Goal: Task Accomplishment & Management: Manage account settings

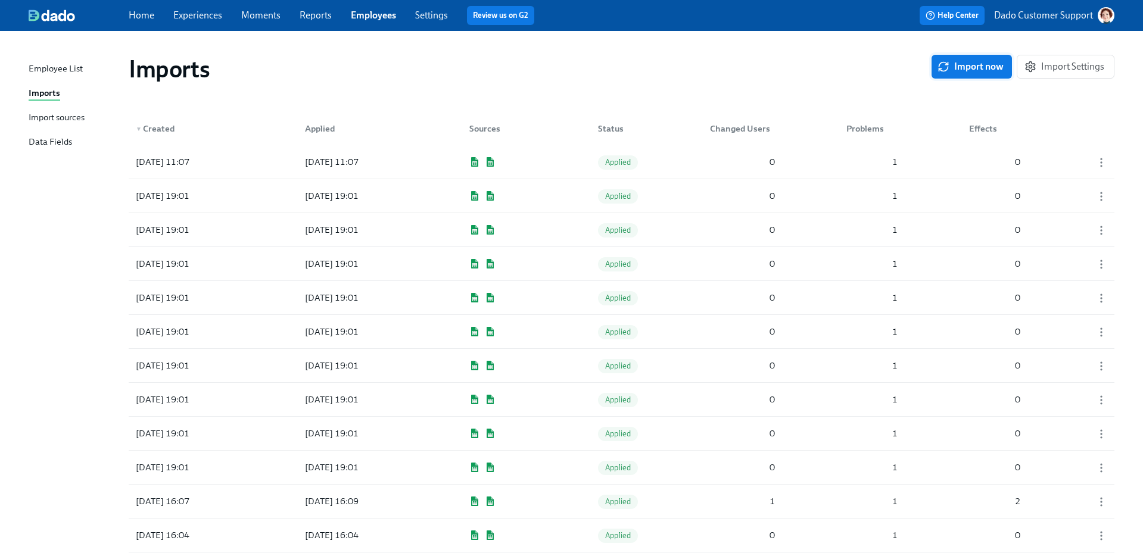
click at [953, 58] on button "Import now" at bounding box center [971, 67] width 80 height 24
click at [64, 116] on div "Import sources" at bounding box center [57, 118] width 56 height 15
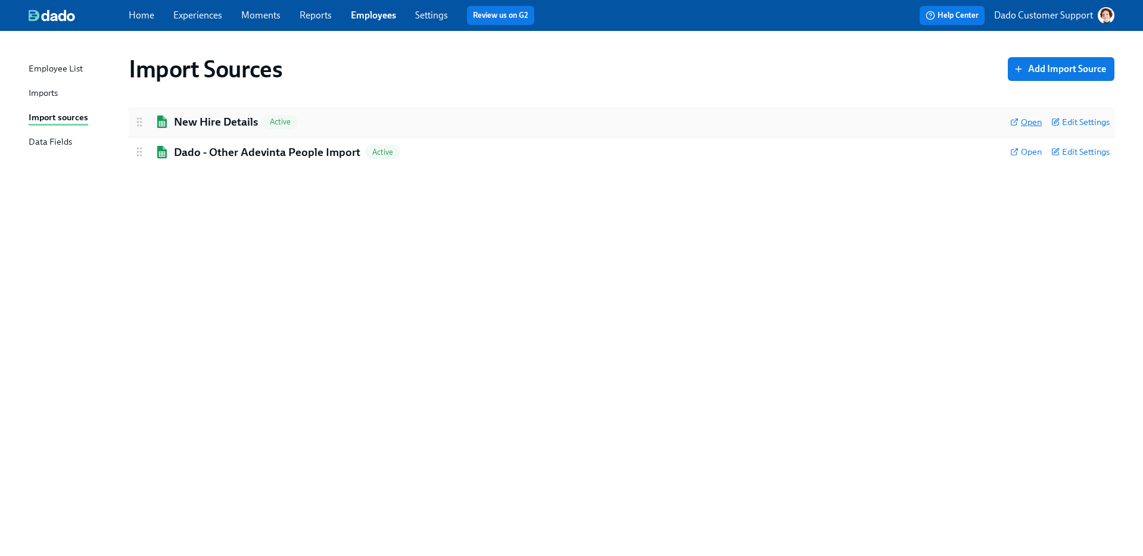
click at [1025, 118] on span "Open" at bounding box center [1026, 122] width 32 height 12
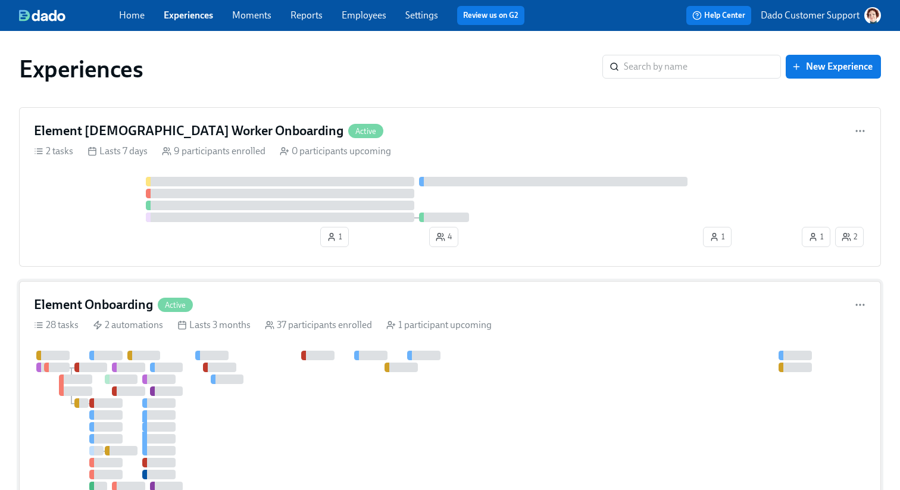
click at [336, 337] on div "Element Onboarding Active 28 tasks 2 automations Lasts 3 months 37 participants…" at bounding box center [450, 456] width 862 height 350
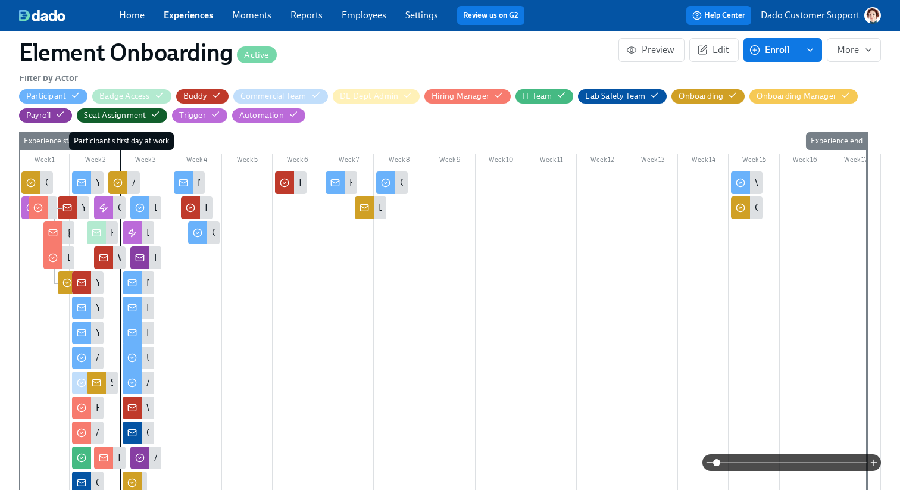
scroll to position [421, 0]
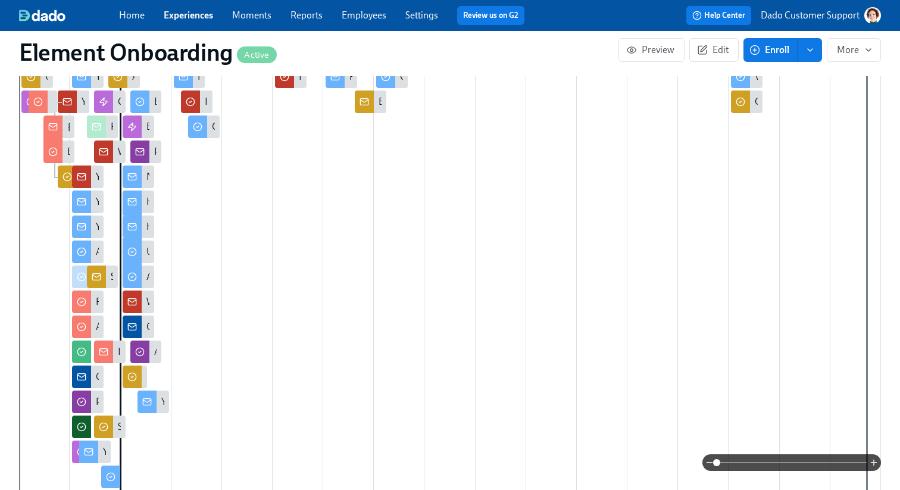
click at [814, 461] on span at bounding box center [792, 462] width 150 height 17
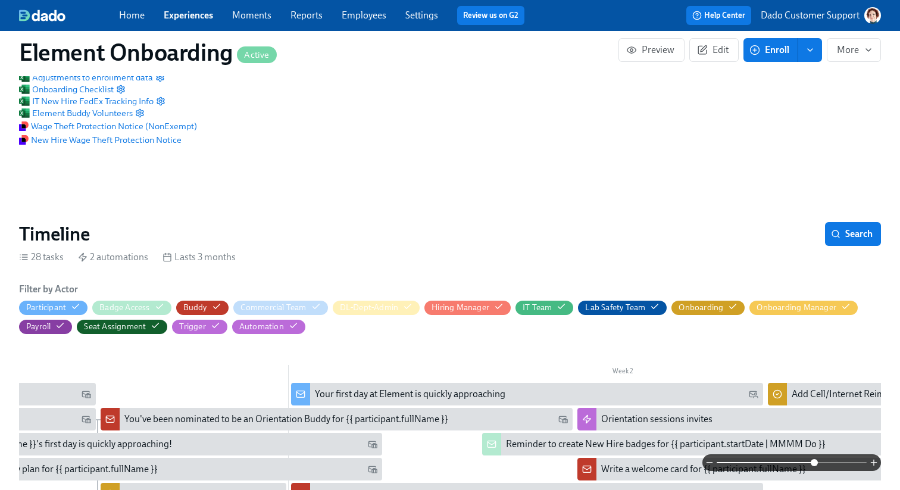
scroll to position [48, 0]
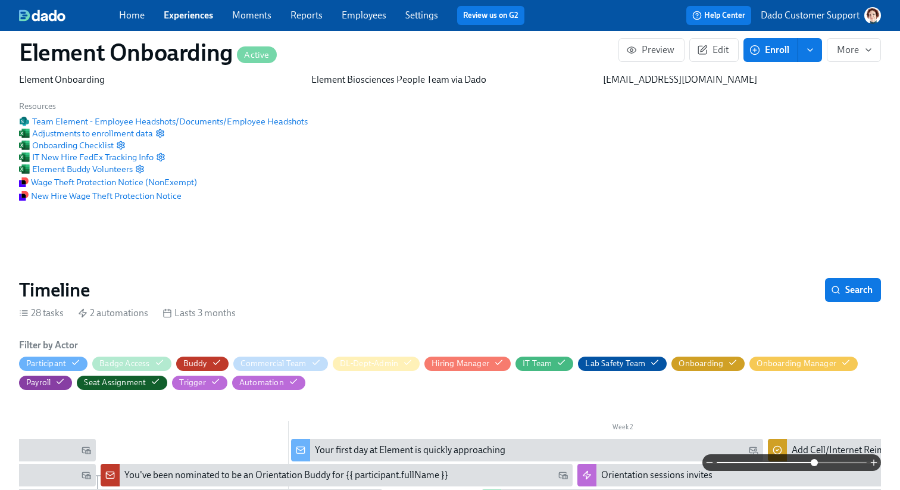
click at [193, 18] on link "Experiences" at bounding box center [188, 15] width 49 height 11
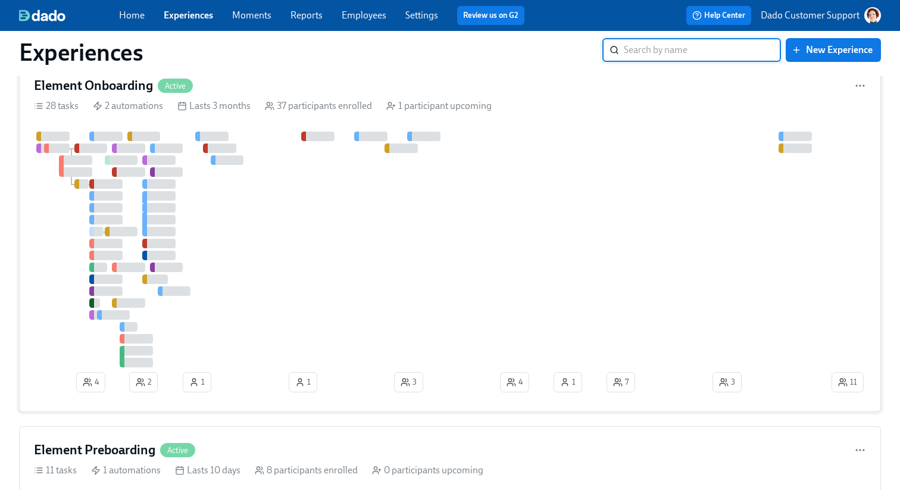
scroll to position [256, 0]
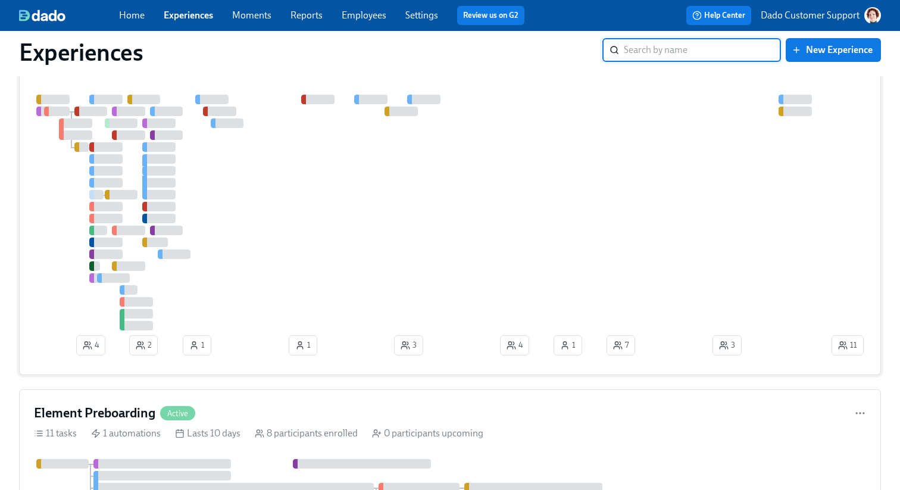
click at [224, 402] on div "Element Preboarding Active 11 tasks 1 automations Lasts 10 days 8 participants …" at bounding box center [450, 498] width 862 height 219
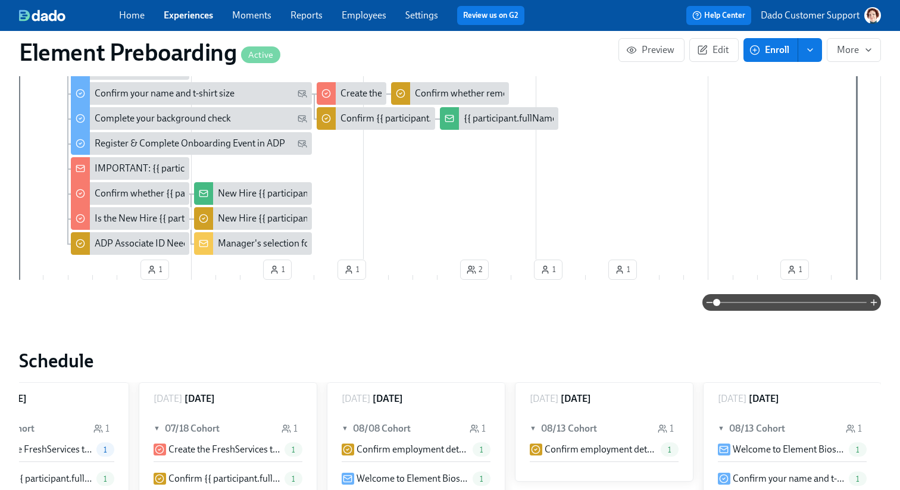
scroll to position [0, 1574]
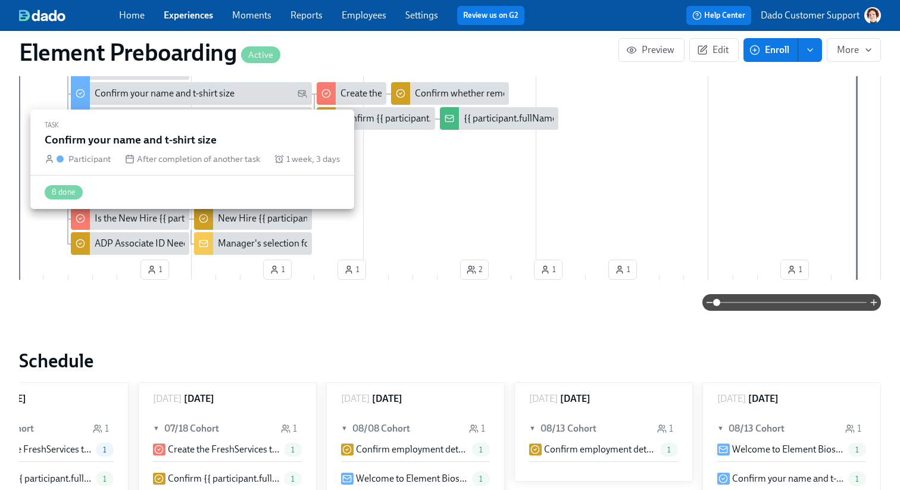
click at [193, 91] on div "Confirm your name and t-shirt size" at bounding box center [165, 93] width 140 height 13
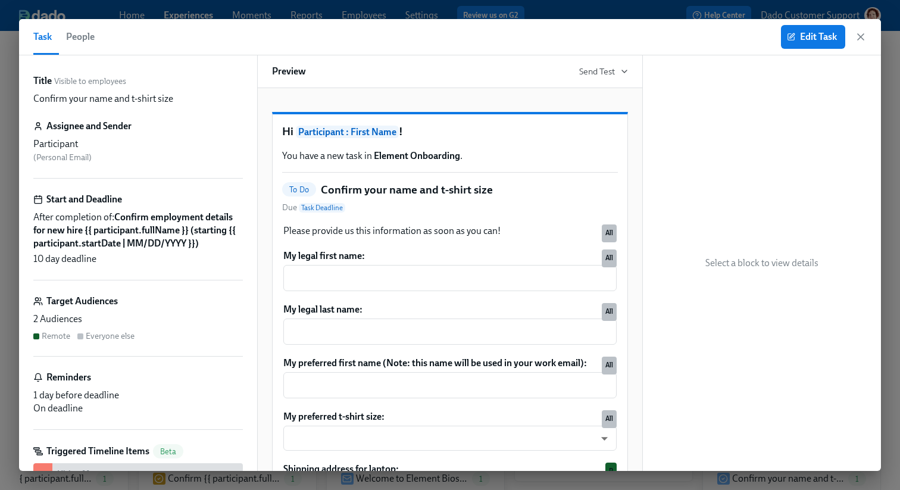
click at [71, 37] on span "People" at bounding box center [80, 37] width 29 height 17
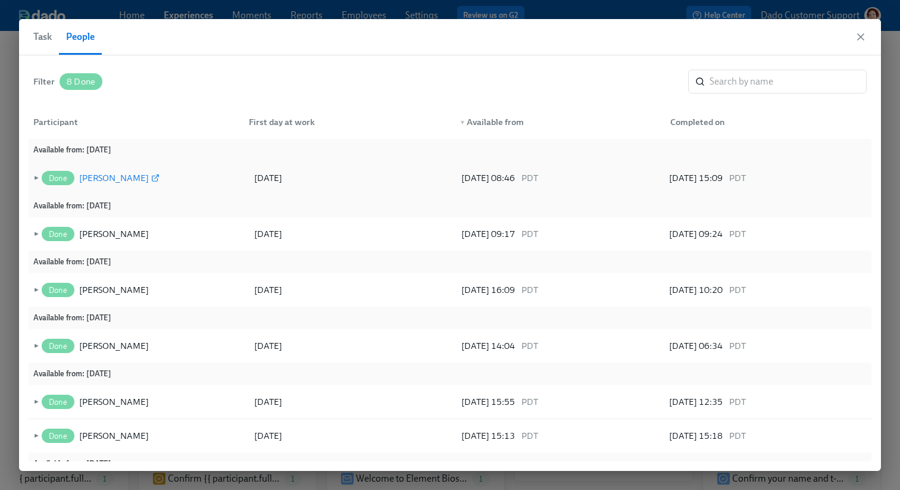
click at [96, 171] on div "Junior Pardo" at bounding box center [114, 178] width 70 height 14
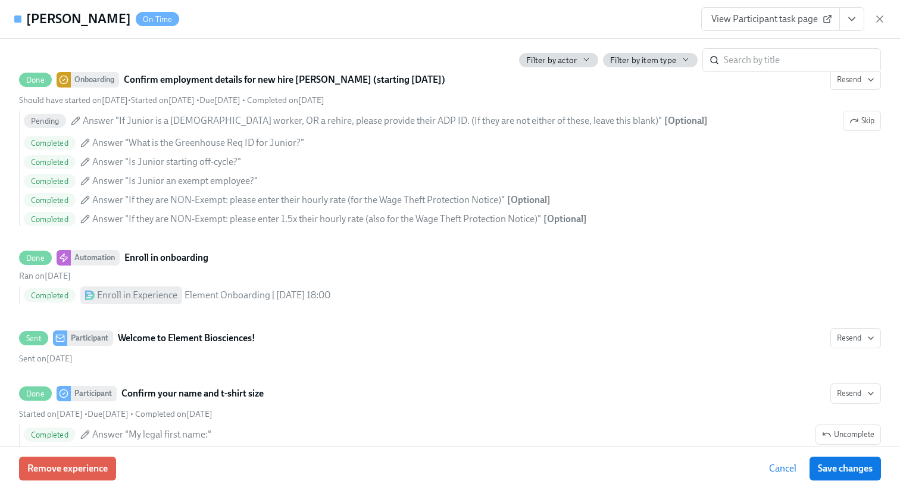
scroll to position [525, 0]
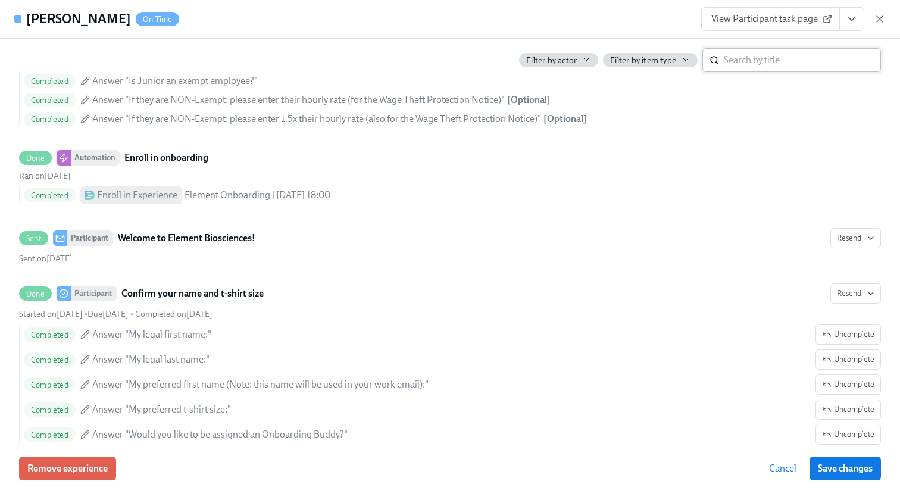
click at [788, 63] on input "search" at bounding box center [802, 60] width 157 height 24
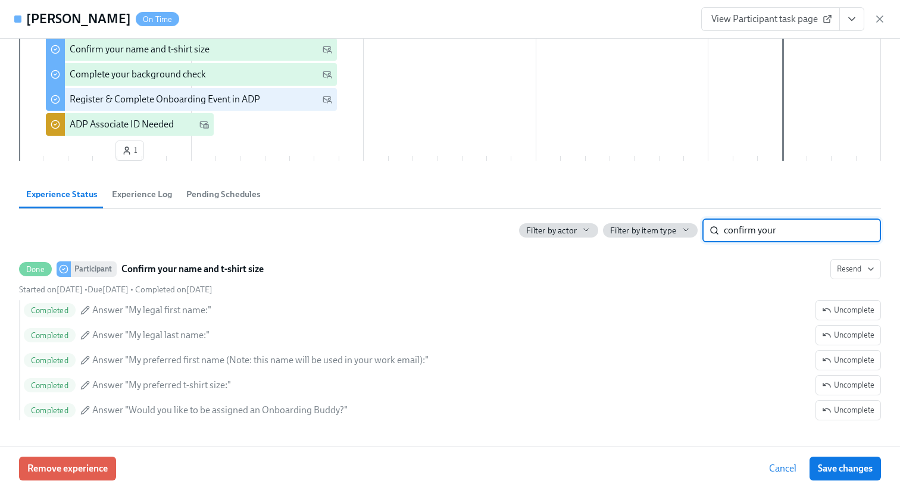
scroll to position [235, 0]
type input "confirm your"
click at [880, 18] on icon "button" at bounding box center [880, 19] width 6 height 6
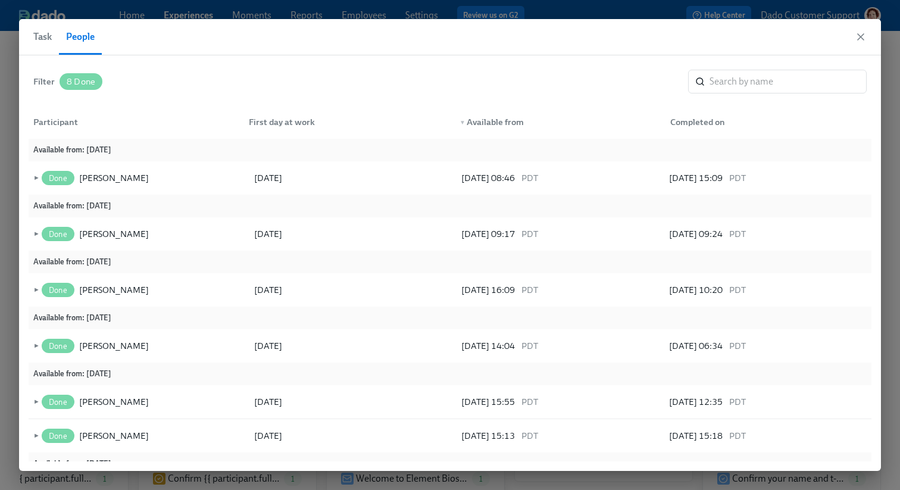
click at [46, 36] on span "Task" at bounding box center [42, 37] width 18 height 17
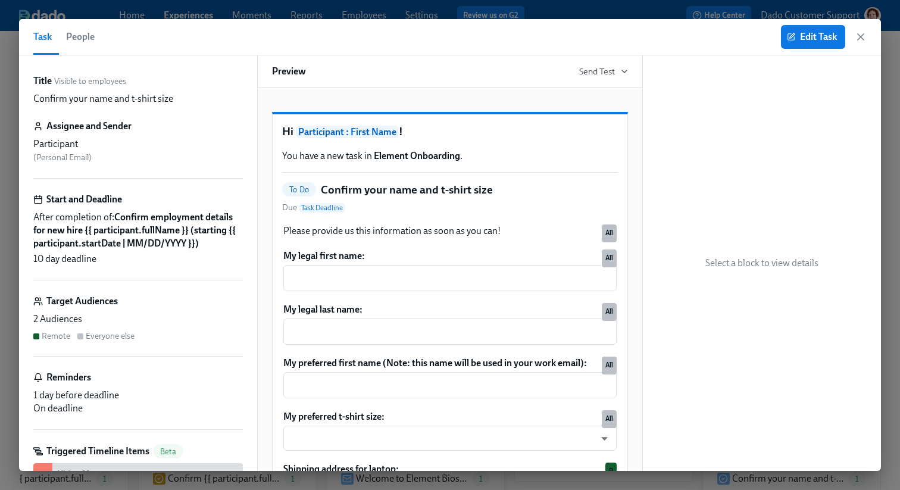
scroll to position [98, 0]
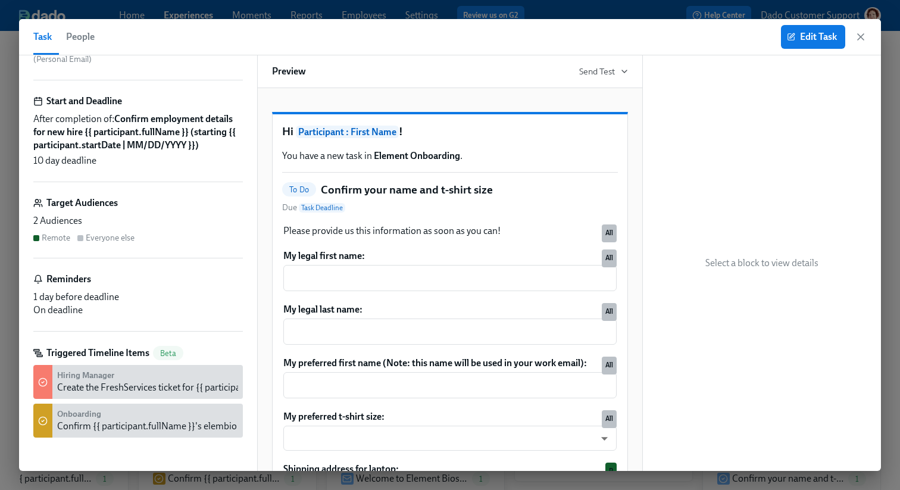
click at [104, 386] on div "Create the FreshServices ticket for {{ participant.fullName }}" at bounding box center [177, 387] width 241 height 13
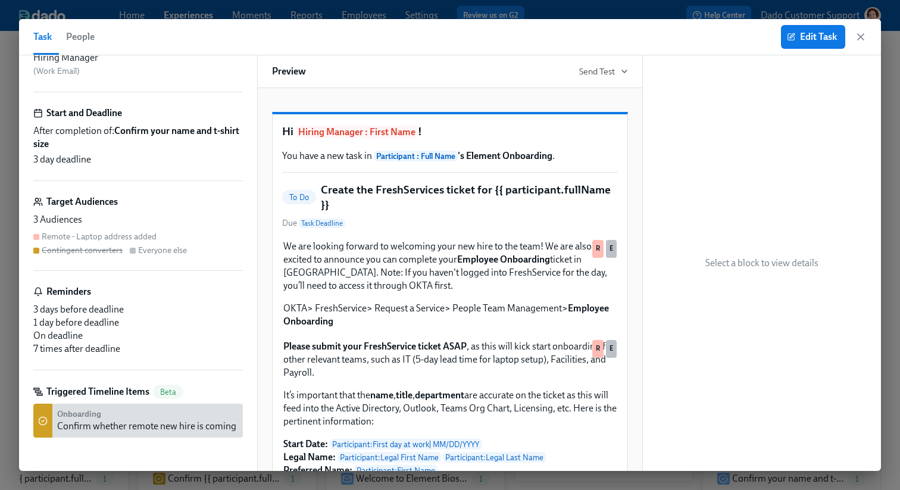
click at [83, 39] on span "People" at bounding box center [80, 37] width 29 height 17
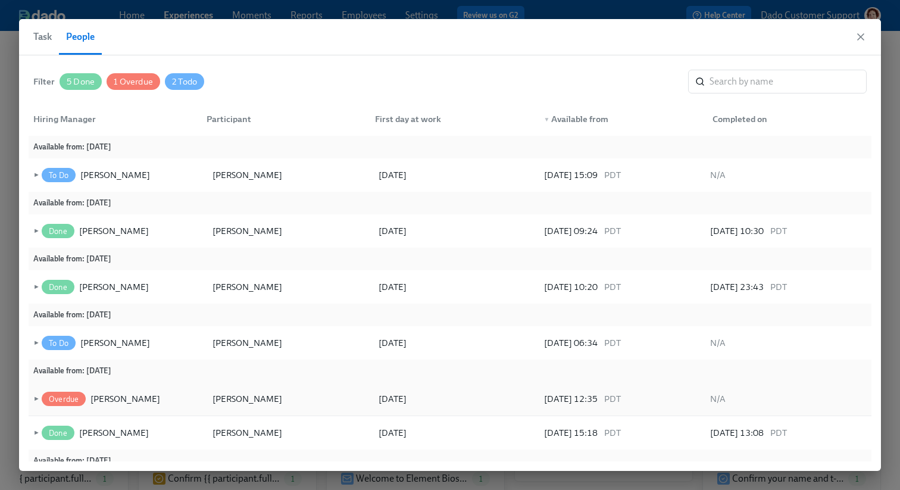
scroll to position [2, 0]
click at [93, 169] on div "Ryan Mathews" at bounding box center [115, 176] width 70 height 14
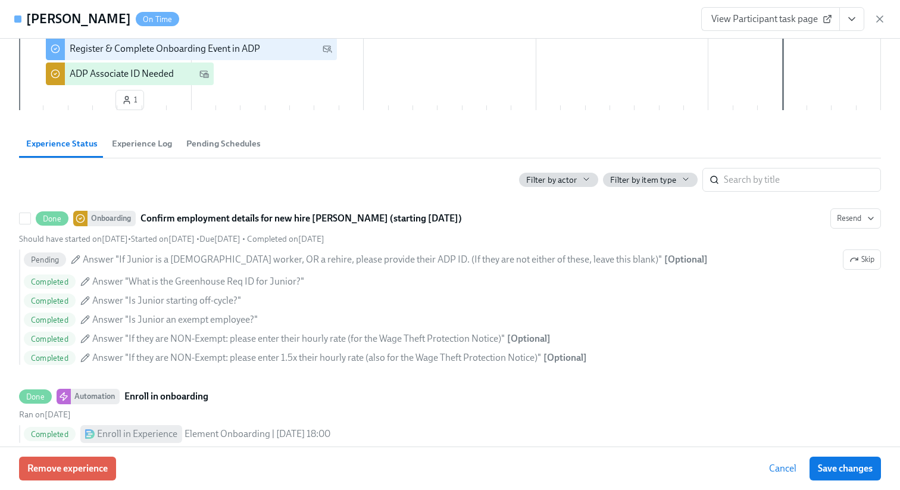
scroll to position [303, 0]
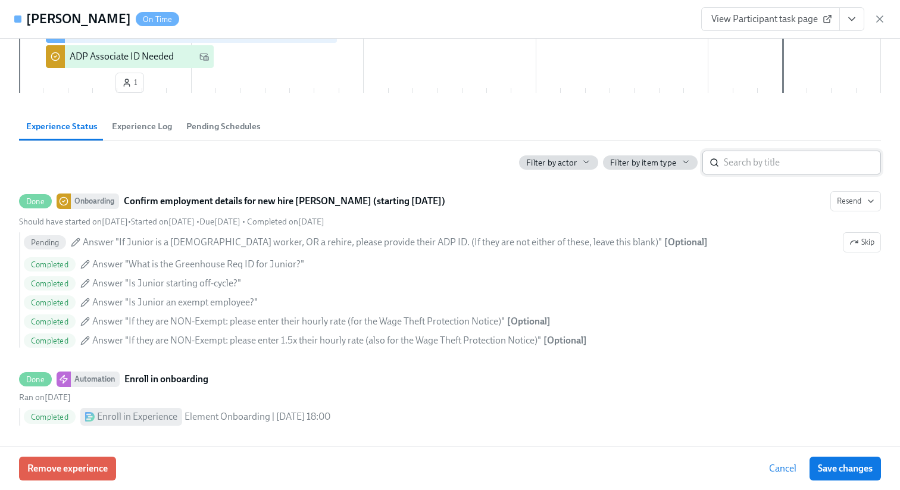
click at [821, 154] on input "search" at bounding box center [802, 163] width 157 height 24
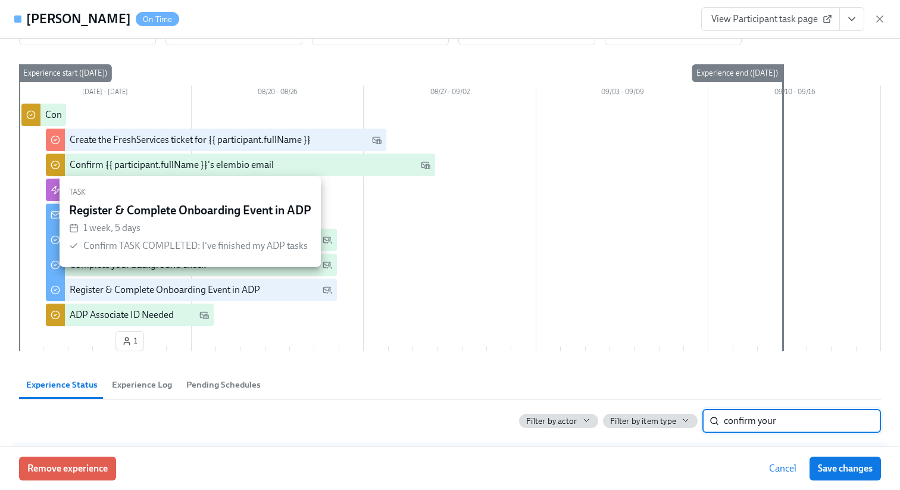
scroll to position [44, 0]
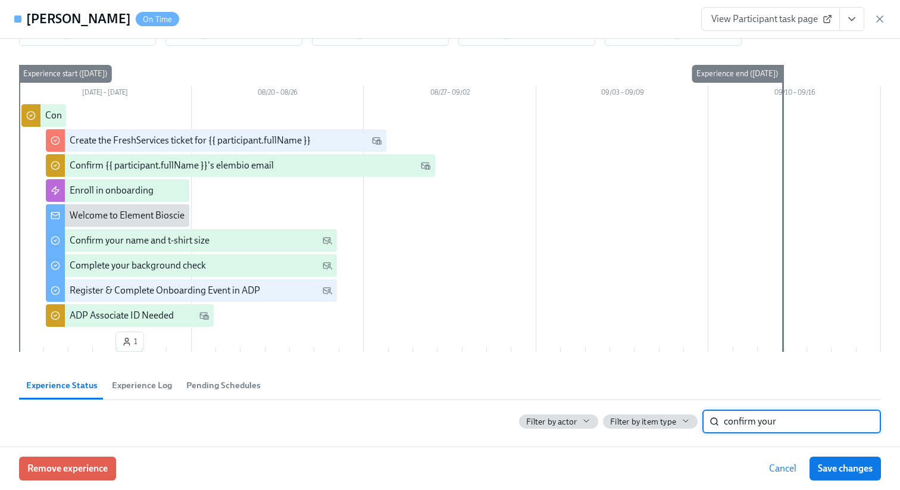
type input "confirm your"
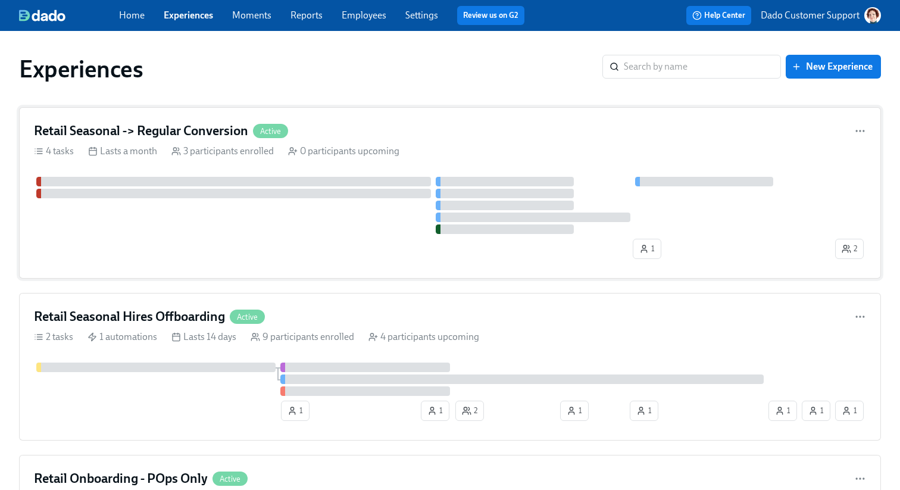
click at [145, 138] on h4 "Retail Seasonal -> Regular Conversion" at bounding box center [141, 131] width 214 height 18
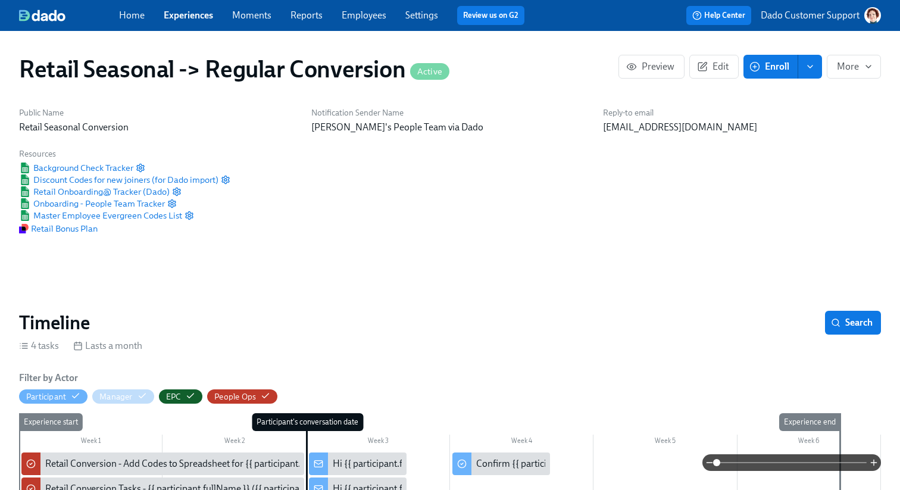
scroll to position [0, 257]
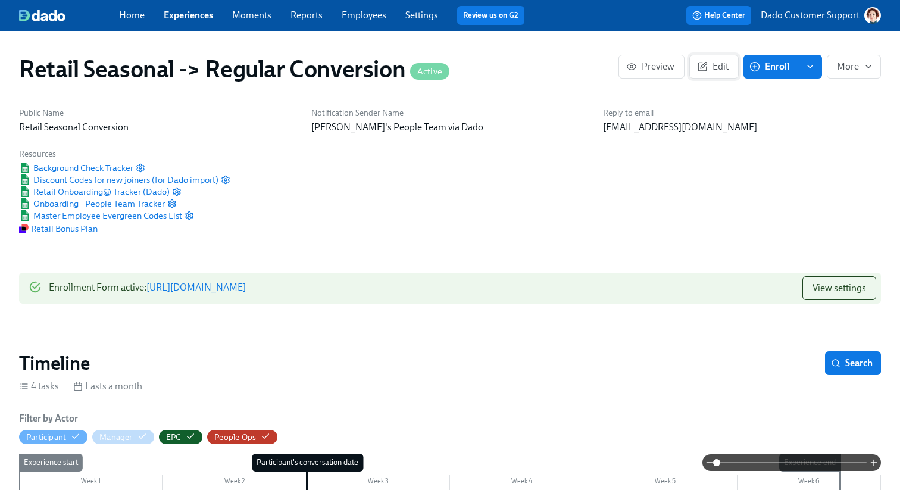
click at [701, 66] on icon "button" at bounding box center [702, 66] width 11 height 11
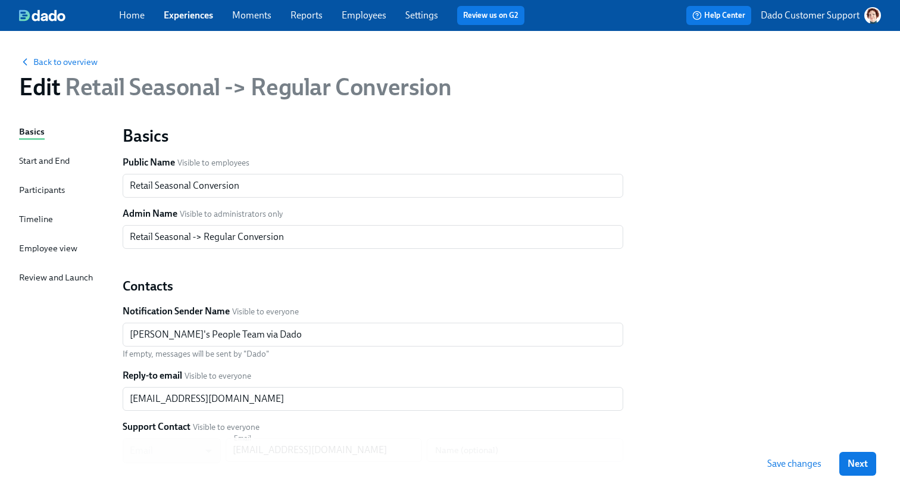
click at [32, 219] on div "Timeline" at bounding box center [36, 219] width 34 height 13
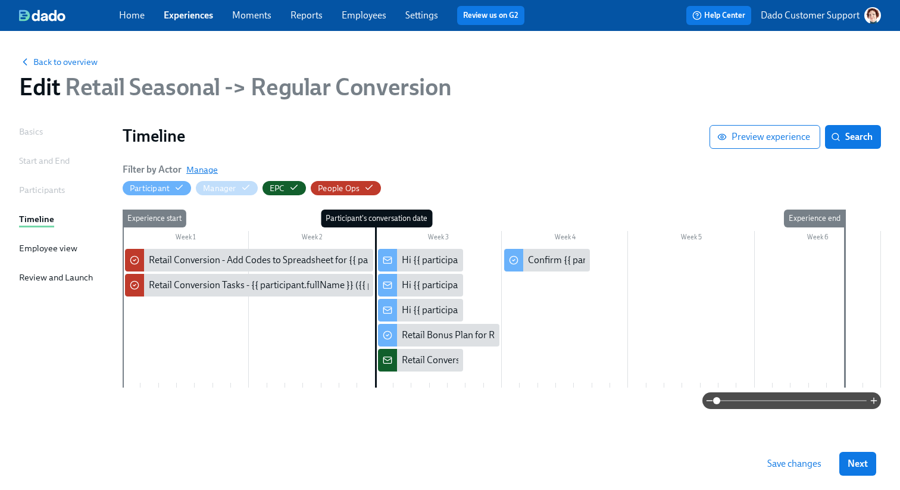
click at [198, 171] on span "Manage" at bounding box center [202, 170] width 32 height 12
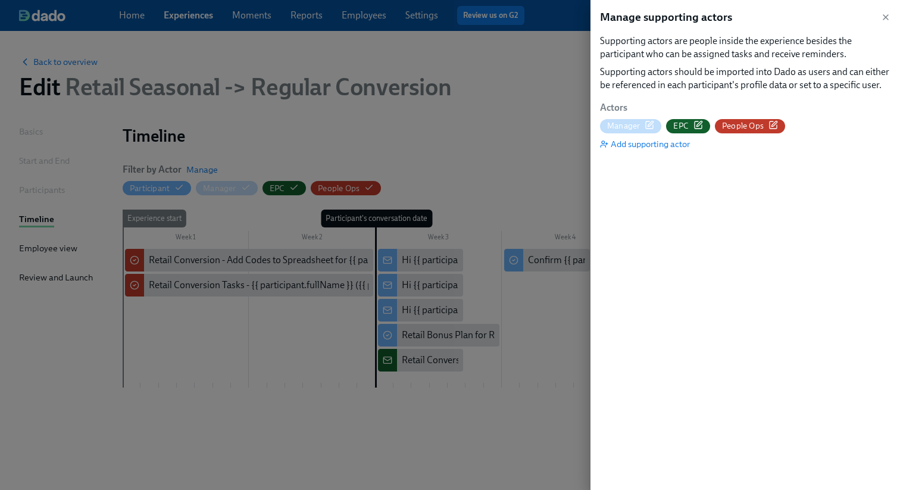
click at [769, 125] on icon "button" at bounding box center [774, 125] width 10 height 10
click at [777, 122] on icon "button" at bounding box center [774, 125] width 10 height 10
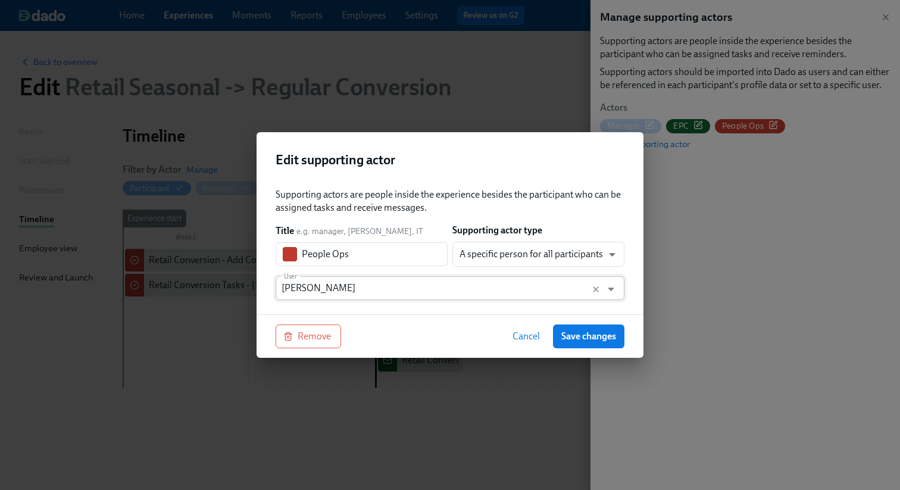
click at [455, 288] on input "[PERSON_NAME]" at bounding box center [439, 288] width 314 height 24
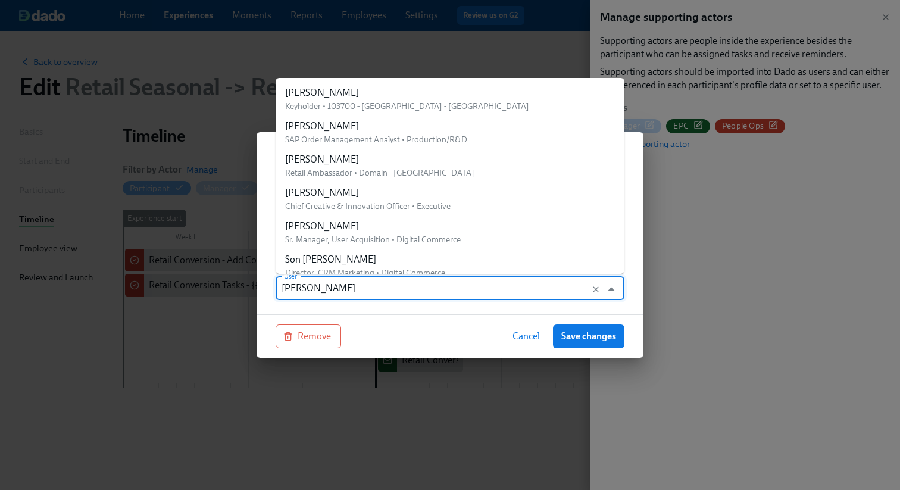
scroll to position [23560, 0]
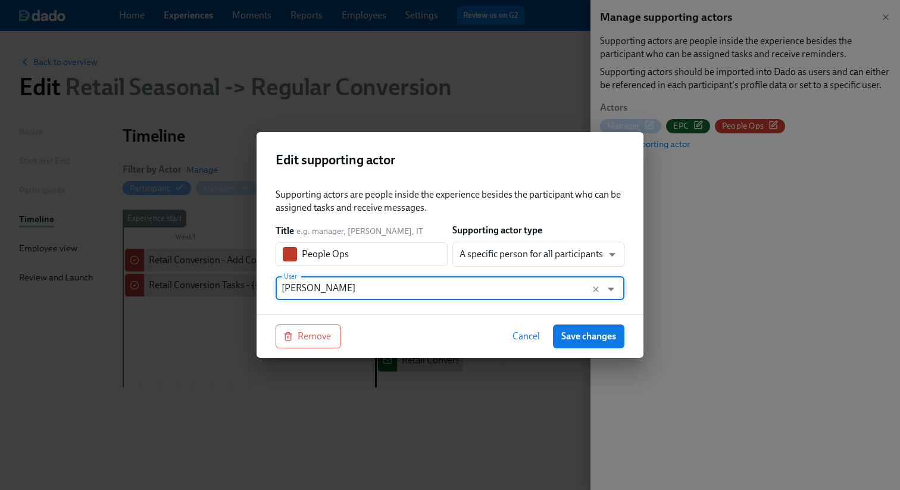
paste input "peopleops+retailchange@rothys.com"
type input "peopleops+retailchange@rothys.com"
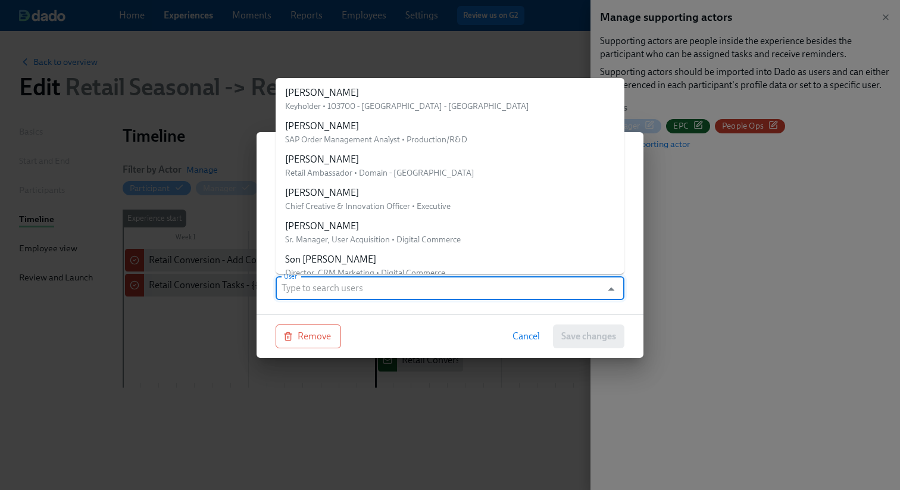
paste input "peopleops+retailchange@rothys.com"
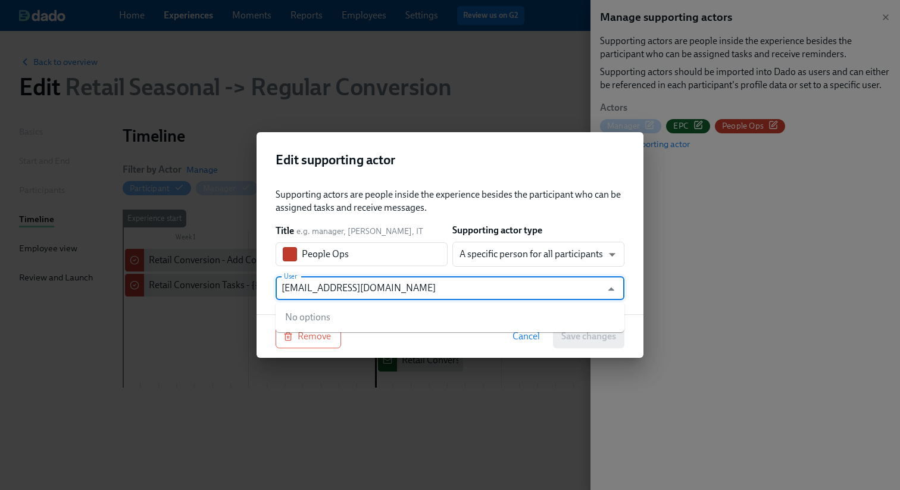
click at [328, 287] on input "peopleops+retailchange@rothys.com" at bounding box center [439, 288] width 314 height 24
click at [324, 287] on input "peopleops+retailchange@rothys.com" at bounding box center [439, 288] width 314 height 24
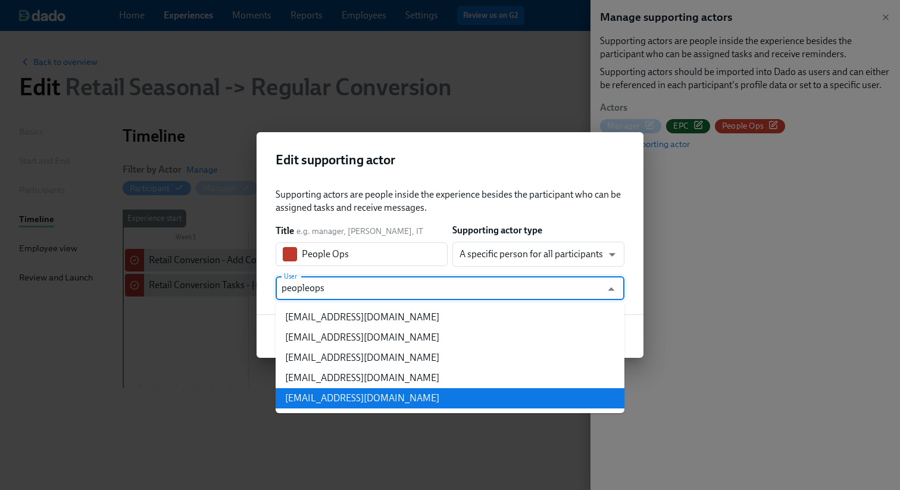
click at [336, 402] on div "peopleops+retailchange@rothys.com" at bounding box center [362, 398] width 154 height 13
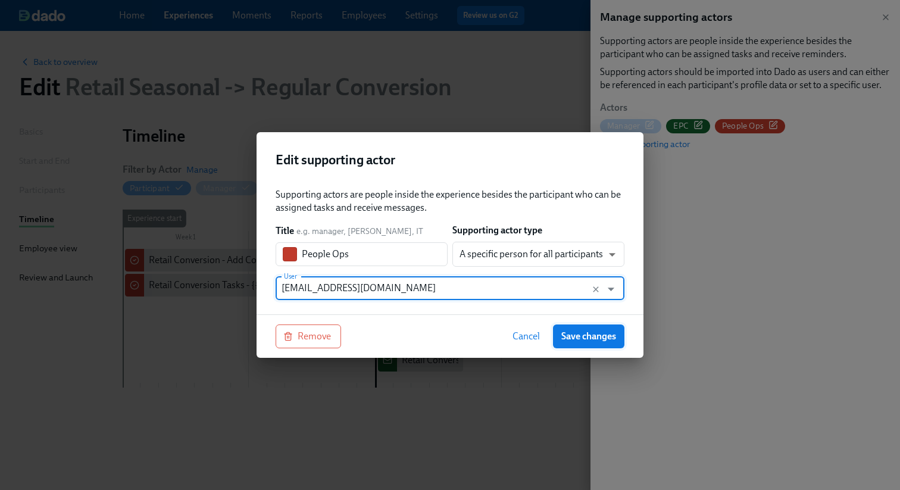
type input "peopleops+retailchange@rothys.com"
click at [598, 332] on span "Save changes" at bounding box center [588, 336] width 55 height 12
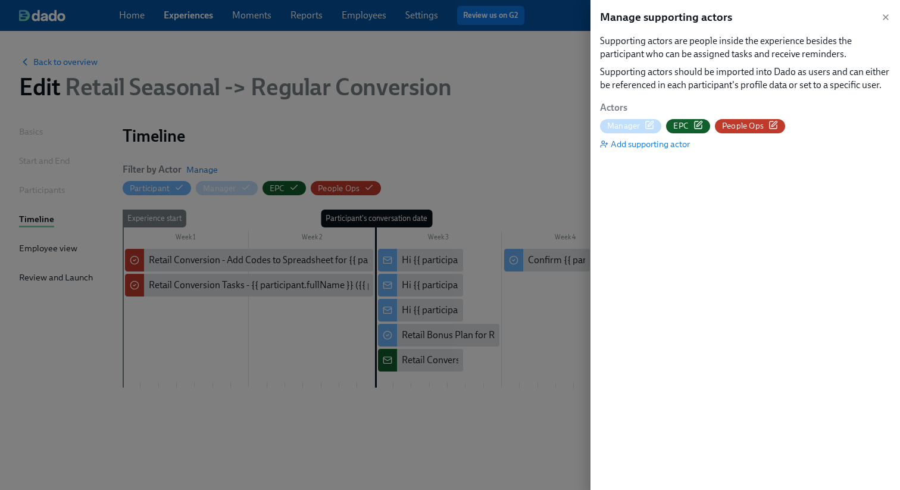
click at [458, 127] on div at bounding box center [450, 245] width 900 height 490
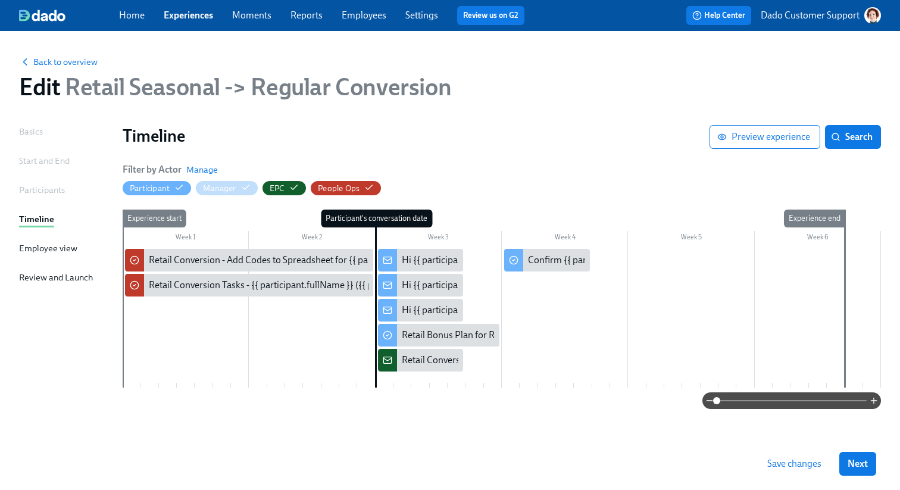
click at [790, 462] on span "Save changes" at bounding box center [794, 464] width 54 height 12
click at [77, 58] on span "Back to overview" at bounding box center [58, 62] width 79 height 12
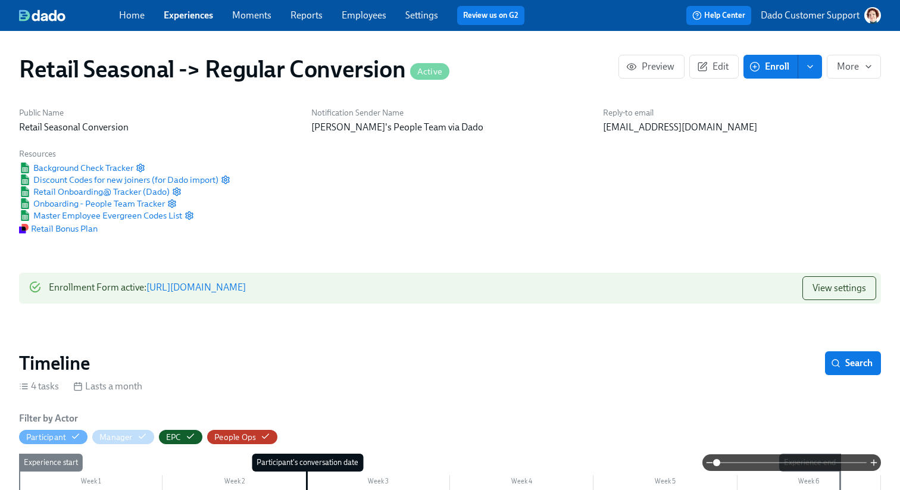
scroll to position [0, 257]
click at [181, 17] on link "Experiences" at bounding box center [188, 15] width 49 height 11
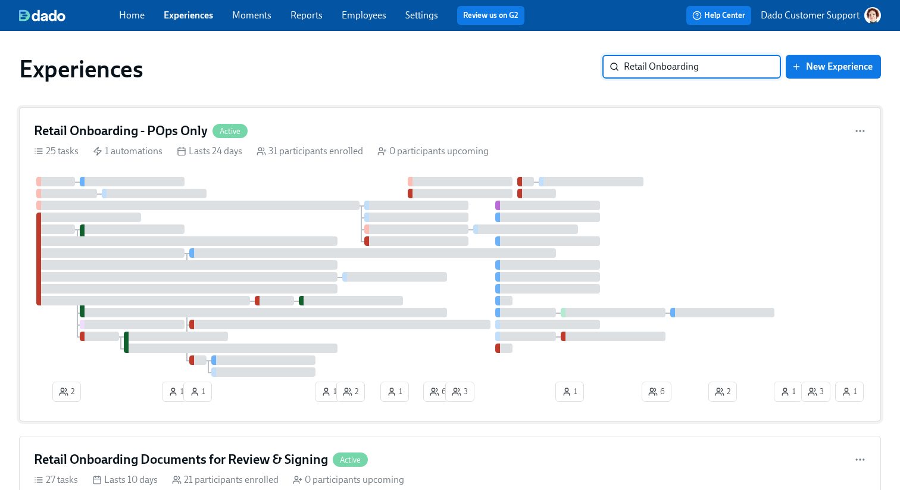
type input "Retail Onboarding"
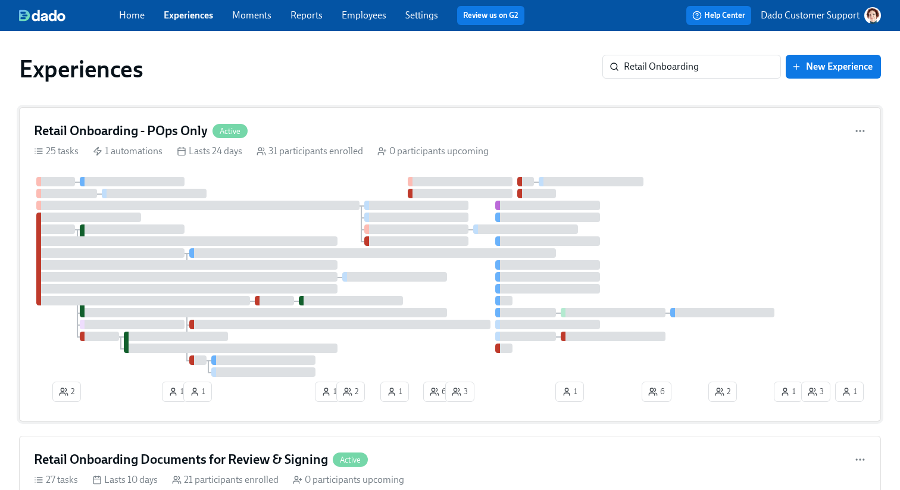
click at [179, 208] on div at bounding box center [197, 206] width 323 height 10
click at [207, 451] on h4 "Retail Onboarding Documents for Review & Signing" at bounding box center [181, 460] width 294 height 18
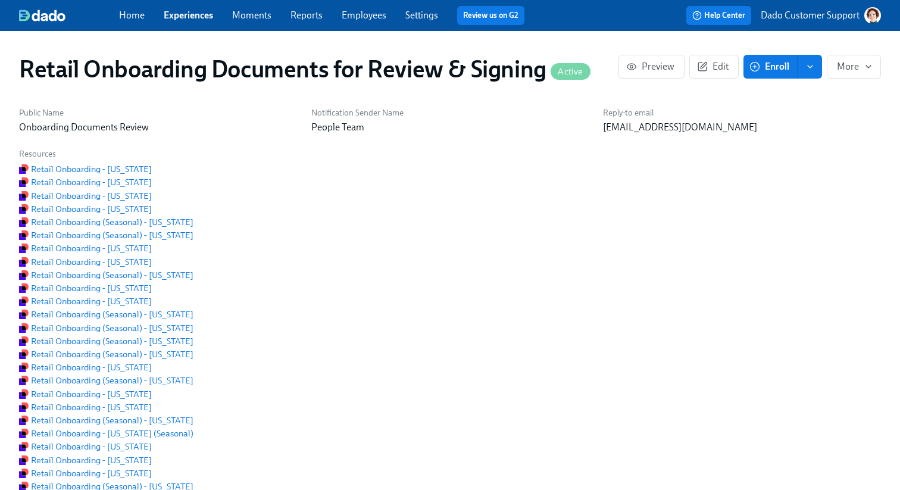
scroll to position [0, 1386]
click at [724, 67] on span "Edit" at bounding box center [714, 67] width 29 height 12
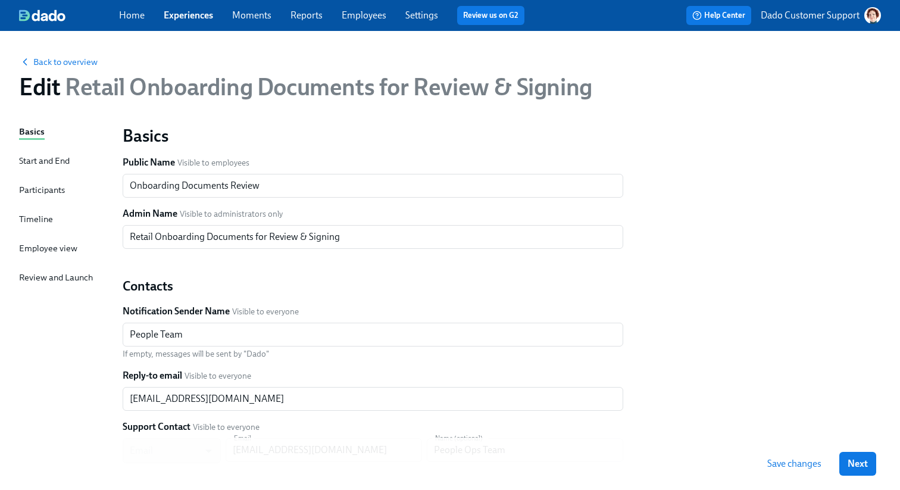
click at [26, 226] on div "Timeline" at bounding box center [36, 220] width 34 height 15
click at [25, 227] on div "Basics Start and End Participants Timeline Employee view Review and Launch" at bounding box center [63, 363] width 89 height 477
click at [32, 220] on div "Timeline" at bounding box center [36, 219] width 34 height 13
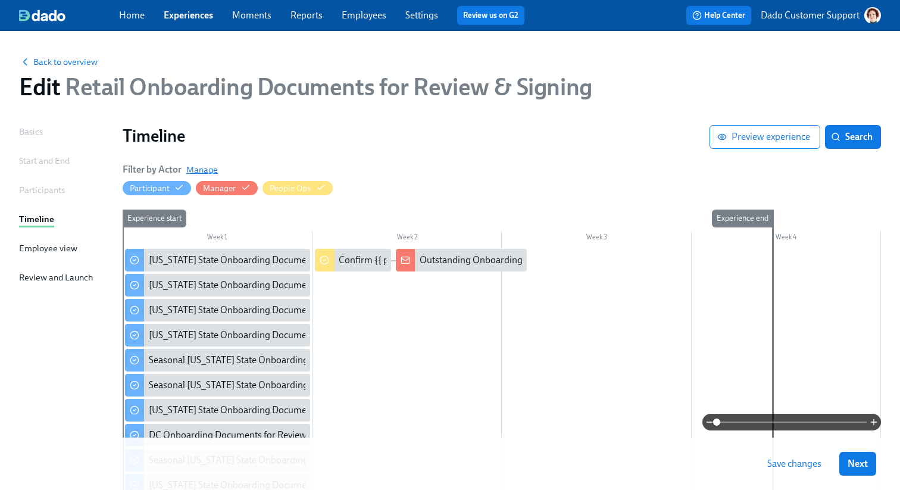
click at [207, 173] on span "Manage" at bounding box center [202, 170] width 32 height 12
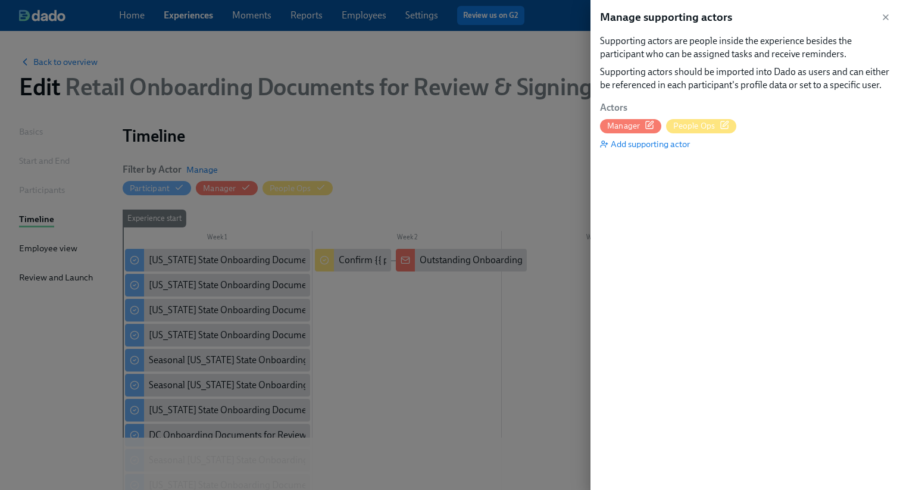
click at [728, 125] on icon "button" at bounding box center [725, 125] width 10 height 10
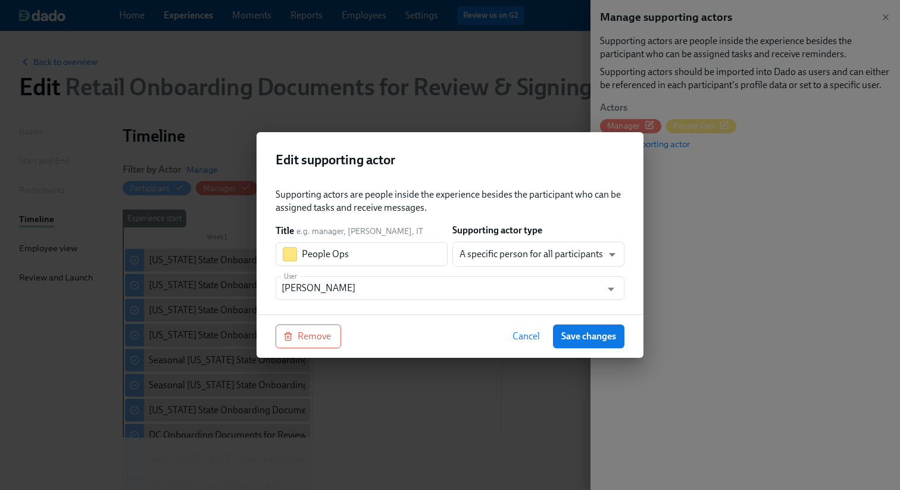
click at [417, 311] on div "Supporting actors are people inside the experience besides the participant who …" at bounding box center [450, 247] width 387 height 136
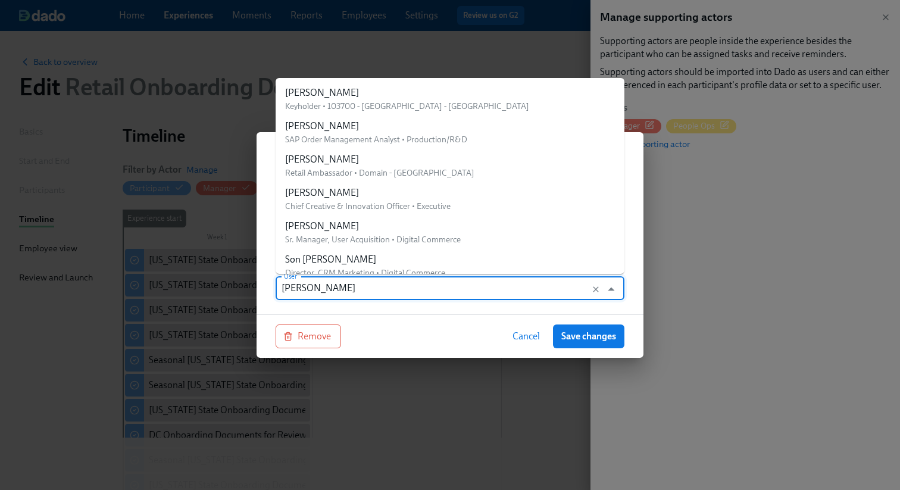
click at [416, 288] on input "[PERSON_NAME]" at bounding box center [439, 288] width 314 height 24
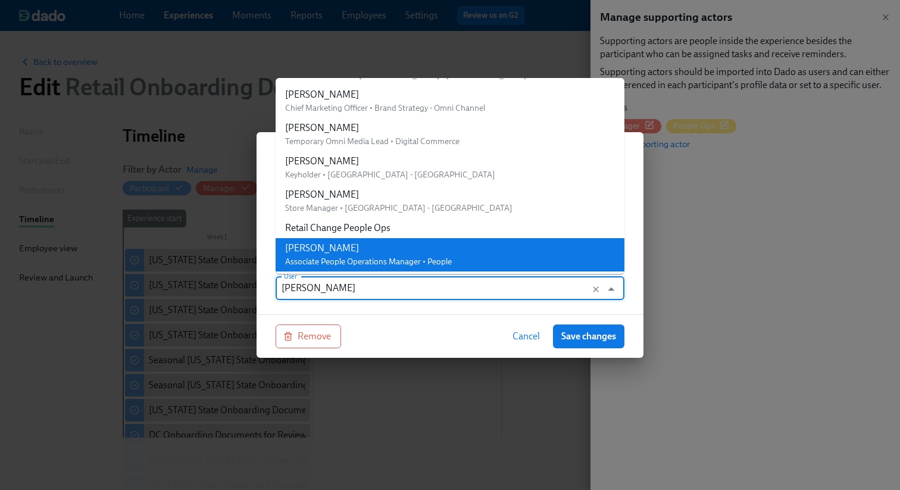
paste input "Retail Onboarding"
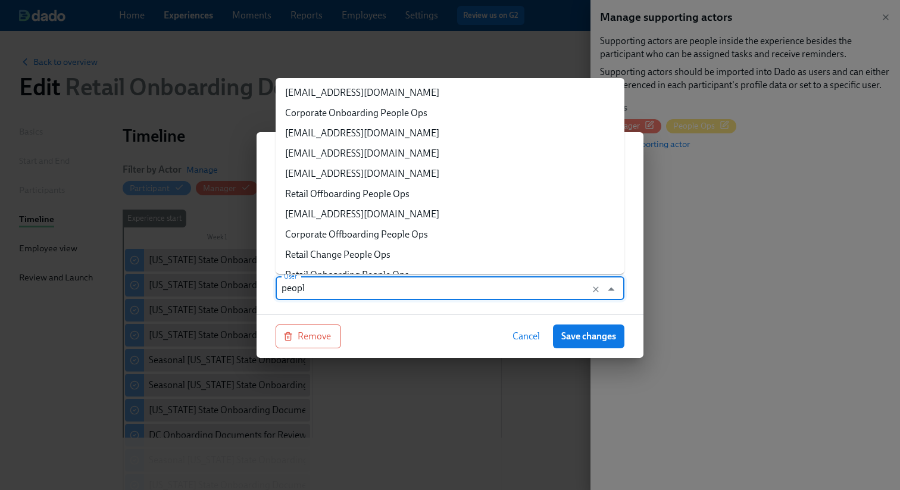
type input "people"
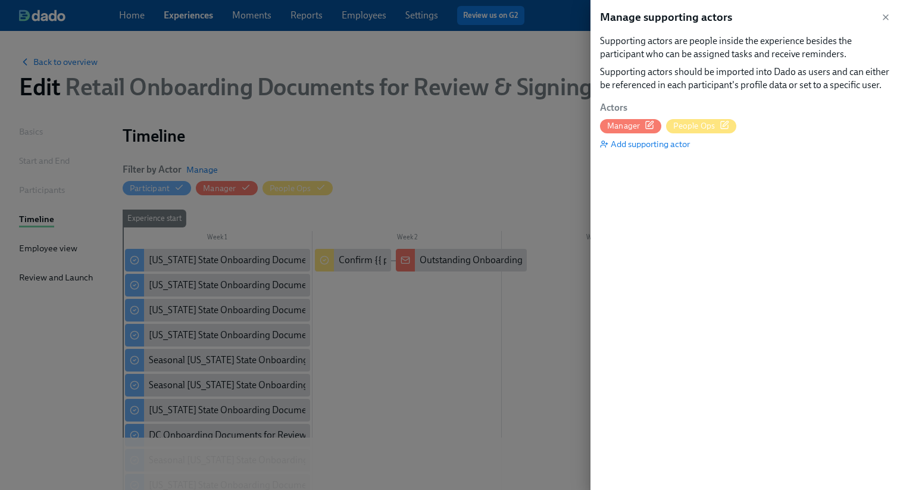
click at [221, 40] on div at bounding box center [450, 245] width 900 height 490
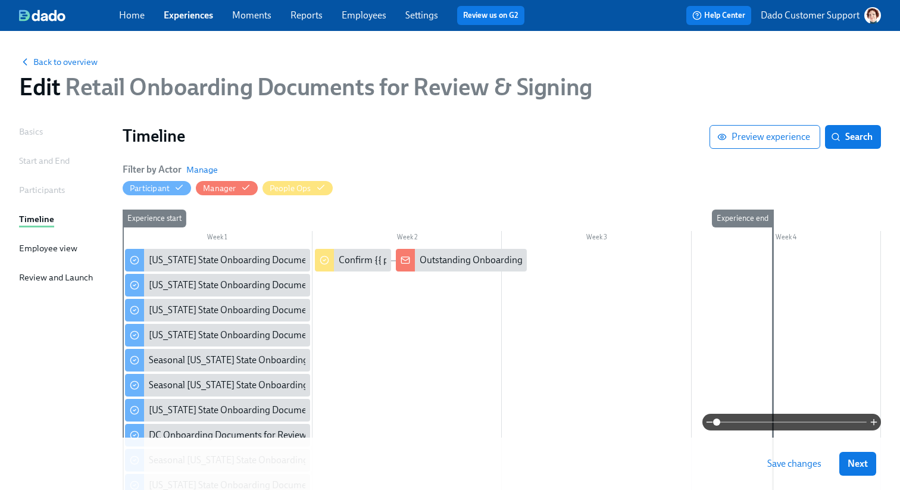
click at [184, 11] on link "Experiences" at bounding box center [188, 15] width 49 height 11
click at [196, 176] on div "Filter by Actor [PERSON_NAME]" at bounding box center [170, 169] width 95 height 13
click at [203, 167] on span "Manage" at bounding box center [202, 170] width 32 height 12
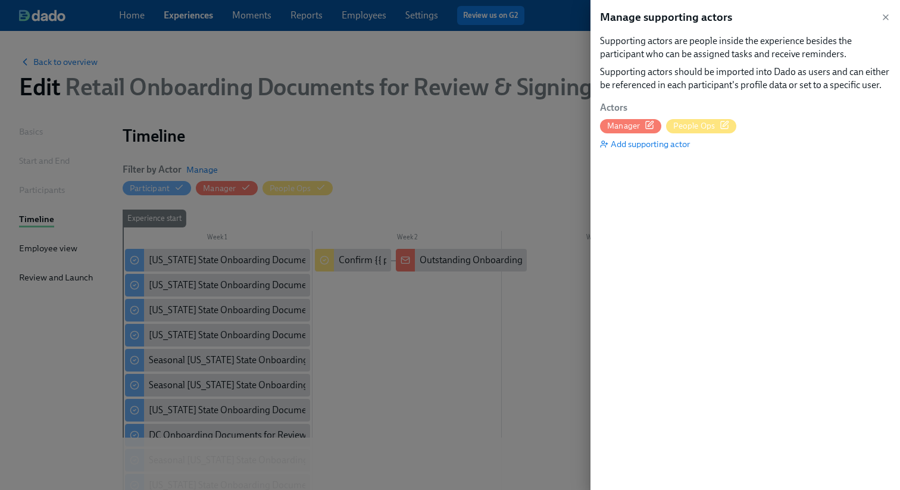
click at [726, 125] on icon "button" at bounding box center [725, 125] width 10 height 10
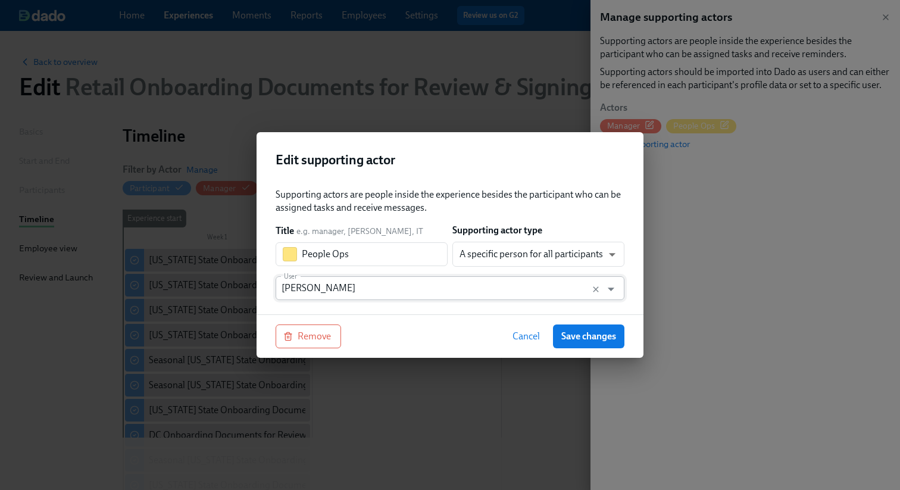
click at [369, 285] on input "[PERSON_NAME]" at bounding box center [439, 288] width 314 height 24
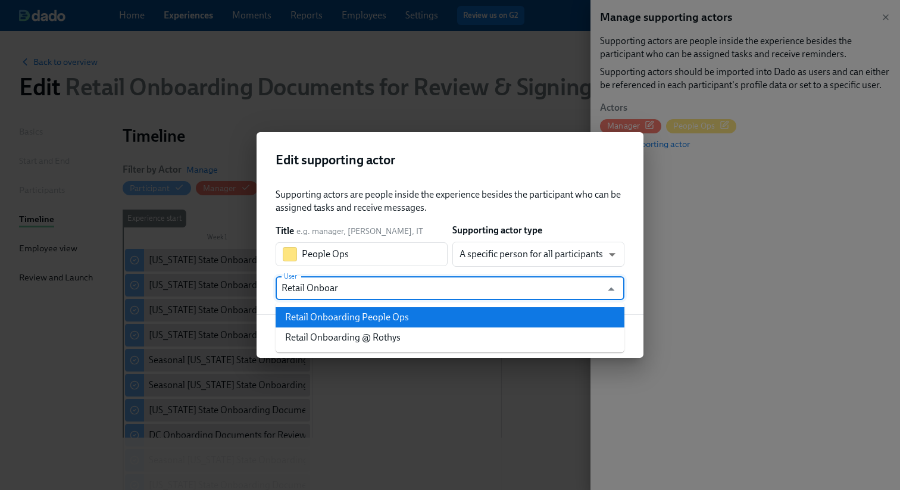
click at [385, 319] on div "Retail Onboarding People Ops" at bounding box center [347, 317] width 124 height 13
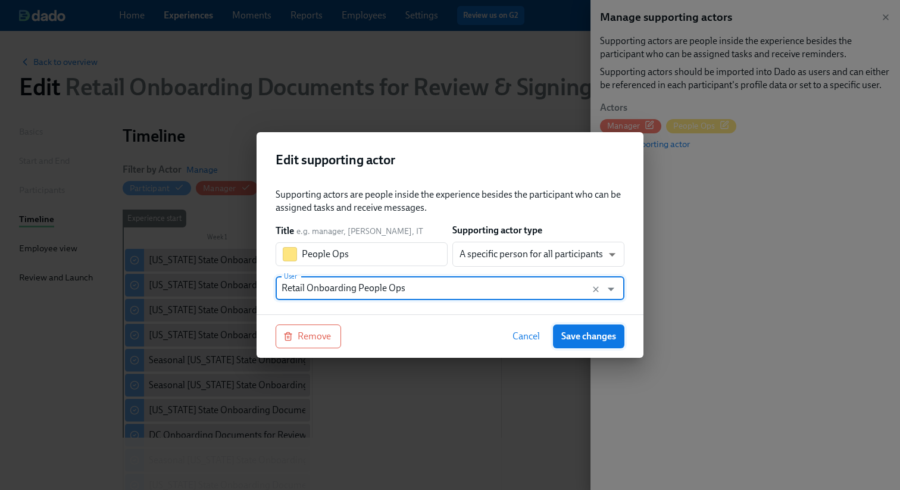
type input "Retail Onboarding People Ops"
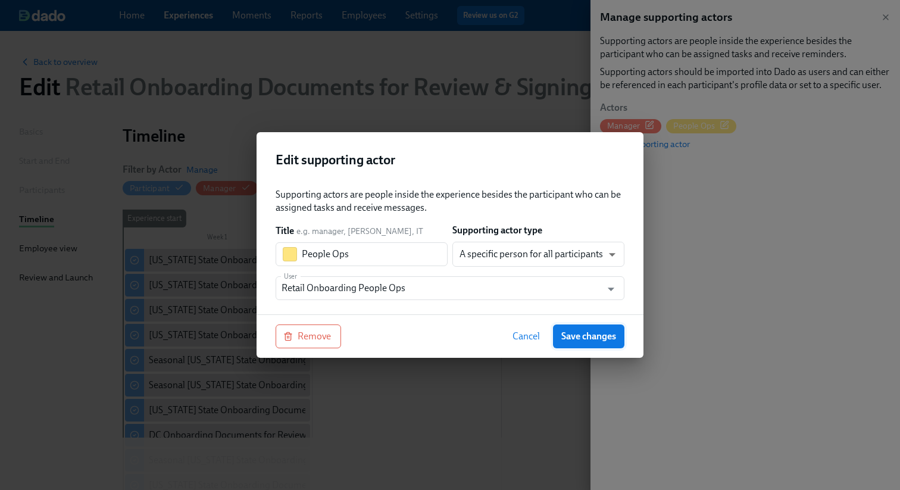
click at [604, 338] on span "Save changes" at bounding box center [588, 336] width 55 height 12
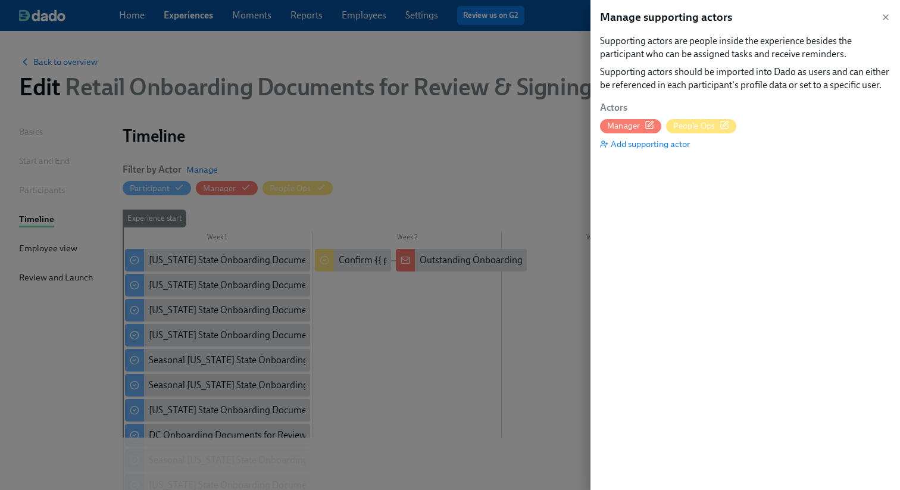
click at [458, 174] on div at bounding box center [450, 245] width 900 height 490
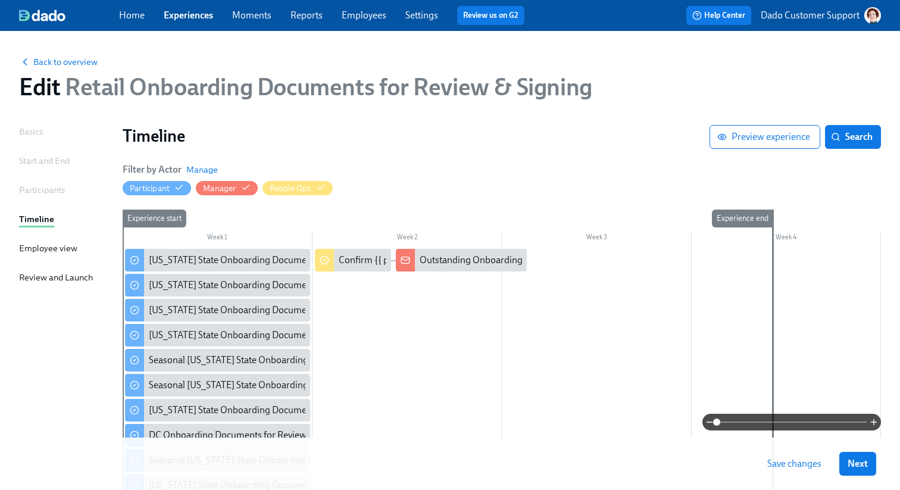
click at [779, 455] on button "Save changes" at bounding box center [794, 464] width 71 height 24
click at [68, 62] on span "Back to overview" at bounding box center [58, 62] width 79 height 12
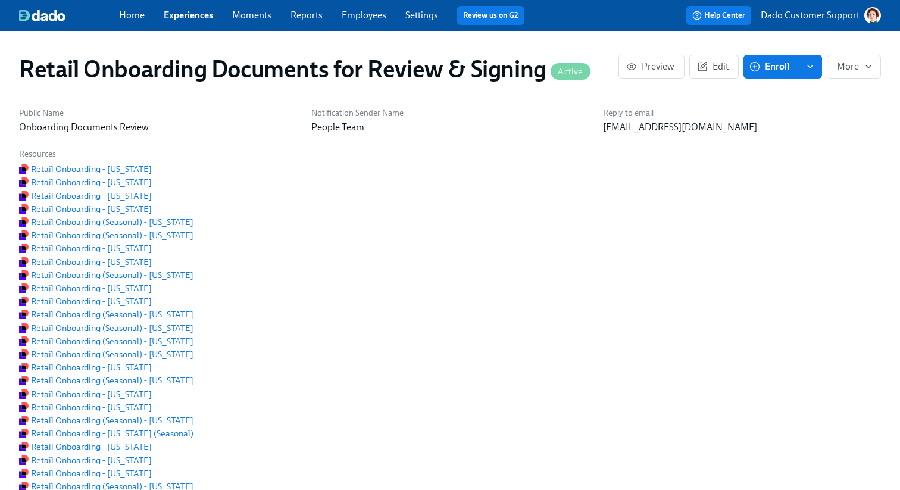
scroll to position [0, 891]
click at [200, 13] on link "Experiences" at bounding box center [188, 15] width 49 height 11
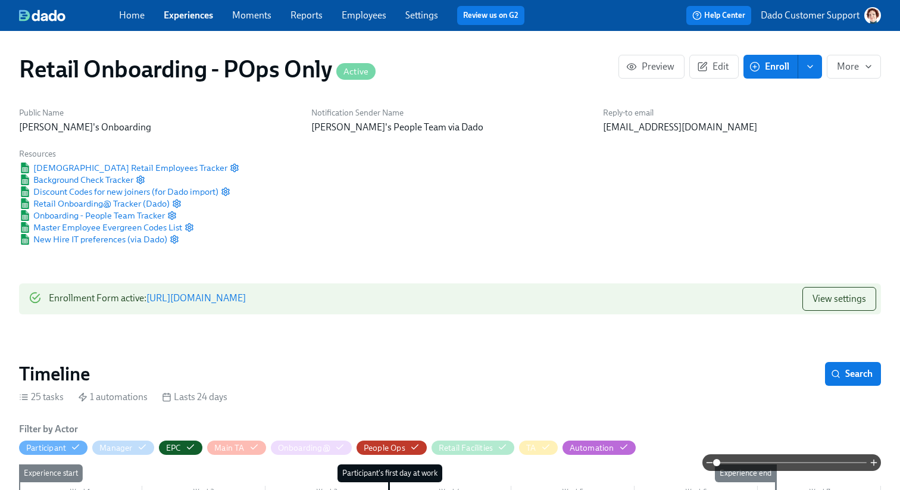
scroll to position [0, 5639]
click at [706, 65] on icon "button" at bounding box center [702, 66] width 11 height 11
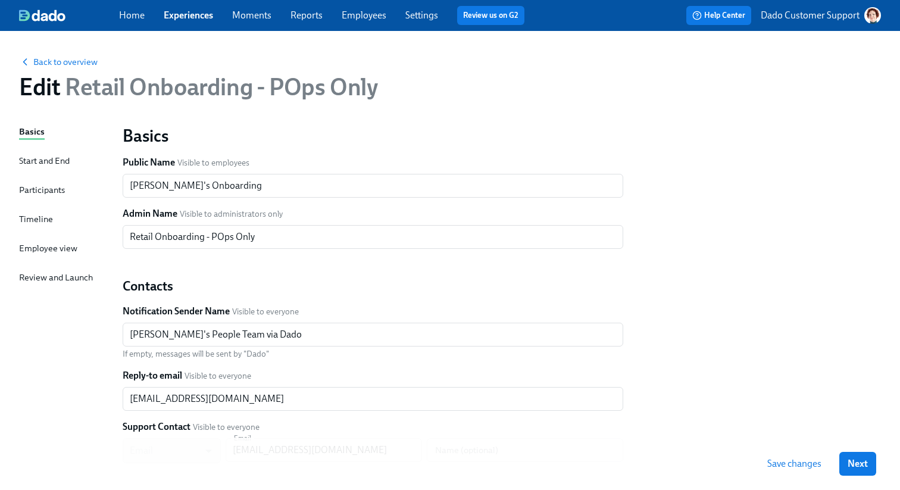
click at [23, 221] on div "Timeline" at bounding box center [36, 219] width 34 height 13
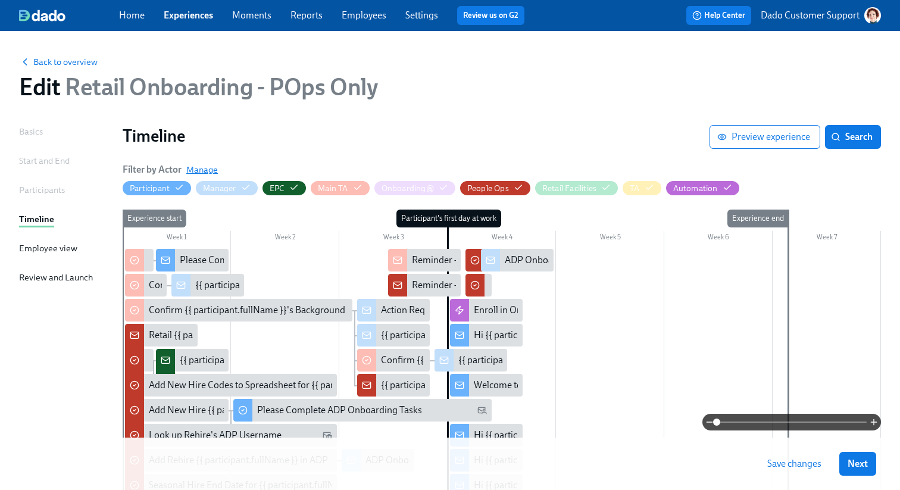
click at [209, 167] on span "Manage" at bounding box center [202, 170] width 32 height 12
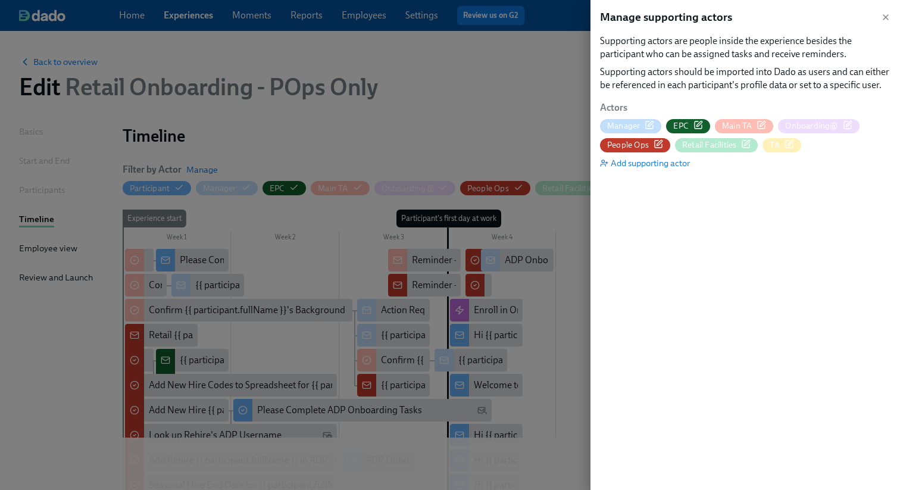
click at [656, 142] on icon "button" at bounding box center [659, 144] width 10 height 10
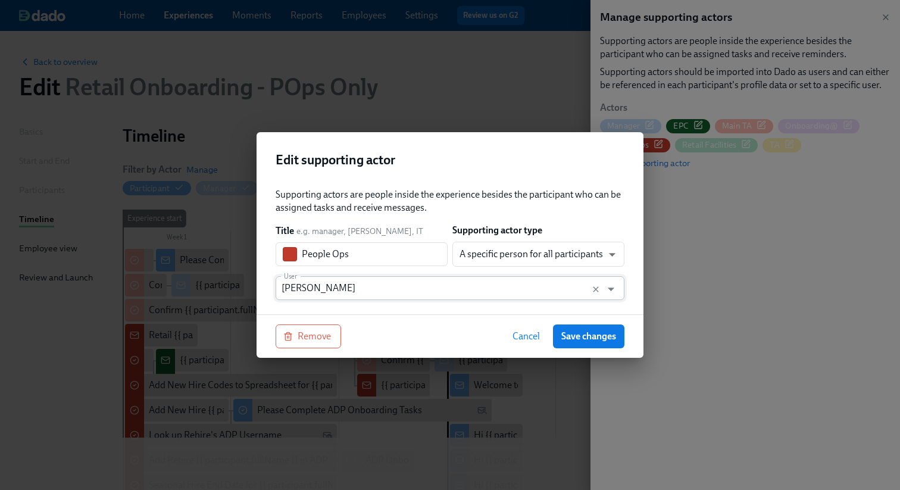
click at [356, 288] on input "[PERSON_NAME]" at bounding box center [439, 288] width 314 height 24
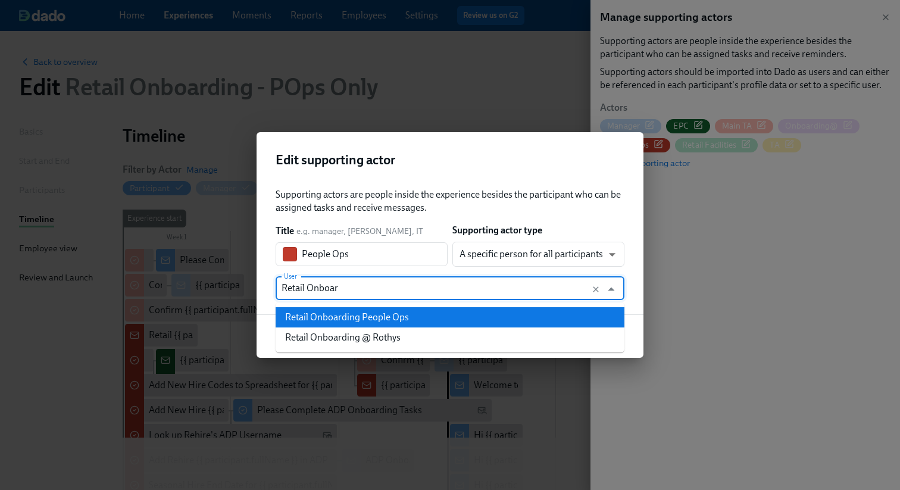
click at [367, 313] on div "Retail Onboarding People Ops" at bounding box center [347, 317] width 124 height 13
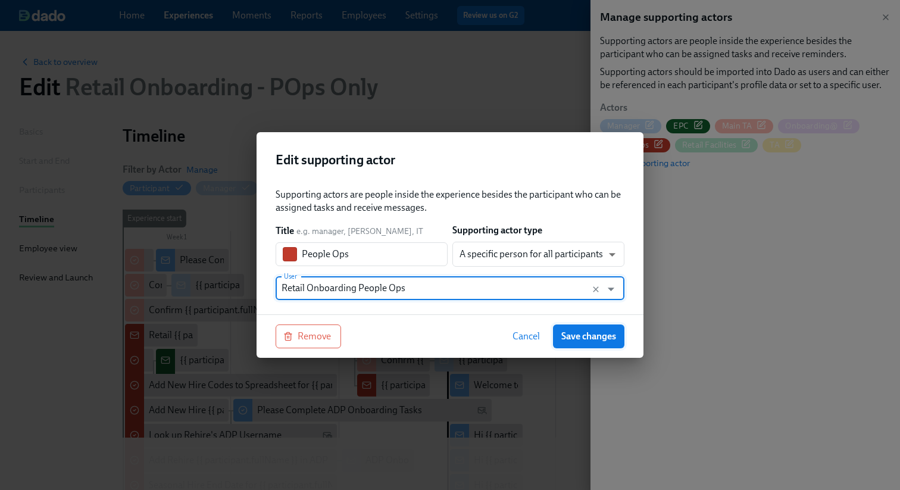
type input "Retail Onboarding People Ops"
click at [576, 336] on span "Save changes" at bounding box center [588, 336] width 55 height 12
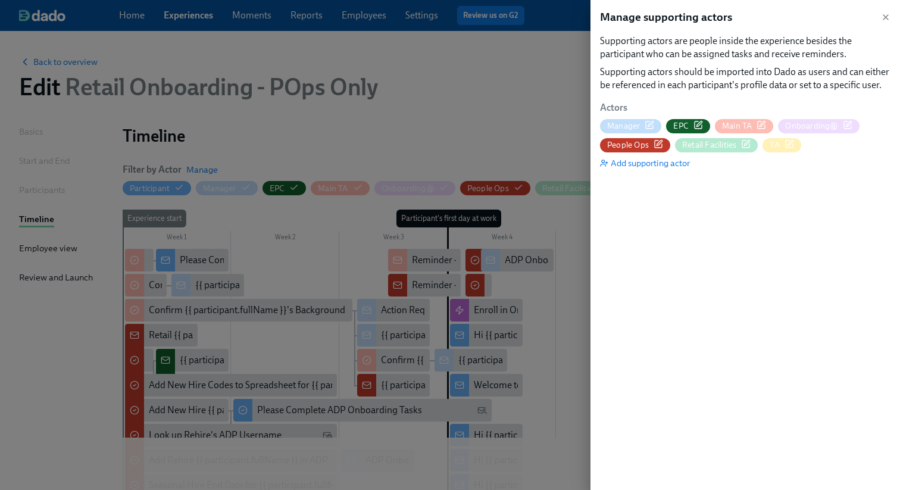
click at [389, 111] on div at bounding box center [450, 245] width 900 height 490
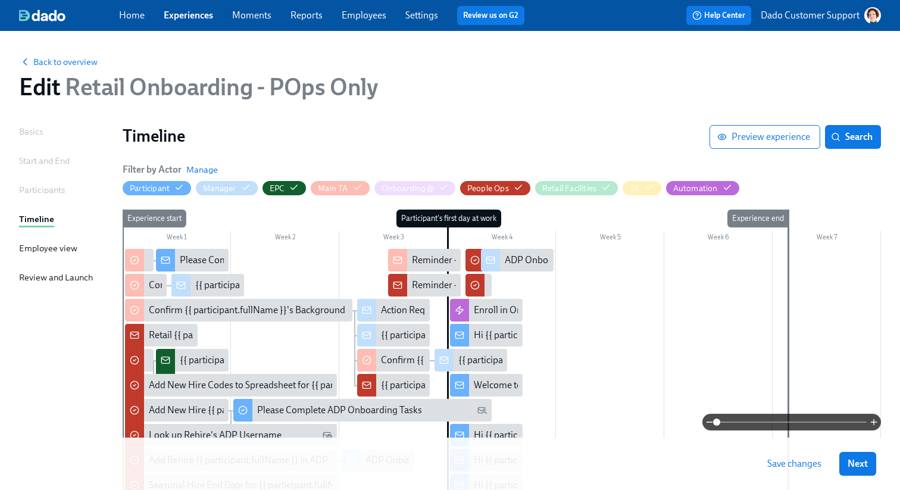
click at [806, 466] on span "Save changes" at bounding box center [794, 464] width 54 height 12
click at [189, 15] on link "Experiences" at bounding box center [188, 15] width 49 height 11
click at [183, 168] on div "Filter by Actor Manage" at bounding box center [170, 169] width 95 height 13
click at [201, 168] on span "Manage" at bounding box center [202, 170] width 32 height 12
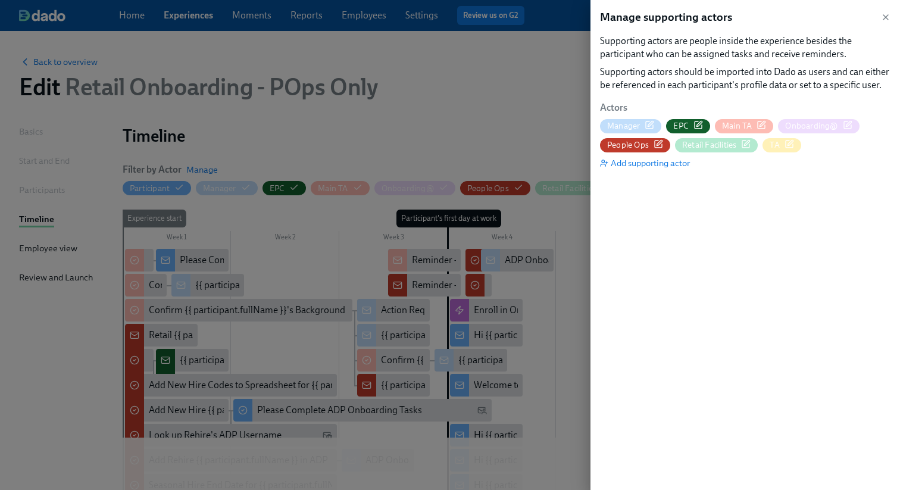
click at [658, 140] on icon "button" at bounding box center [659, 144] width 10 height 10
click at [504, 85] on div at bounding box center [450, 245] width 900 height 490
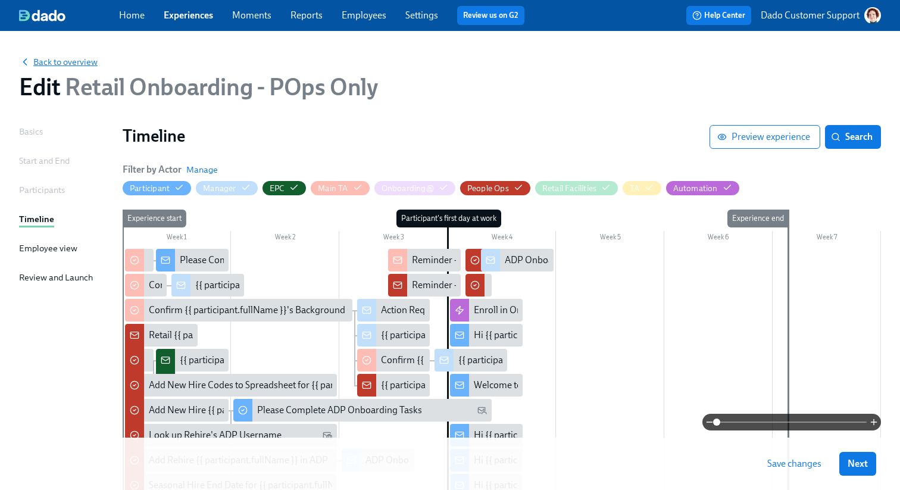
click at [56, 62] on span "Back to overview" at bounding box center [58, 62] width 79 height 12
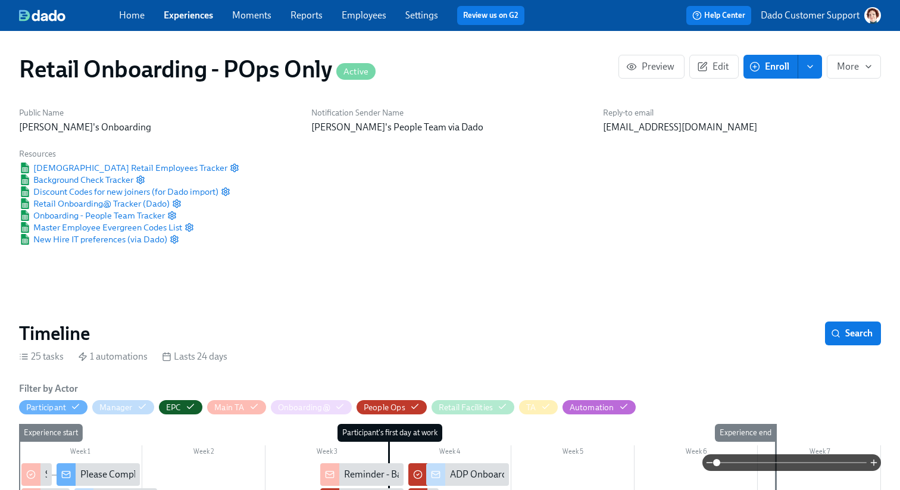
scroll to position [0, 856]
click at [184, 17] on link "Experiences" at bounding box center [188, 15] width 49 height 11
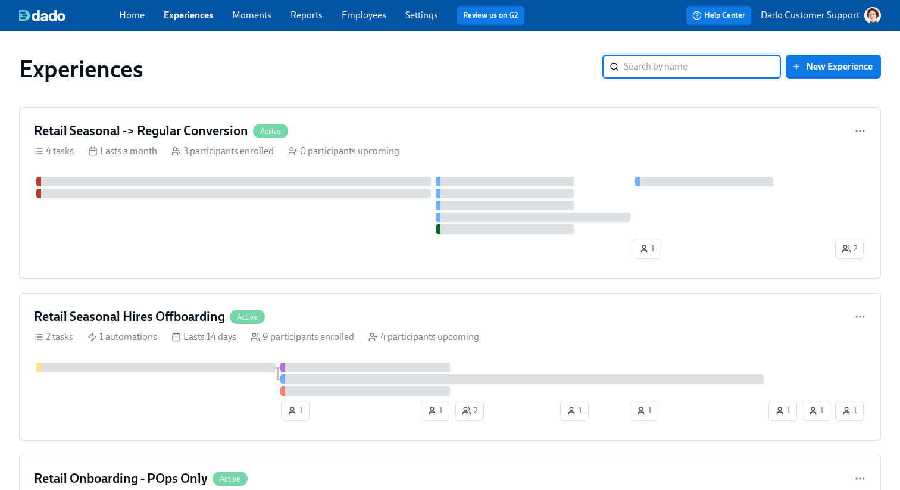
paste input "Retail Seasonal -> Regular Conversion"
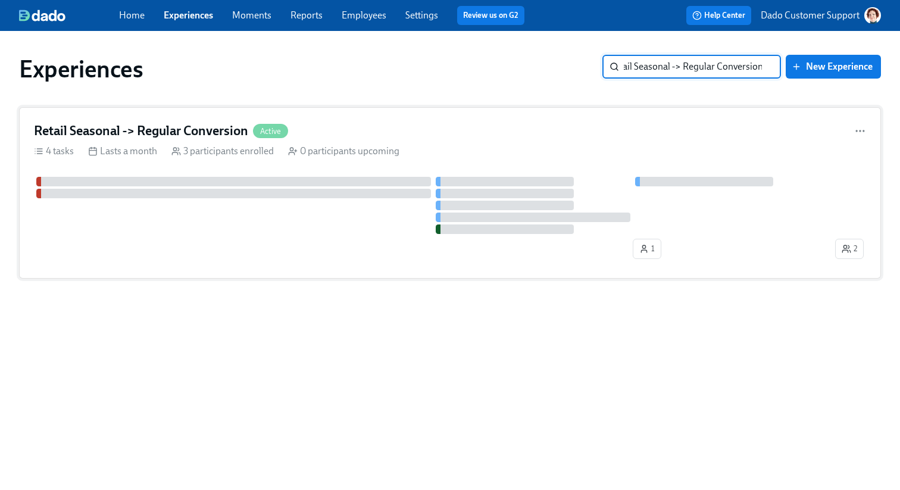
type input "Retail Seasonal -> Regular Conversion"
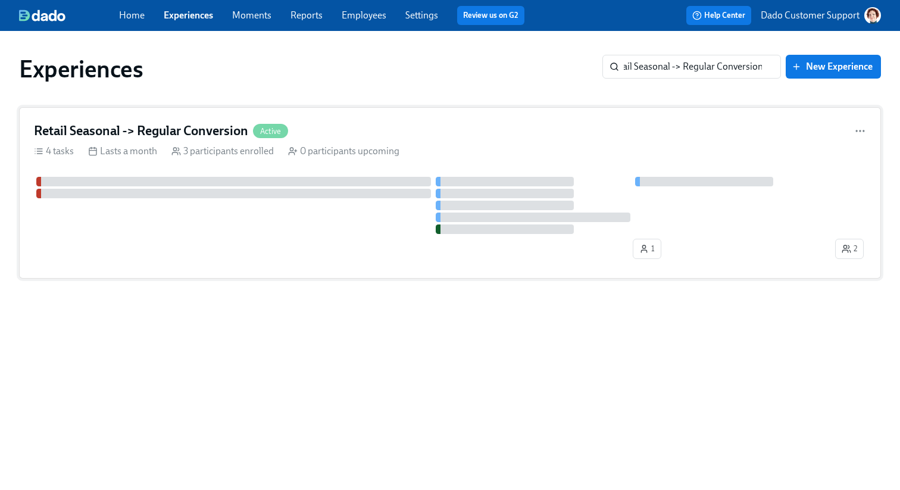
click at [132, 124] on h4 "Retail Seasonal -> Regular Conversion" at bounding box center [141, 131] width 214 height 18
click at [470, 165] on div "Retail Seasonal -> Regular Conversion Active 4 tasks Lasts a month 3 participan…" at bounding box center [450, 192] width 862 height 171
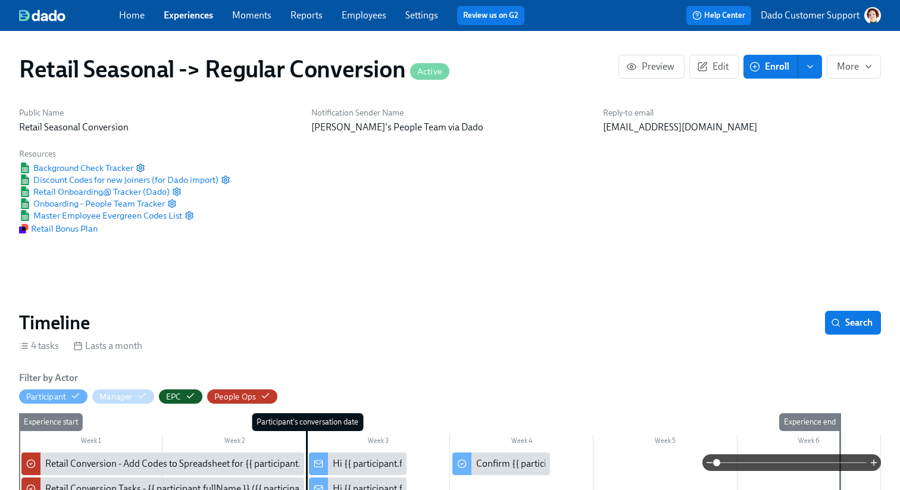
scroll to position [0, 257]
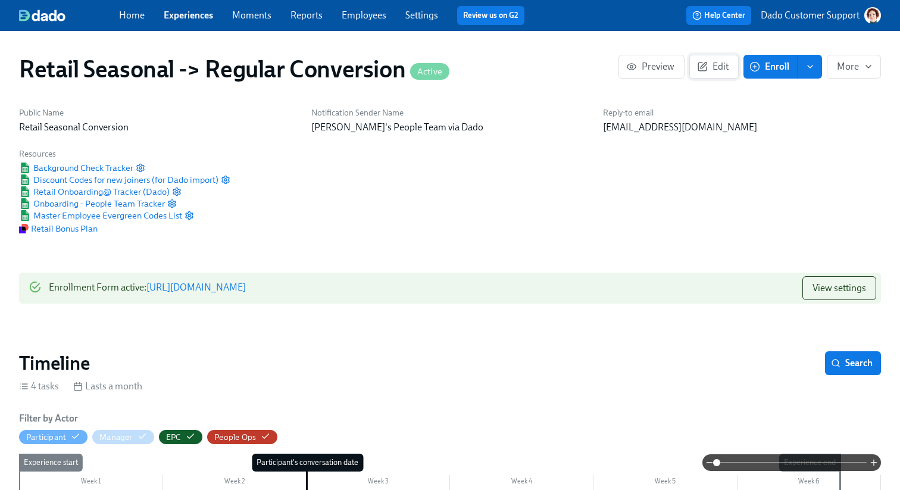
click at [719, 65] on span "Edit" at bounding box center [714, 67] width 29 height 12
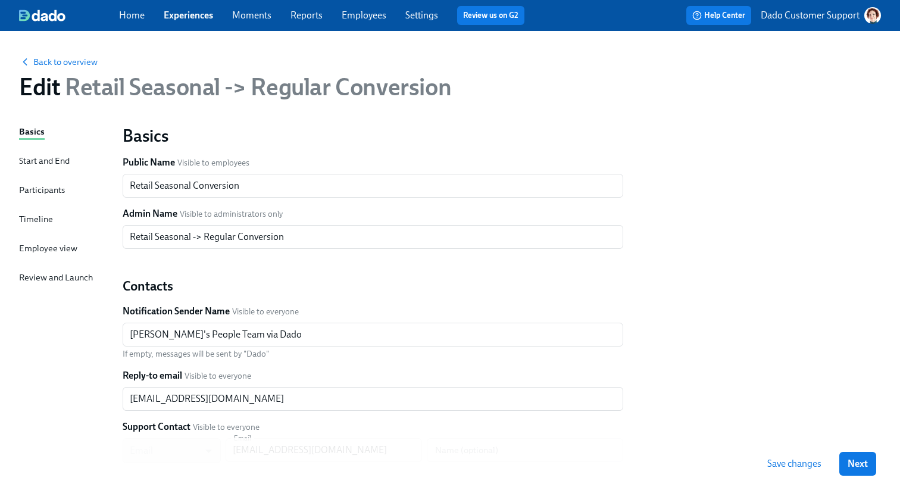
click at [31, 214] on div "Timeline" at bounding box center [36, 219] width 34 height 13
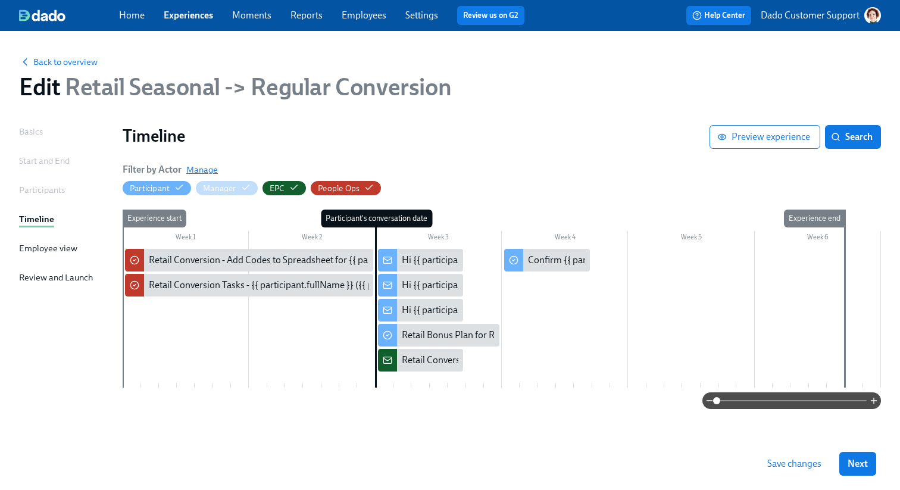
click at [205, 168] on span "Manage" at bounding box center [202, 170] width 32 height 12
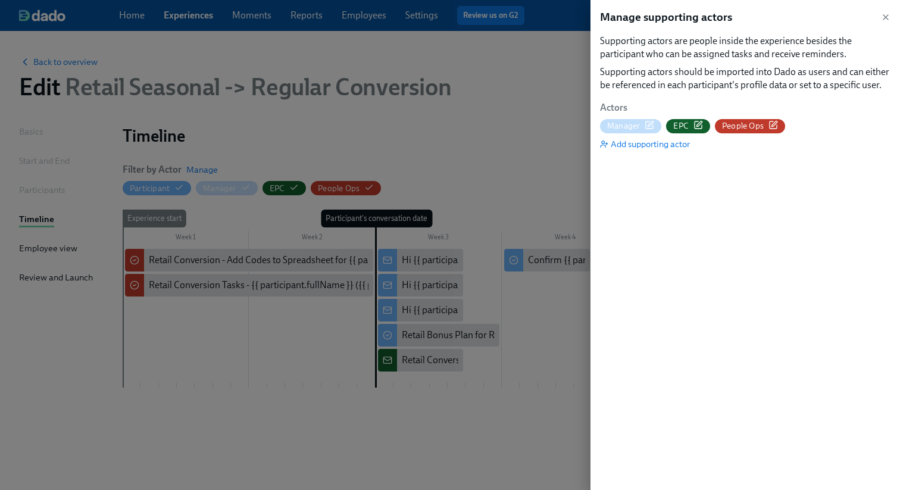
click at [776, 122] on icon "button" at bounding box center [774, 125] width 10 height 10
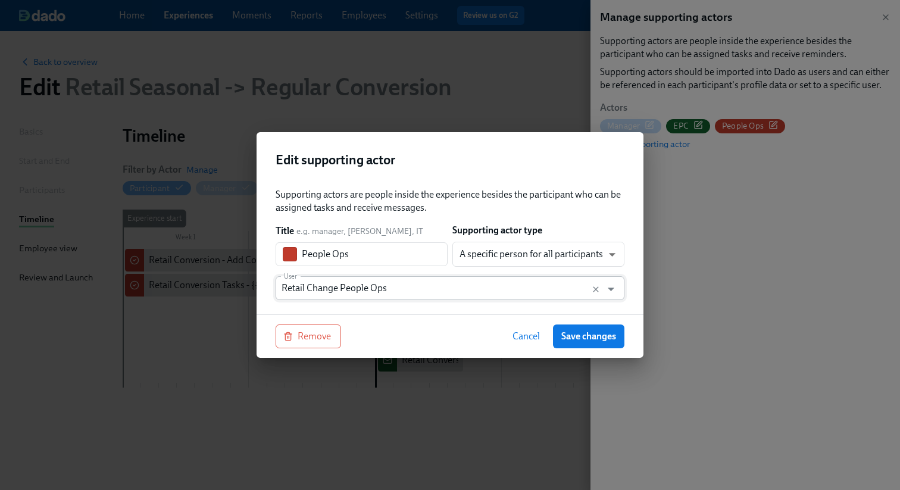
click at [413, 296] on input "Retail Change People Ops" at bounding box center [439, 288] width 314 height 24
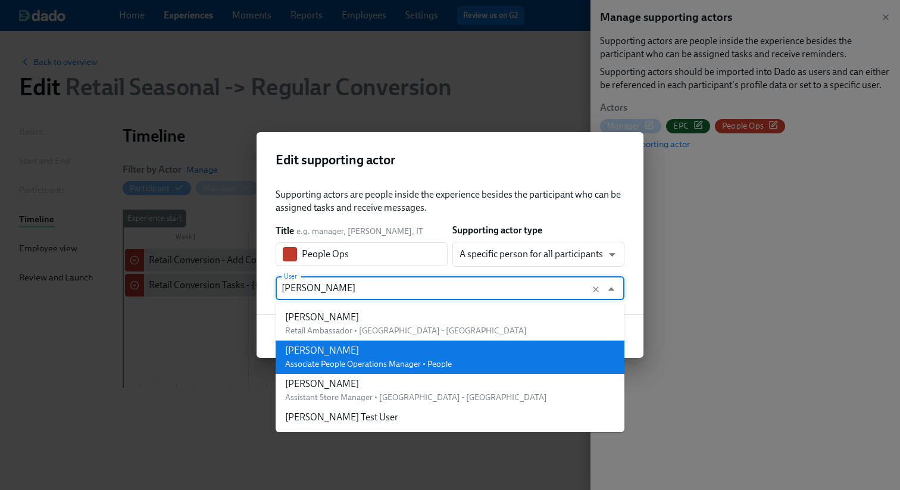
click at [397, 357] on div "[PERSON_NAME] Associate People Operations Manager • People" at bounding box center [368, 357] width 167 height 26
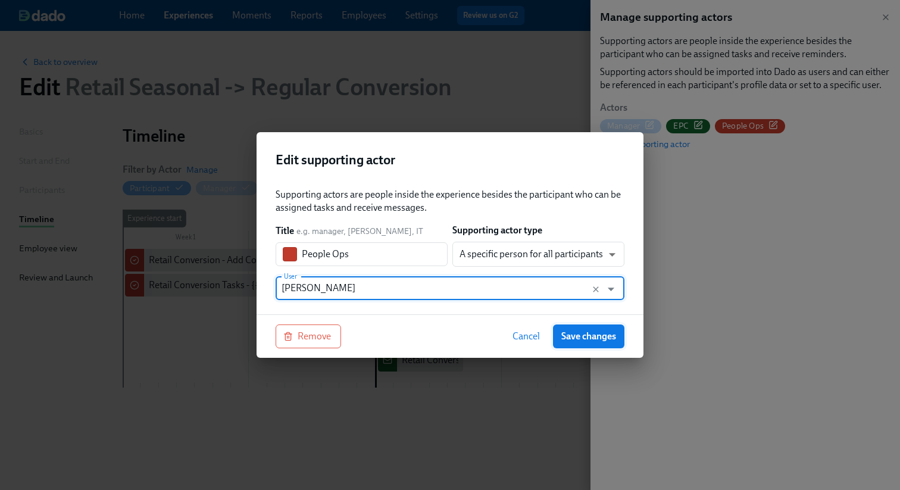
type input "[PERSON_NAME]"
click at [594, 339] on span "Save changes" at bounding box center [588, 336] width 55 height 12
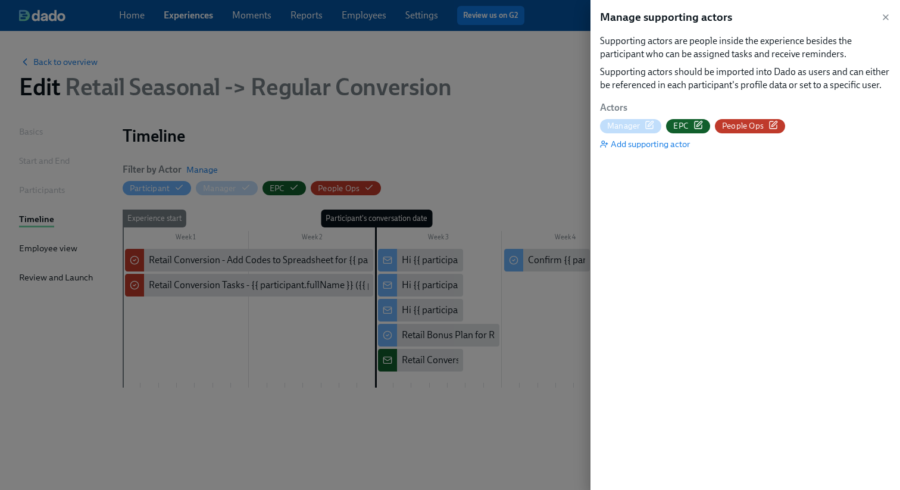
click at [500, 157] on div at bounding box center [450, 245] width 900 height 490
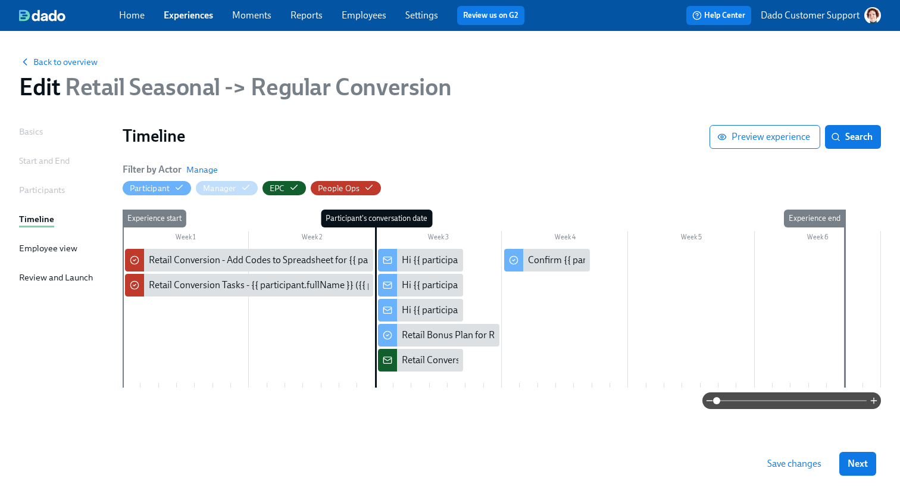
click at [804, 462] on span "Save changes" at bounding box center [794, 464] width 54 height 12
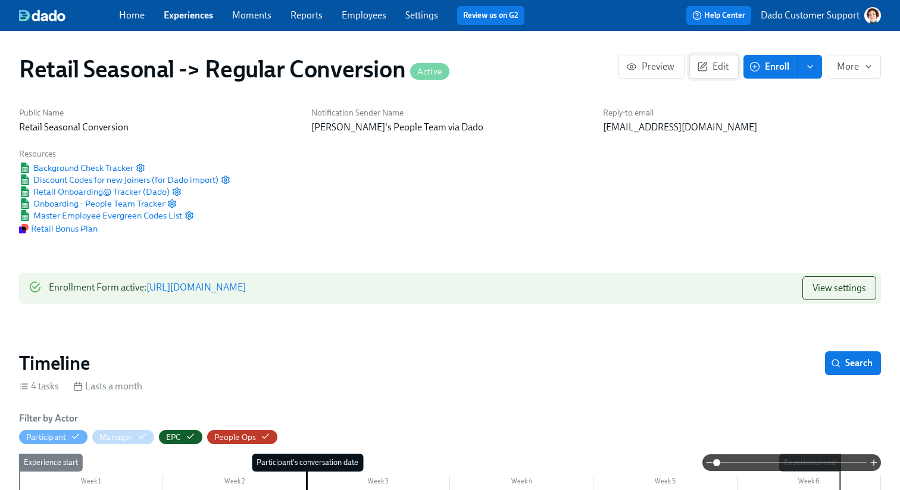
scroll to position [0, 257]
click at [704, 59] on button "Edit" at bounding box center [713, 67] width 49 height 24
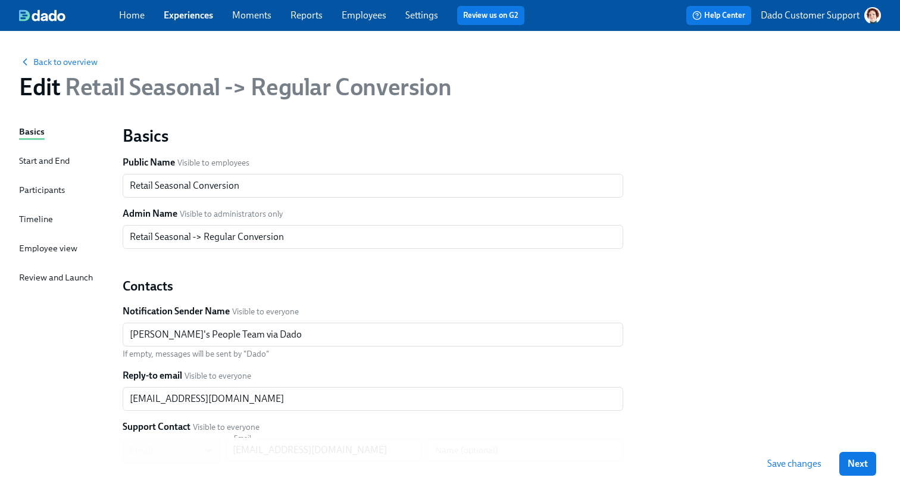
click at [47, 219] on div "Timeline" at bounding box center [36, 219] width 34 height 13
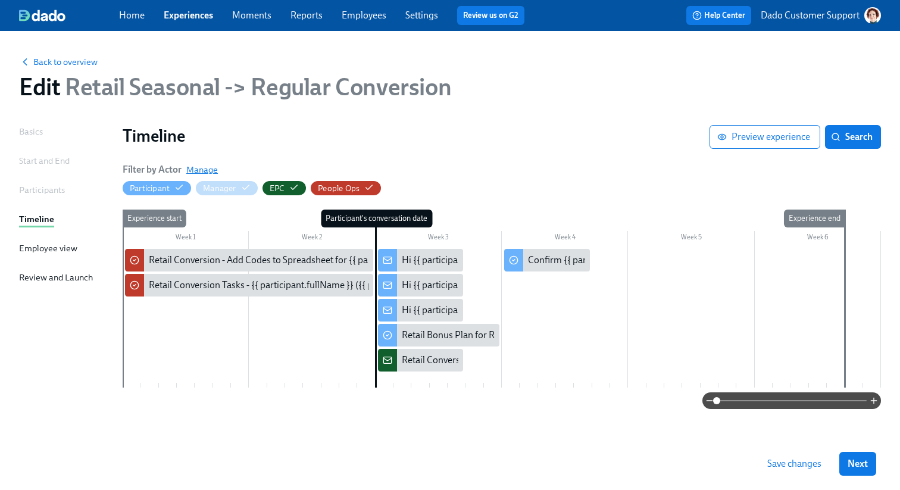
click at [207, 169] on span "Manage" at bounding box center [202, 170] width 32 height 12
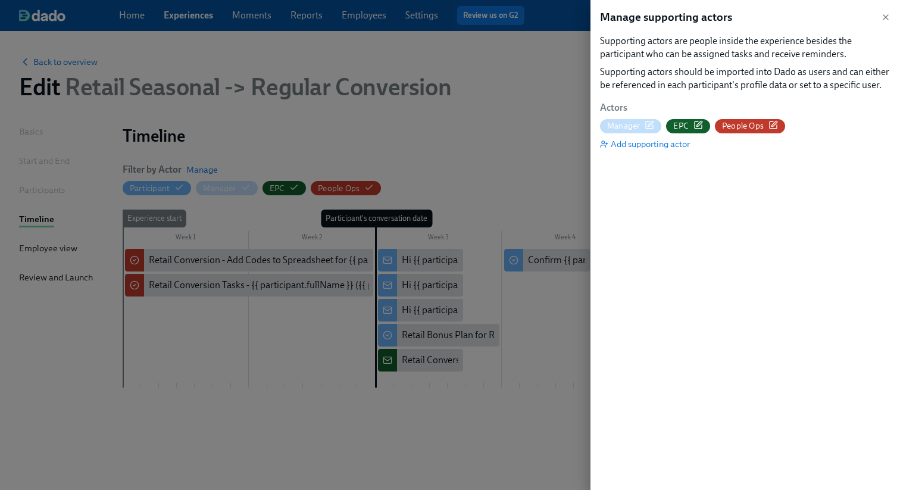
click at [772, 122] on icon "button" at bounding box center [774, 125] width 10 height 10
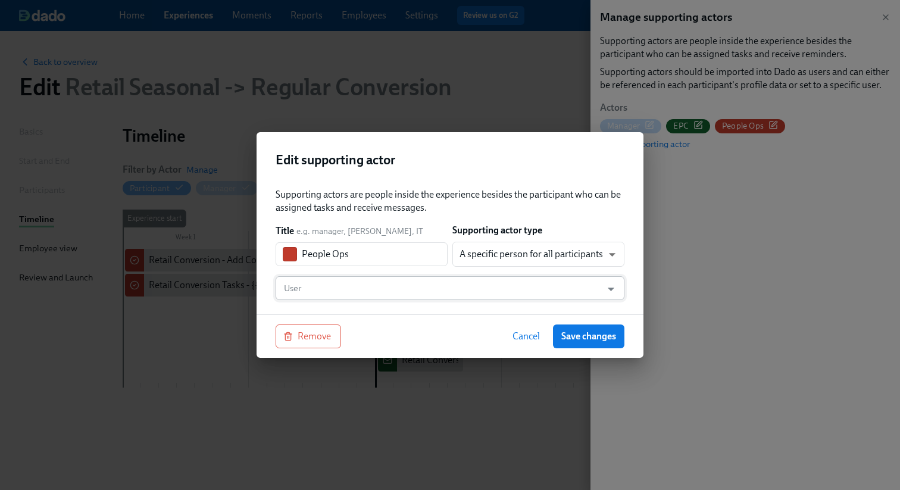
click at [382, 288] on input "User" at bounding box center [439, 288] width 314 height 24
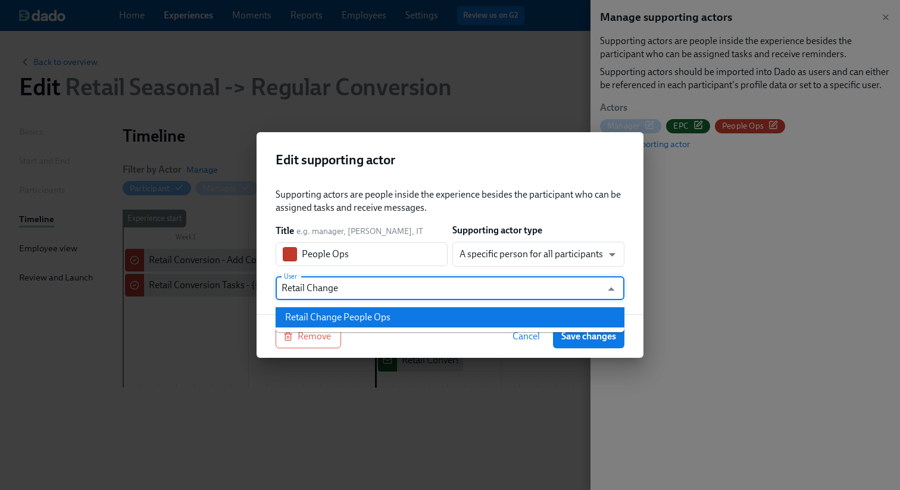
click at [389, 320] on div "Retail Change People Ops" at bounding box center [337, 317] width 105 height 13
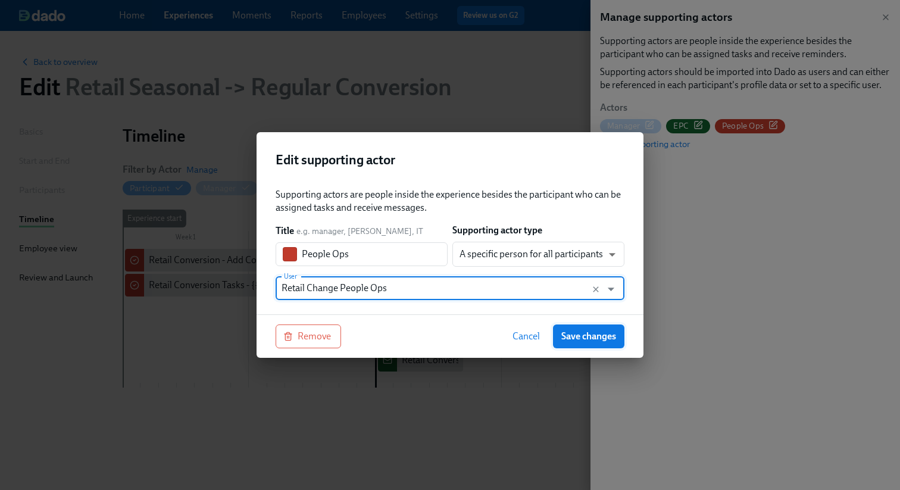
type input "Retail Change People Ops"
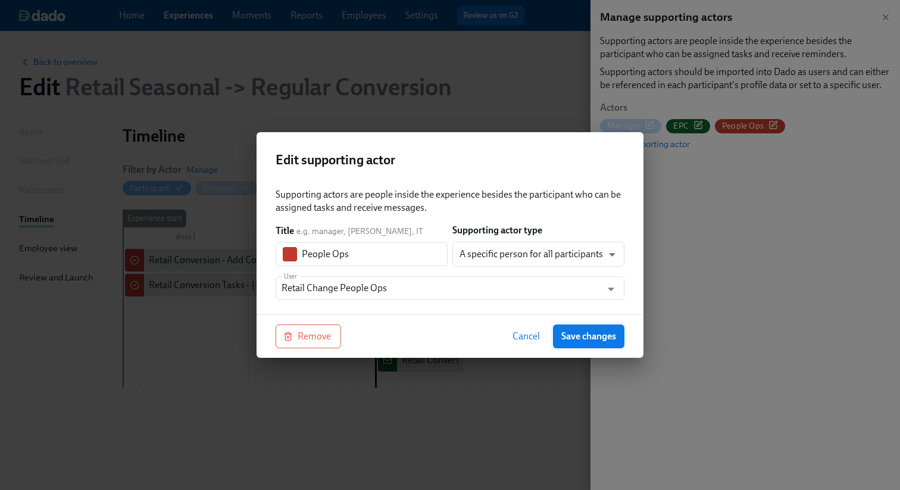
click at [598, 338] on span "Save changes" at bounding box center [588, 336] width 55 height 12
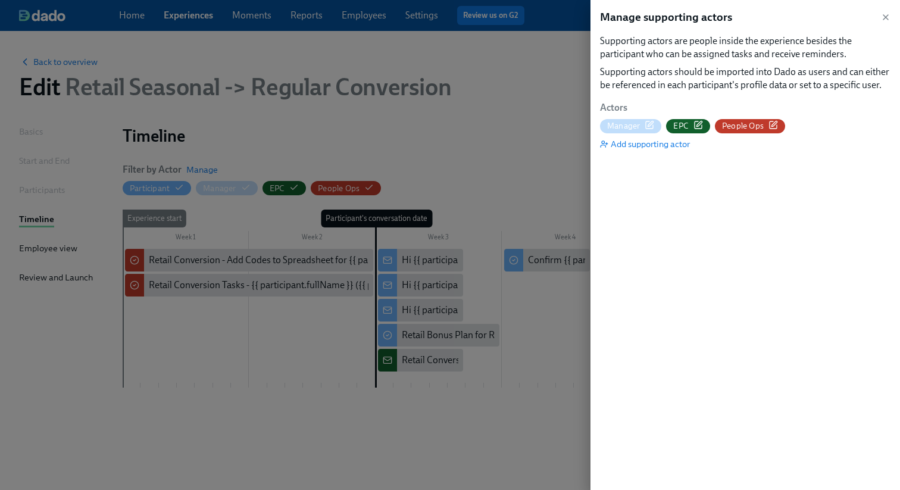
click at [501, 386] on div at bounding box center [450, 245] width 900 height 490
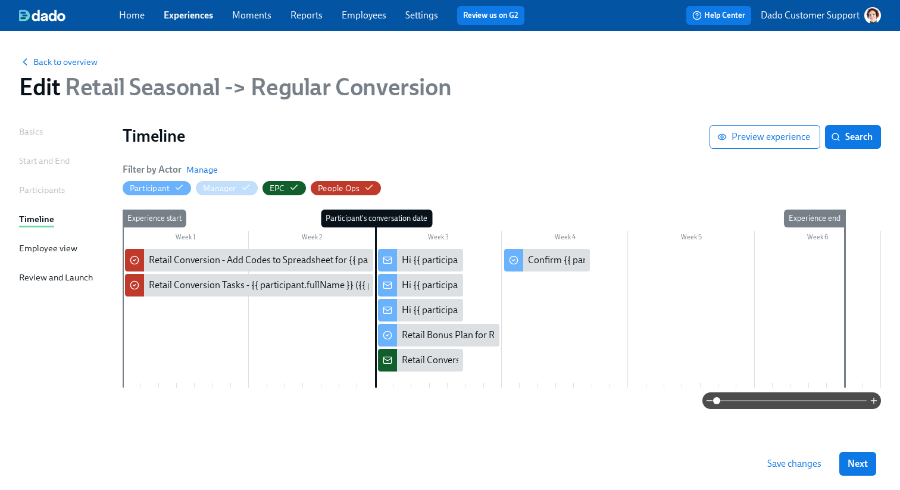
click at [796, 485] on div "Save changes Next" at bounding box center [450, 464] width 900 height 52
click at [794, 464] on span "Save changes" at bounding box center [794, 464] width 54 height 12
click at [49, 59] on span "Back to overview" at bounding box center [58, 62] width 79 height 12
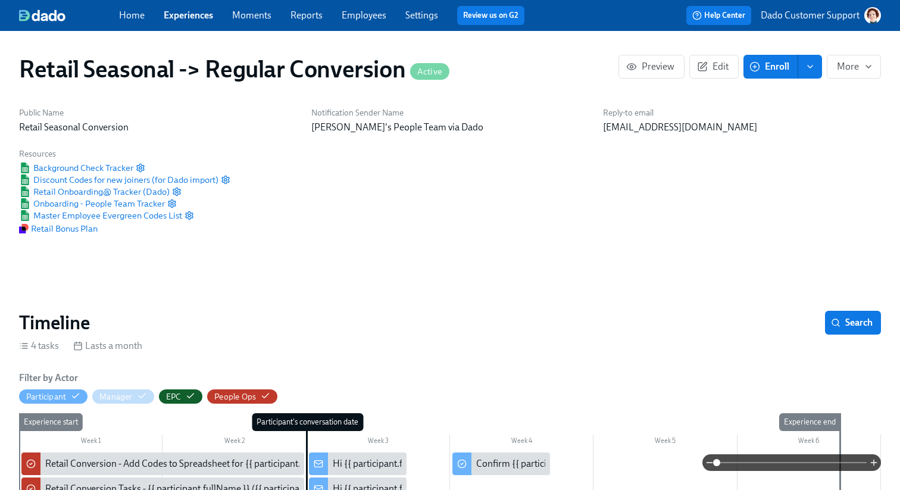
click at [188, 10] on link "Experiences" at bounding box center [188, 15] width 49 height 11
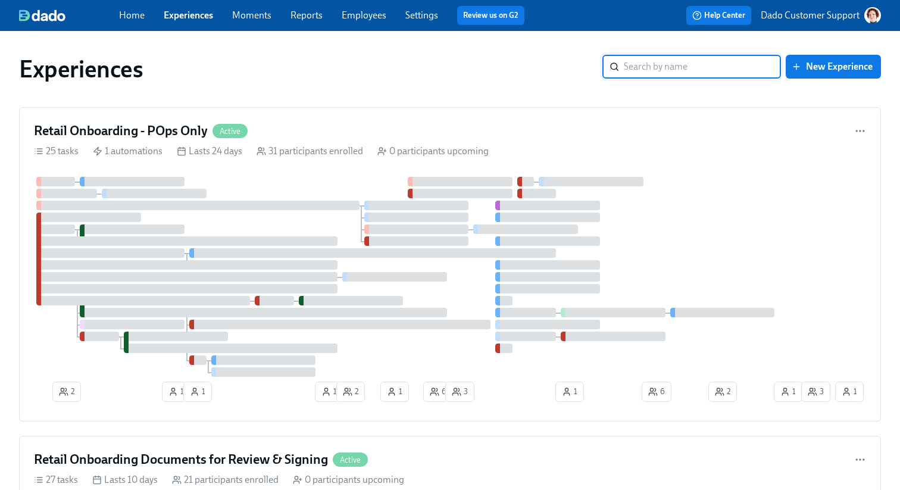
paste input "Corporate"
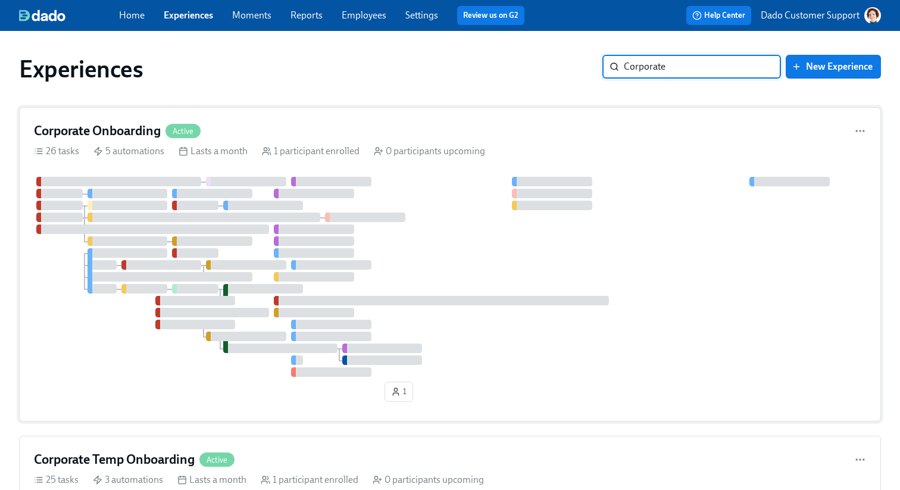
type input "Corporate"
click at [179, 126] on div "Active" at bounding box center [183, 131] width 35 height 14
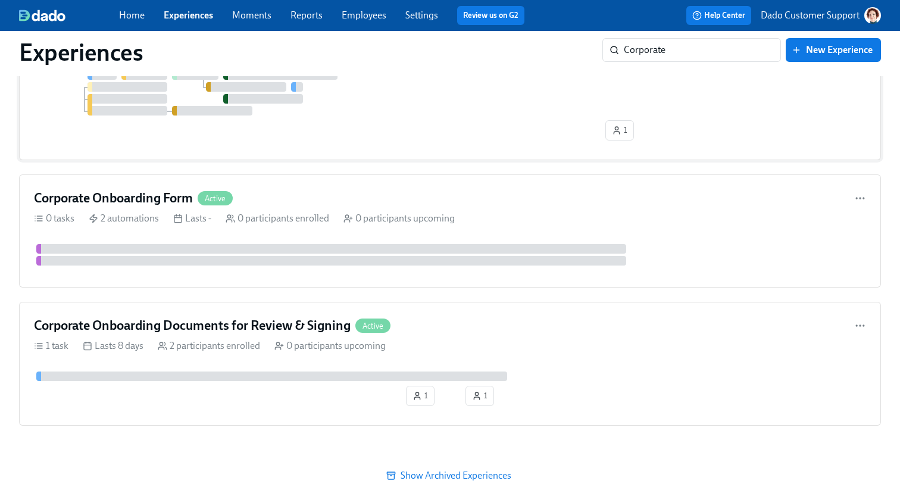
scroll to position [545, 0]
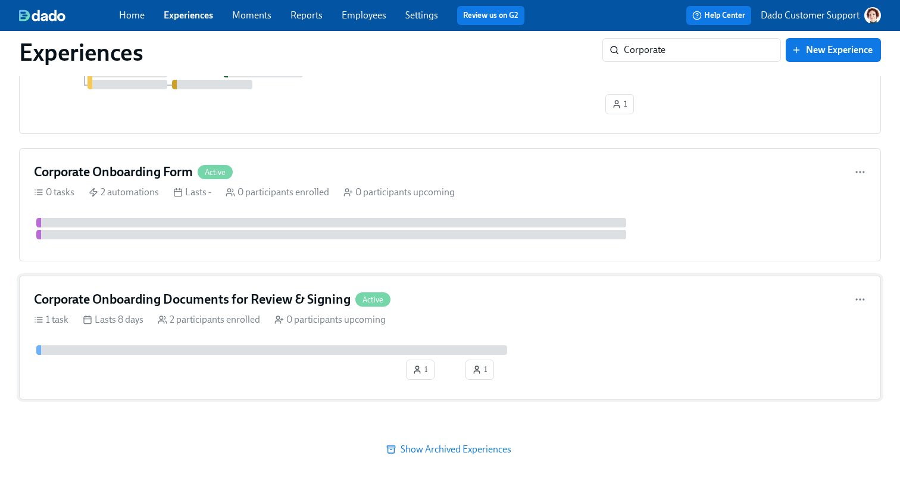
click at [171, 305] on h4 "Corporate Onboarding Documents for Review & Signing" at bounding box center [192, 300] width 317 height 18
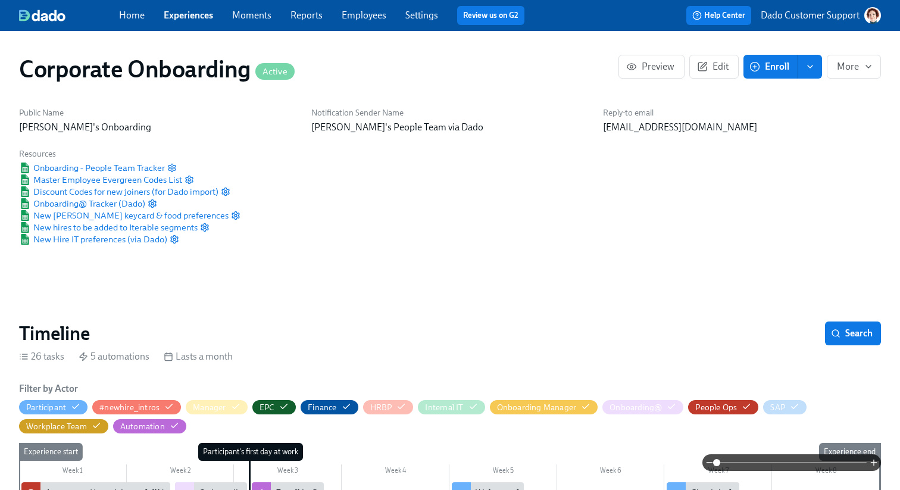
scroll to position [0, 666]
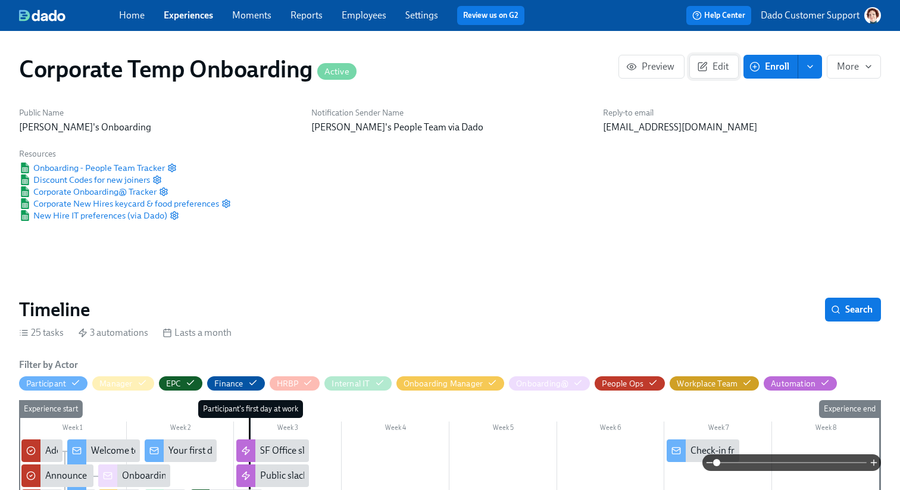
click at [712, 75] on button "Edit" at bounding box center [713, 67] width 49 height 24
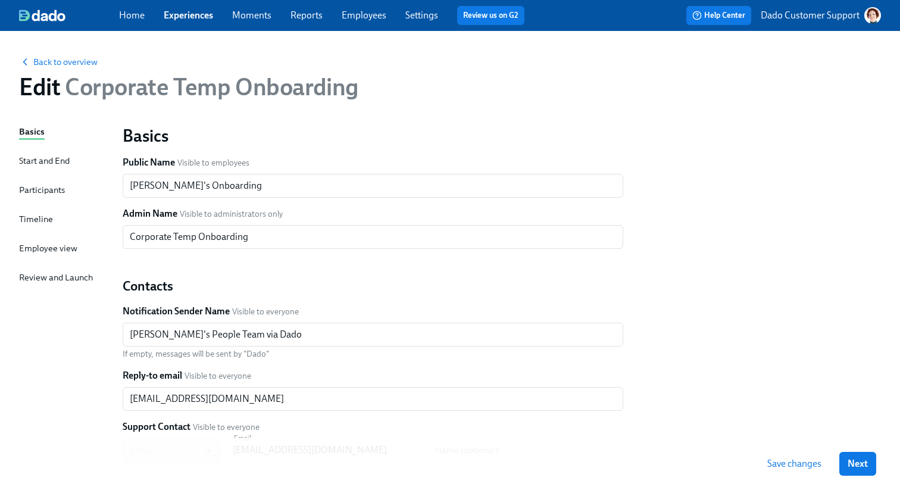
click at [33, 219] on div "Timeline" at bounding box center [36, 219] width 34 height 13
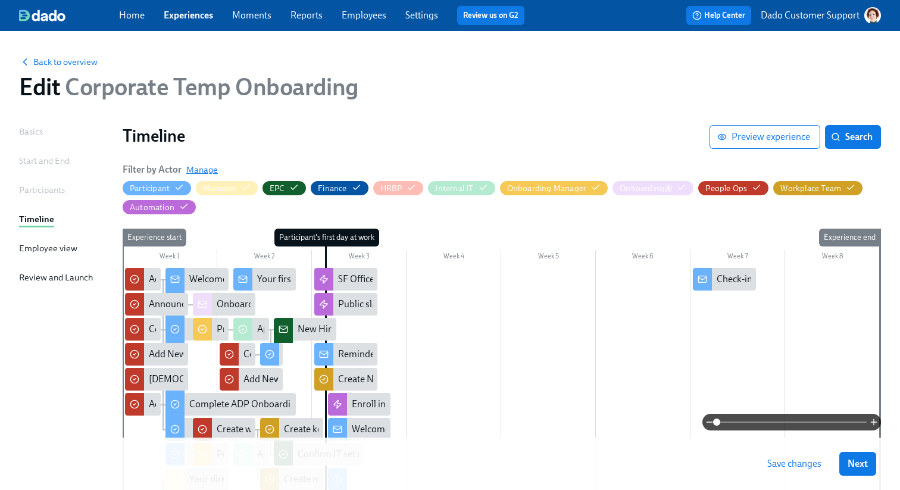
click at [205, 168] on span "Manage" at bounding box center [202, 170] width 32 height 12
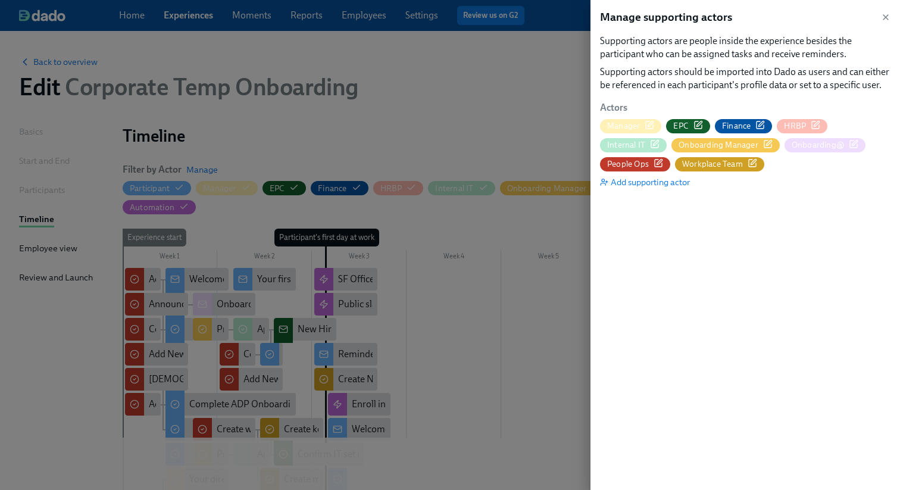
click at [659, 161] on icon "button" at bounding box center [659, 163] width 10 height 10
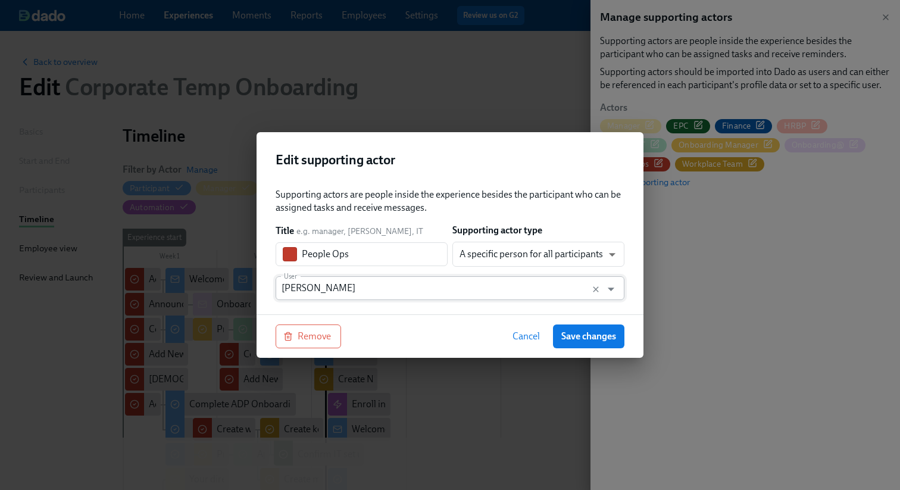
click at [386, 294] on input "[PERSON_NAME]" at bounding box center [439, 288] width 314 height 24
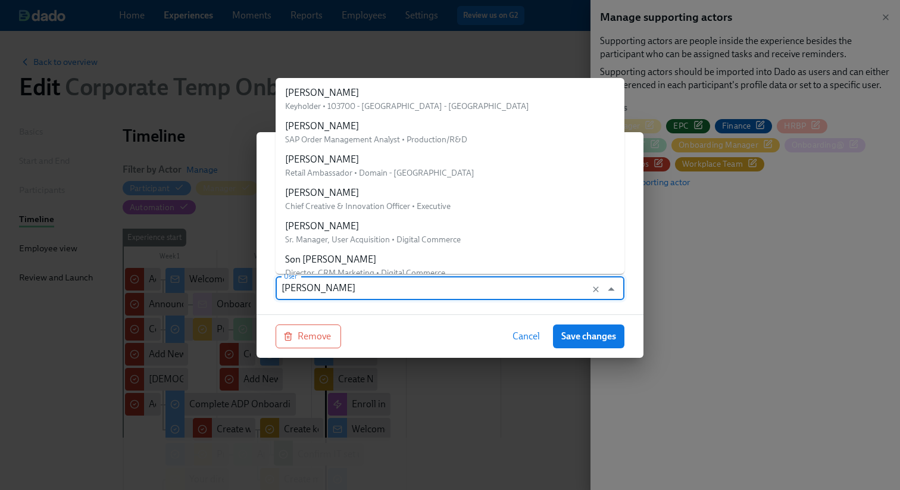
scroll to position [23479, 0]
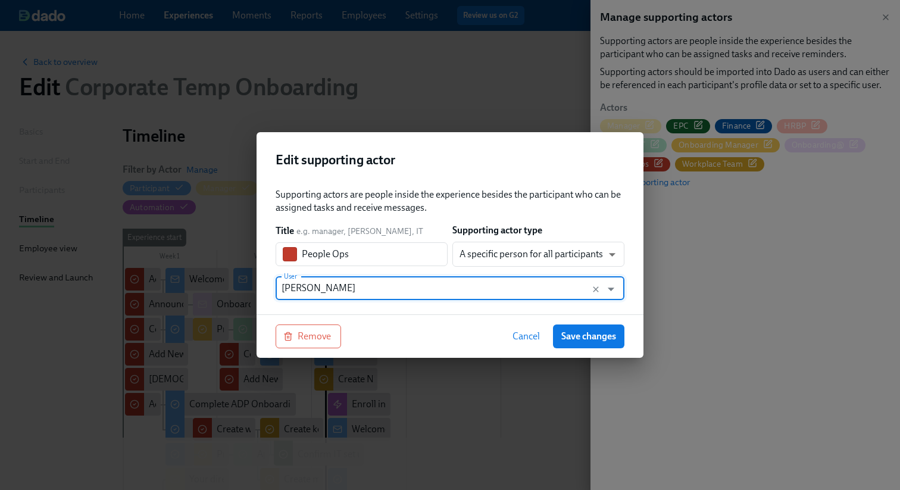
paste input "Corporate Onboarding People Ops"
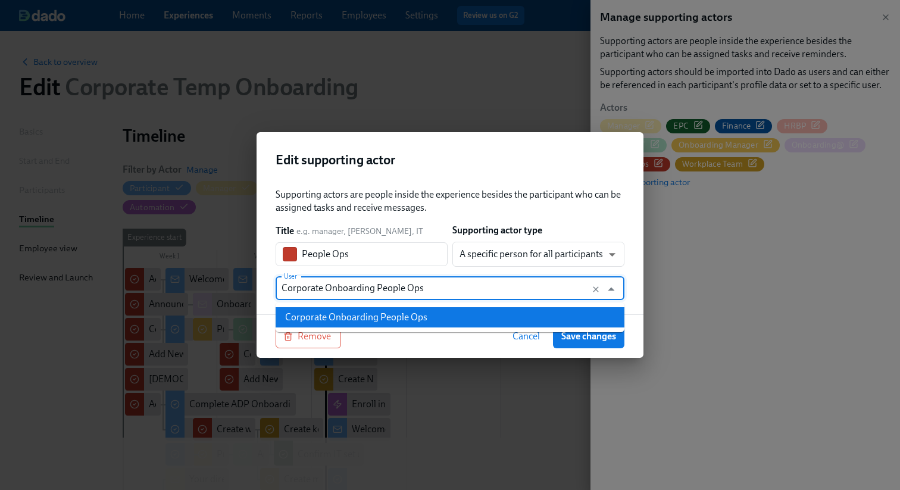
click at [423, 323] on div "Corporate Onboarding People Ops" at bounding box center [356, 317] width 142 height 13
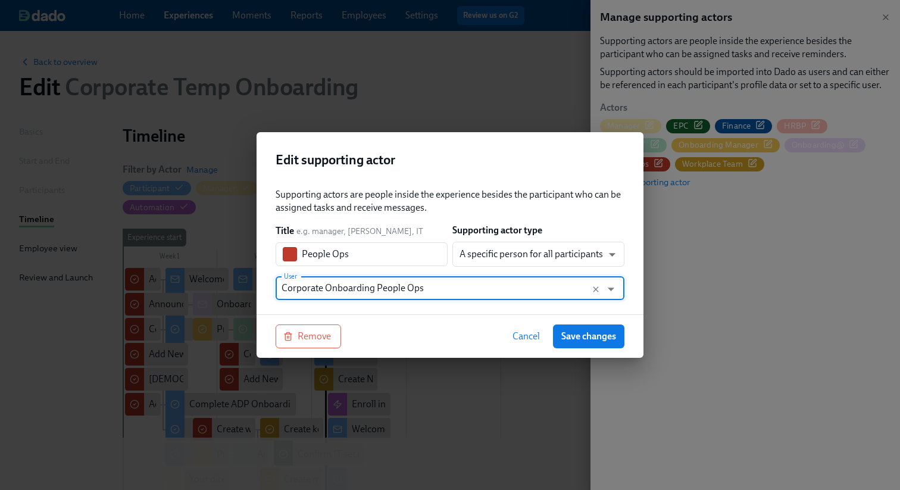
type input "Corporate Onboarding People Ops"
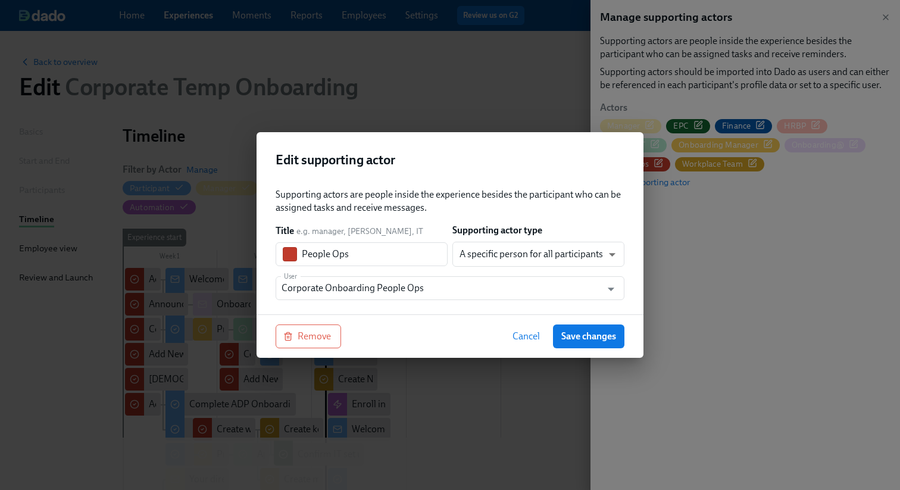
click at [430, 316] on div "Remove Cancel Save changes" at bounding box center [450, 335] width 387 height 43
click at [510, 338] on button "Cancel" at bounding box center [526, 336] width 44 height 24
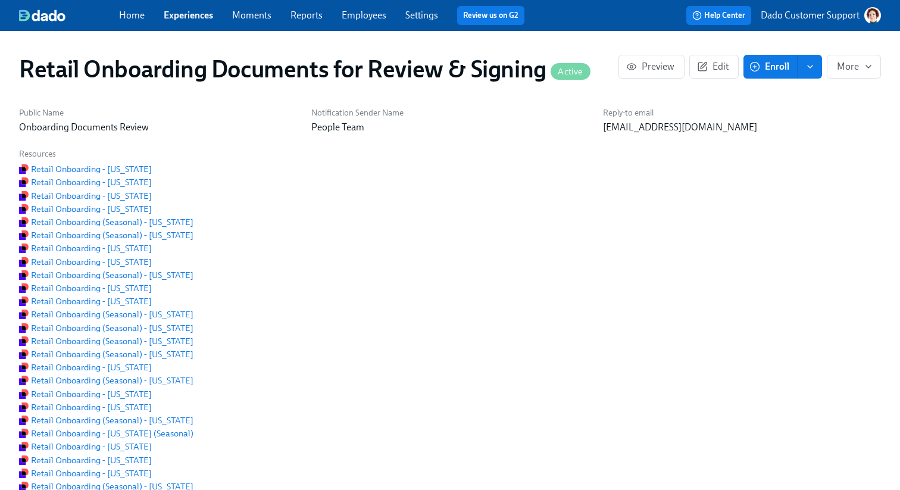
scroll to position [0, 1386]
click at [706, 64] on icon "button" at bounding box center [704, 66] width 6 height 6
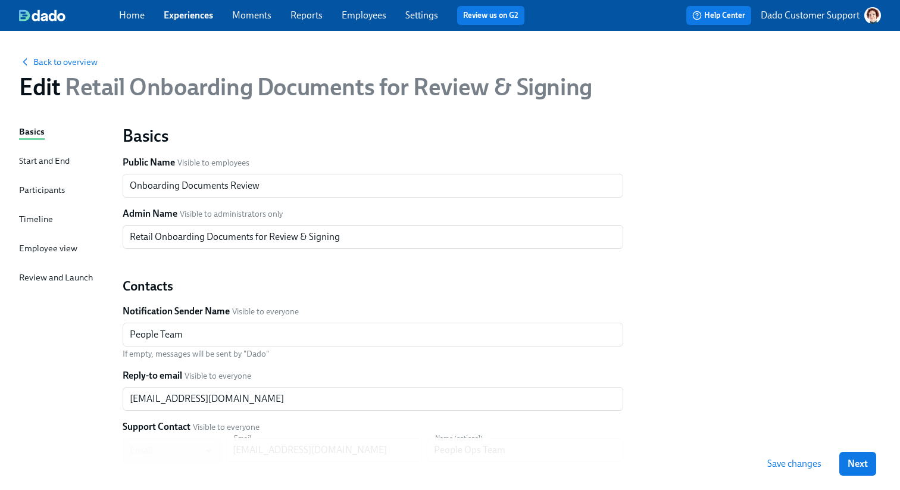
click at [21, 214] on div "Timeline" at bounding box center [36, 219] width 34 height 13
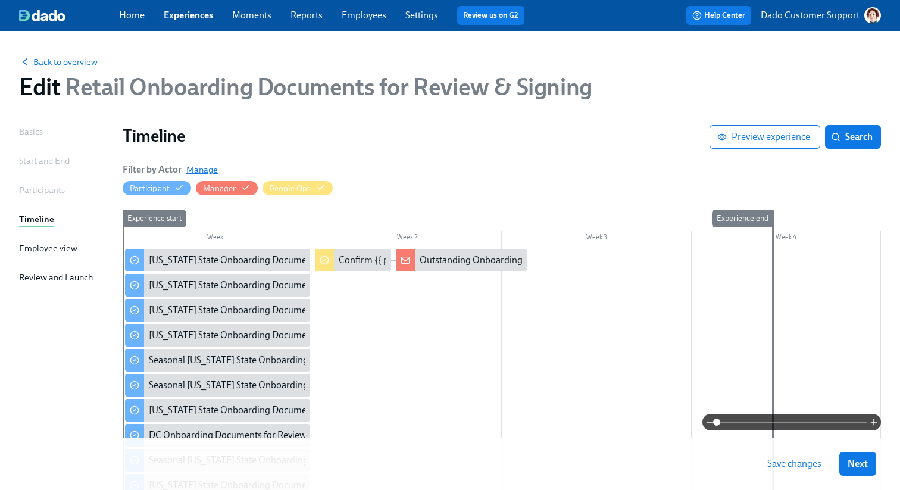
click at [196, 164] on div "Filter by Actor Manage" at bounding box center [170, 169] width 95 height 13
click at [198, 171] on span "Manage" at bounding box center [202, 170] width 32 height 12
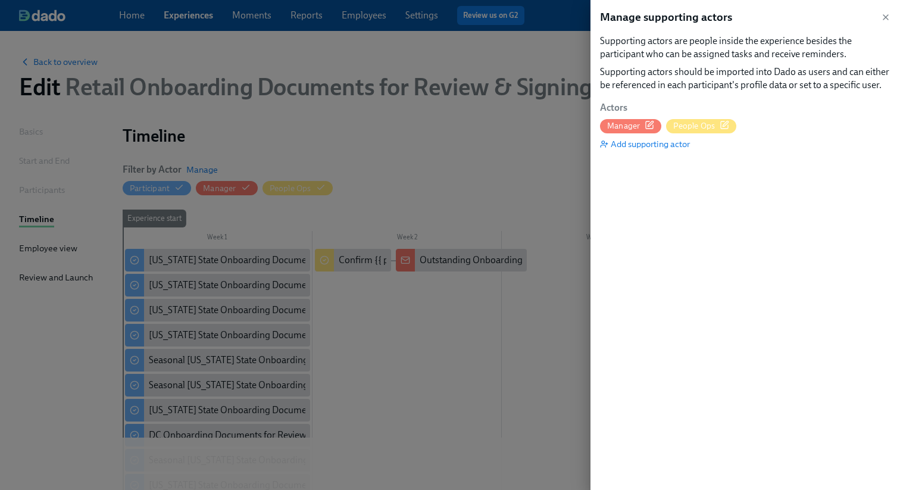
click at [725, 123] on icon "button" at bounding box center [725, 123] width 5 height 5
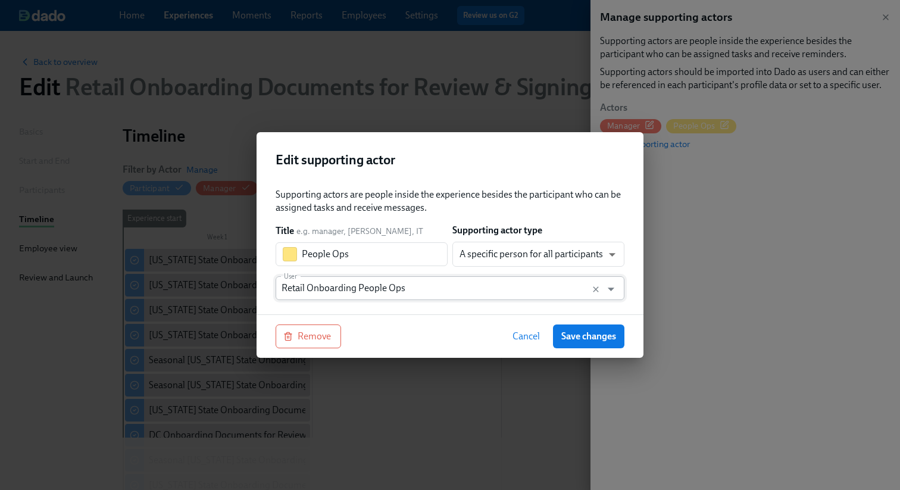
click at [342, 293] on input "Retail Onboarding People Ops" at bounding box center [439, 288] width 314 height 24
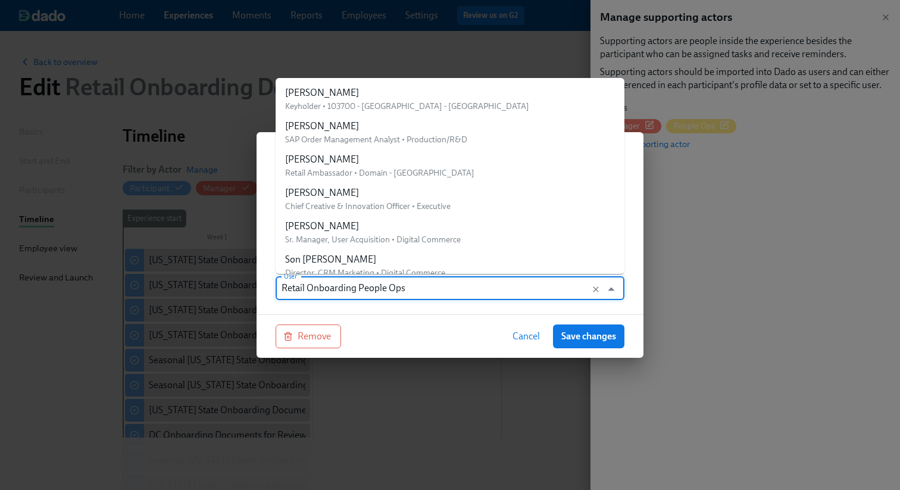
scroll to position [23766, 0]
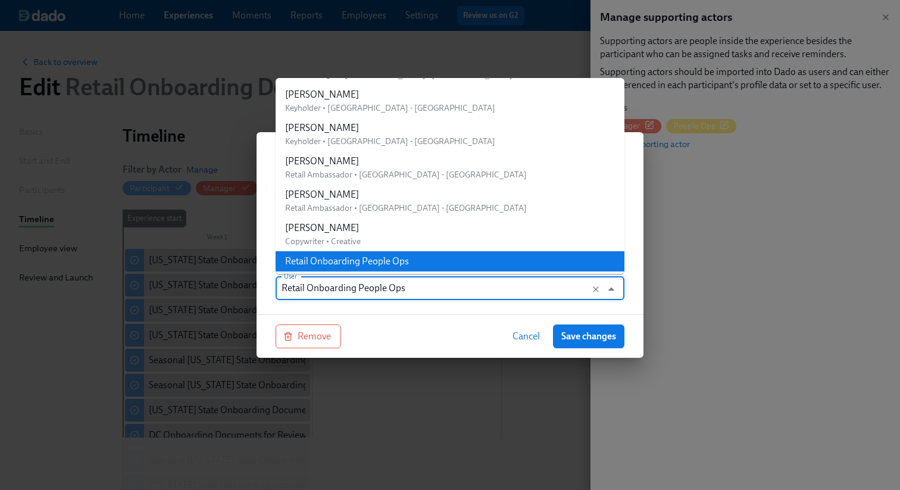
paste input "Mary Jelincic"
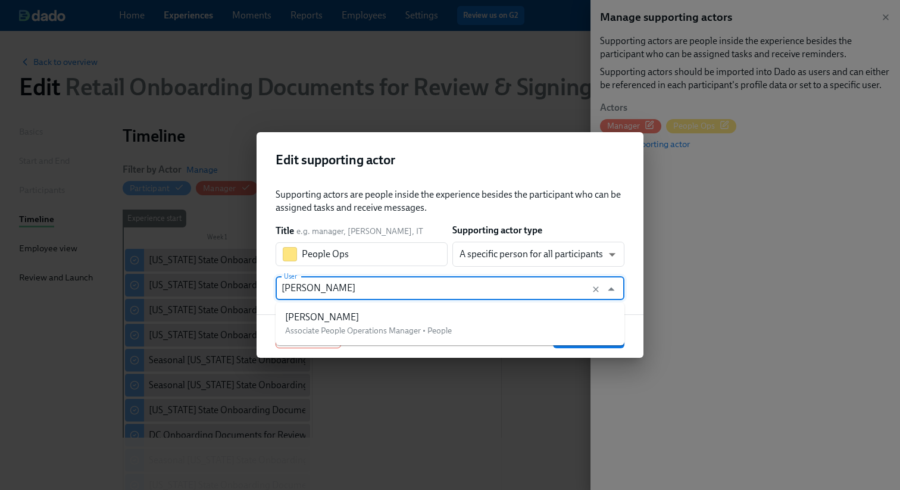
scroll to position [0, 0]
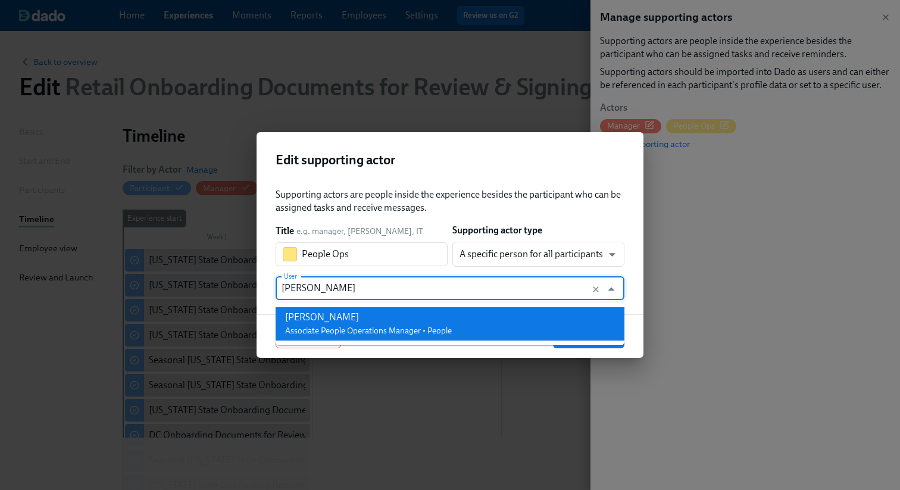
click at [321, 318] on div "Mary Jelincic" at bounding box center [368, 317] width 167 height 13
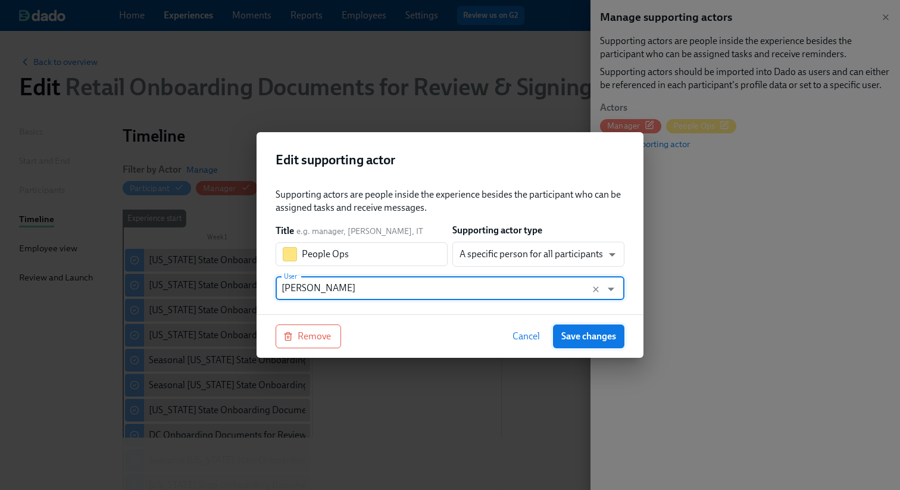
type input "Mary Jelincic"
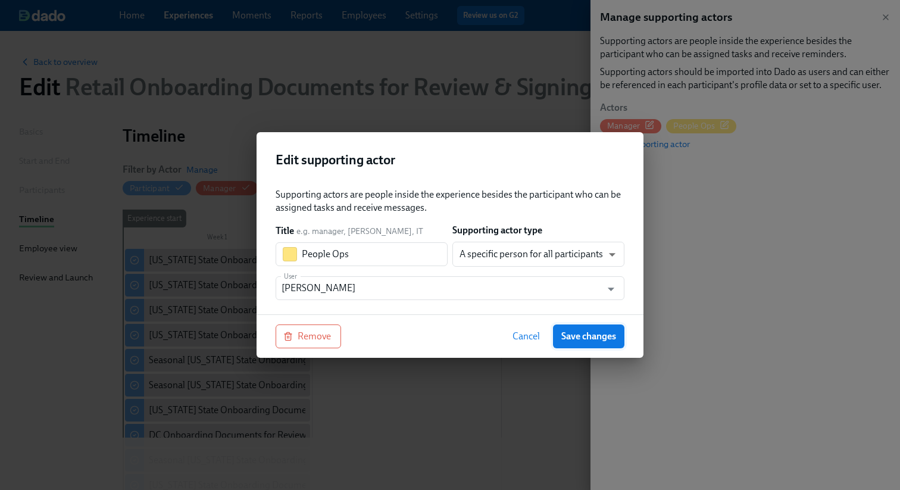
click at [592, 330] on span "Save changes" at bounding box center [588, 336] width 55 height 12
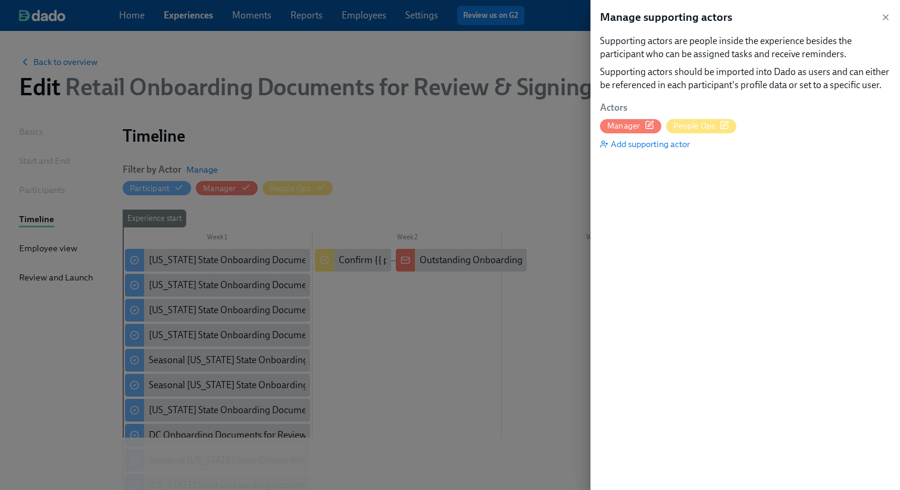
click at [513, 137] on div at bounding box center [450, 245] width 900 height 490
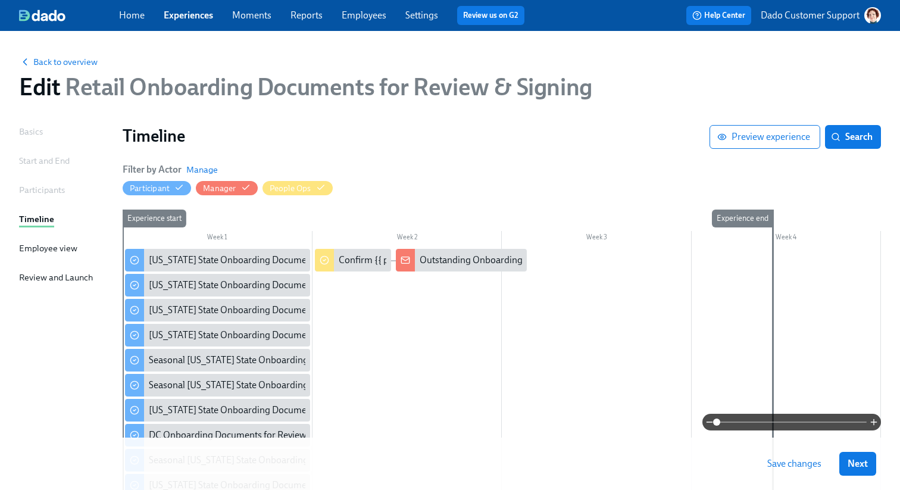
click at [804, 463] on span "Save changes" at bounding box center [794, 464] width 54 height 12
click at [39, 54] on div "Back to overview Edit Retail Onboarding Documents for Review & Signing" at bounding box center [450, 77] width 881 height 65
click at [46, 65] on span "Back to overview" at bounding box center [58, 62] width 79 height 12
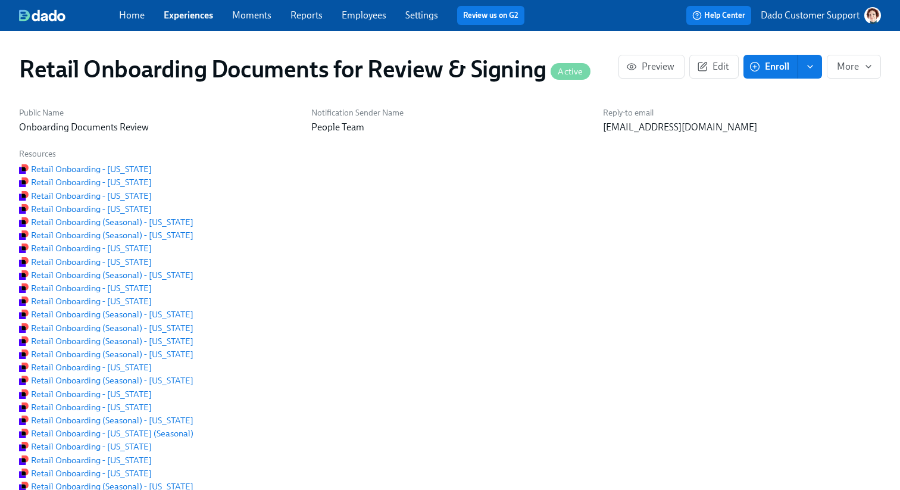
scroll to position [0, 1386]
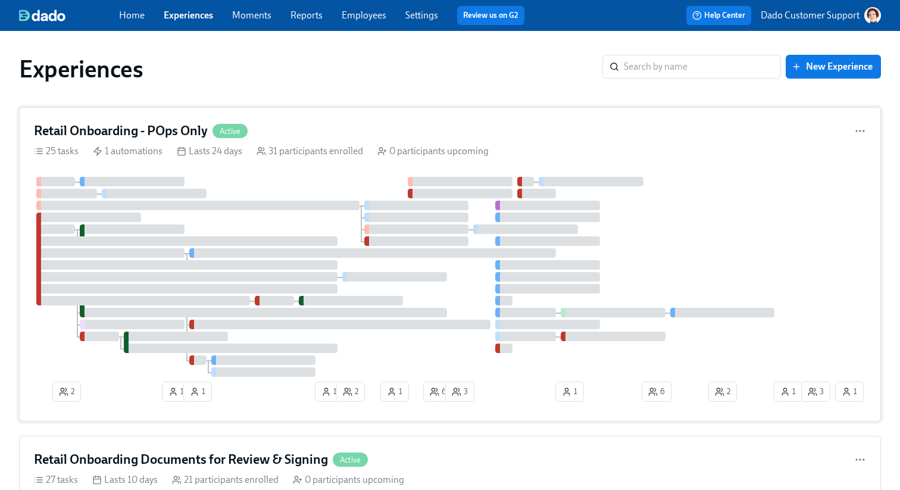
click at [246, 154] on div "25 tasks 1 automations Lasts 24 days 31 participants enrolled 0 participants up…" at bounding box center [450, 151] width 832 height 13
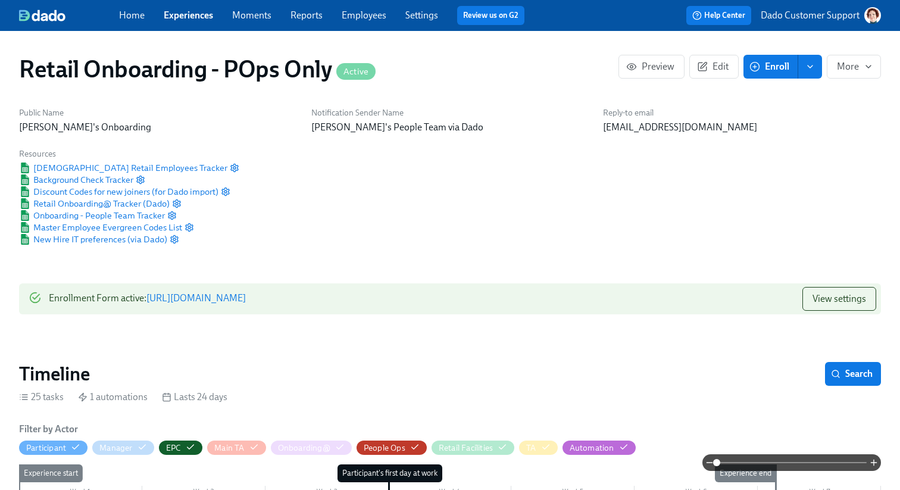
scroll to position [0, 5639]
click at [717, 63] on span "Edit" at bounding box center [714, 67] width 29 height 12
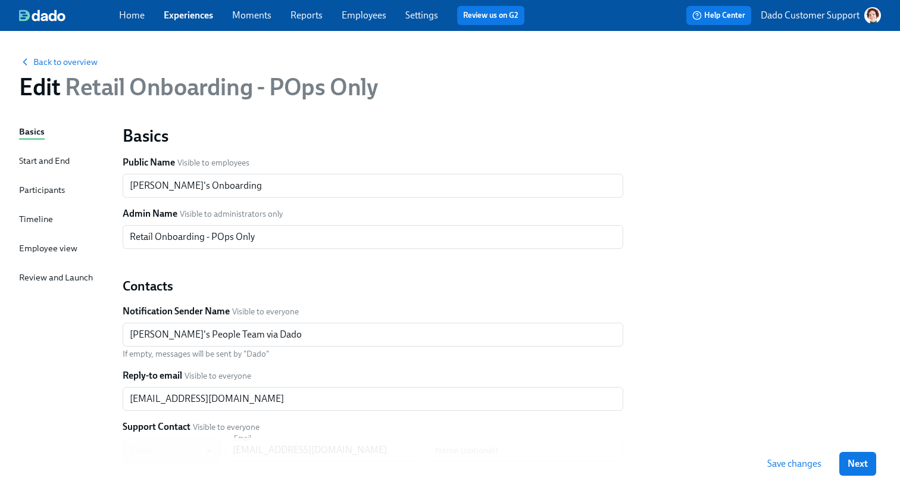
click at [33, 206] on div "Basics Start and End Participants Timeline Employee view Review and Launch" at bounding box center [63, 363] width 89 height 477
click at [26, 230] on div "Basics Start and End Participants Timeline Employee view Review and Launch" at bounding box center [63, 363] width 89 height 477
click at [26, 223] on div "Timeline" at bounding box center [36, 219] width 34 height 13
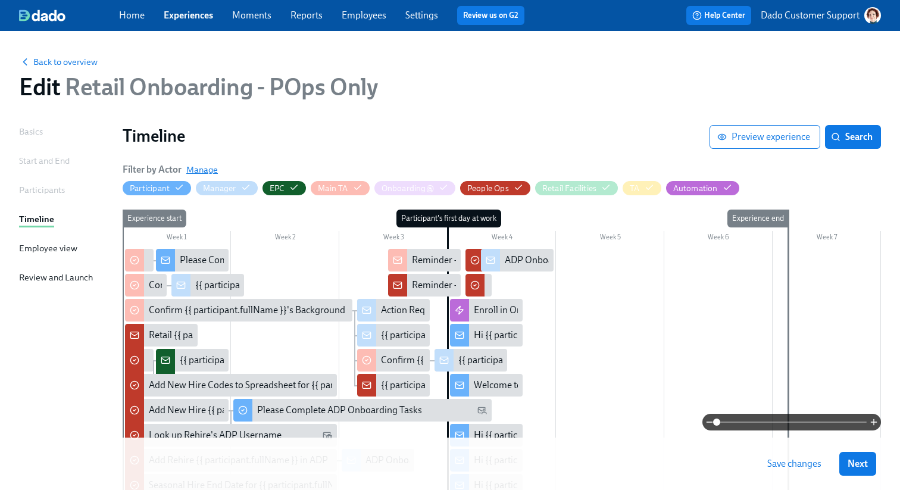
click at [214, 169] on span "Manage" at bounding box center [202, 170] width 32 height 12
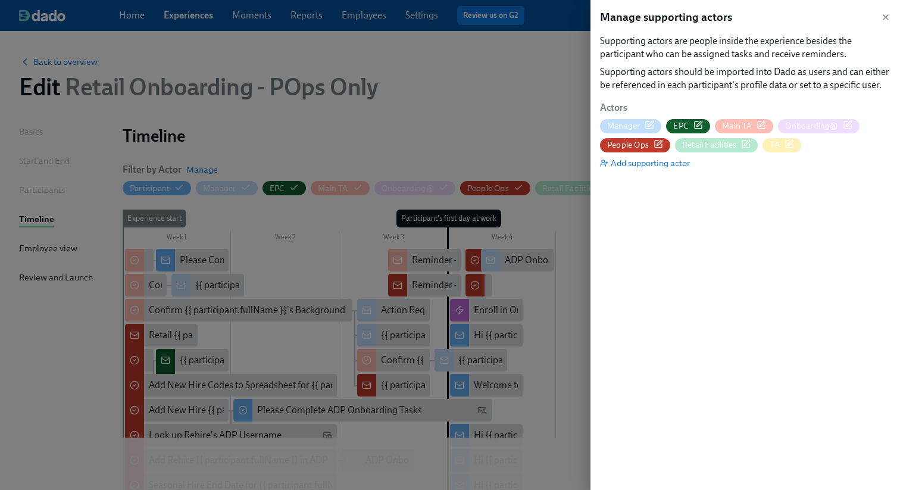
click at [663, 142] on icon "button" at bounding box center [659, 144] width 10 height 10
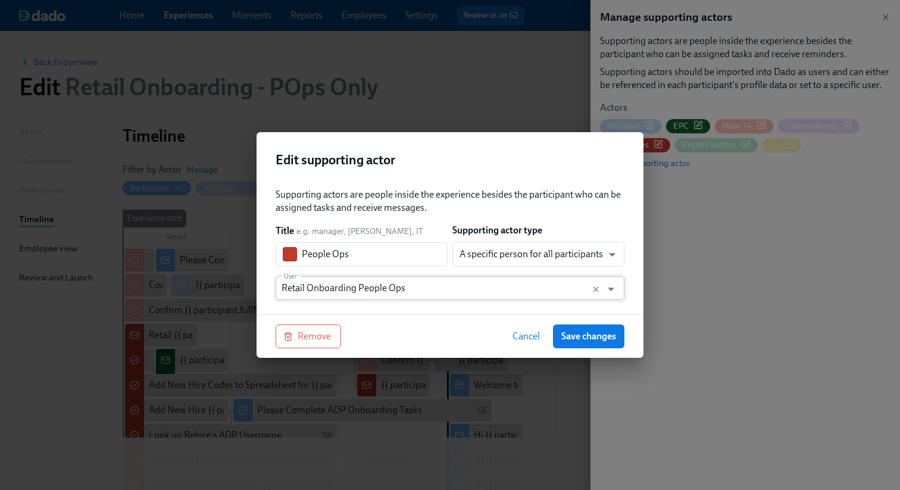
click at [383, 288] on input "Retail Onboarding People Ops" at bounding box center [439, 288] width 314 height 24
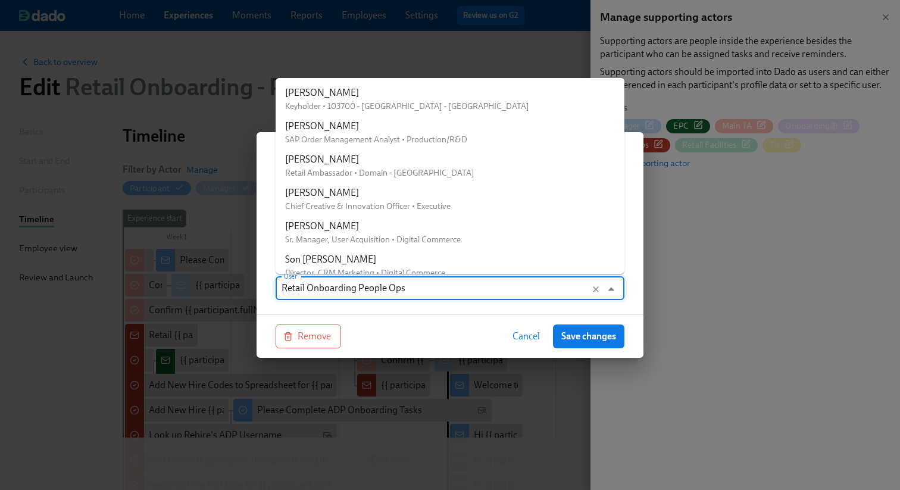
scroll to position [23766, 0]
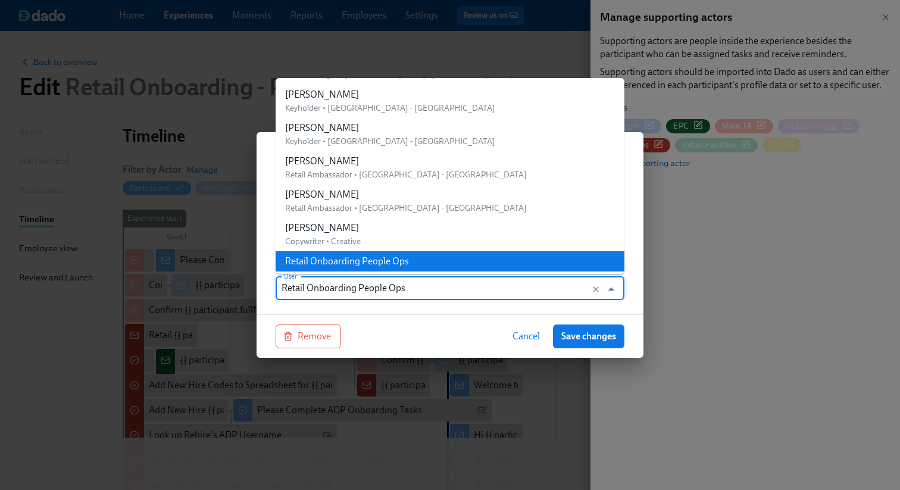
paste input "Mary Jelincic"
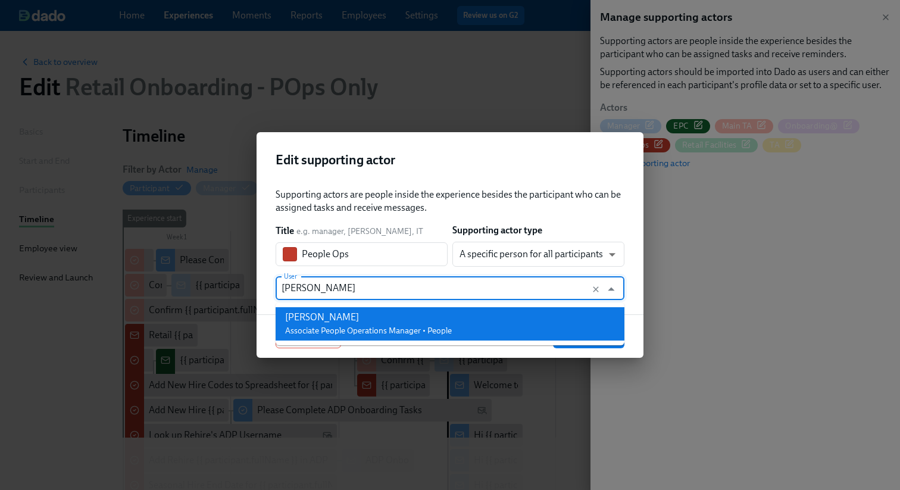
click at [304, 324] on div "Mary Jelincic Associate People Operations Manager • People" at bounding box center [368, 324] width 167 height 26
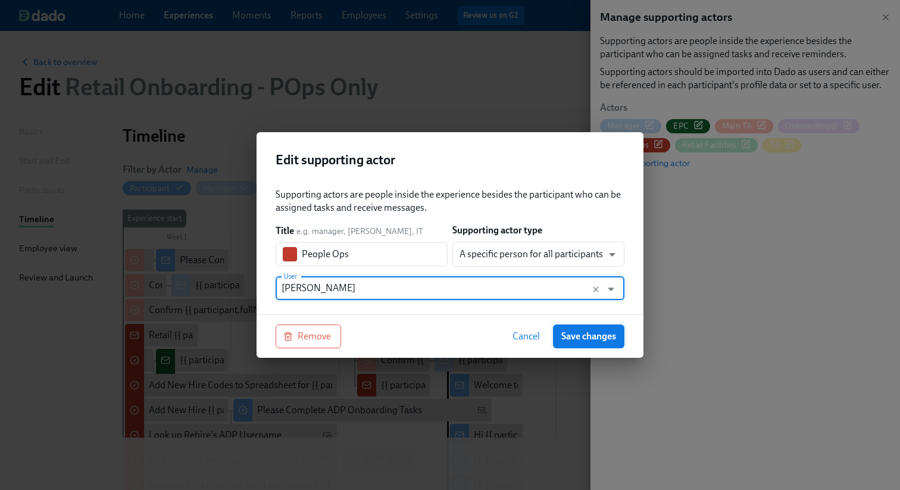
type input "Mary Jelincic"
click at [614, 331] on span "Save changes" at bounding box center [588, 336] width 55 height 12
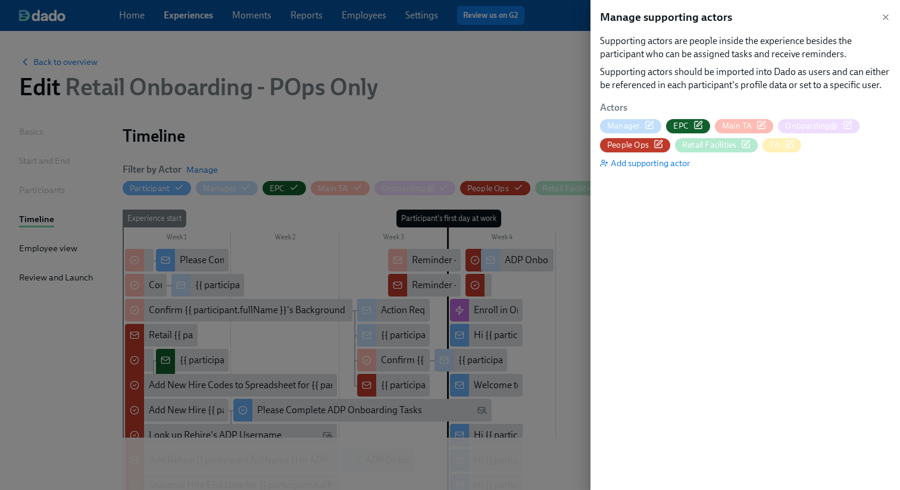
click at [659, 138] on div "People Ops" at bounding box center [635, 145] width 70 height 14
click at [495, 58] on div at bounding box center [450, 245] width 900 height 490
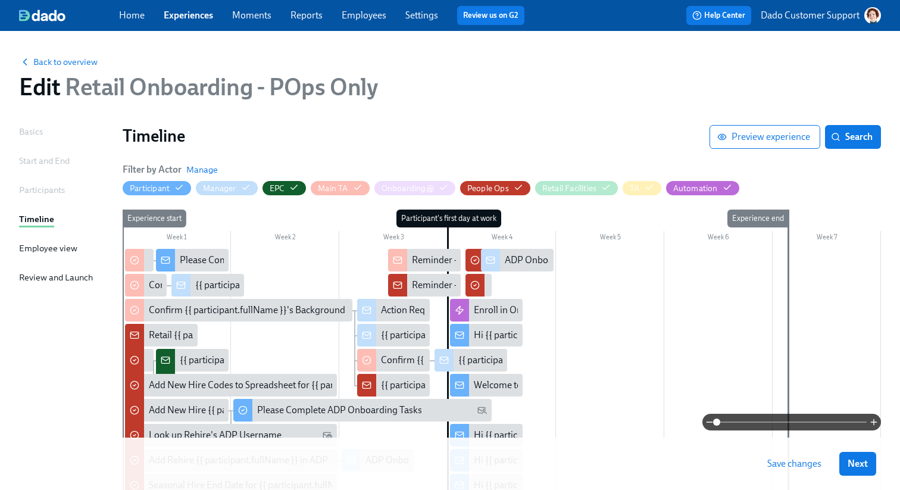
click at [810, 461] on span "Save changes" at bounding box center [794, 464] width 54 height 12
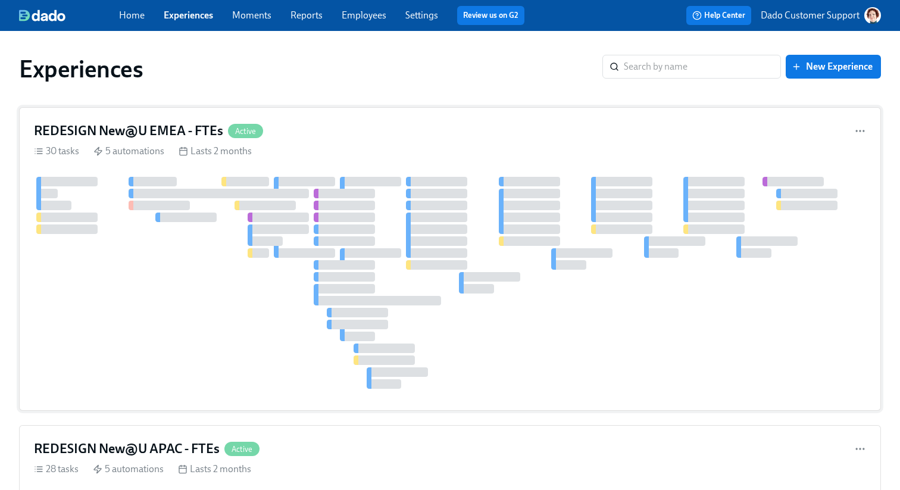
click at [235, 154] on div "Lasts 2 months" at bounding box center [215, 151] width 73 height 13
click at [175, 447] on h4 "REDESIGN New@U APAC - FTEs" at bounding box center [127, 449] width 186 height 18
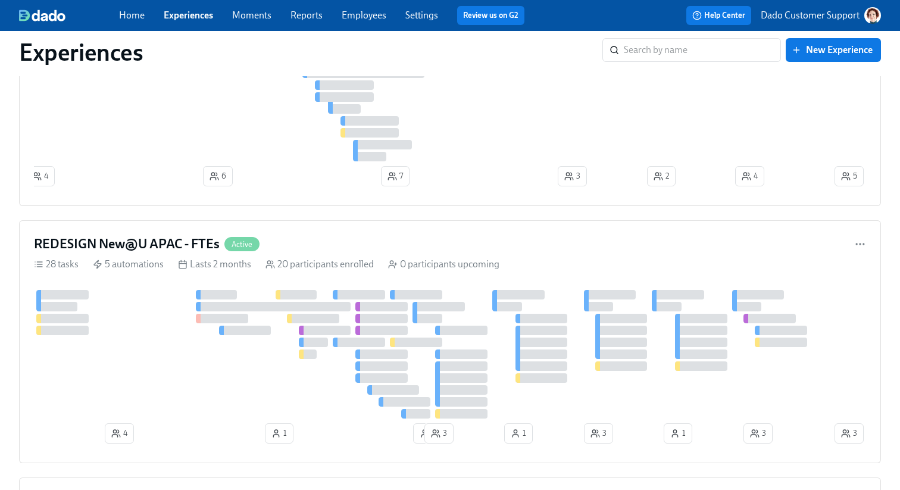
scroll to position [433, 0]
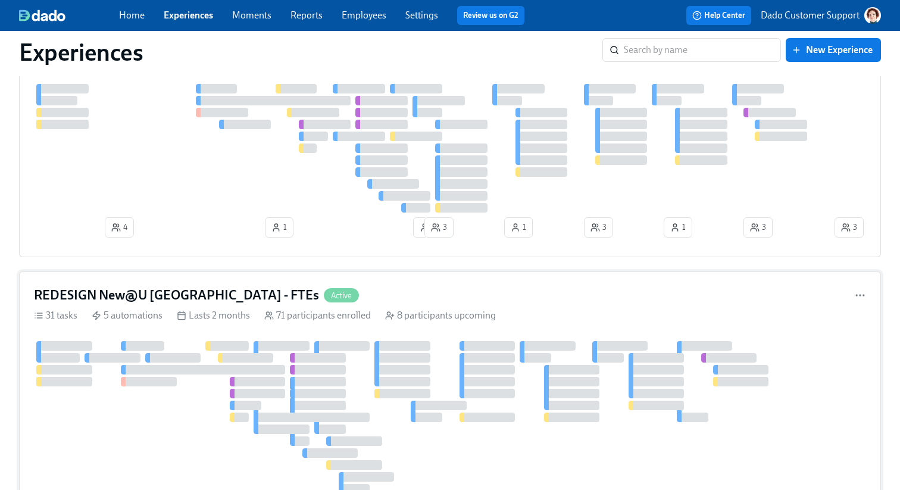
click at [194, 318] on div "Lasts 2 months" at bounding box center [213, 315] width 73 height 13
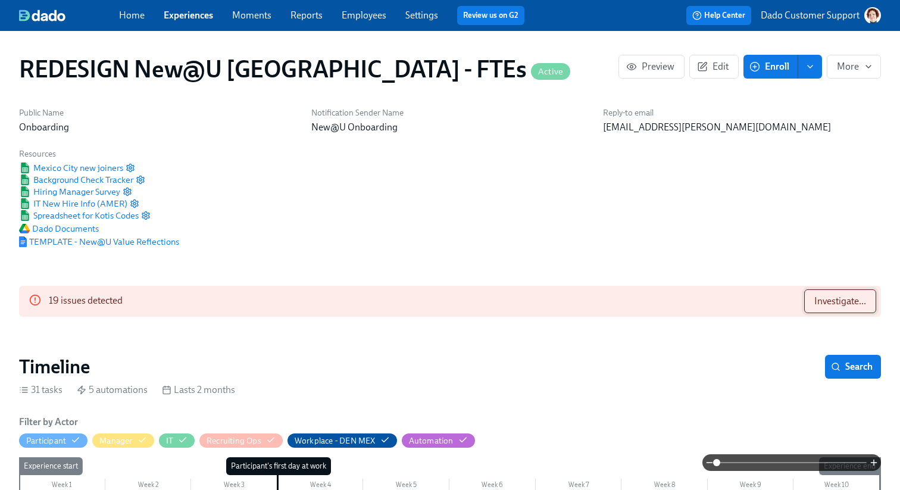
click at [830, 298] on span "Investigate..." at bounding box center [840, 301] width 52 height 12
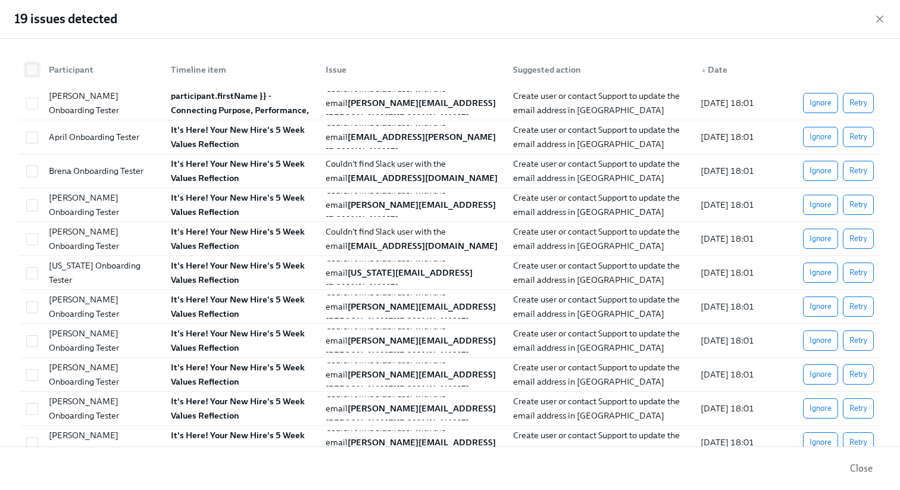
click at [28, 73] on input "checkbox" at bounding box center [32, 69] width 11 height 11
checkbox input "true"
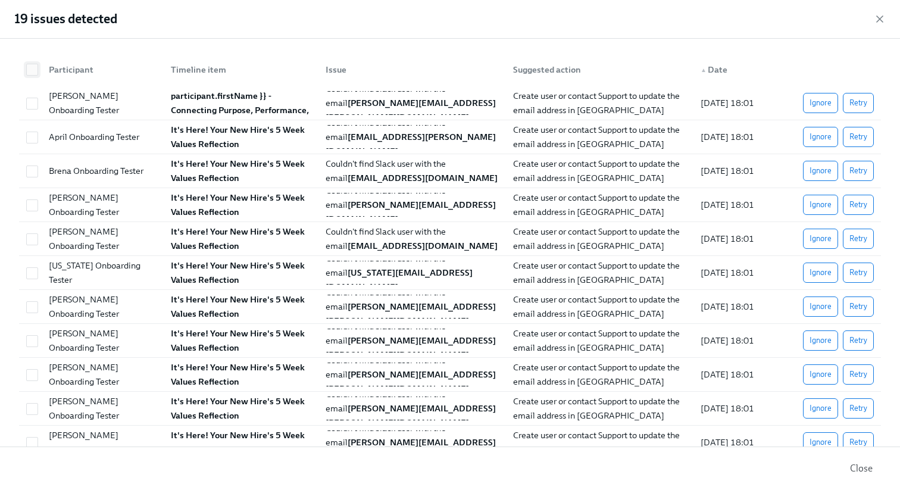
checkbox input "true"
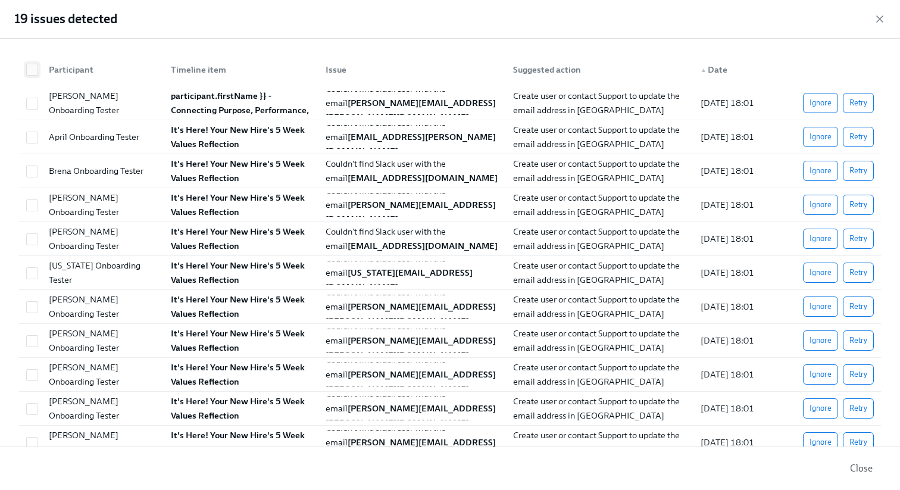
checkbox input "true"
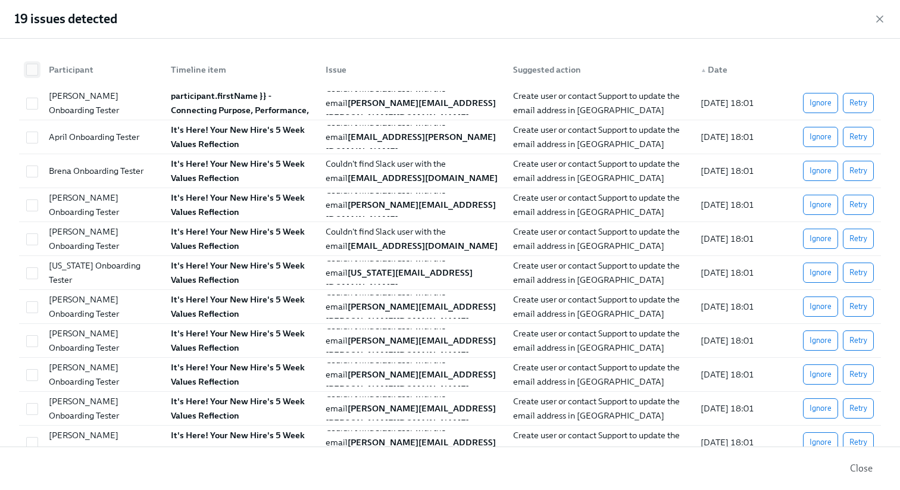
checkbox input "true"
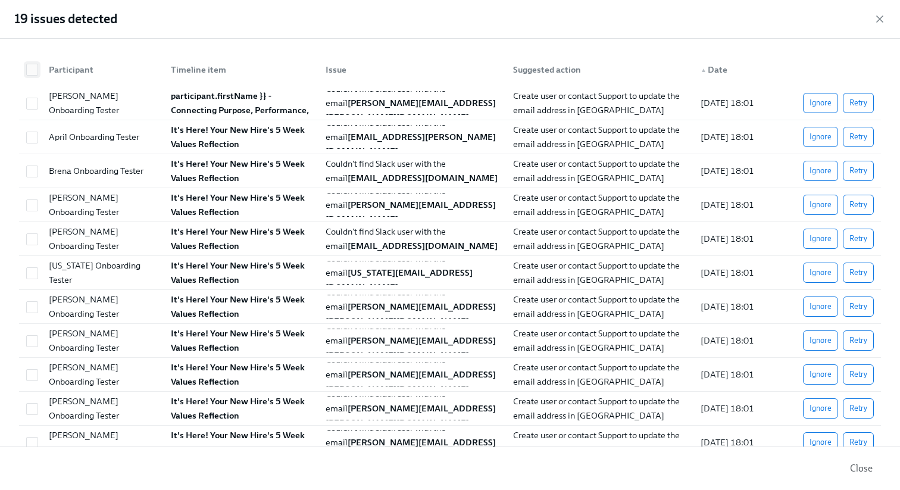
checkbox input "true"
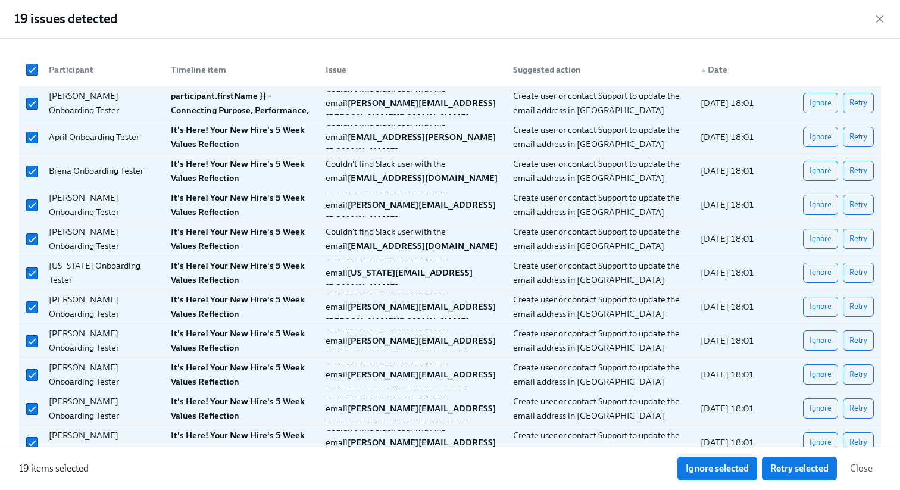
click at [714, 467] on span "Ignore selected" at bounding box center [717, 469] width 63 height 12
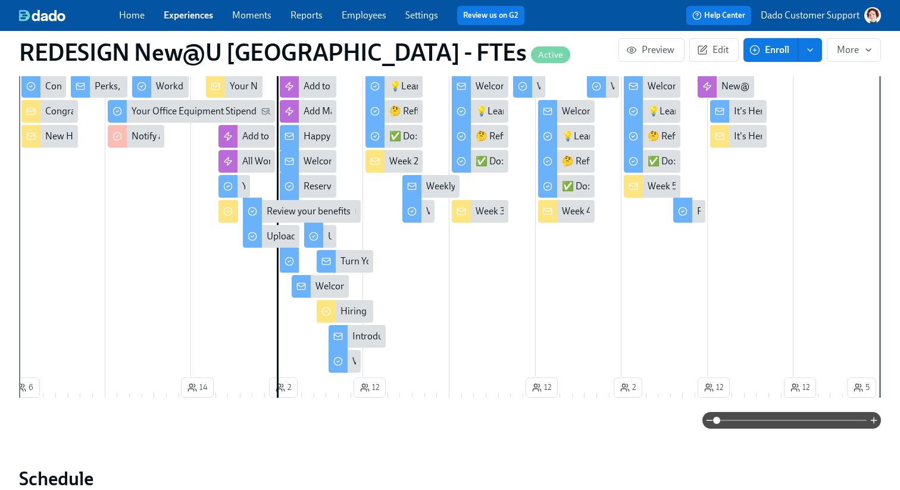
scroll to position [414, 0]
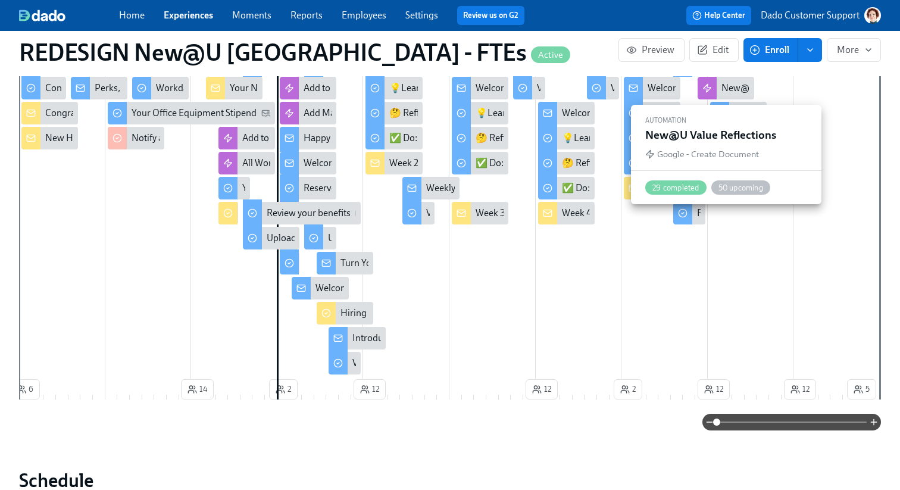
click at [719, 83] on div "New@U Value Reflections" at bounding box center [726, 88] width 57 height 23
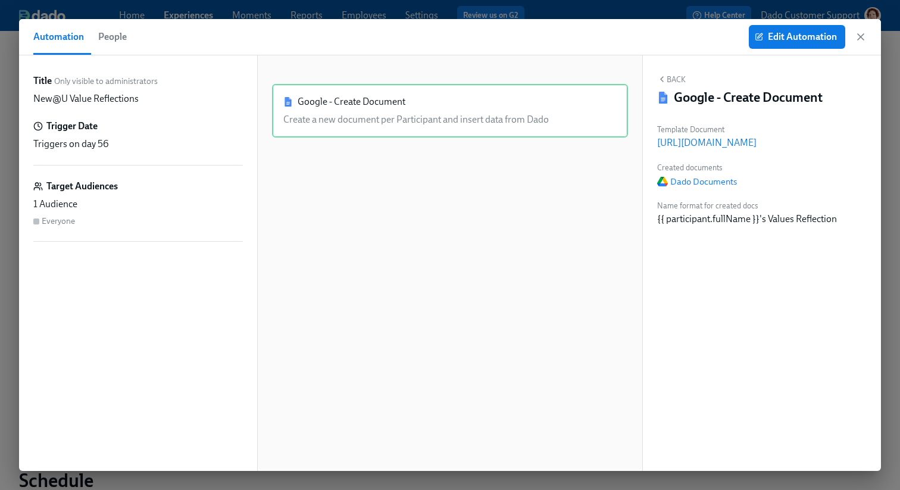
click at [119, 39] on span "People" at bounding box center [112, 37] width 29 height 17
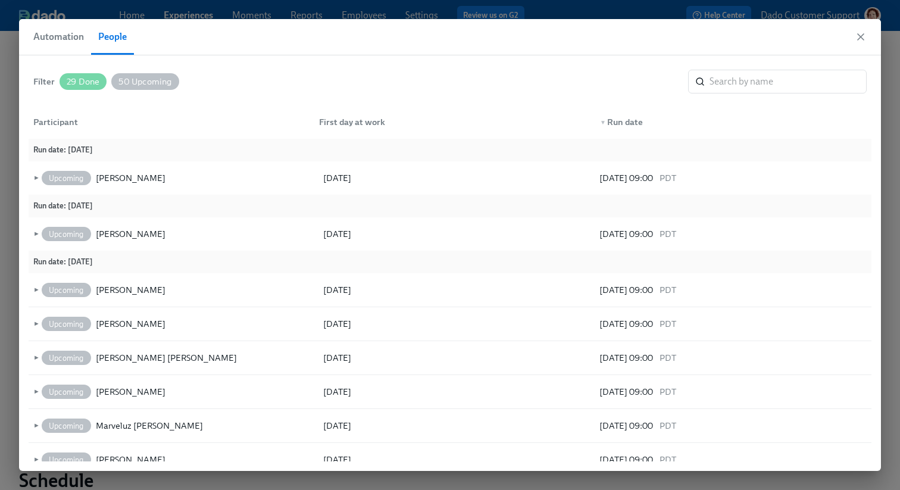
click at [149, 80] on span "50 Upcoming" at bounding box center [144, 81] width 67 height 9
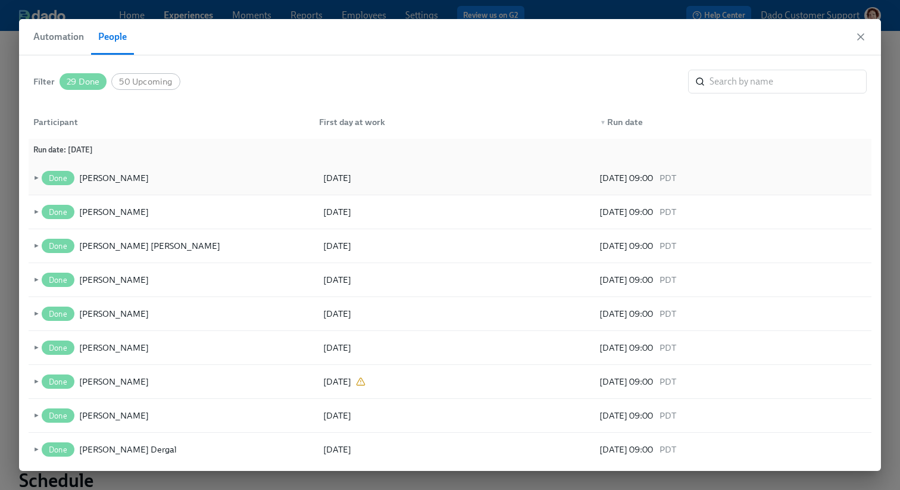
click at [31, 177] on span "►" at bounding box center [35, 177] width 8 height 13
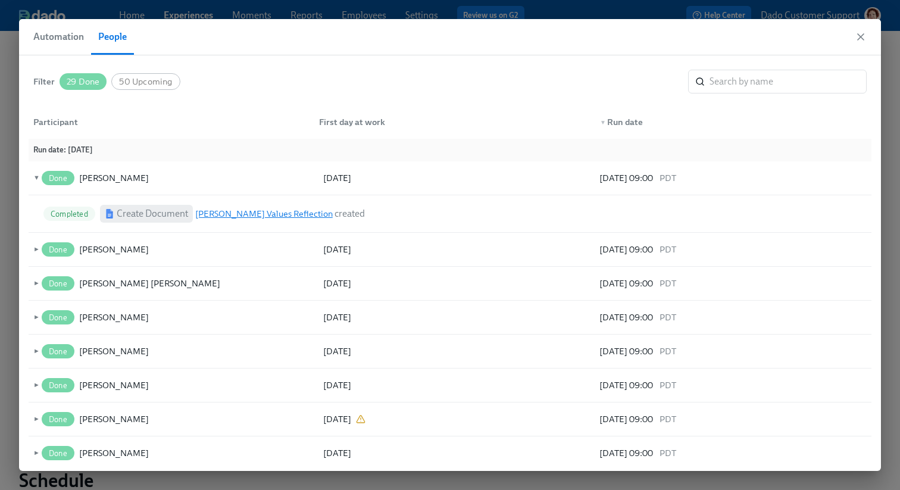
click at [232, 212] on link "Daniela Bardales's Values Reflection" at bounding box center [264, 213] width 138 height 11
click at [35, 248] on span "►" at bounding box center [35, 249] width 8 height 13
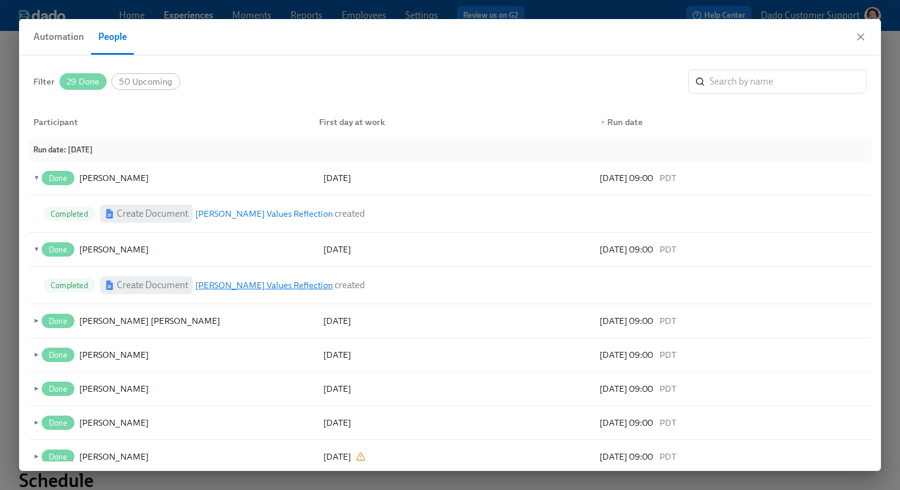
click at [278, 288] on link "Emily Waage's Values Reflection" at bounding box center [264, 285] width 138 height 11
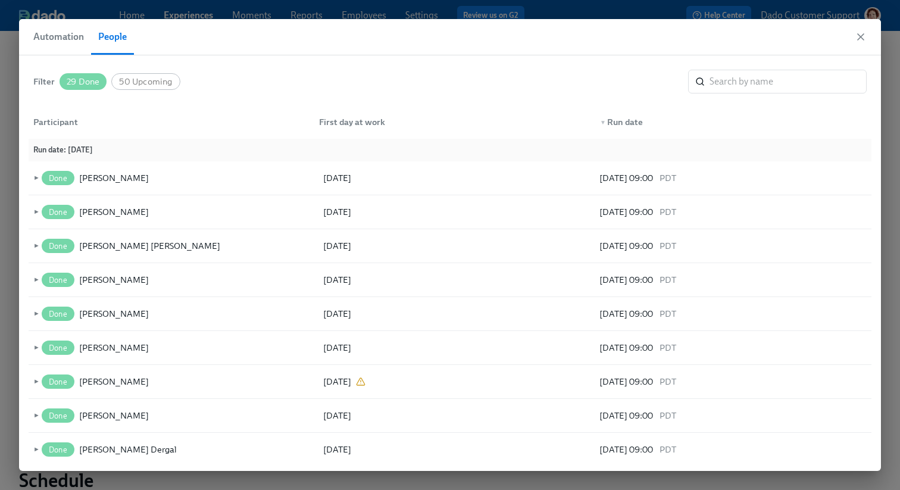
click at [55, 36] on span "Automation" at bounding box center [58, 37] width 51 height 17
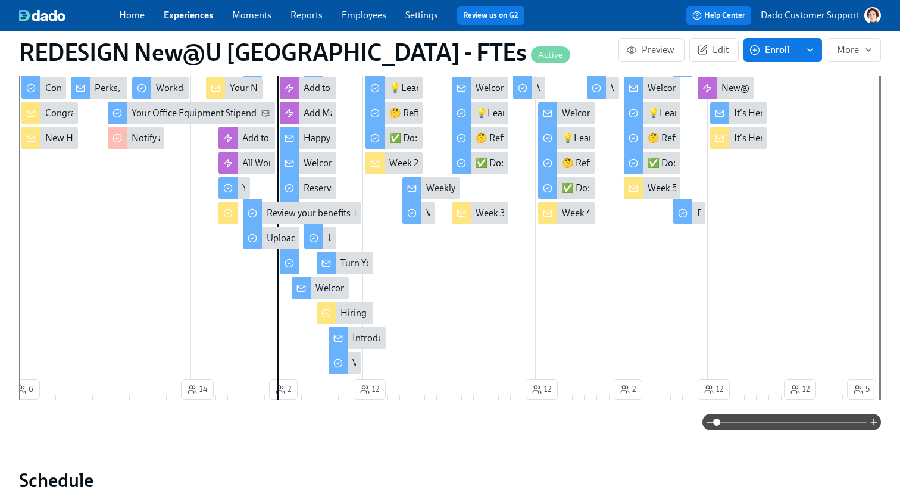
click at [748, 118] on div "It's Here! Your 5 Week Values Reflection" at bounding box center [814, 113] width 161 height 13
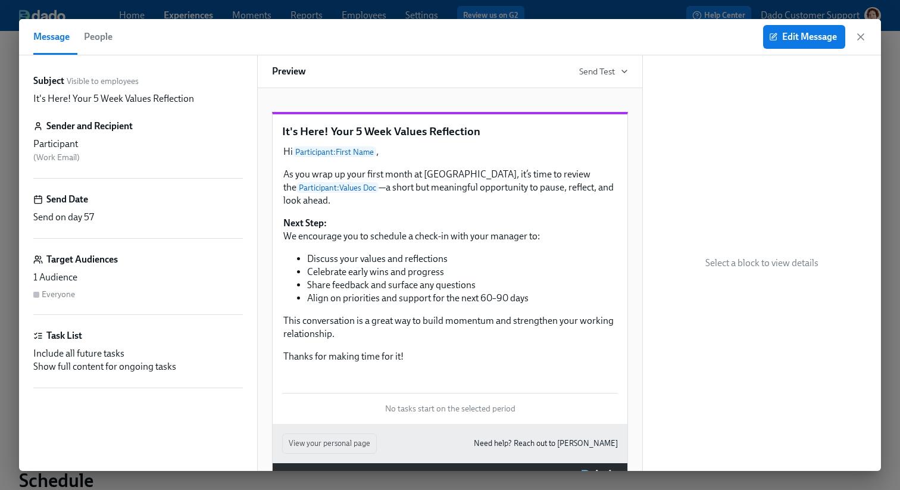
click at [108, 46] on button "People" at bounding box center [98, 37] width 43 height 36
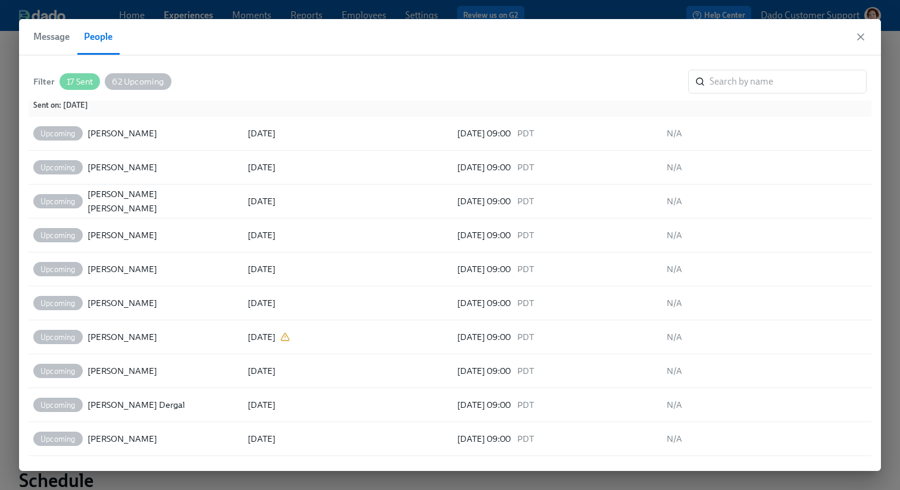
scroll to position [1379, 0]
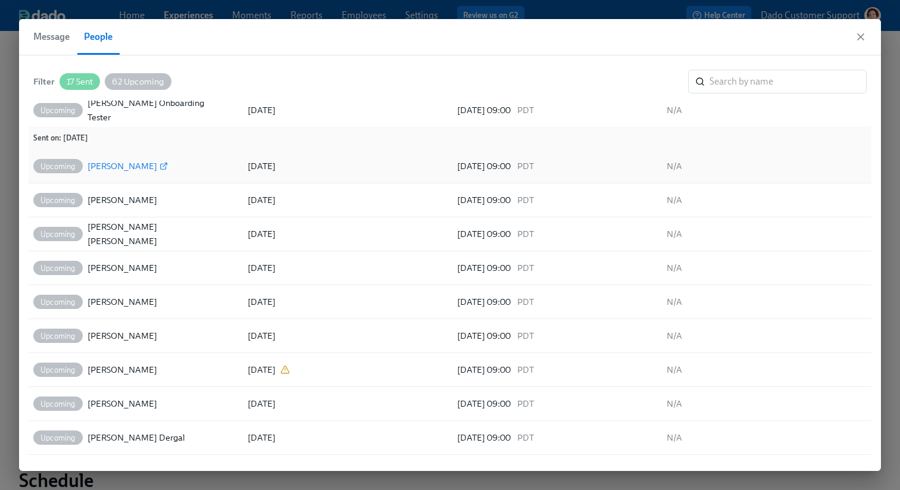
click at [125, 166] on div "Daniela Bardales" at bounding box center [123, 166] width 70 height 14
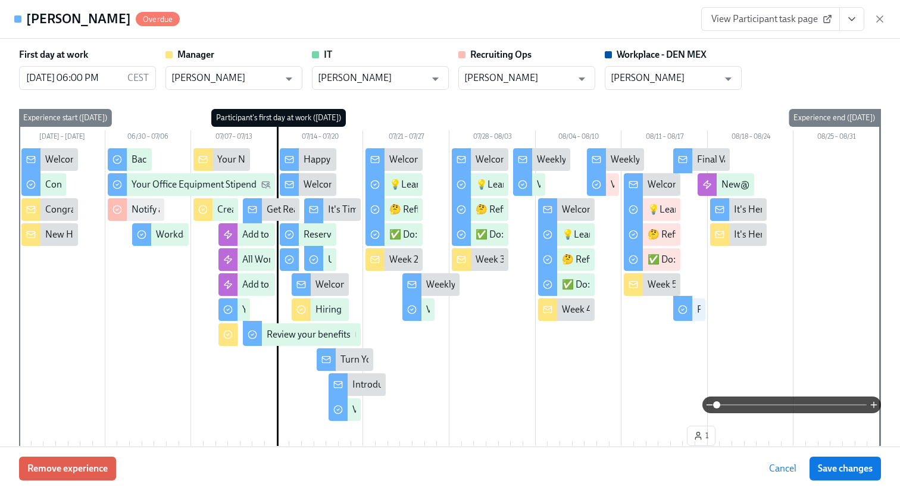
click at [823, 24] on link "View Participant task page" at bounding box center [770, 19] width 139 height 24
click at [877, 16] on icon "button" at bounding box center [880, 19] width 6 height 6
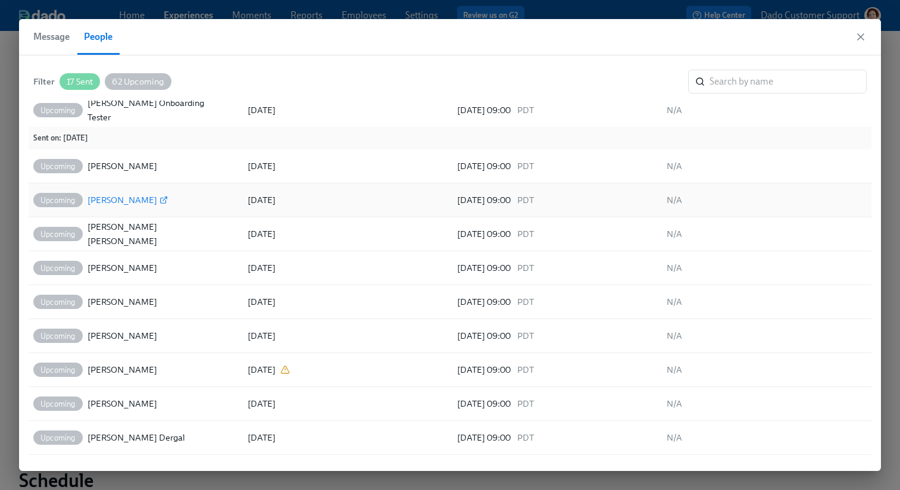
click at [121, 198] on div "Emily Waage" at bounding box center [123, 200] width 70 height 14
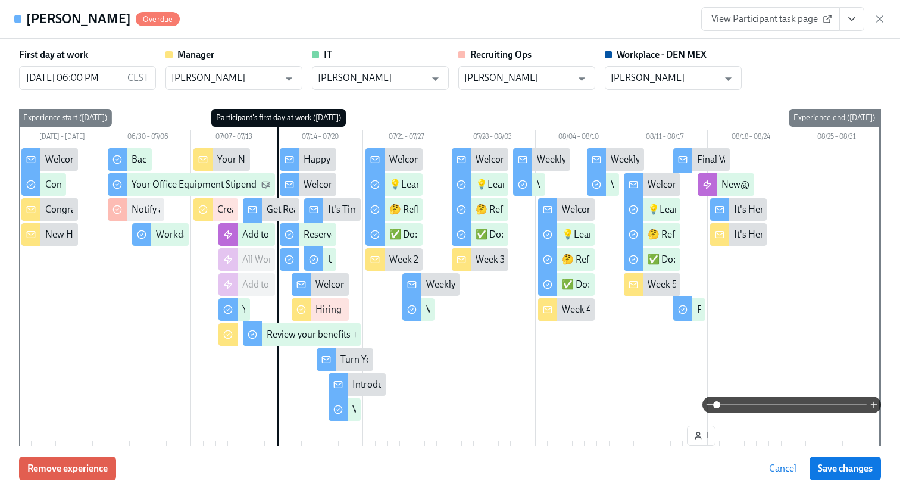
click at [748, 24] on span "View Participant task page" at bounding box center [770, 19] width 118 height 12
click at [883, 21] on icon "button" at bounding box center [880, 19] width 12 height 12
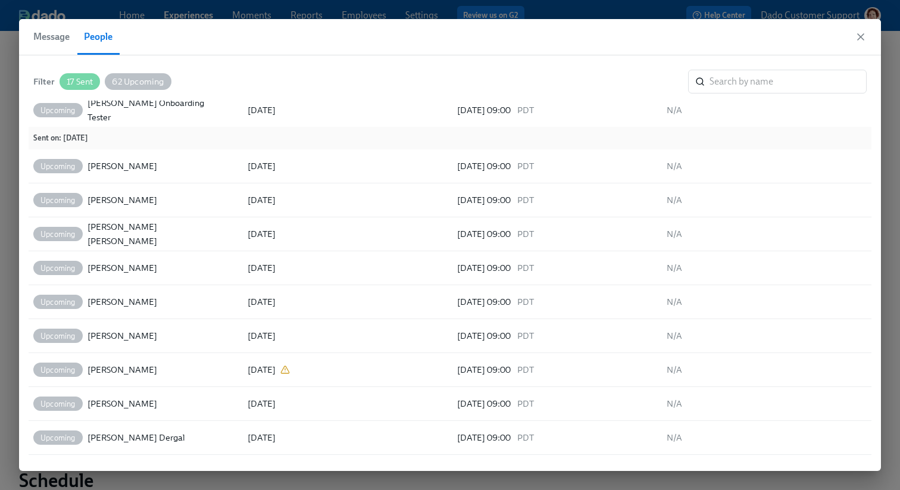
click at [50, 42] on span "Message" at bounding box center [51, 37] width 36 height 17
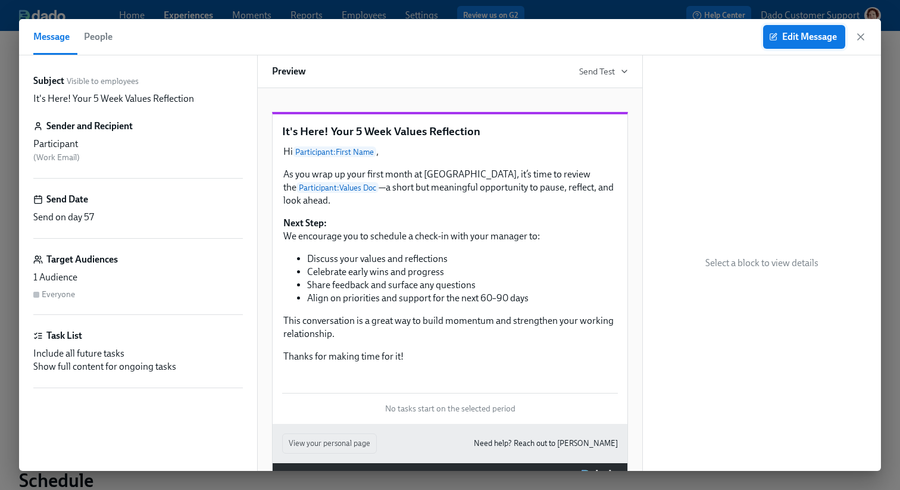
click at [807, 29] on button "Edit Message" at bounding box center [804, 37] width 82 height 24
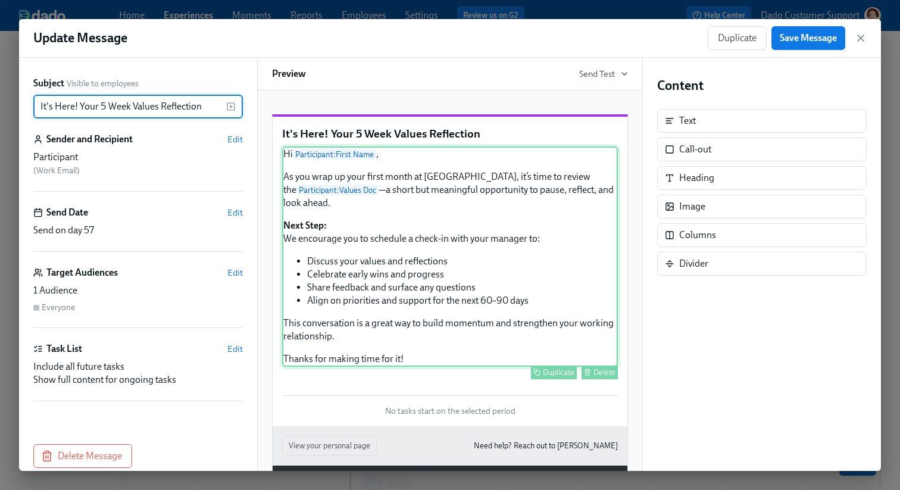
click at [461, 198] on div "Hi Participant : First Name , As you wrap up your first month at Udemy, it’s ti…" at bounding box center [450, 256] width 336 height 220
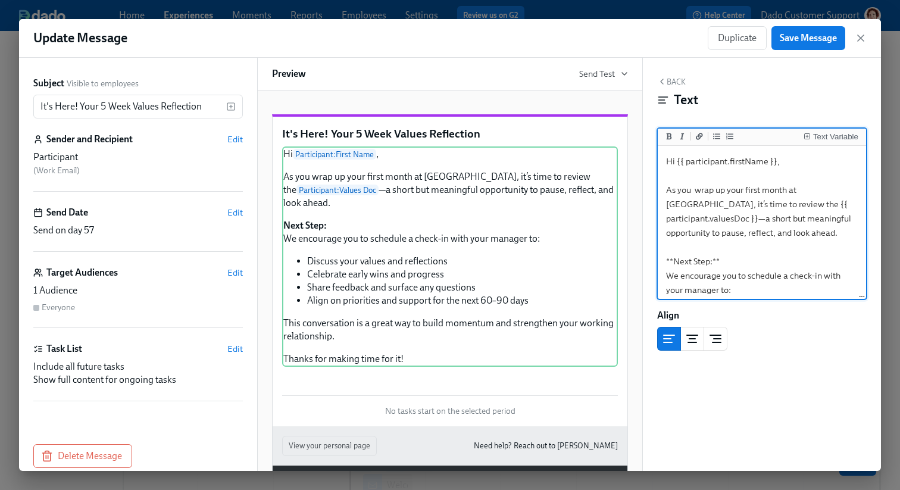
click at [735, 203] on textarea "Hi {{ participant.firstName }}, As you wrap up your first month at Udemy, it’s …" at bounding box center [762, 311] width 204 height 326
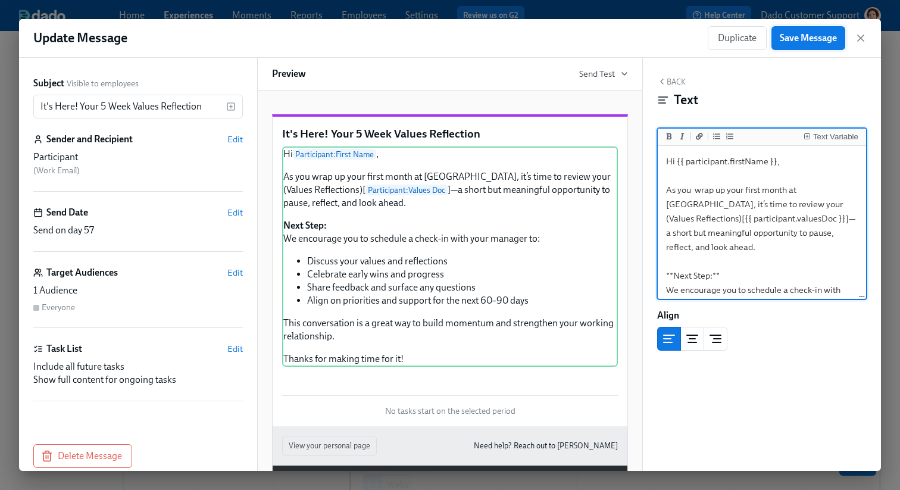
type textarea "Hi {{ participant.firstName }}, As you wrap up your first month at Udemy, it’s …"
click at [816, 33] on span "Save Message" at bounding box center [808, 38] width 57 height 12
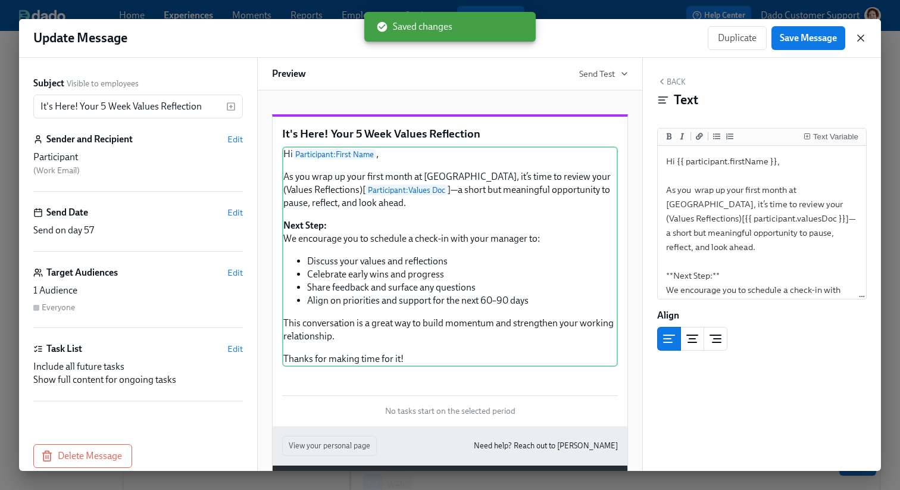
click at [860, 36] on icon "button" at bounding box center [861, 38] width 12 height 12
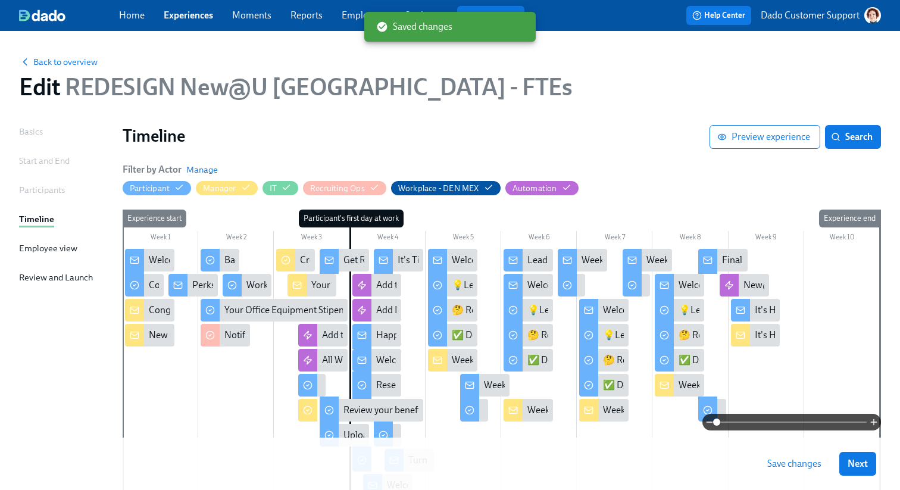
click at [796, 460] on span "Save changes" at bounding box center [794, 464] width 54 height 12
click at [764, 307] on div "It's Here! Your 5 Week Values Reflection" at bounding box center [835, 310] width 161 height 13
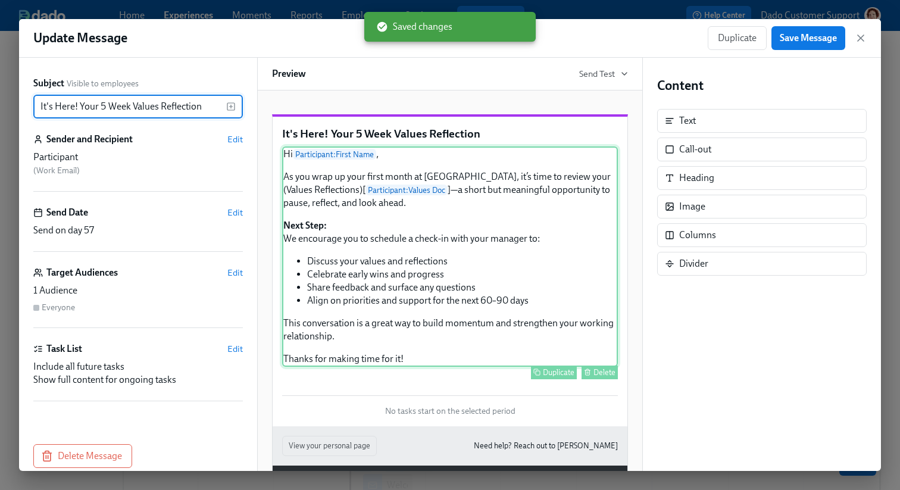
click at [473, 292] on div "Hi Participant : First Name , As you wrap up your first month at Udemy, it’s ti…" at bounding box center [450, 256] width 336 height 220
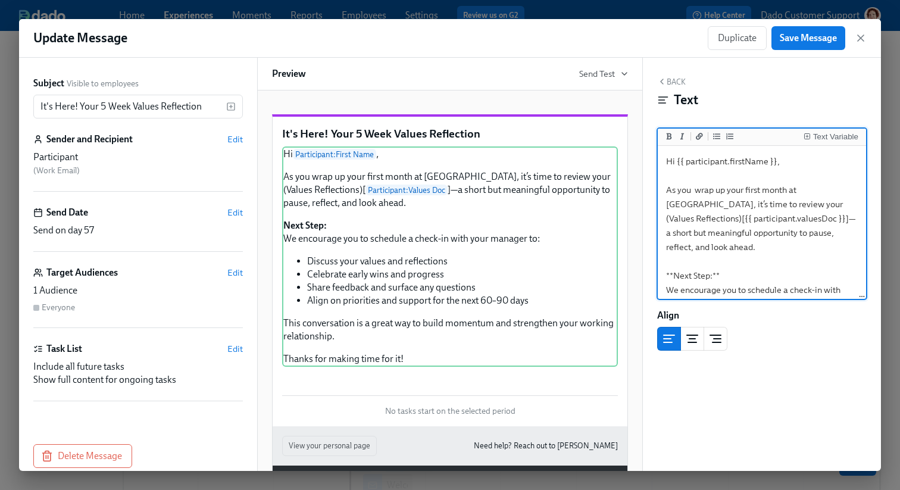
click at [782, 194] on textarea "Hi {{ participant.firstName }}, As you wrap up your first month at Udemy, it’s …" at bounding box center [762, 318] width 204 height 341
click at [742, 204] on textarea "Hi {{ participant.firstName }}, As you wrap up your first month at Udemy, it’s …" at bounding box center [762, 318] width 204 height 341
type textarea "Hi {{ participant.firstName }}, As you wrap up your first month at Udemy, it’s …"
click at [800, 51] on div "Update Message Duplicate Save Message" at bounding box center [450, 38] width 862 height 39
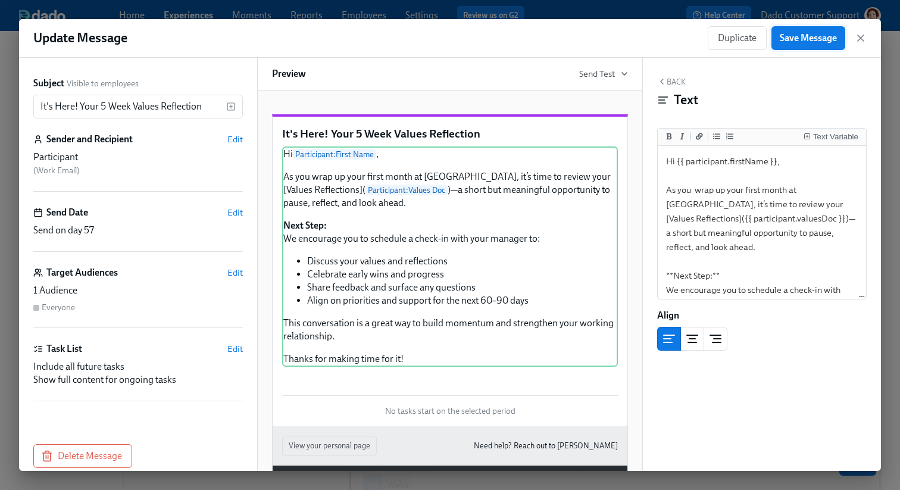
click at [804, 37] on span "Save Message" at bounding box center [808, 38] width 57 height 12
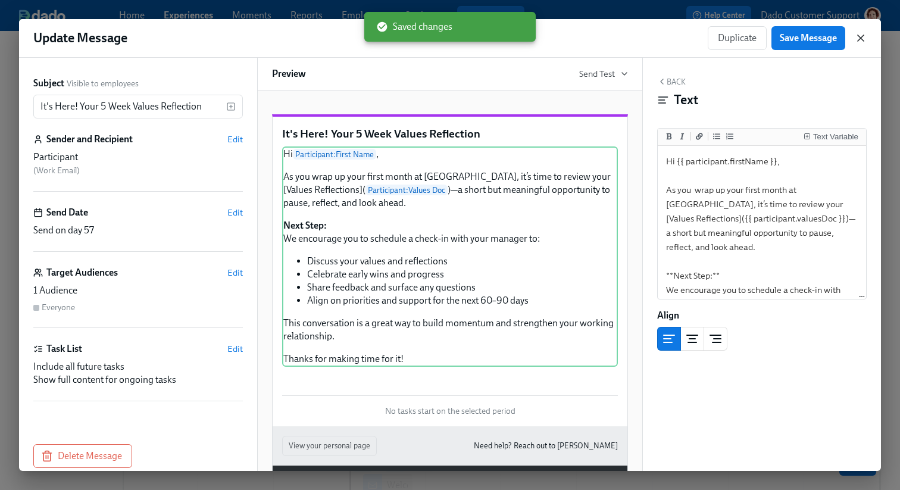
click at [856, 40] on icon "button" at bounding box center [861, 38] width 12 height 12
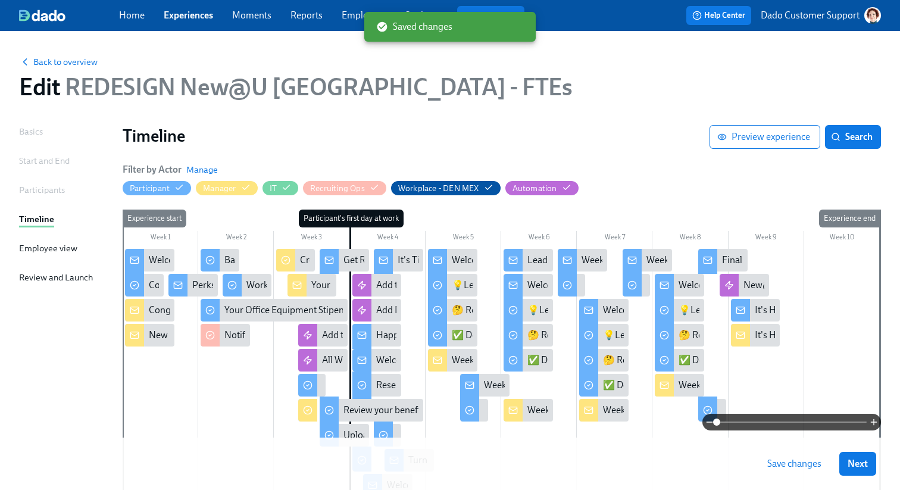
click at [790, 463] on span "Save changes" at bounding box center [794, 464] width 54 height 12
click at [771, 332] on div "It's Here! Your New Hire's 5 Week Values Reflection" at bounding box center [859, 335] width 208 height 13
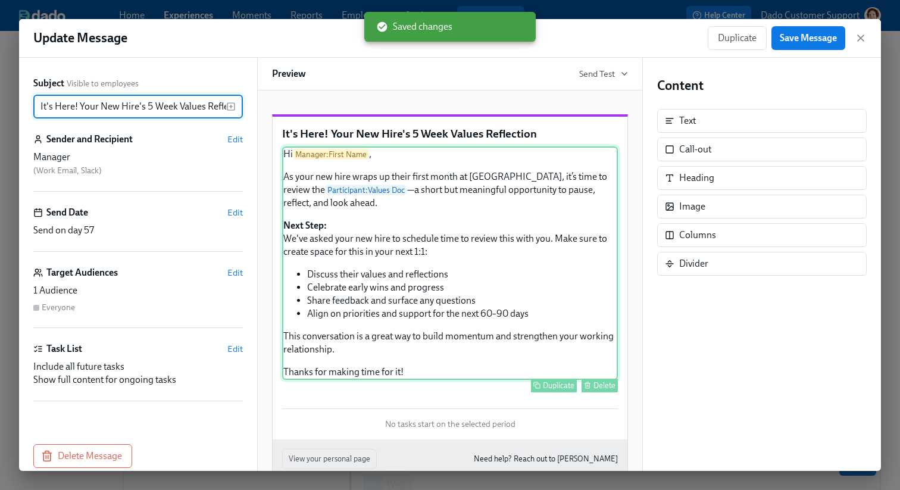
scroll to position [0, 21]
click at [355, 261] on div "Hi Manager : First Name , As your new hire wraps up their first month at Udemy,…" at bounding box center [450, 262] width 336 height 233
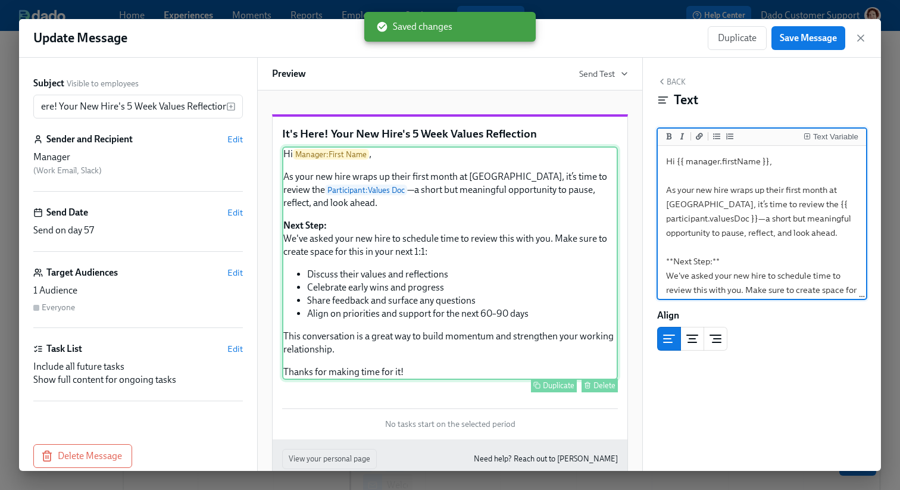
scroll to position [0, 0]
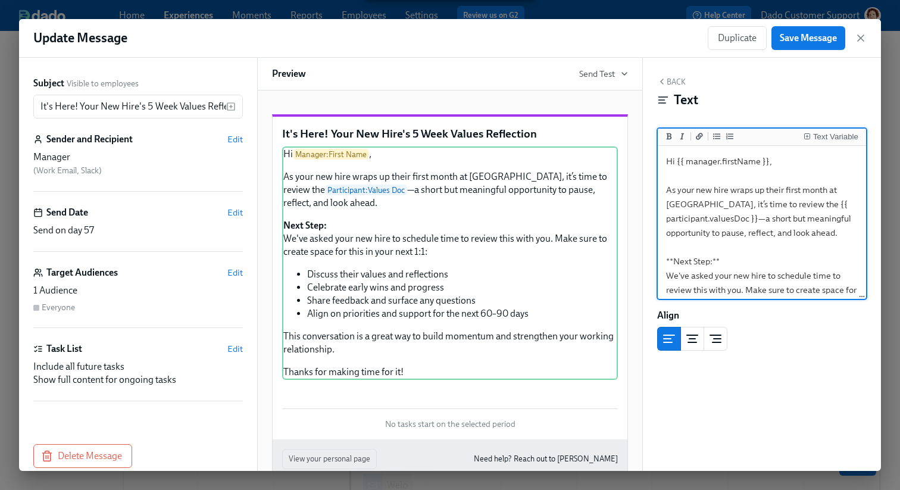
click at [805, 195] on textarea "Hi {{ manager.firstName }}, As your new hire wraps up their first month at Udem…" at bounding box center [762, 318] width 204 height 341
click at [777, 201] on textarea "Hi {{ manager.firstName }}, As your new hire wraps up their first month at Udem…" at bounding box center [762, 318] width 204 height 341
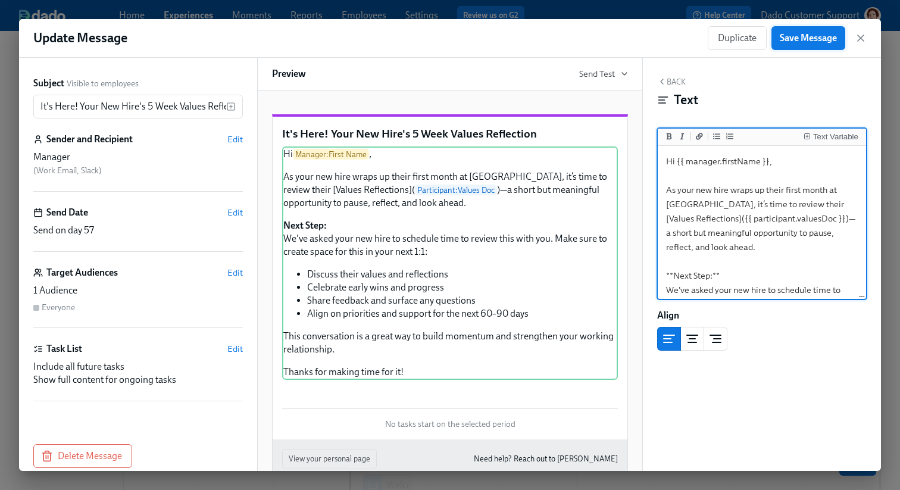
type textarea "Hi {{ manager.firstName }}, As your new hire wraps up their first month at Udem…"
click at [816, 44] on button "Save Message" at bounding box center [809, 38] width 74 height 24
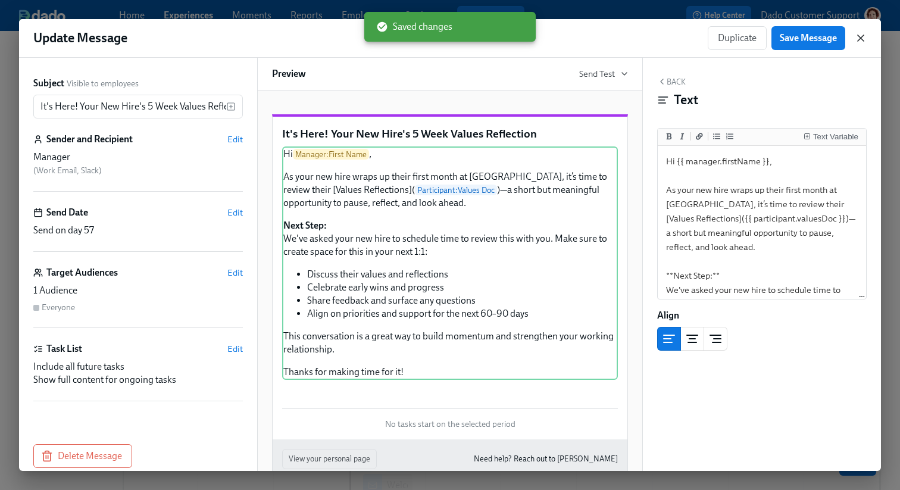
click at [863, 38] on icon "button" at bounding box center [861, 38] width 12 height 12
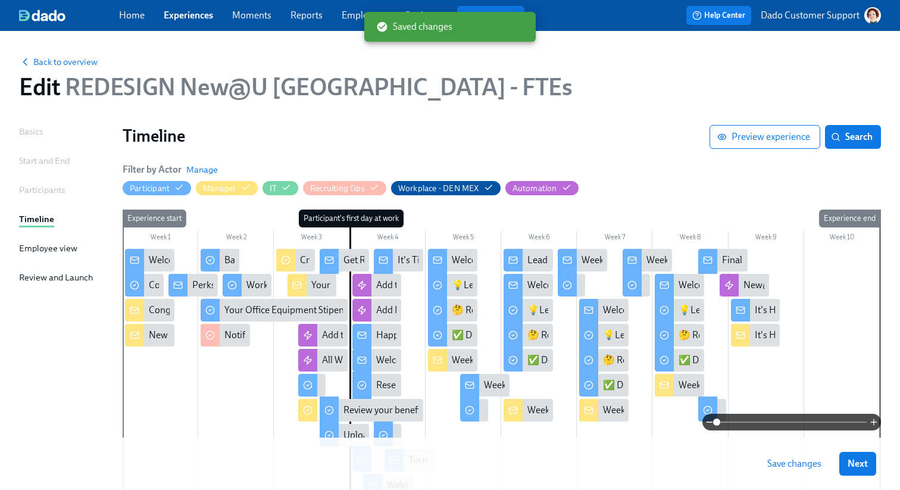
click at [797, 468] on span "Save changes" at bounding box center [794, 464] width 54 height 12
click at [54, 62] on span "Back to overview" at bounding box center [58, 62] width 79 height 12
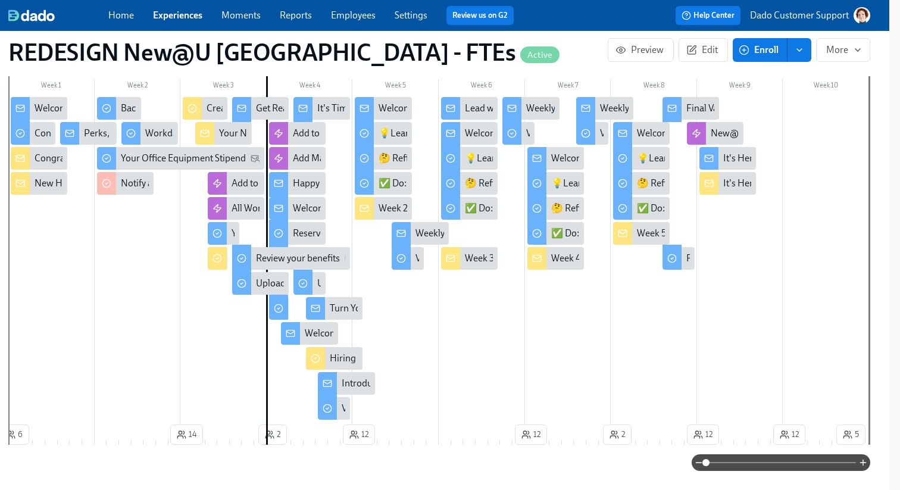
scroll to position [368, 11]
click at [728, 196] on div at bounding box center [438, 260] width 861 height 325
click at [731, 185] on div "It's Here! Your New Hire's 5 Week Values Reflection" at bounding box center [827, 183] width 208 height 13
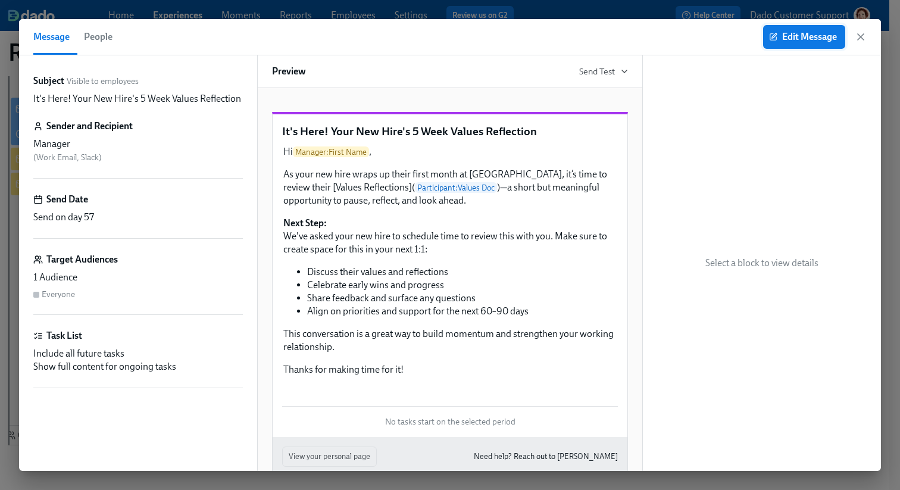
click at [807, 39] on span "Edit Message" at bounding box center [804, 37] width 65 height 12
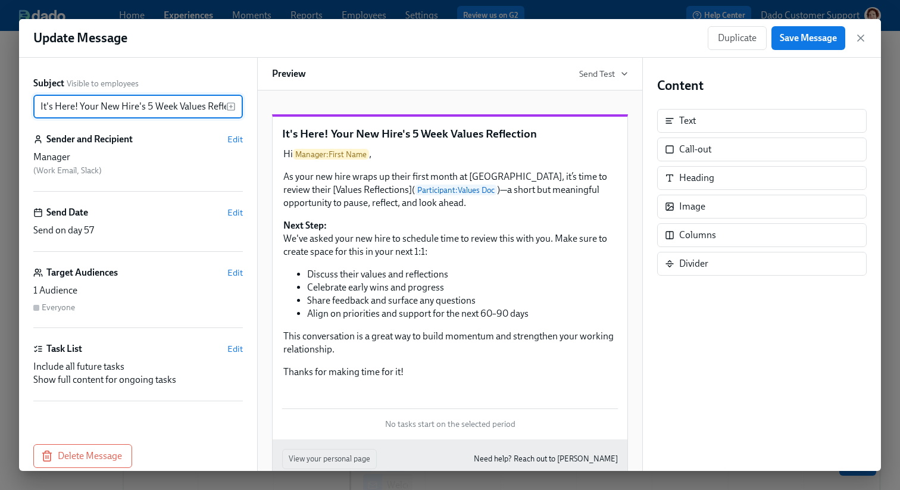
scroll to position [0, 21]
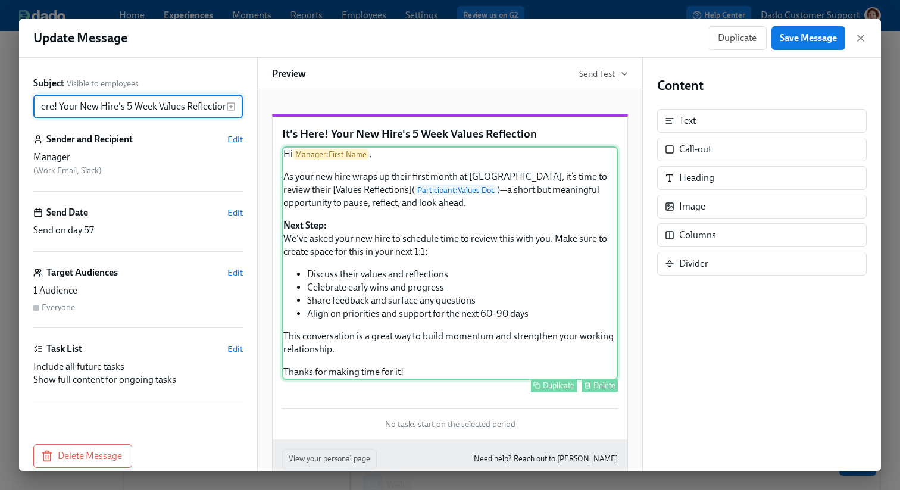
click at [367, 260] on div "Hi Manager : First Name , As your new hire wraps up their first month at Udemy,…" at bounding box center [450, 262] width 336 height 233
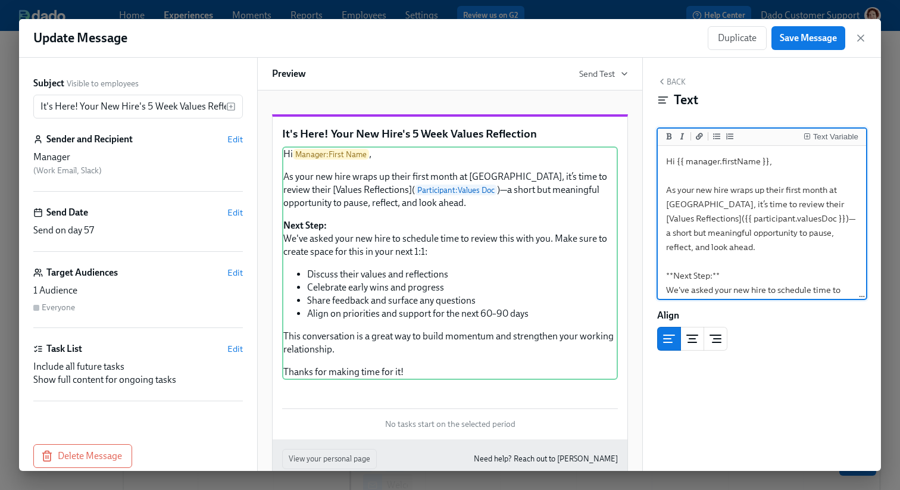
click at [809, 217] on textarea "Hi {{ manager.firstName }}, As your new hire wraps up their first month at Udem…" at bounding box center [762, 325] width 204 height 355
type textarea "Hi {{ manager.firstName }}, As your new hire wraps up their first month at Udem…"
click at [809, 43] on span "Save Message" at bounding box center [808, 38] width 57 height 12
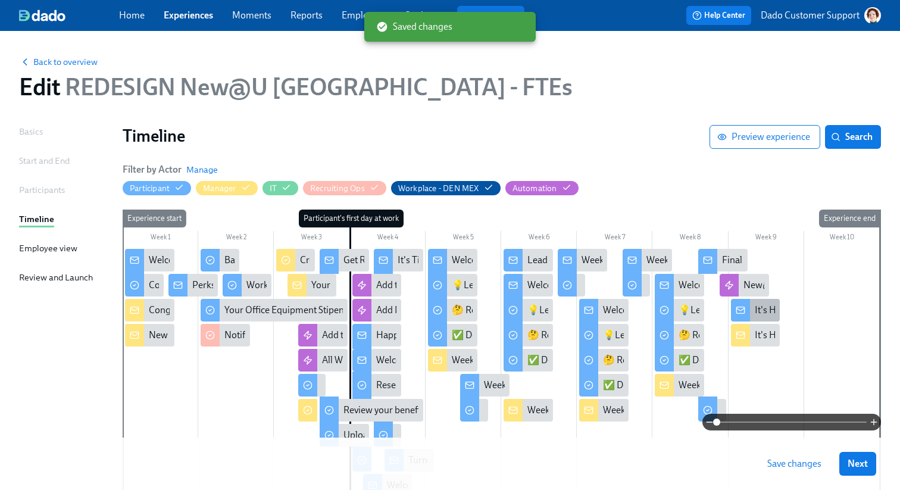
click at [770, 310] on div "It's Here! Your 5 Week Values Reflection" at bounding box center [835, 310] width 161 height 13
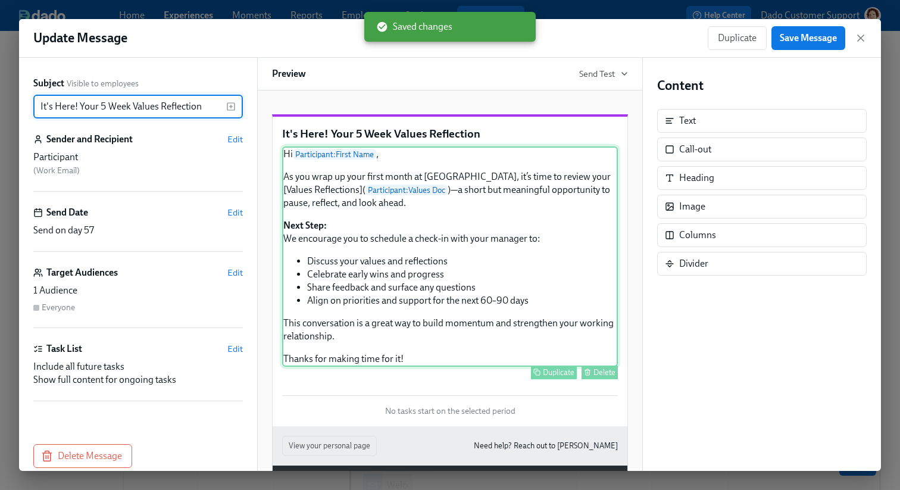
click at [520, 190] on div "Hi Participant : First Name , As you wrap up your first month at Udemy, it’s ti…" at bounding box center [450, 256] width 336 height 220
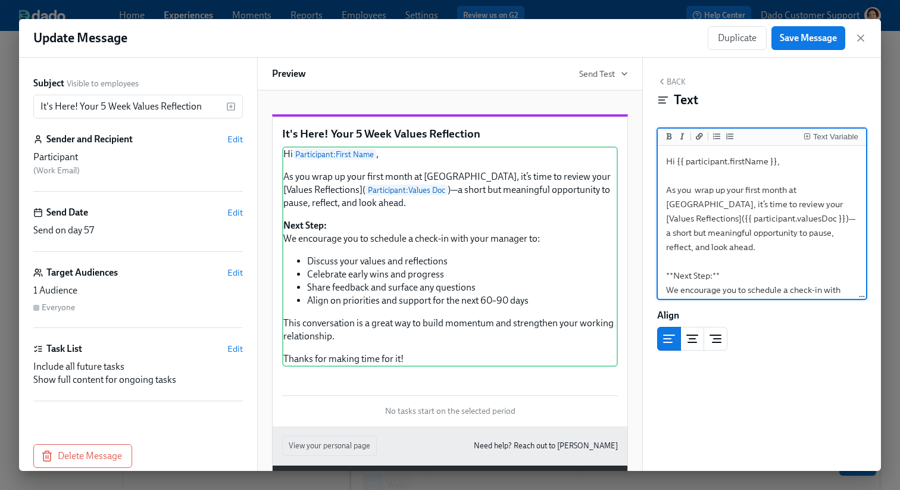
drag, startPoint x: 740, startPoint y: 201, endPoint x: 760, endPoint y: 213, distance: 23.5
click at [760, 213] on textarea "Hi {{ participant.firstName }}, As you wrap up your first month at Udemy, it’s …" at bounding box center [762, 318] width 204 height 341
type textarea "Hi {{ participant.firstName }}, As you wrap up your first month at Udemy, it’s …"
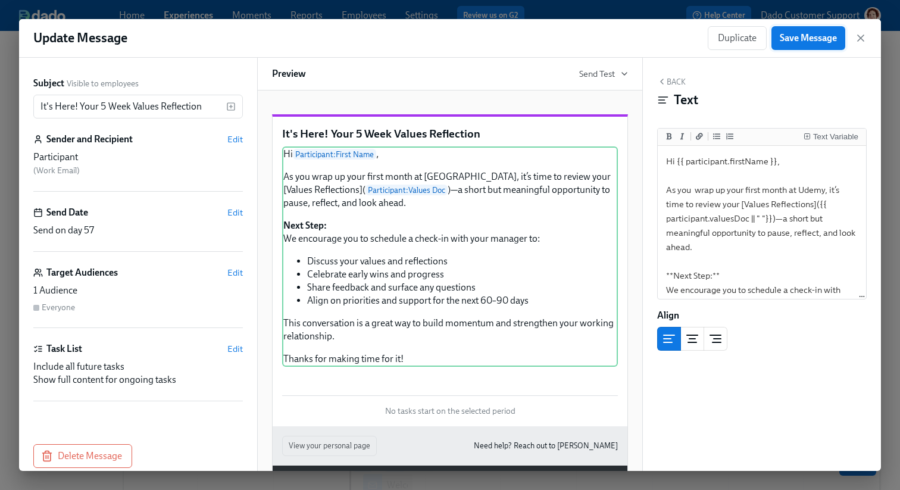
click at [809, 38] on span "Save Message" at bounding box center [808, 38] width 57 height 12
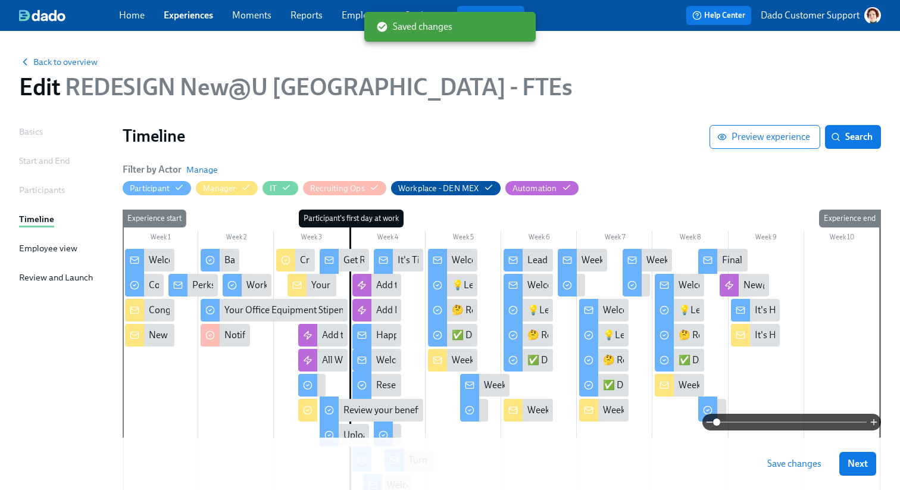
click at [792, 461] on span "Save changes" at bounding box center [794, 464] width 54 height 12
click at [770, 316] on div "It's Here! Your 5 Week Values Reflection" at bounding box center [835, 310] width 161 height 13
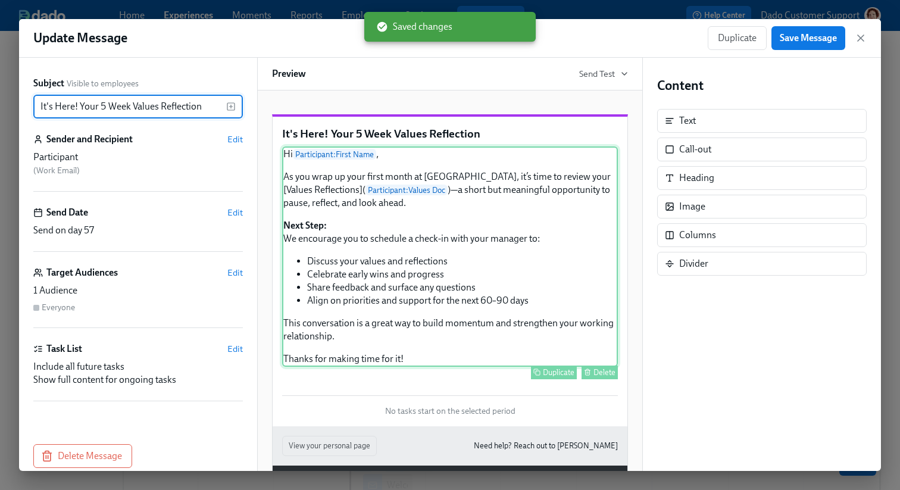
click at [522, 220] on div "Hi Participant : First Name , As you wrap up your first month at Udemy, it’s ti…" at bounding box center [450, 256] width 336 height 220
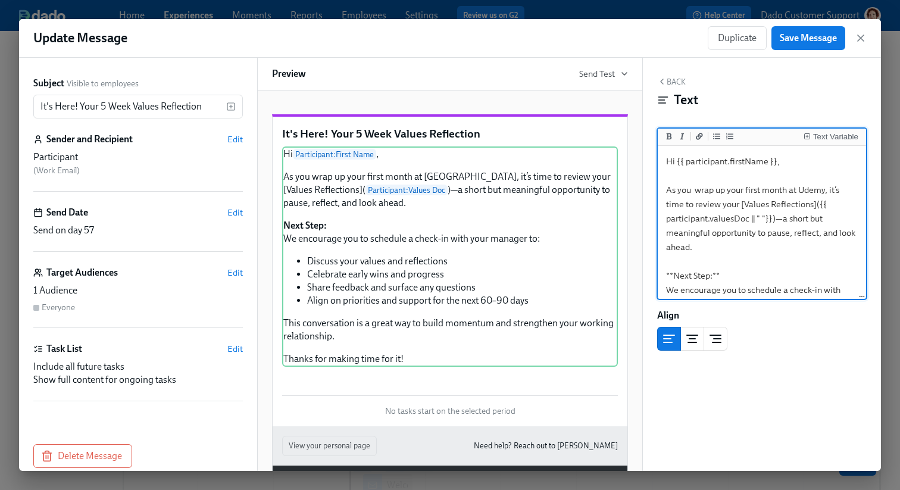
click at [761, 219] on textarea "Hi {{ participant.firstName }}, As you wrap up your first month at Udemy, it’s …" at bounding box center [762, 318] width 204 height 341
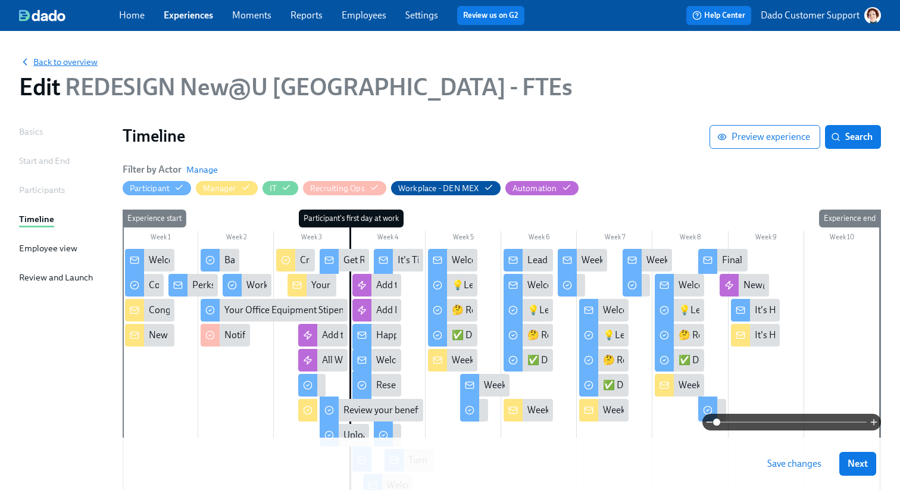
click at [86, 68] on div "Back to overview Edit REDESIGN New@U Americas - FTEs" at bounding box center [450, 77] width 881 height 65
click at [80, 60] on span "Back to overview" at bounding box center [58, 62] width 79 height 12
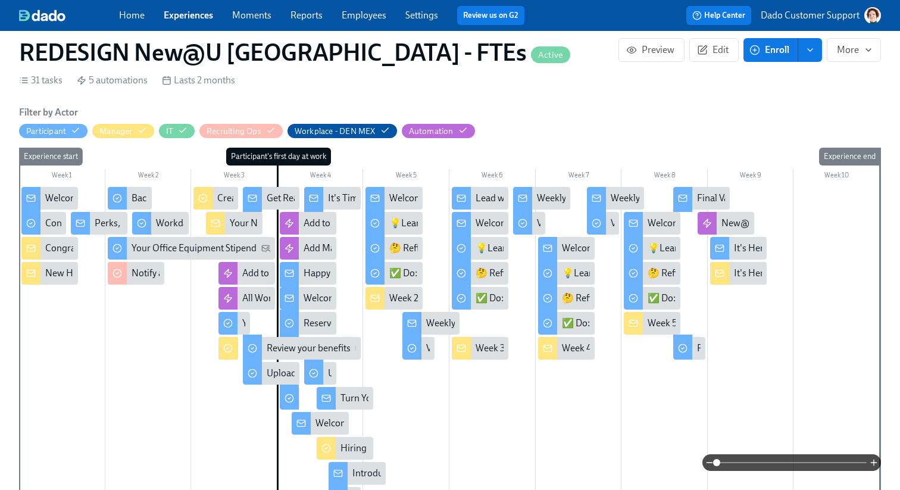
scroll to position [124, 0]
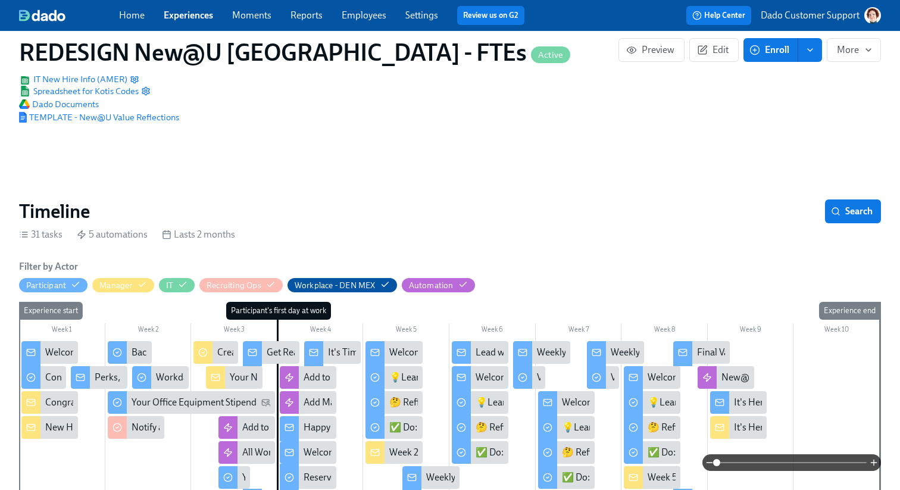
click at [738, 401] on div "It's Here! Your 5 Week Values Reflection" at bounding box center [814, 402] width 161 height 13
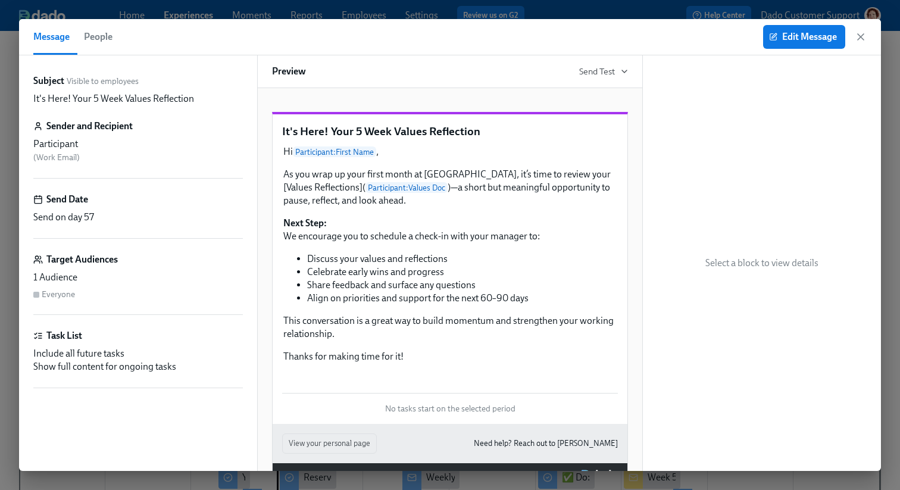
click at [87, 30] on span "People" at bounding box center [98, 37] width 29 height 17
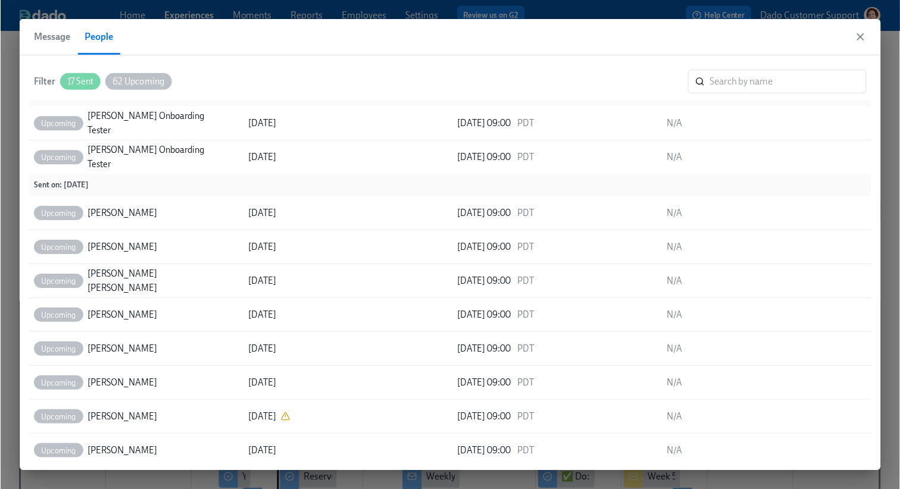
scroll to position [1329, 0]
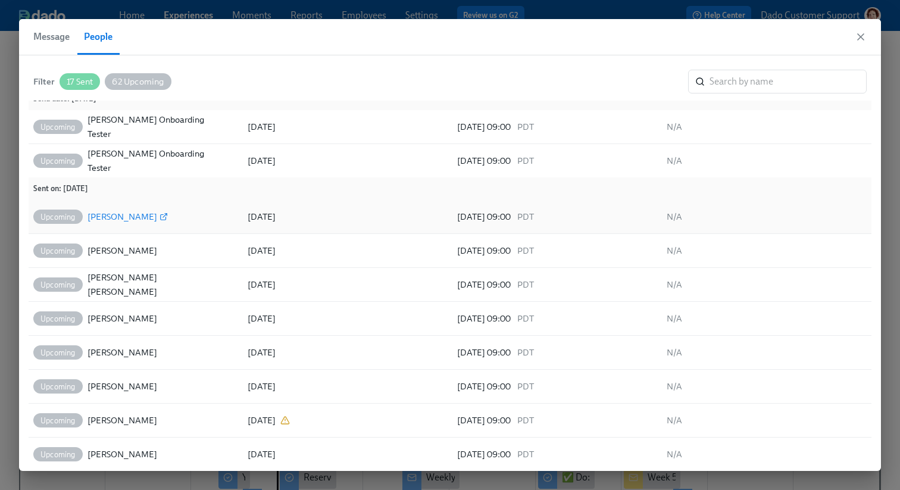
click at [110, 218] on div "Daniela Bardales" at bounding box center [123, 217] width 70 height 14
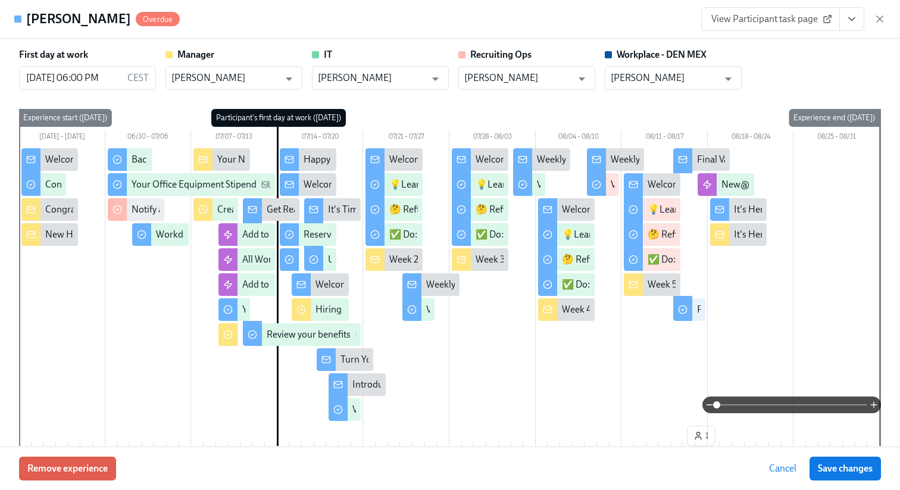
click at [787, 15] on span "View Participant task page" at bounding box center [770, 19] width 118 height 12
click at [851, 18] on icon "View task page" at bounding box center [852, 19] width 12 height 12
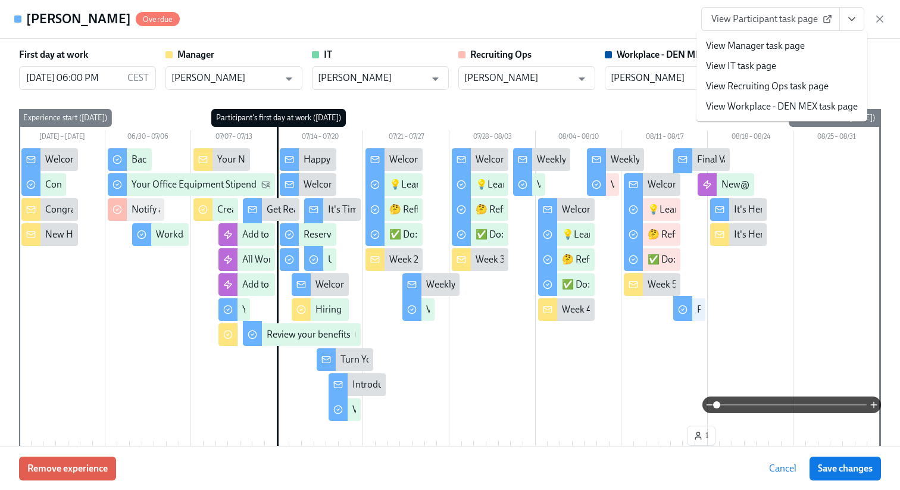
click at [747, 45] on link "View Manager task page" at bounding box center [755, 45] width 99 height 13
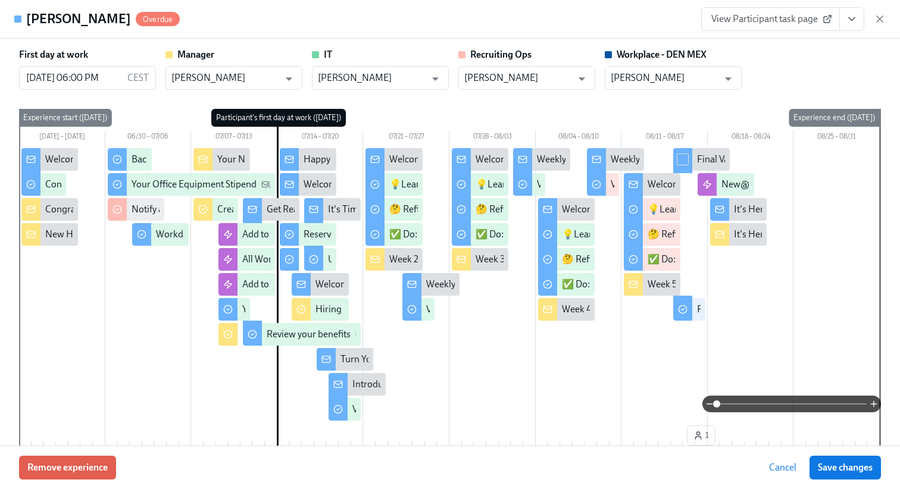
click at [872, 17] on div "View Participant task page" at bounding box center [793, 19] width 185 height 24
click at [878, 18] on icon "button" at bounding box center [880, 19] width 12 height 12
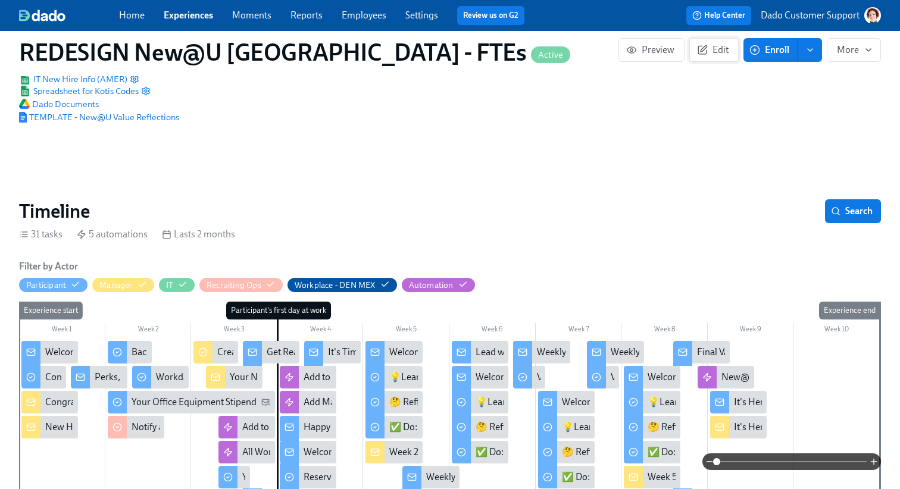
click at [710, 46] on span "Edit" at bounding box center [714, 50] width 29 height 12
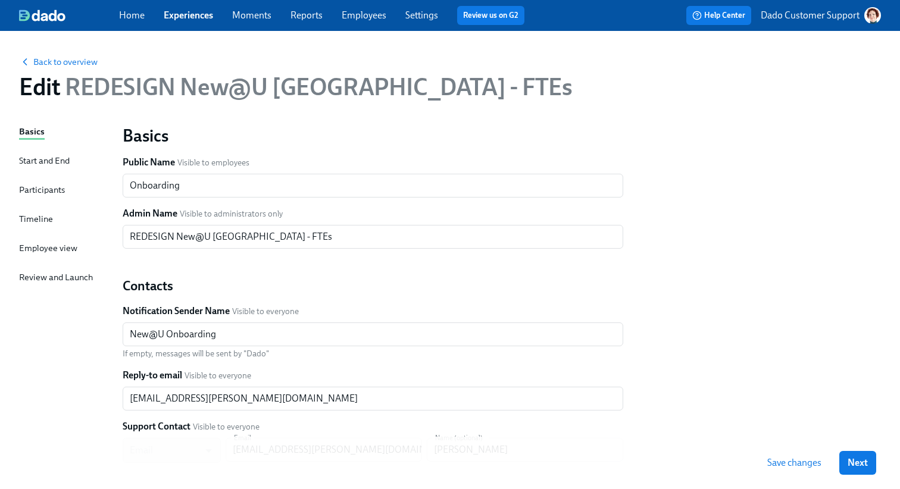
click at [23, 248] on div "Employee view" at bounding box center [48, 248] width 58 height 13
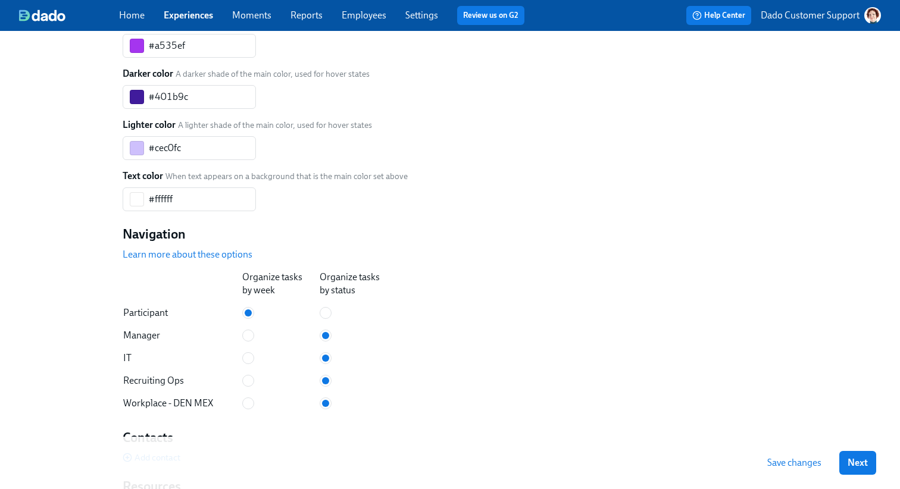
scroll to position [761, 0]
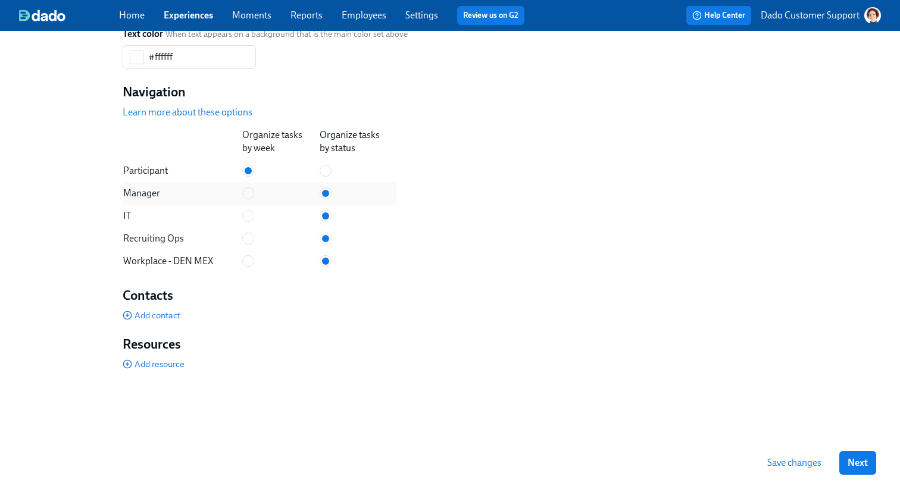
click at [260, 185] on td at bounding box center [280, 193] width 77 height 23
click at [253, 189] on input "radio" at bounding box center [248, 193] width 11 height 11
radio input "true"
radio input "false"
click at [805, 464] on span "Save changes" at bounding box center [794, 463] width 54 height 12
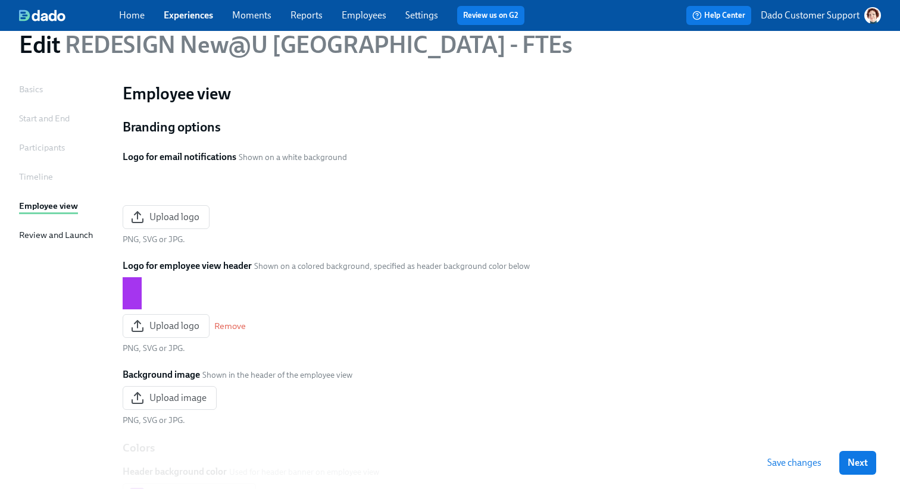
scroll to position [0, 0]
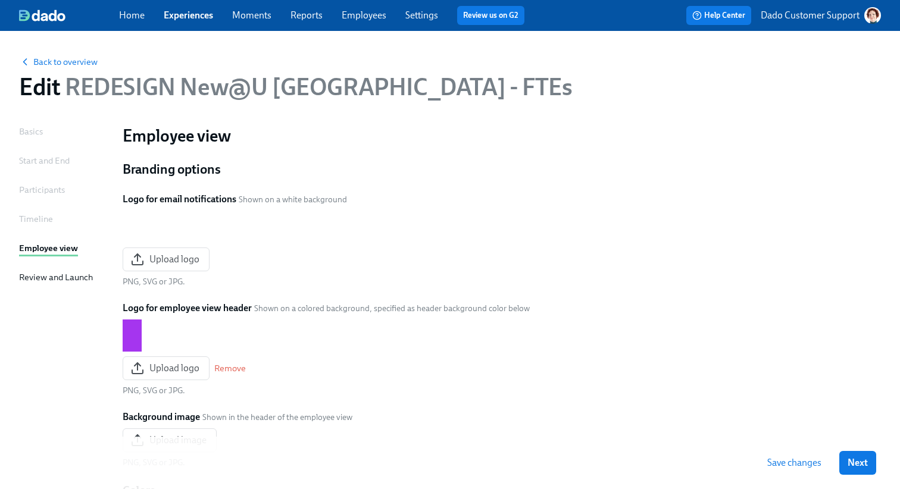
click at [189, 15] on link "Experiences" at bounding box center [188, 15] width 49 height 11
click at [34, 220] on div "Timeline" at bounding box center [36, 219] width 34 height 13
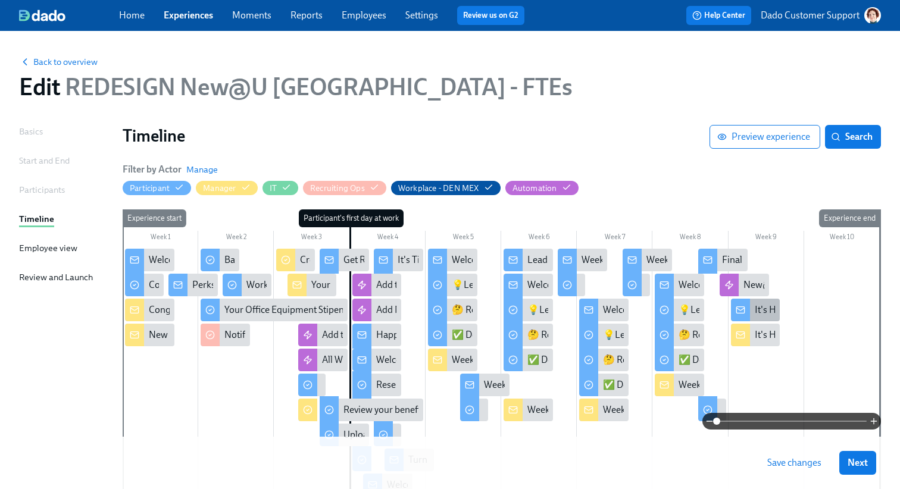
click at [773, 307] on div "It's Here! Your 5 Week Values Reflection" at bounding box center [835, 310] width 161 height 13
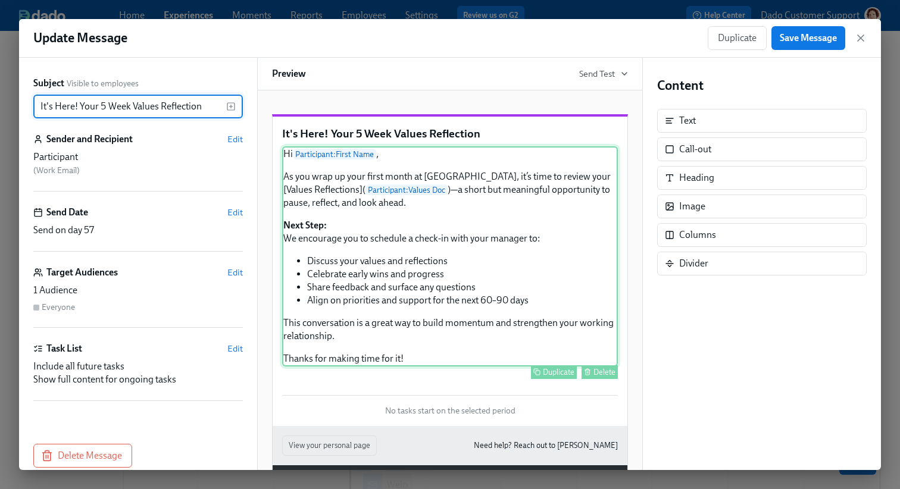
click at [397, 294] on div "Hi Participant : First Name , As you wrap up your first month at Udemy, it’s ti…" at bounding box center [450, 256] width 336 height 220
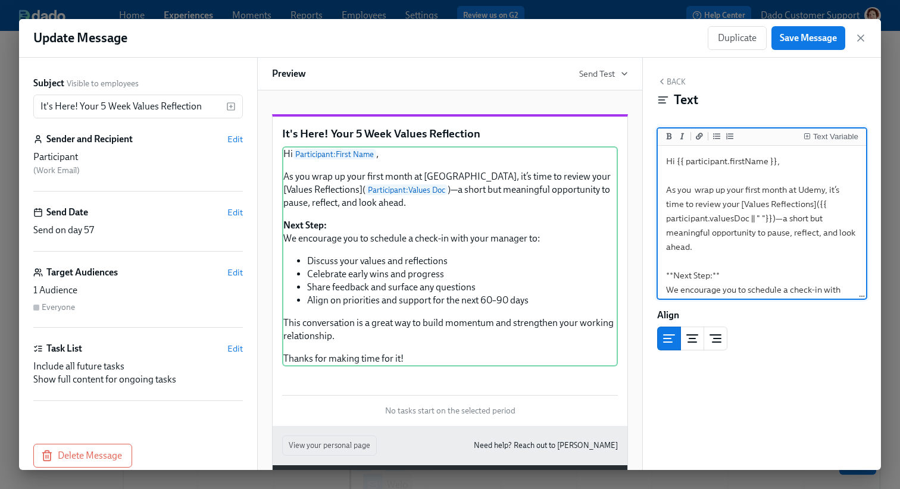
drag, startPoint x: 775, startPoint y: 219, endPoint x: 741, endPoint y: 208, distance: 35.8
click at [741, 208] on textarea "Hi {{ participant.firstName }}, As you wrap up your first month at Udemy, it’s …" at bounding box center [762, 318] width 204 height 341
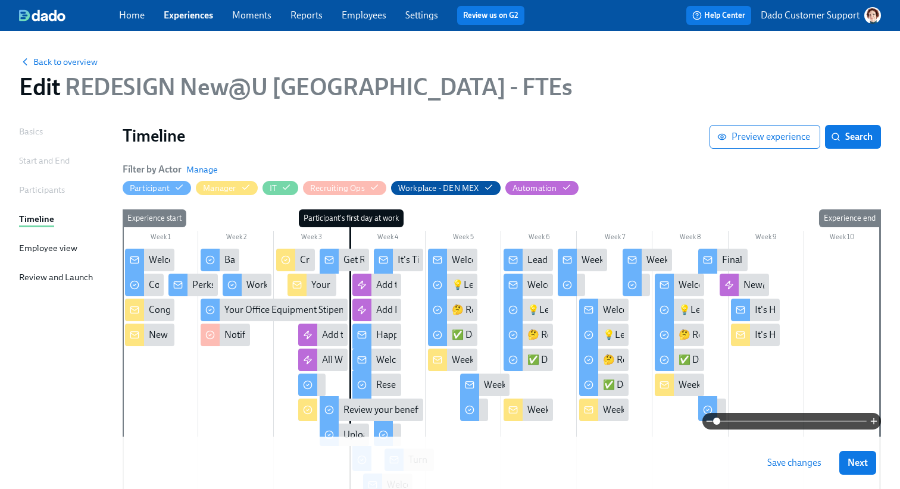
click at [52, 243] on div "Employee view" at bounding box center [48, 248] width 58 height 13
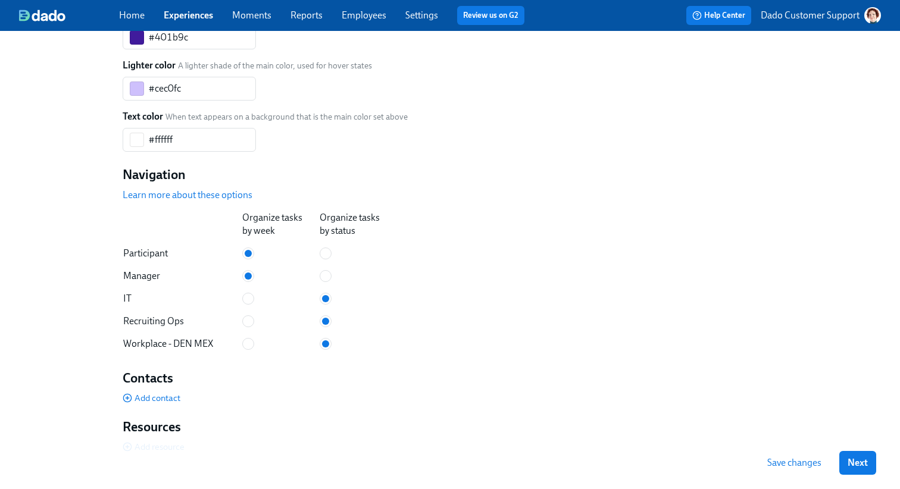
scroll to position [761, 0]
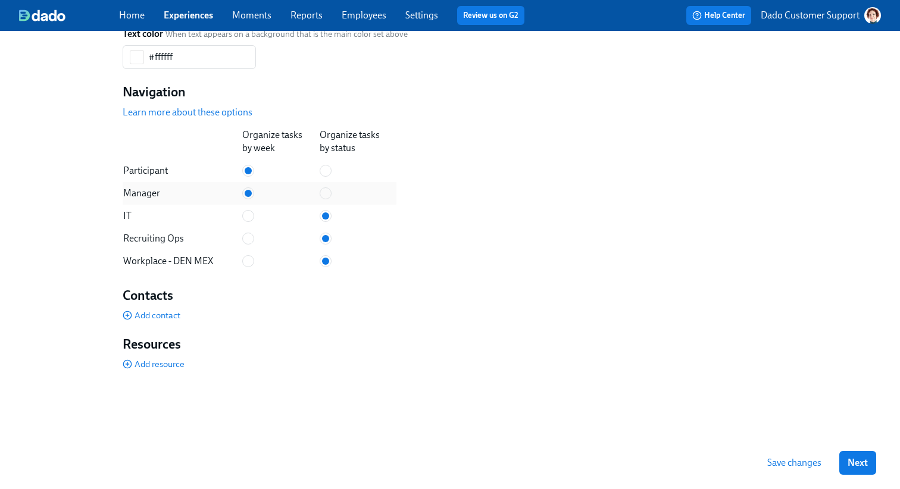
click at [333, 191] on td at bounding box center [357, 193] width 77 height 23
click at [322, 195] on input "radio" at bounding box center [325, 193] width 11 height 11
radio input "true"
radio input "false"
click at [763, 461] on button "Save changes" at bounding box center [794, 463] width 71 height 24
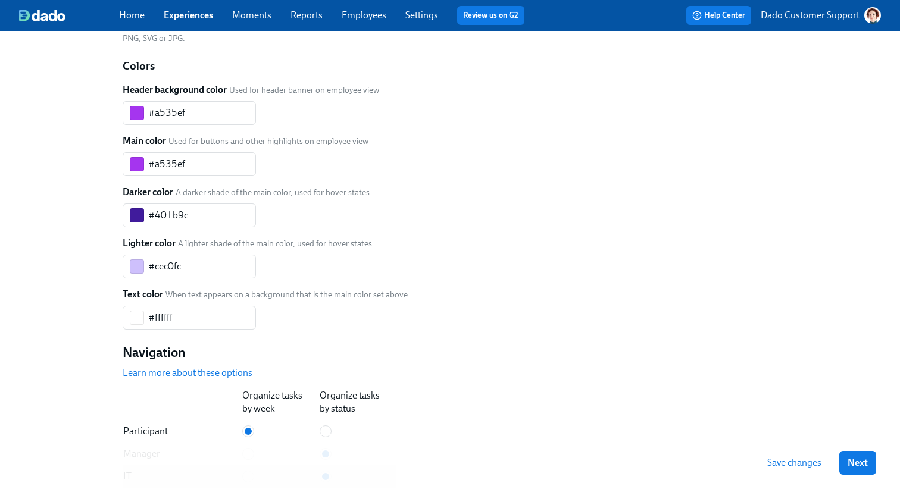
scroll to position [0, 0]
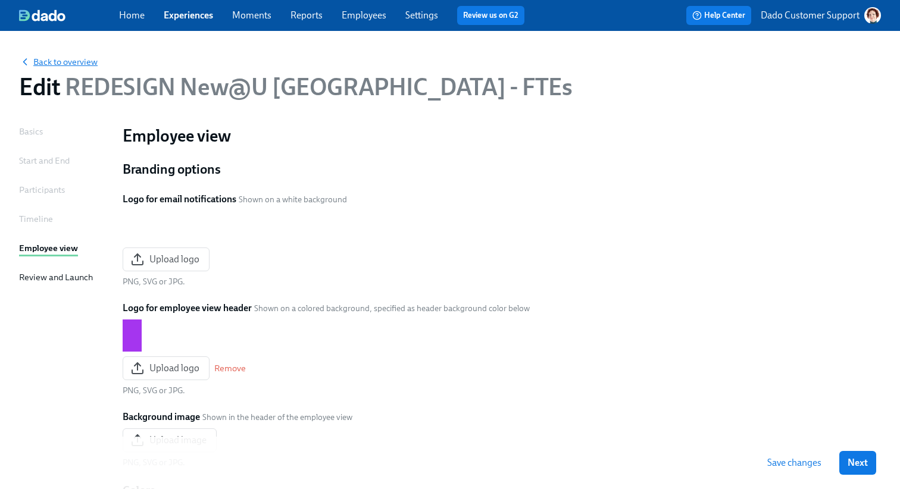
click at [80, 61] on span "Back to overview" at bounding box center [58, 62] width 79 height 12
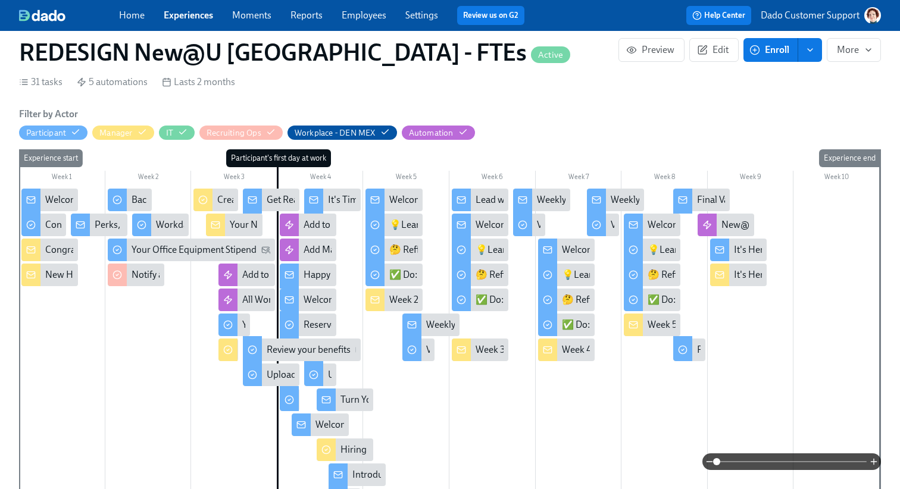
scroll to position [288, 0]
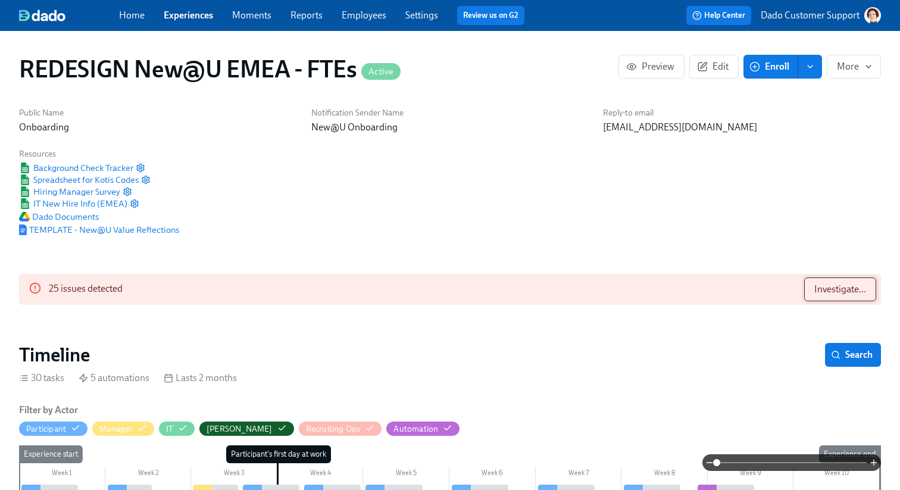
scroll to position [0, 7521]
click at [857, 290] on span "Investigate..." at bounding box center [840, 289] width 52 height 12
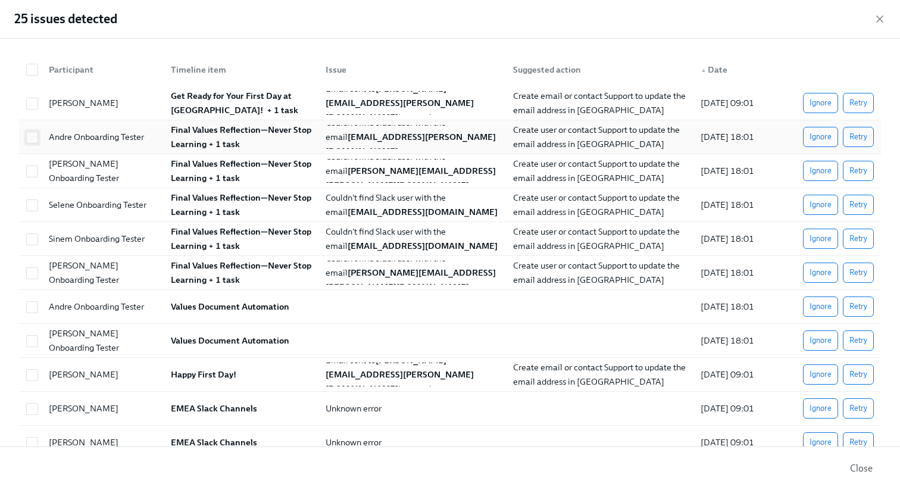
click at [30, 132] on span at bounding box center [32, 138] width 12 height 12
checkbox input "true"
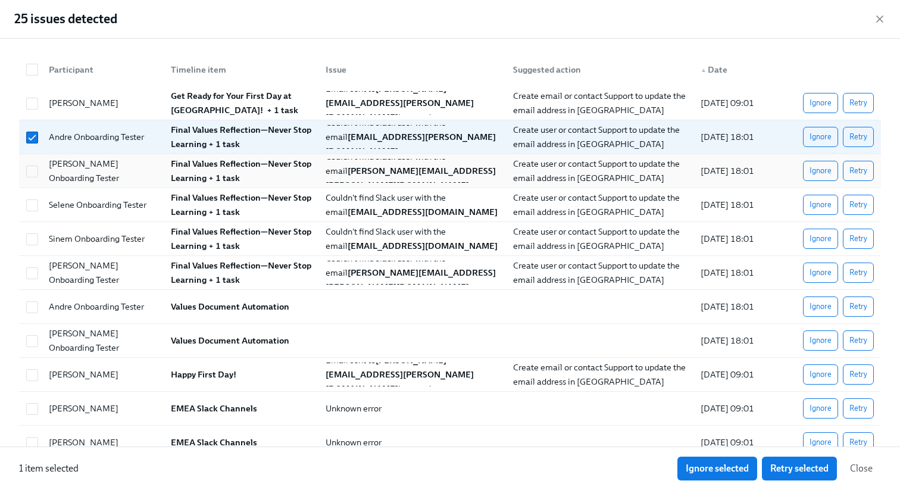
click at [24, 155] on div "[PERSON_NAME] Onboarding Tester Final Values Reflection—Never Stop Learning + 1…" at bounding box center [450, 171] width 862 height 34
checkbox input "true"
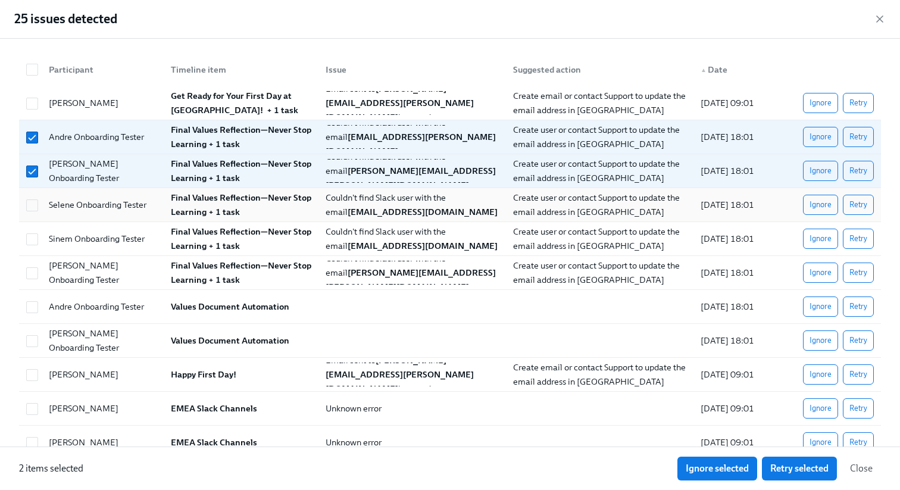
click at [36, 197] on div at bounding box center [30, 205] width 18 height 24
checkbox input "true"
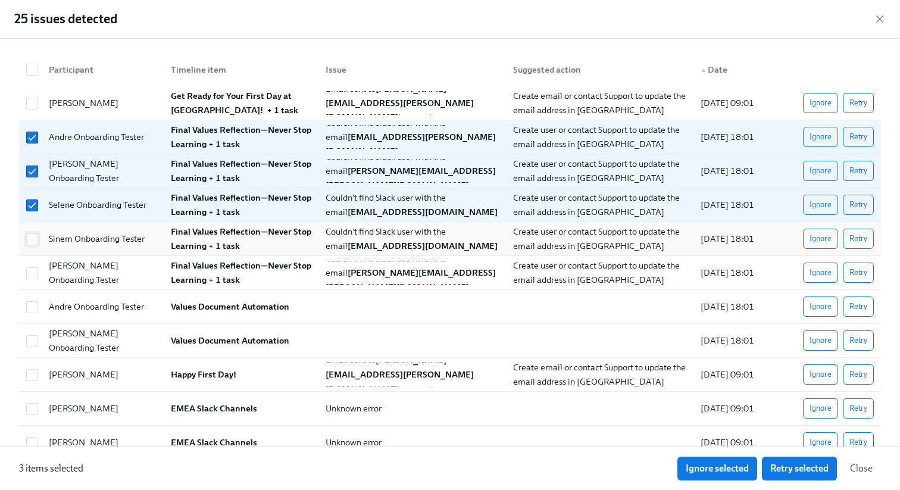
click at [31, 238] on input "checkbox" at bounding box center [32, 239] width 11 height 11
checkbox input "true"
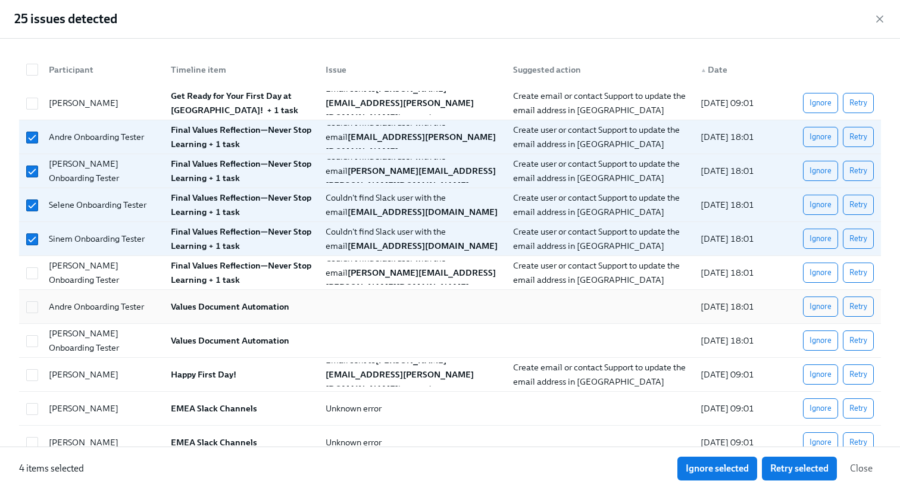
click at [31, 273] on input "checkbox" at bounding box center [32, 273] width 11 height 11
checkbox input "true"
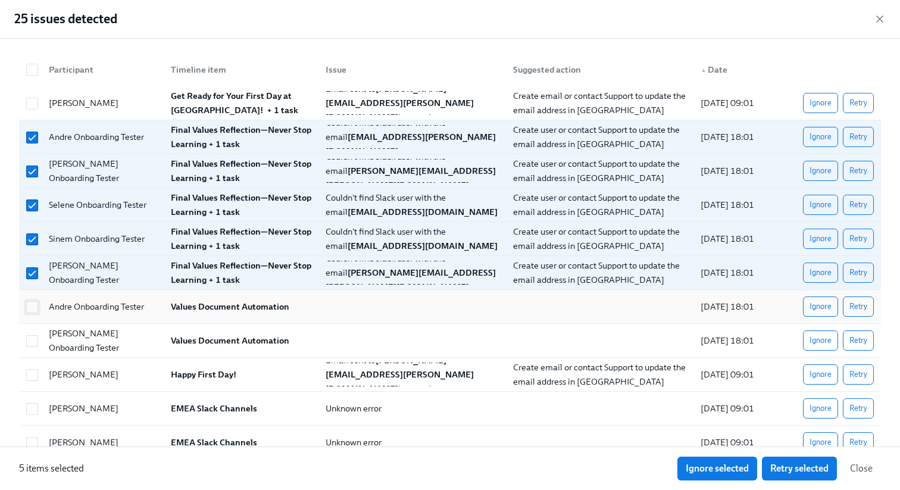
click at [30, 305] on input "checkbox" at bounding box center [32, 307] width 11 height 11
checkbox input "true"
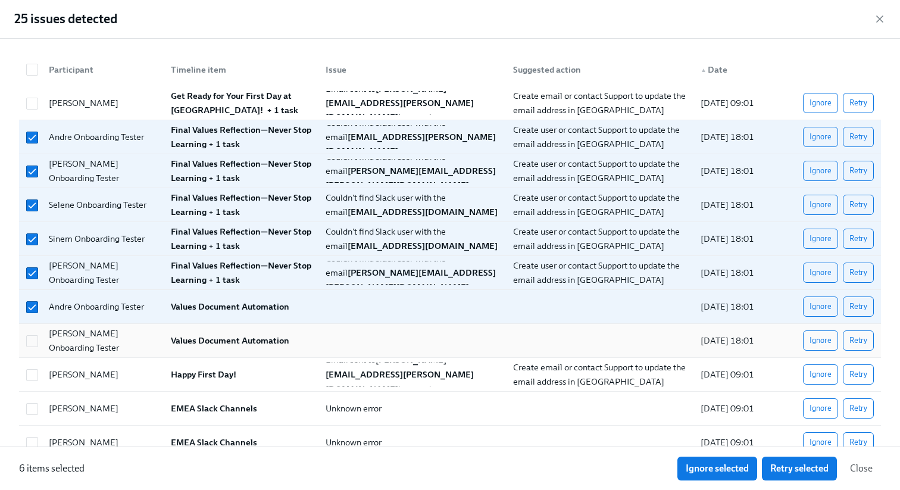
click at [30, 332] on div at bounding box center [30, 341] width 18 height 24
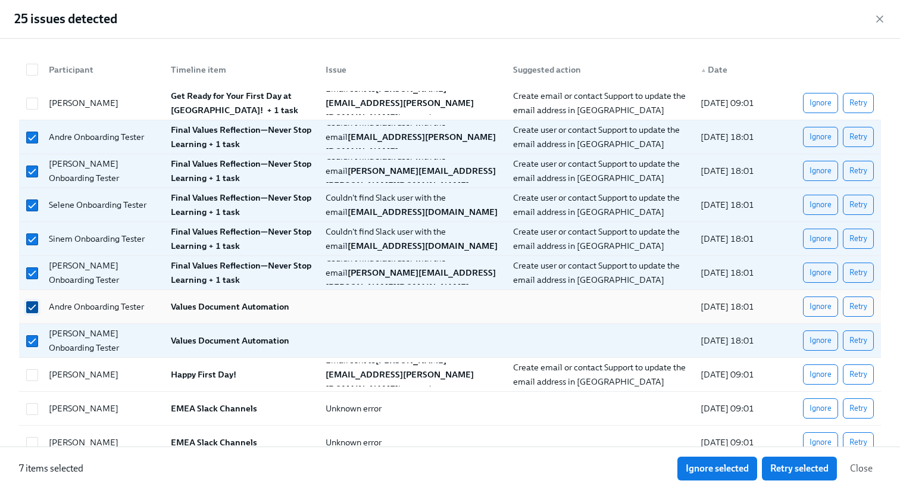
checkbox input "false"
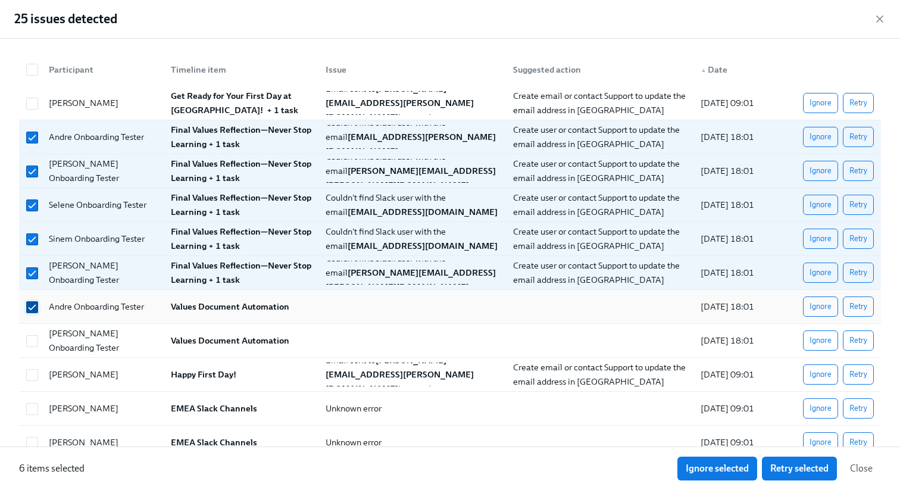
click at [30, 311] on input "checkbox" at bounding box center [32, 307] width 11 height 11
checkbox input "true"
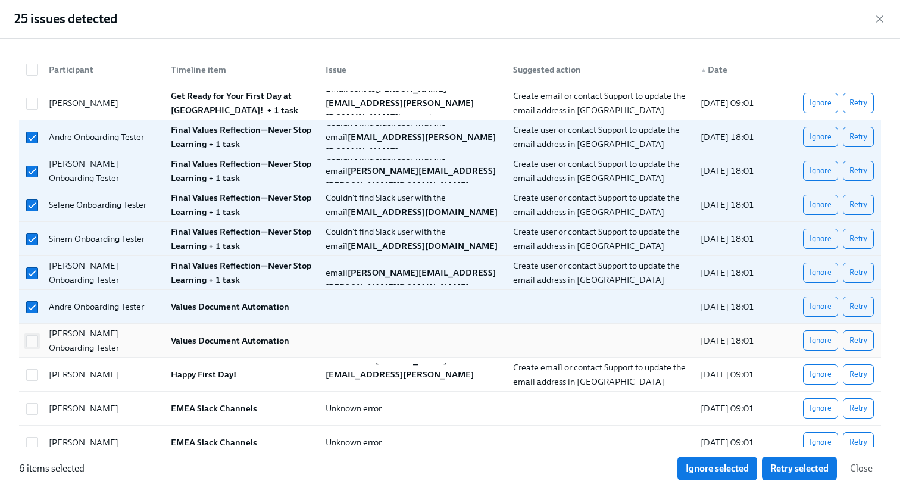
click at [30, 338] on input "checkbox" at bounding box center [32, 341] width 11 height 11
checkbox input "true"
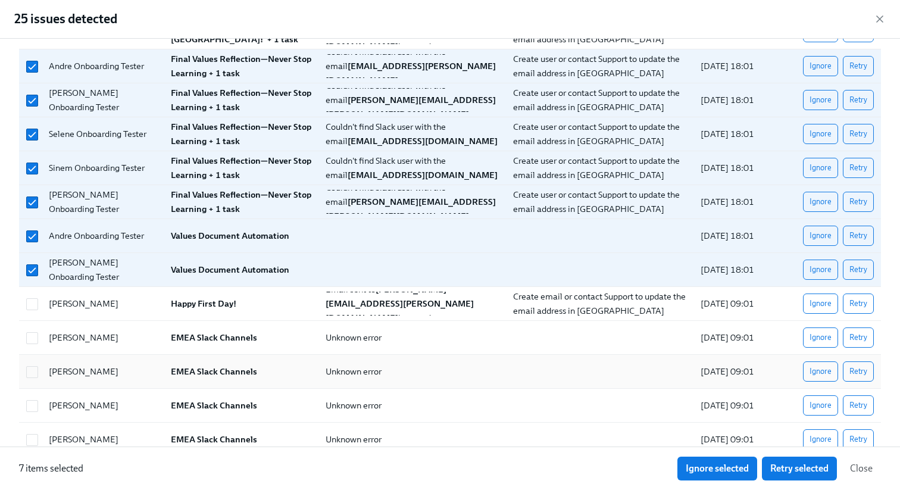
scroll to position [110, 0]
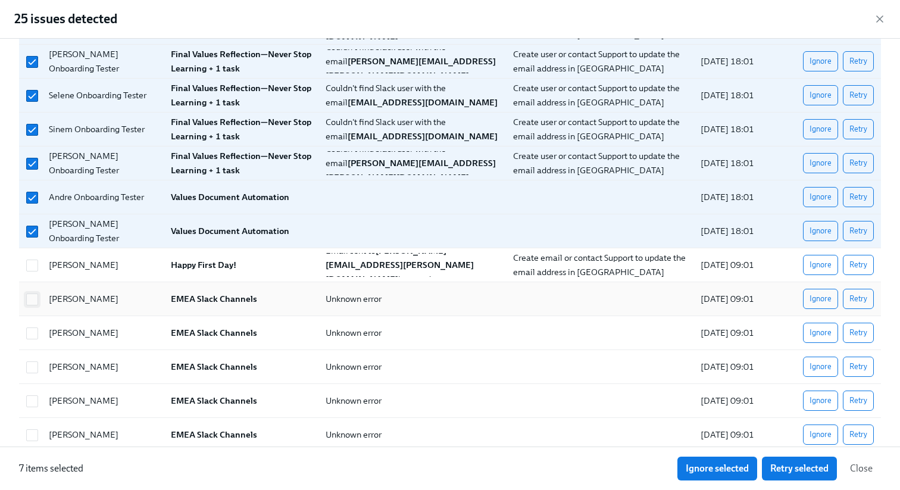
click at [31, 304] on input "checkbox" at bounding box center [32, 299] width 11 height 11
checkbox input "true"
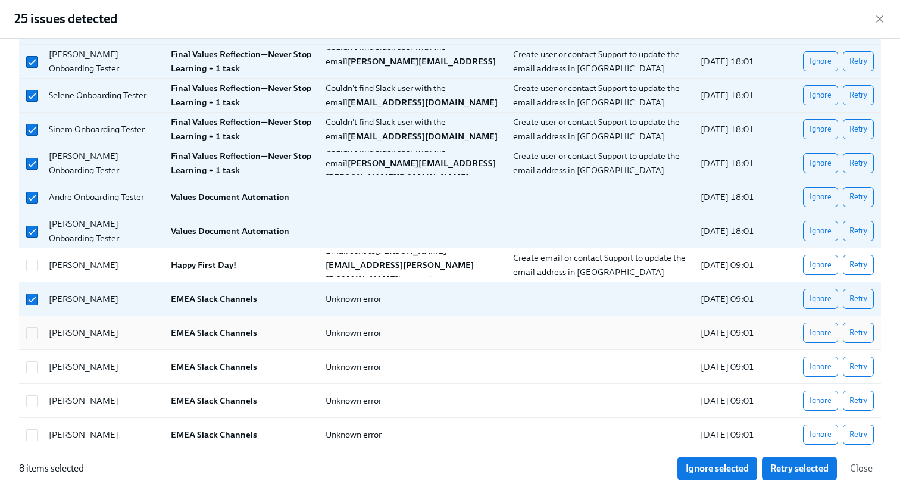
click at [31, 345] on div "Mary O'Regan EMEA Slack Channels Unknown error 2025/08/11 09:01 Ignore Retry" at bounding box center [450, 333] width 862 height 34
checkbox input "true"
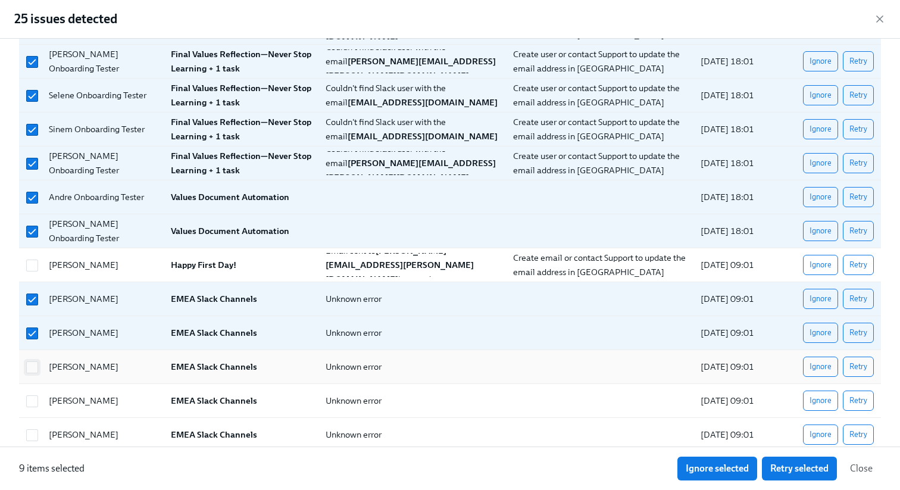
click at [31, 372] on input "checkbox" at bounding box center [32, 367] width 11 height 11
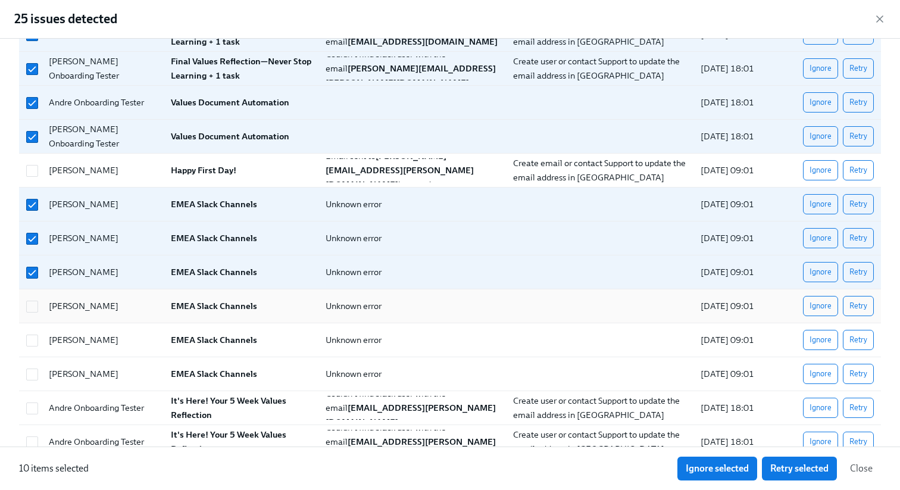
scroll to position [238, 0]
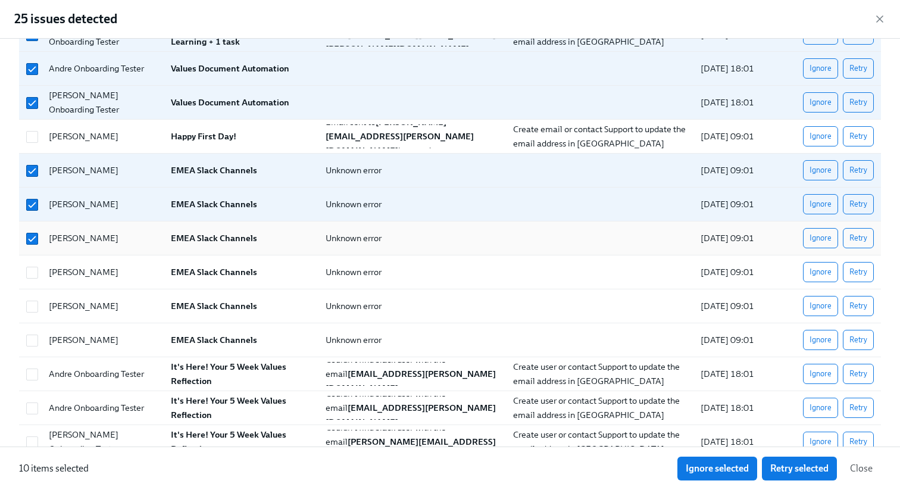
click at [30, 231] on div at bounding box center [30, 238] width 18 height 24
checkbox input "false"
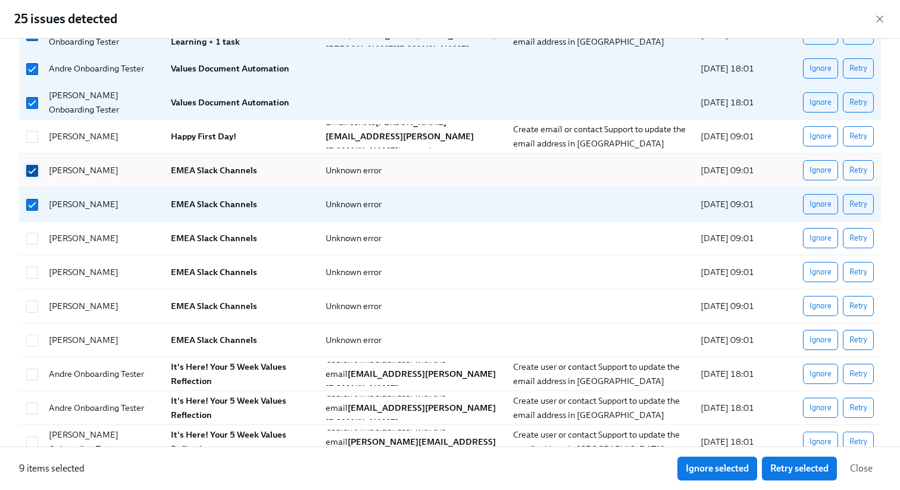
click at [35, 171] on input "checkbox" at bounding box center [32, 171] width 11 height 11
checkbox input "false"
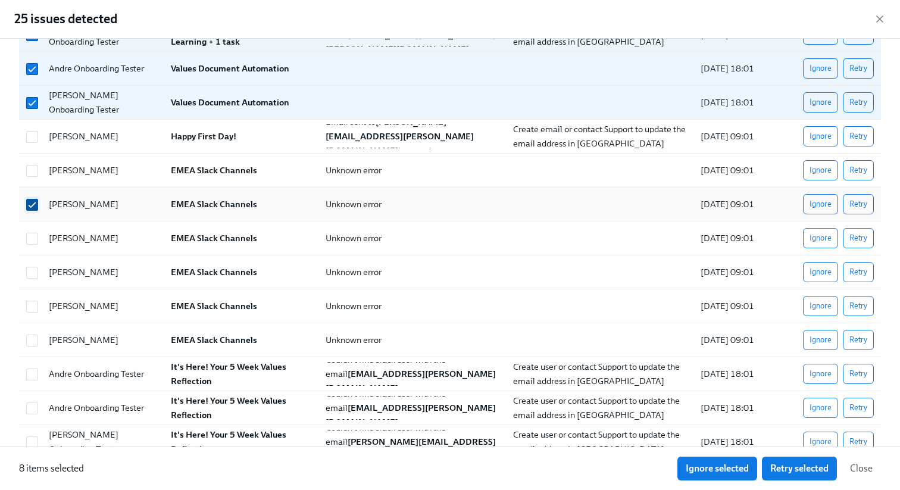
click at [35, 208] on input "checkbox" at bounding box center [32, 204] width 11 height 11
checkbox input "false"
click at [33, 370] on input "checkbox" at bounding box center [32, 374] width 11 height 11
checkbox input "true"
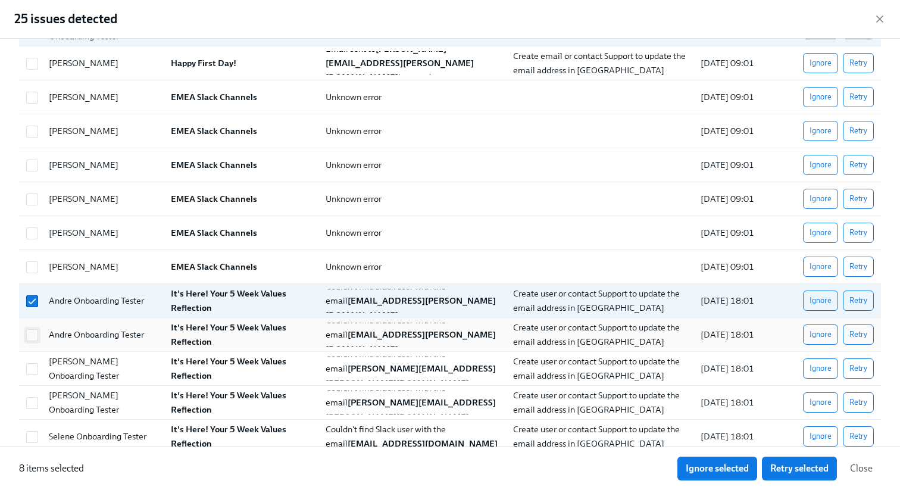
click at [33, 339] on input "checkbox" at bounding box center [32, 335] width 11 height 11
checkbox input "true"
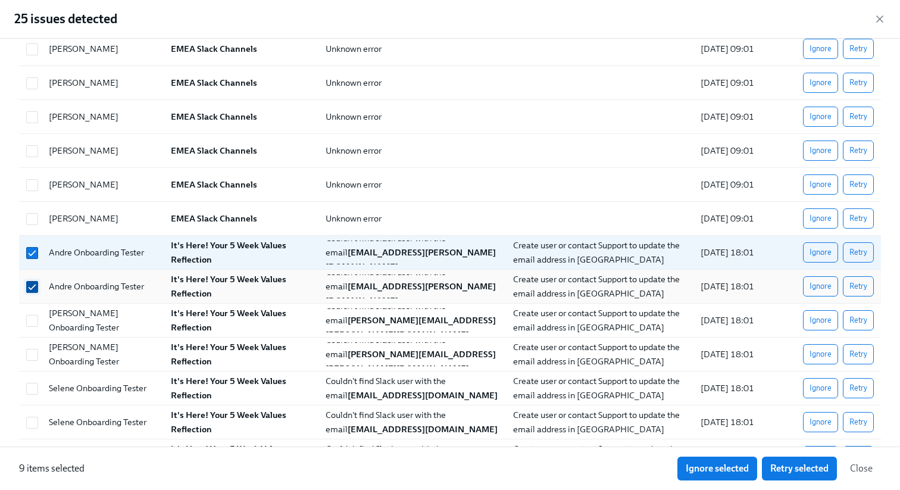
scroll to position [360, 0]
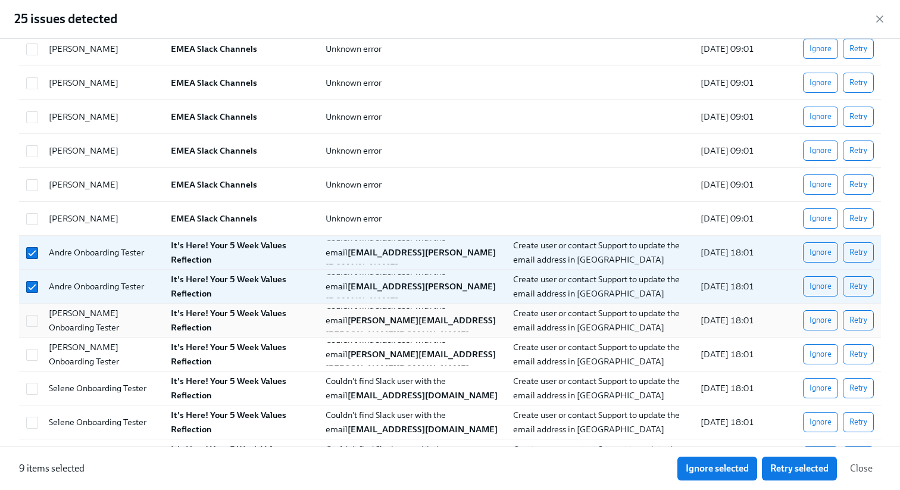
click at [33, 329] on div at bounding box center [30, 320] width 18 height 24
checkbox input "true"
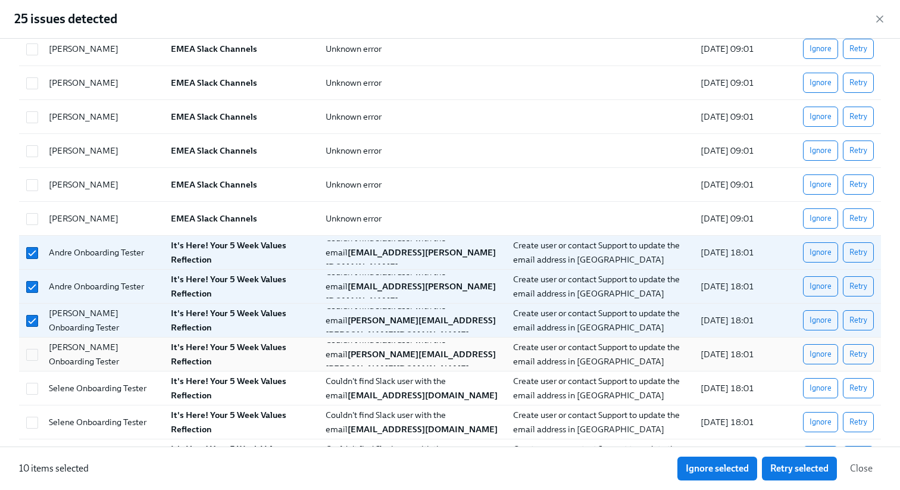
click at [33, 348] on div at bounding box center [31, 354] width 21 height 13
checkbox input "true"
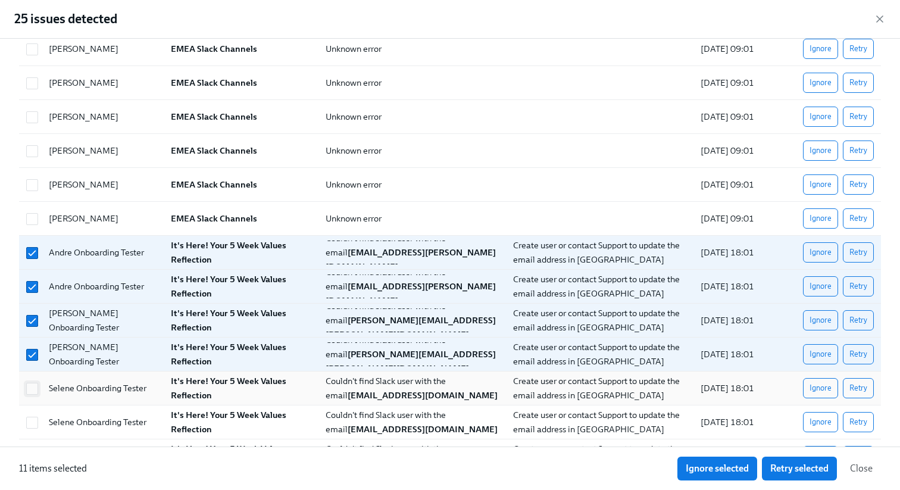
click at [35, 388] on input "checkbox" at bounding box center [32, 388] width 11 height 11
checkbox input "true"
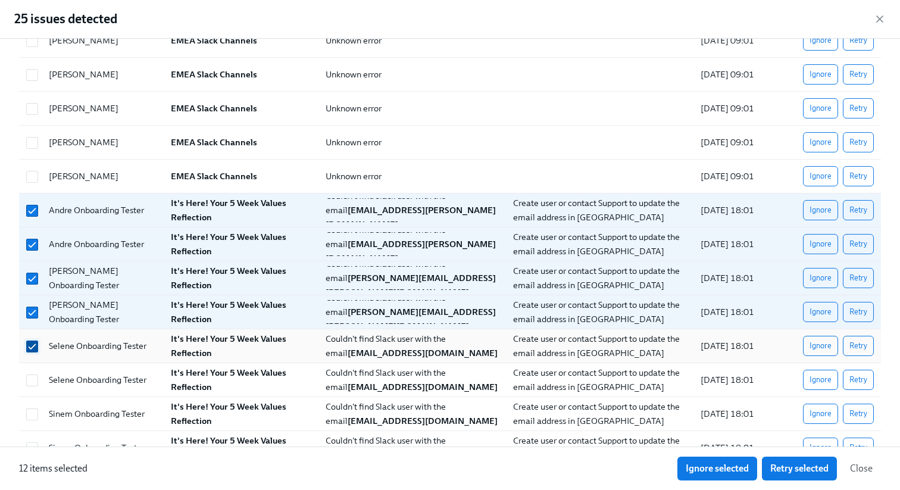
scroll to position [401, 0]
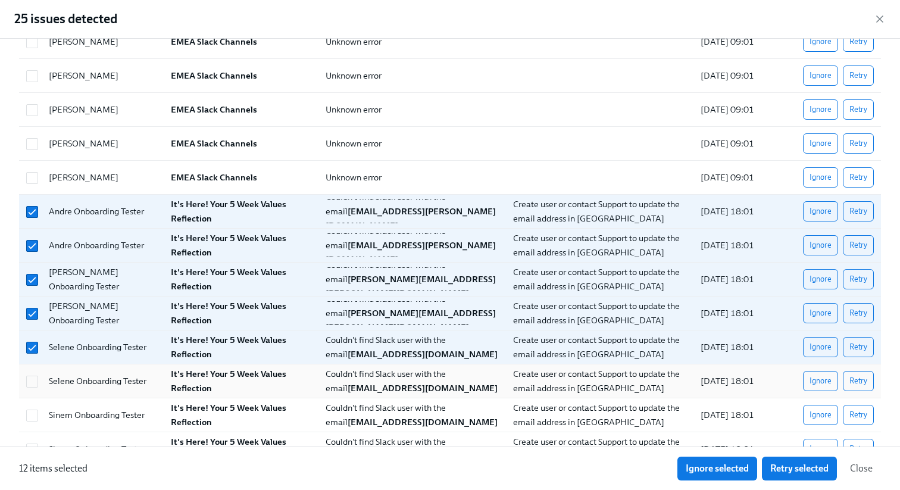
click at [34, 367] on div "Selene Onboarding Tester It's Here! Your 5 Week Values Reflection Couldn't find…" at bounding box center [450, 381] width 862 height 34
checkbox input "true"
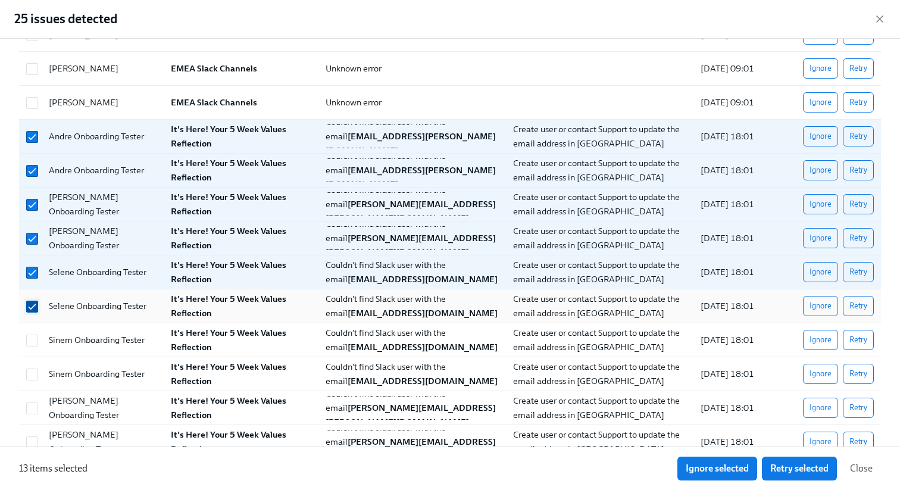
scroll to position [475, 0]
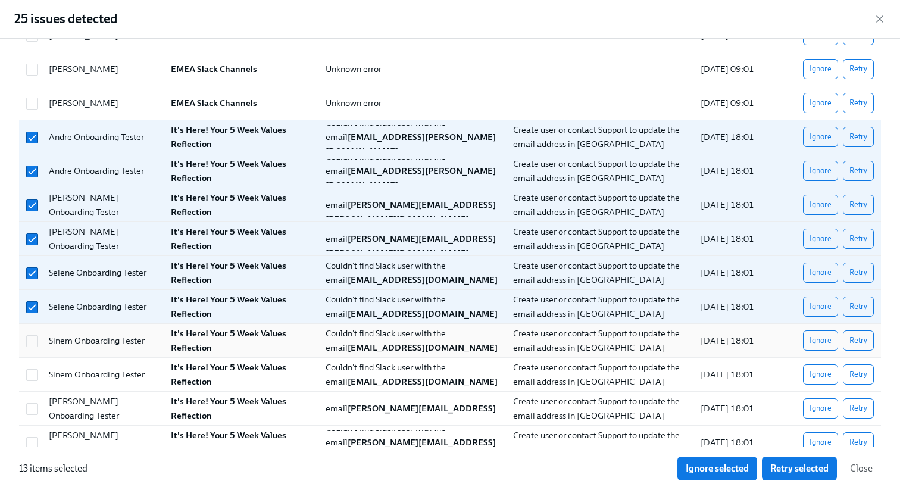
click at [29, 333] on div at bounding box center [30, 341] width 18 height 24
checkbox input "true"
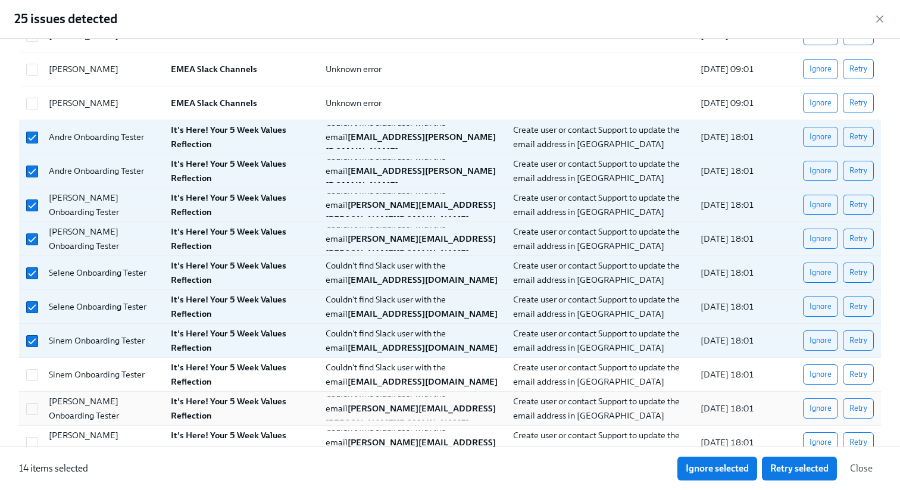
click at [36, 396] on div "Yvonne Onboarding Tester It's Here! Your 5 Week Values Reflection Couldn't find…" at bounding box center [450, 409] width 862 height 34
checkbox input "true"
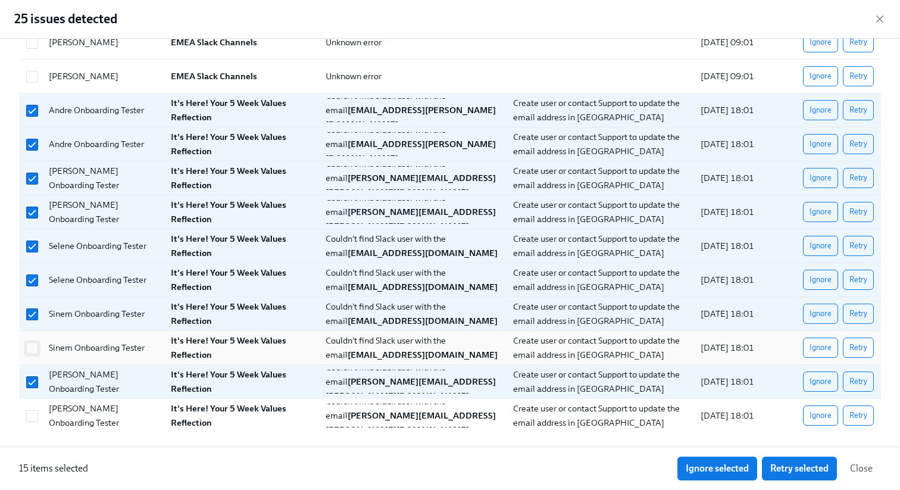
click at [33, 346] on input "checkbox" at bounding box center [32, 348] width 11 height 11
checkbox input "true"
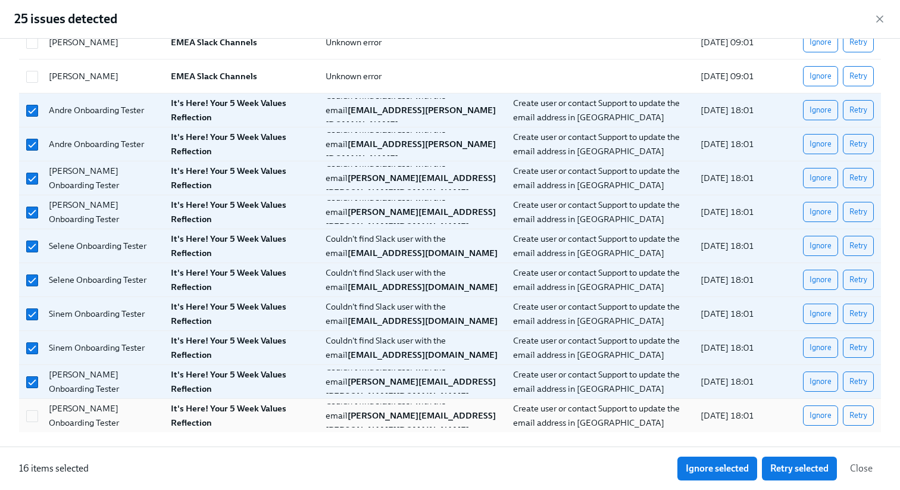
click at [34, 430] on div "Yvonne Onboarding Tester It's Here! Your 5 Week Values Reflection Couldn't find…" at bounding box center [450, 415] width 862 height 33
checkbox input "true"
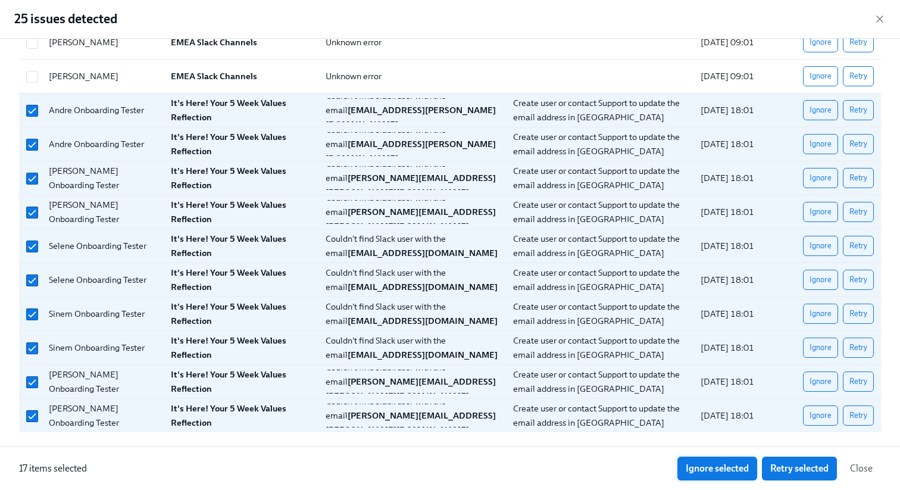
click at [720, 469] on span "Ignore selected" at bounding box center [717, 469] width 63 height 12
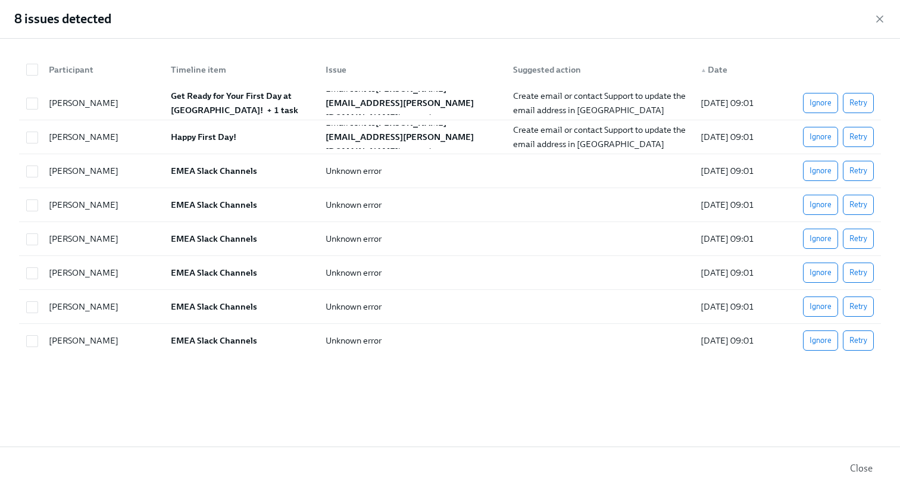
scroll to position [0, 14556]
click at [882, 16] on icon "button" at bounding box center [880, 19] width 6 height 6
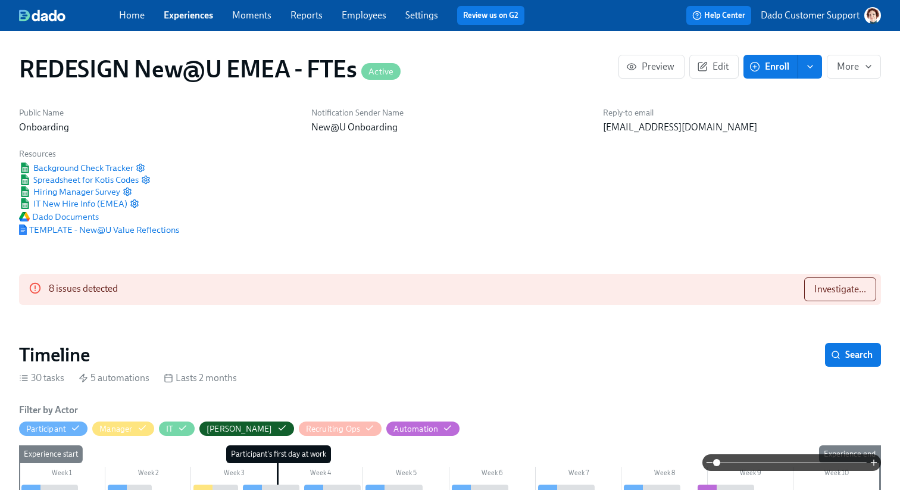
scroll to position [246, 0]
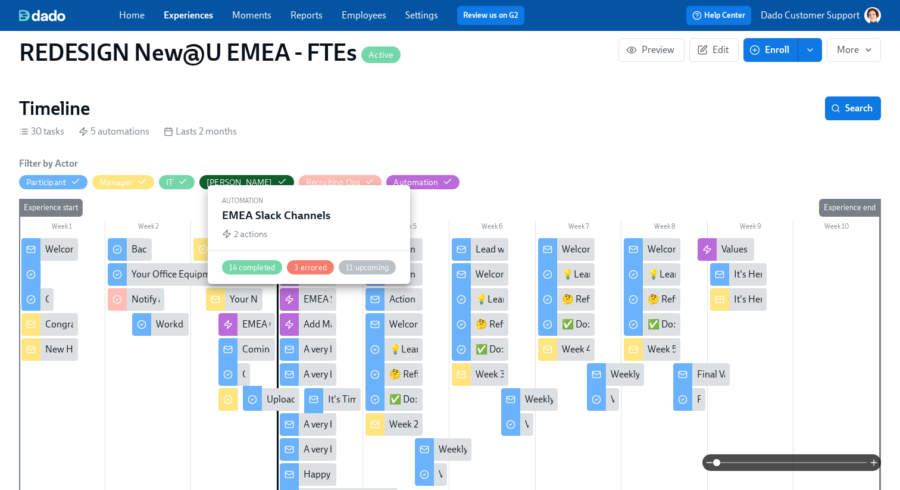
click at [310, 294] on div "EMEA Slack Channels" at bounding box center [348, 299] width 88 height 13
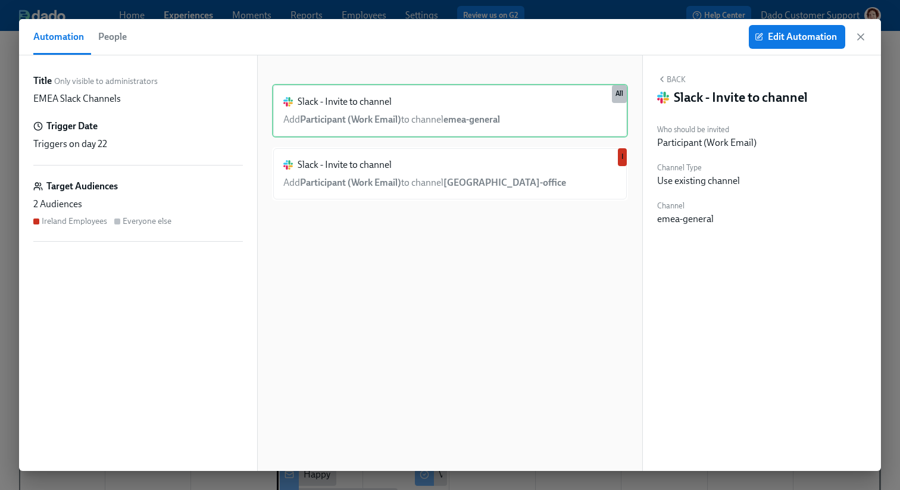
click at [117, 42] on span "People" at bounding box center [112, 37] width 29 height 17
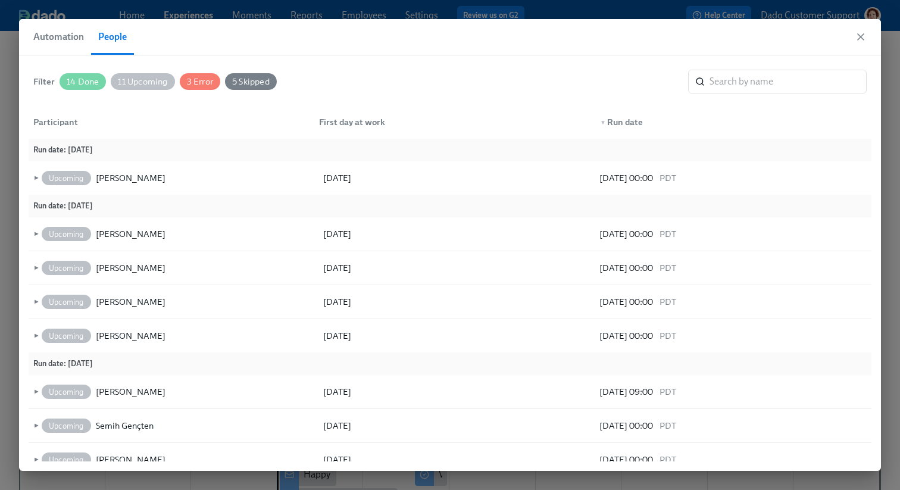
click at [86, 72] on div "Filter 14 Done 11 Upcoming 3 Error 5 Skipped ​" at bounding box center [450, 82] width 834 height 24
click at [129, 82] on span "11 Upcoming" at bounding box center [143, 81] width 64 height 9
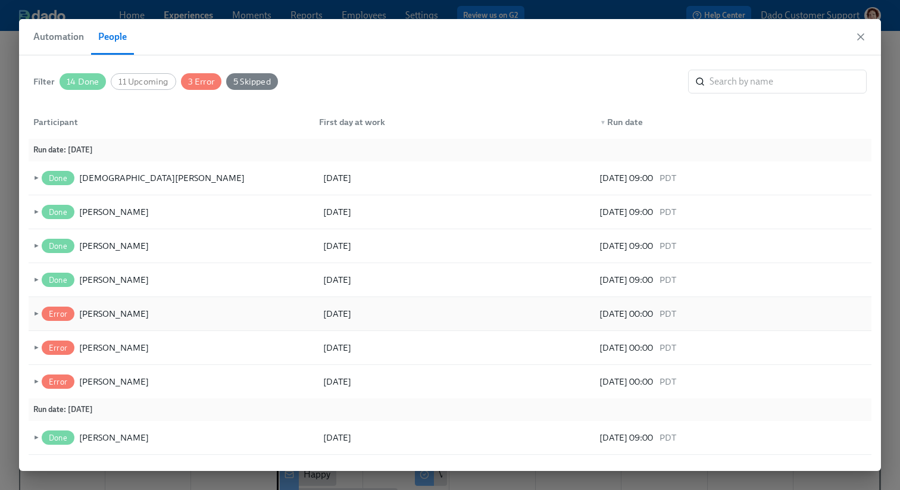
click at [35, 319] on span "►" at bounding box center [35, 313] width 8 height 13
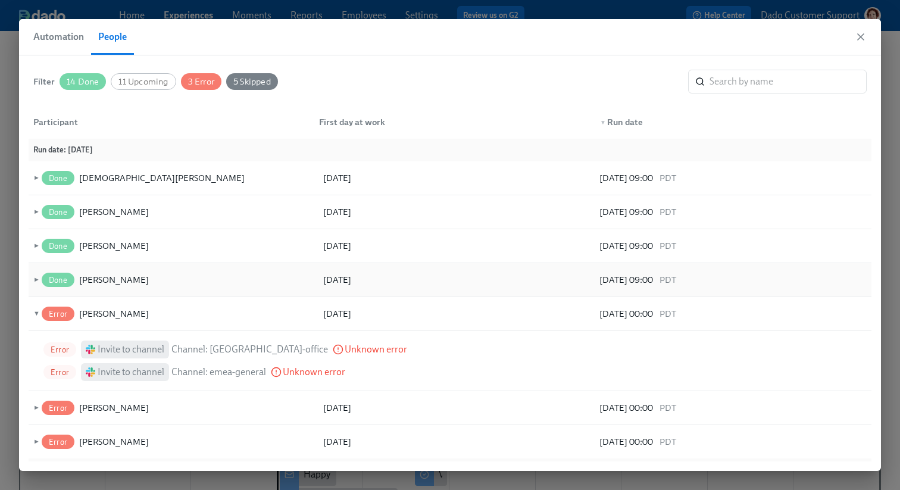
click at [33, 286] on span "►" at bounding box center [35, 279] width 8 height 13
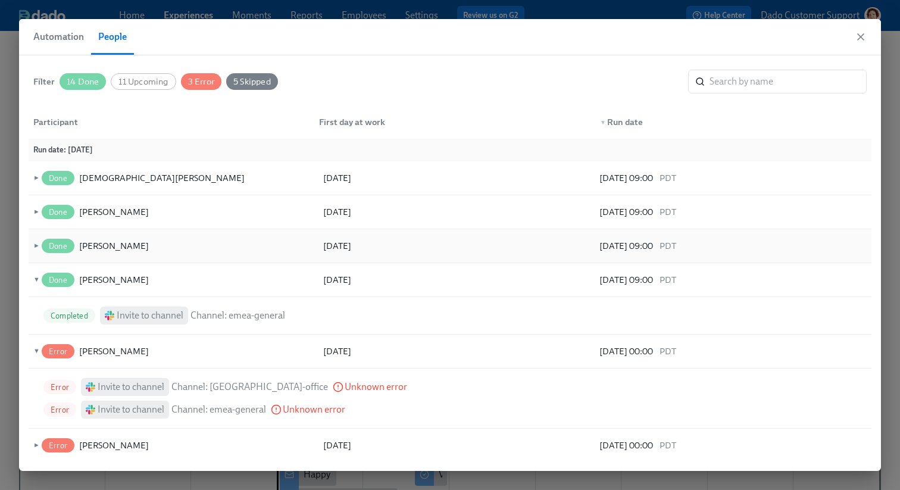
click at [32, 238] on div "► Done Aileen Fallon 08/11/2025 08/11/2025 09:00 PDT" at bounding box center [450, 246] width 843 height 34
click at [32, 247] on span "►" at bounding box center [35, 245] width 8 height 13
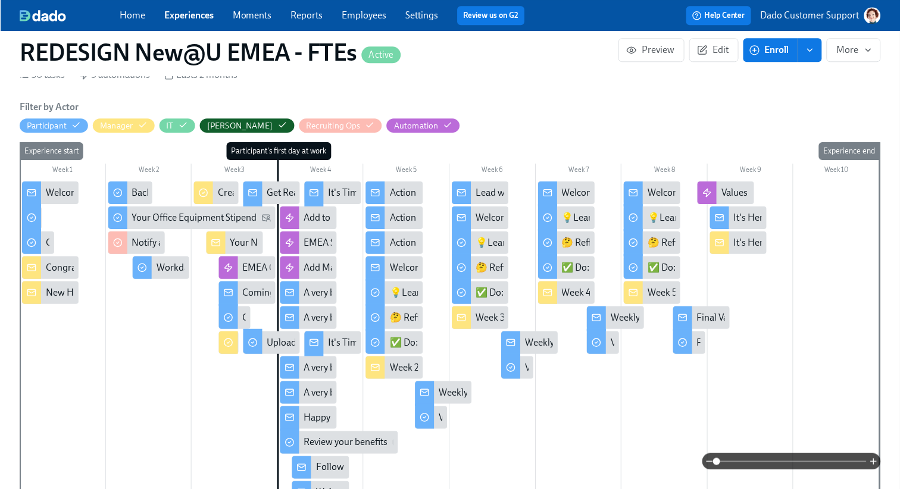
scroll to position [304, 0]
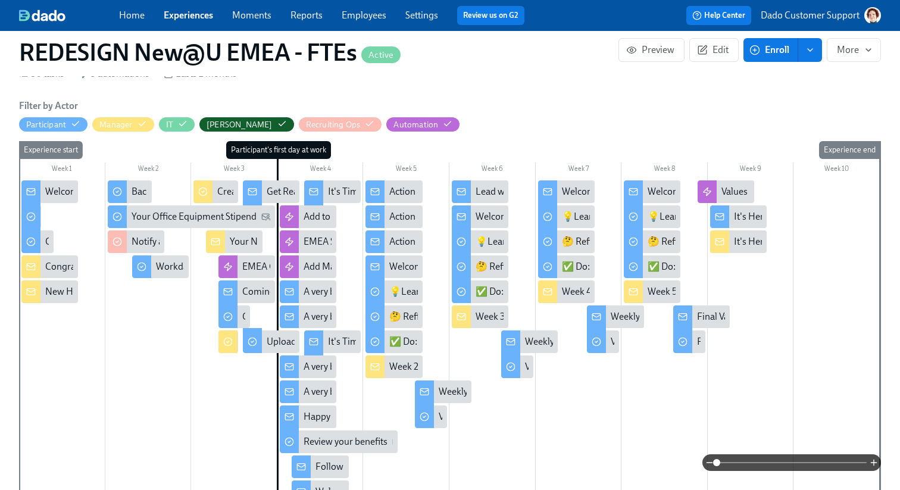
click at [732, 189] on div "Values Document Automation" at bounding box center [782, 191] width 121 height 13
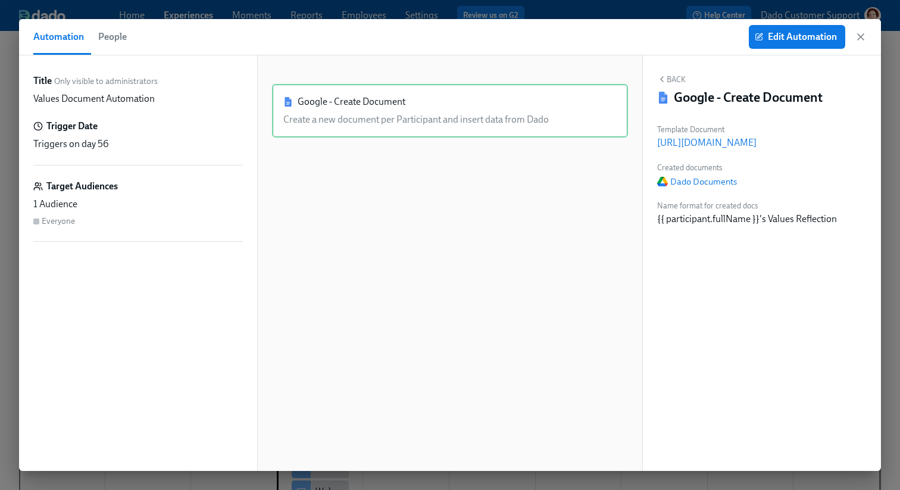
click at [106, 33] on span "People" at bounding box center [112, 37] width 29 height 17
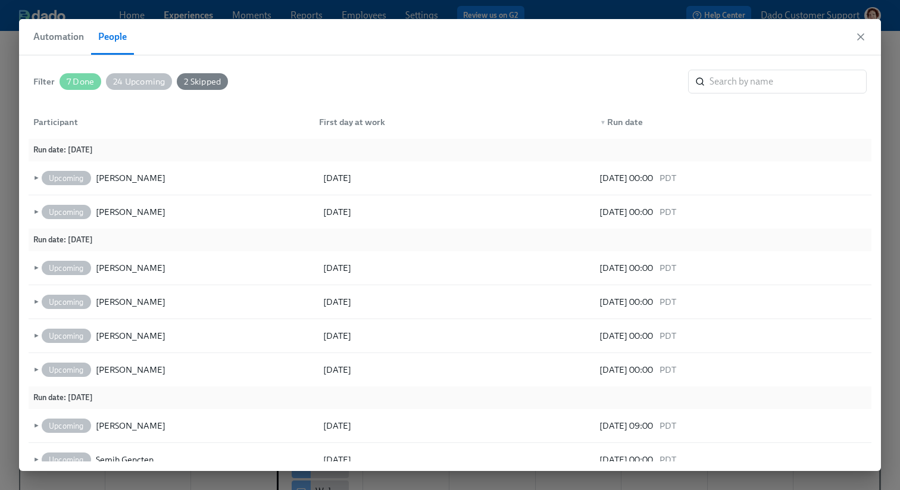
click at [130, 79] on span "24 Upcoming" at bounding box center [139, 81] width 66 height 9
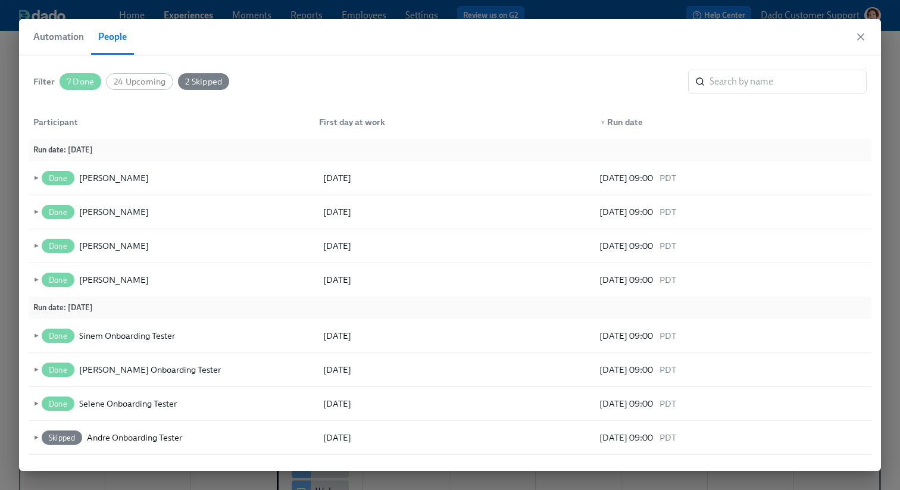
click at [207, 82] on span "2 Skipped" at bounding box center [203, 81] width 51 height 9
click at [34, 178] on span "►" at bounding box center [35, 177] width 8 height 13
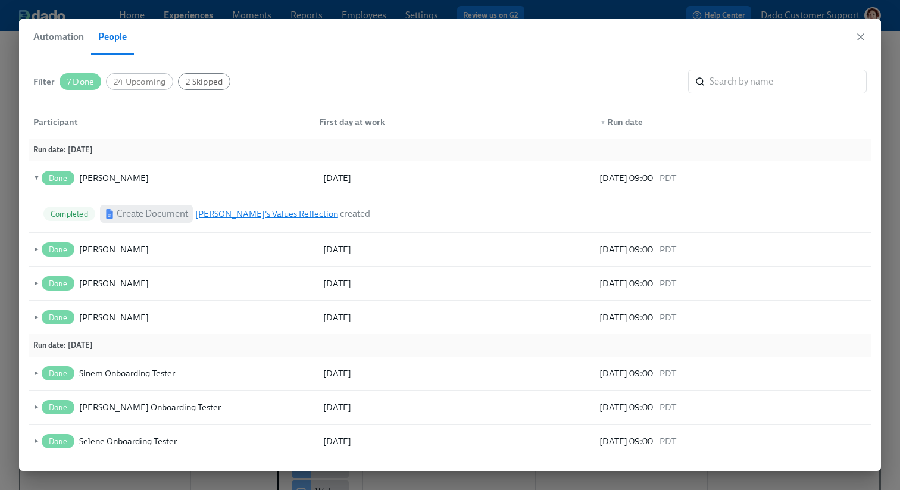
click at [241, 211] on link "Abdulrahim Elporgay's Values Reflection" at bounding box center [266, 213] width 143 height 11
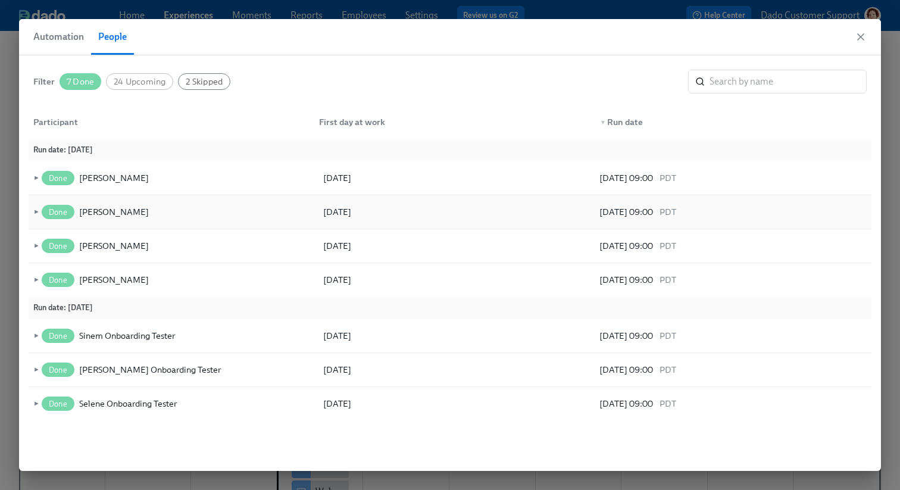
click at [40, 210] on div "Done Thomas Nugent" at bounding box center [100, 212] width 123 height 14
click at [34, 214] on span "►" at bounding box center [35, 211] width 8 height 13
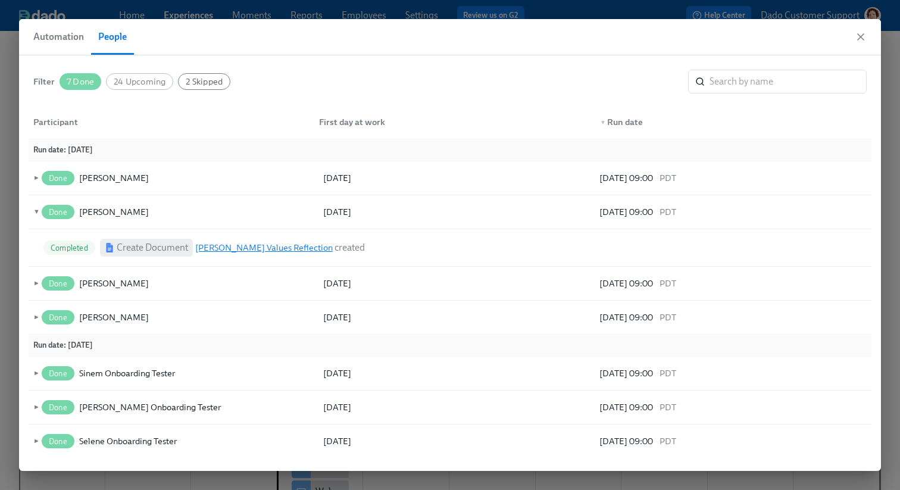
click at [245, 245] on link "Thomas Nugent's Values Reflection" at bounding box center [264, 247] width 138 height 11
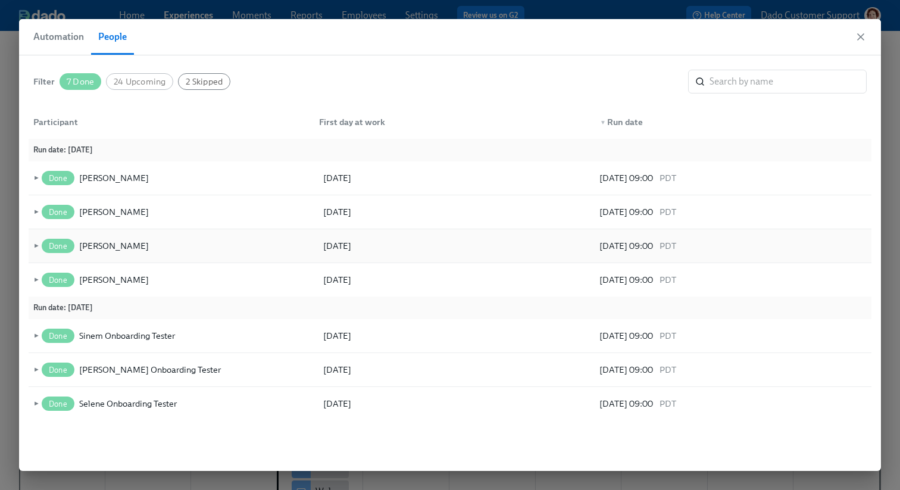
click at [34, 245] on span "►" at bounding box center [35, 245] width 8 height 13
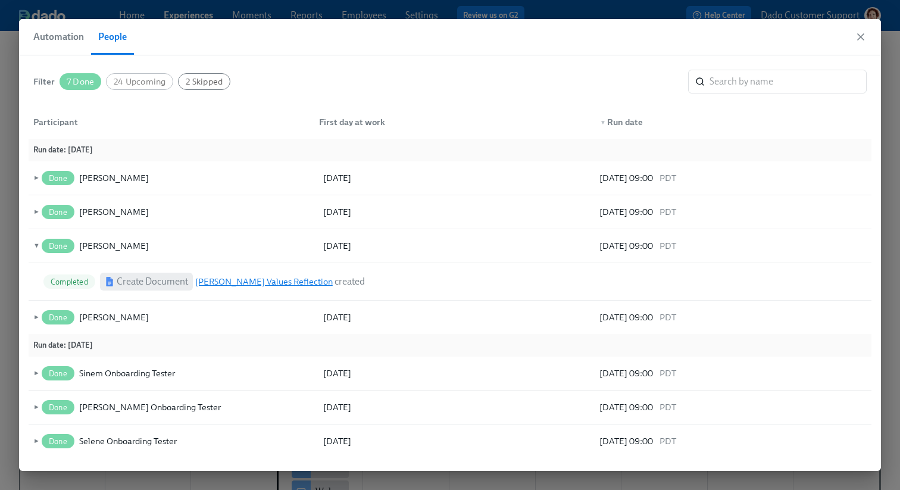
click at [239, 279] on link "Neil Byrne's Values Reflection" at bounding box center [264, 281] width 138 height 11
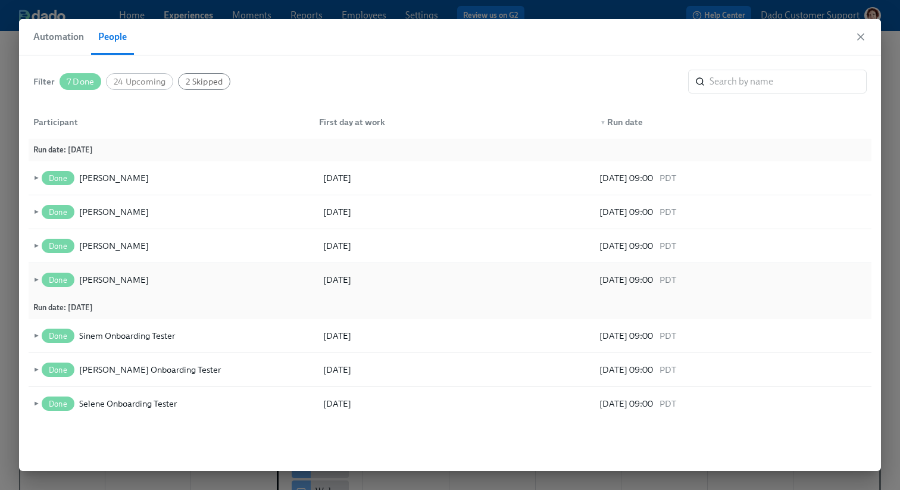
click at [33, 280] on span "►" at bounding box center [35, 279] width 8 height 13
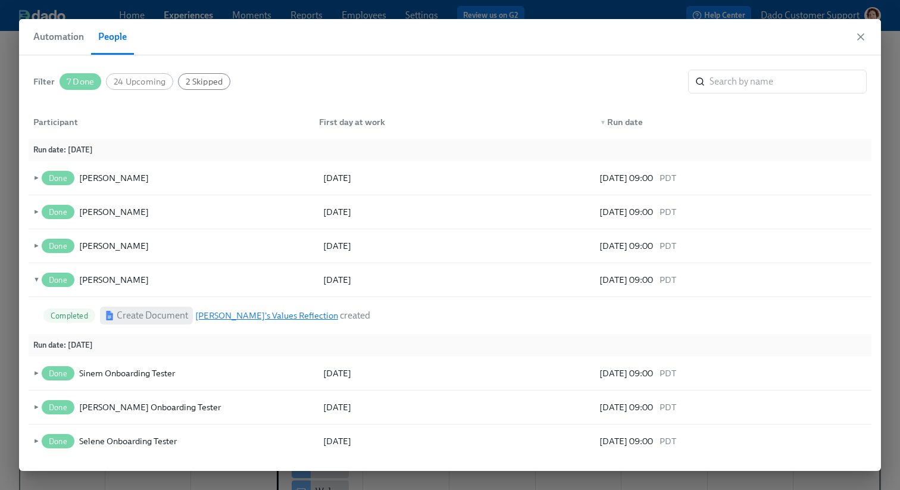
click at [210, 311] on link "Neveda Rojibhai Chandrasehar's Values Reflection" at bounding box center [266, 315] width 143 height 11
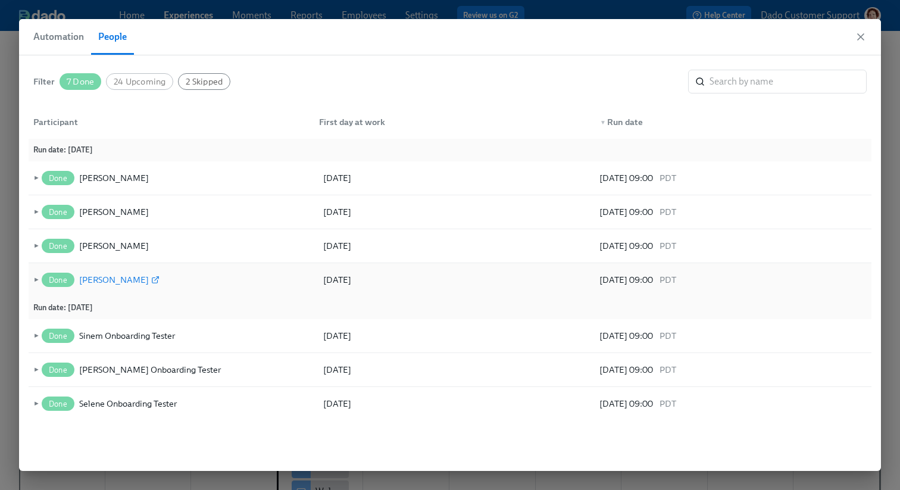
click at [104, 276] on div "Neveda Rojibhai Chandrasehar" at bounding box center [114, 280] width 70 height 14
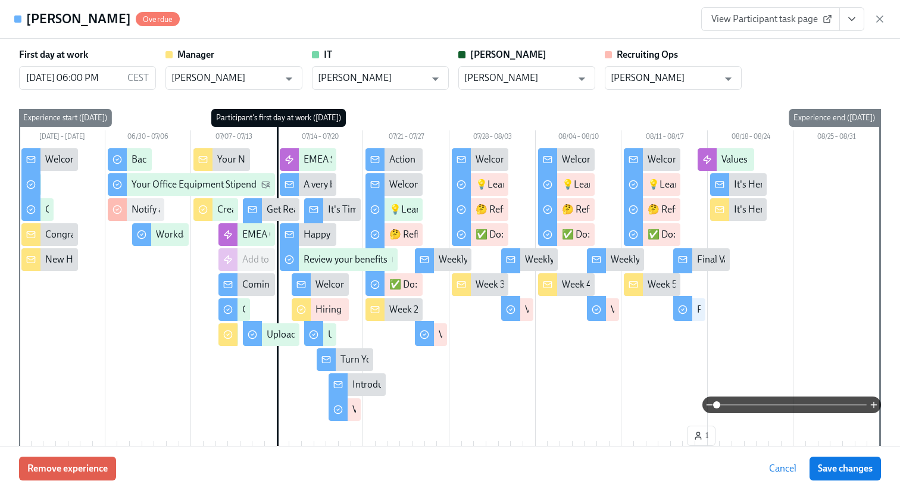
click at [795, 13] on span "View Participant task page" at bounding box center [770, 19] width 118 height 12
click at [879, 18] on icon "button" at bounding box center [880, 19] width 12 height 12
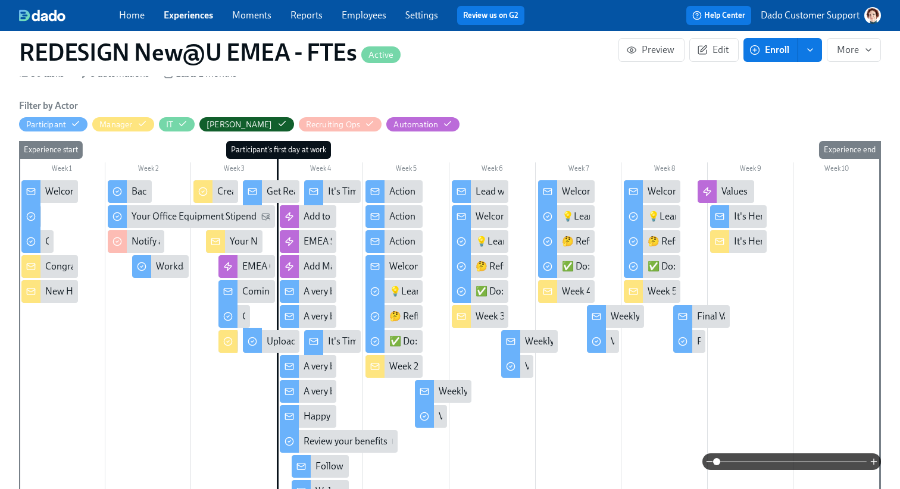
click at [753, 214] on div "It's Here! Your 5 Week Values Reflection" at bounding box center [814, 216] width 161 height 13
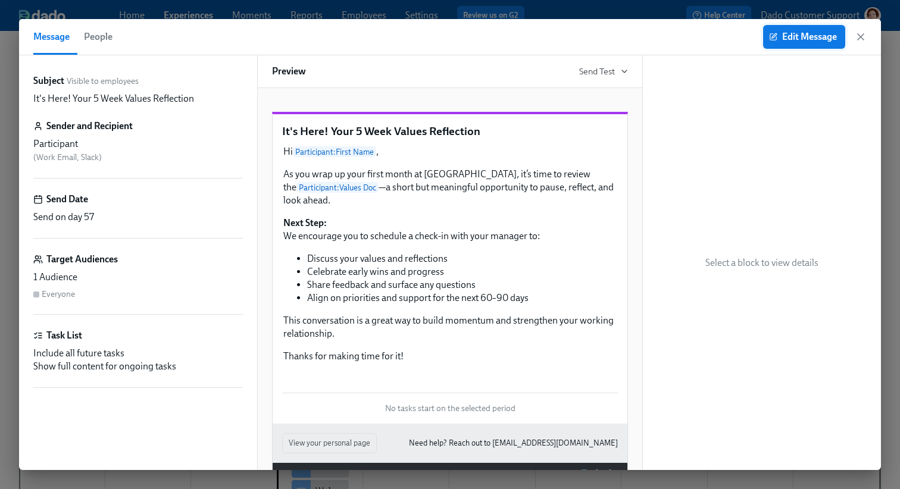
click at [783, 40] on span "Edit Message" at bounding box center [804, 37] width 65 height 12
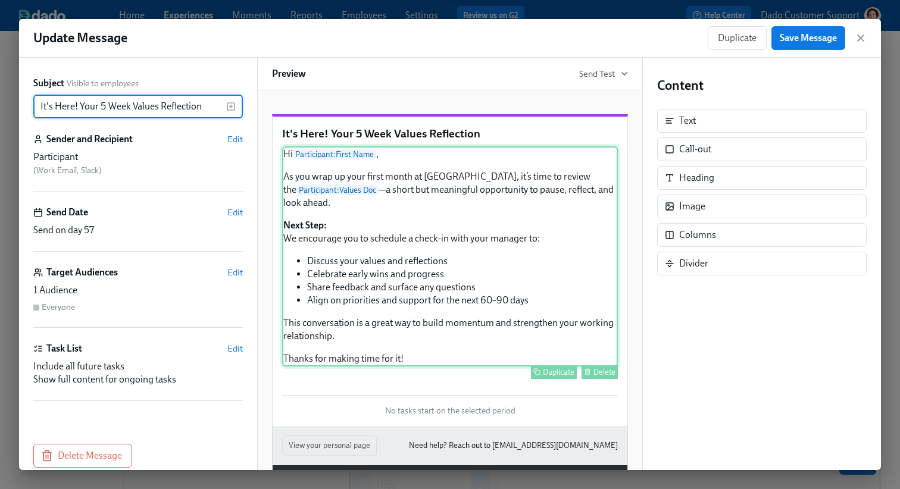
click at [368, 309] on div "Hi Participant : First Name , As you wrap up your first month at Udemy, it’s ti…" at bounding box center [450, 256] width 336 height 220
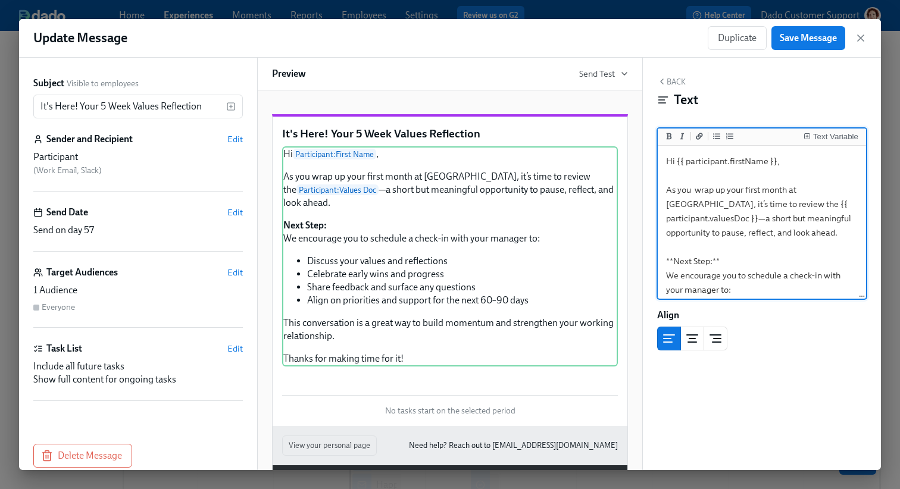
drag, startPoint x: 835, startPoint y: 207, endPoint x: 722, endPoint y: 208, distance: 113.1
click at [722, 208] on textarea "Hi {{ participant.firstName }}, As you wrap up your first month at Udemy, it’s …" at bounding box center [762, 311] width 204 height 326
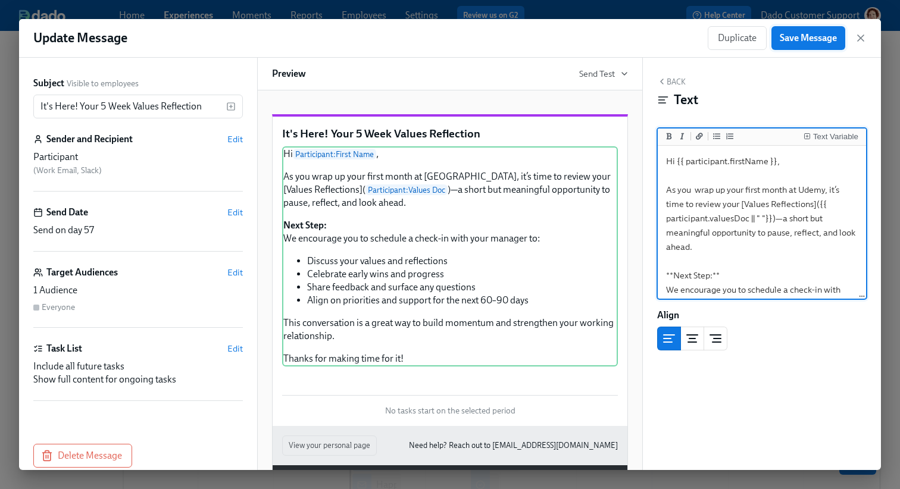
type textarea "Hi {{ participant.firstName }}, As you wrap up your first month at Udemy, it’s …"
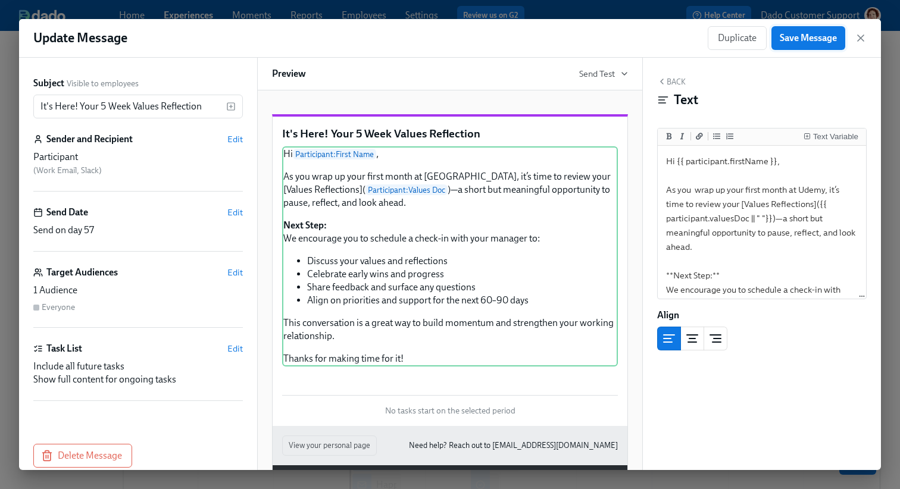
click at [803, 45] on button "Save Message" at bounding box center [809, 38] width 74 height 24
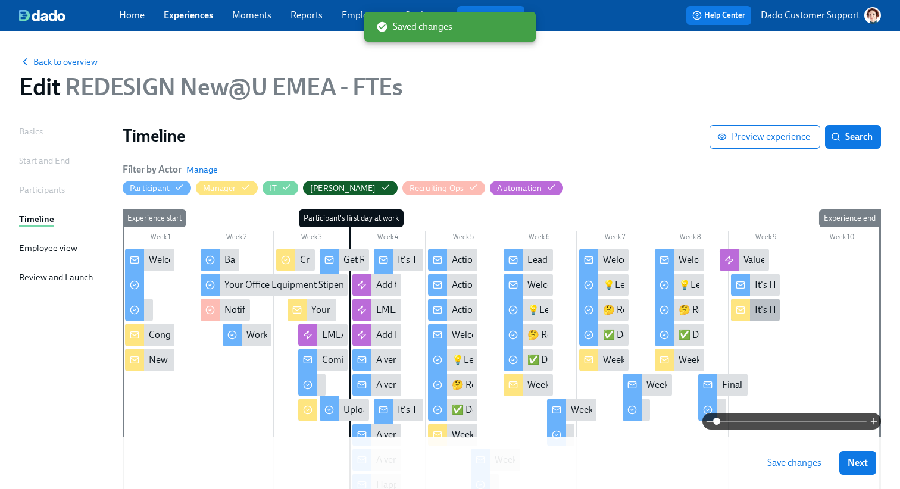
click at [764, 319] on div "It's Here! Your 5 Week Values Reflection" at bounding box center [755, 310] width 49 height 23
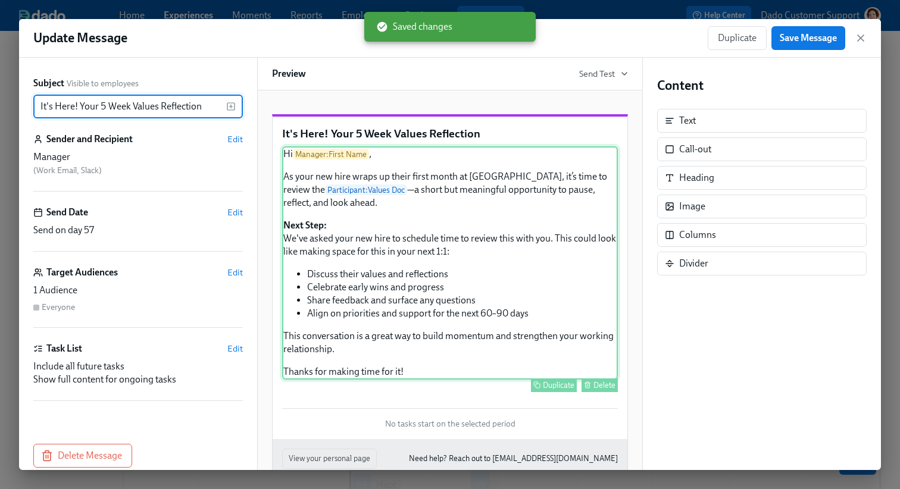
click at [326, 246] on div "Hi Manager : First Name , As your new hire wraps up their first month at Udemy,…" at bounding box center [450, 262] width 336 height 233
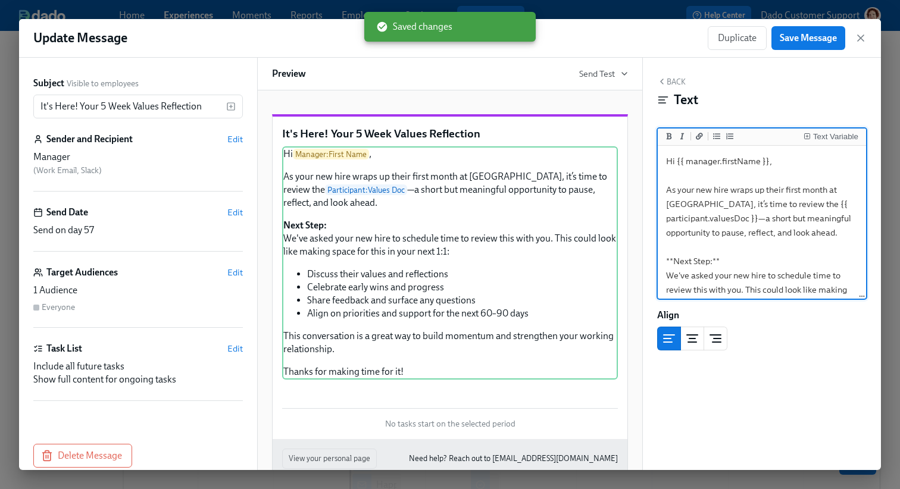
drag, startPoint x: 757, startPoint y: 221, endPoint x: 776, endPoint y: 207, distance: 23.8
click at [776, 207] on textarea "Hi {{ manager.firstName }}, As your new hire wraps up their first month at Udem…" at bounding box center [762, 318] width 204 height 341
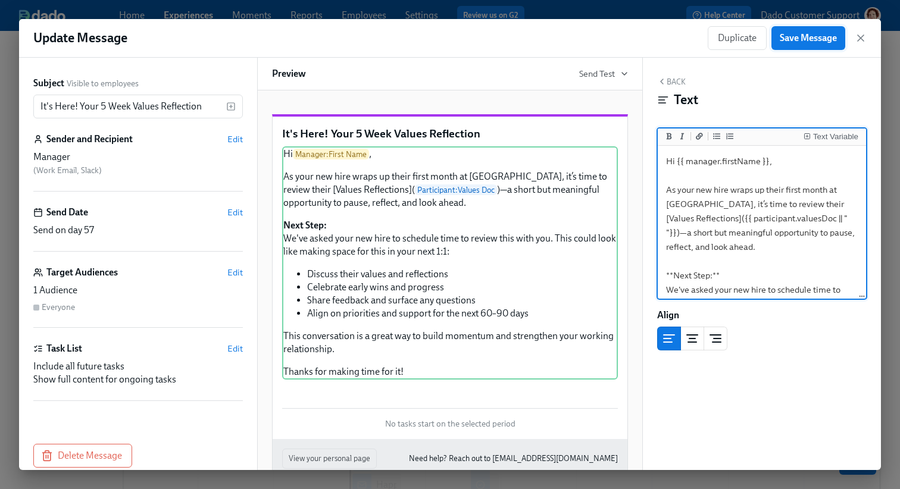
type textarea "Hi {{ manager.firstName }}, As your new hire wraps up their first month at Udem…"
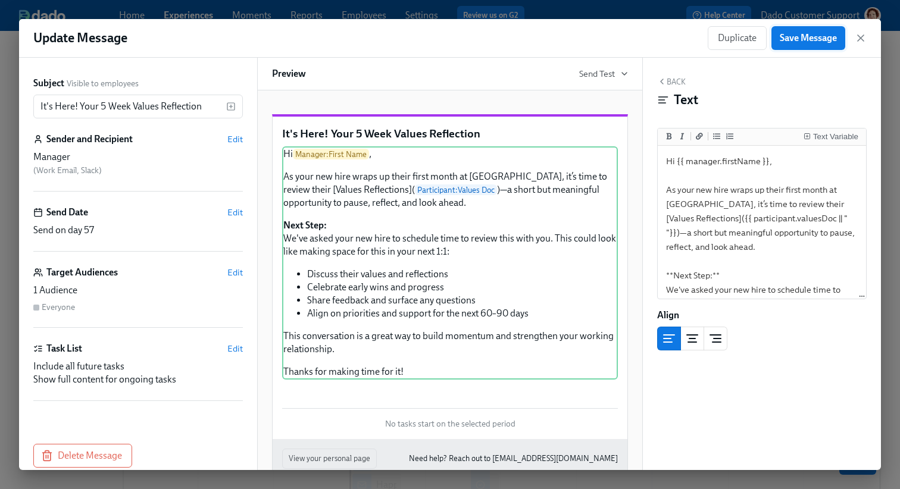
click at [805, 29] on button "Save Message" at bounding box center [809, 38] width 74 height 24
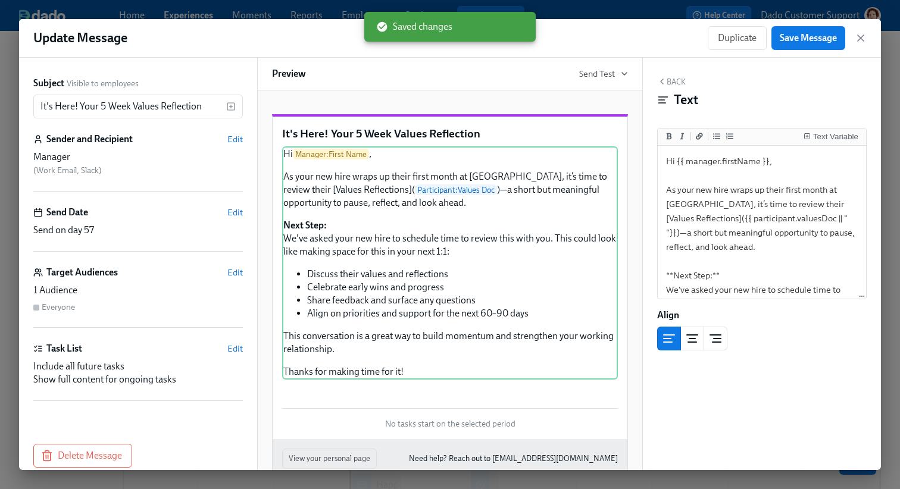
click at [614, 19] on div "Update Message Duplicate Save Message" at bounding box center [450, 38] width 862 height 39
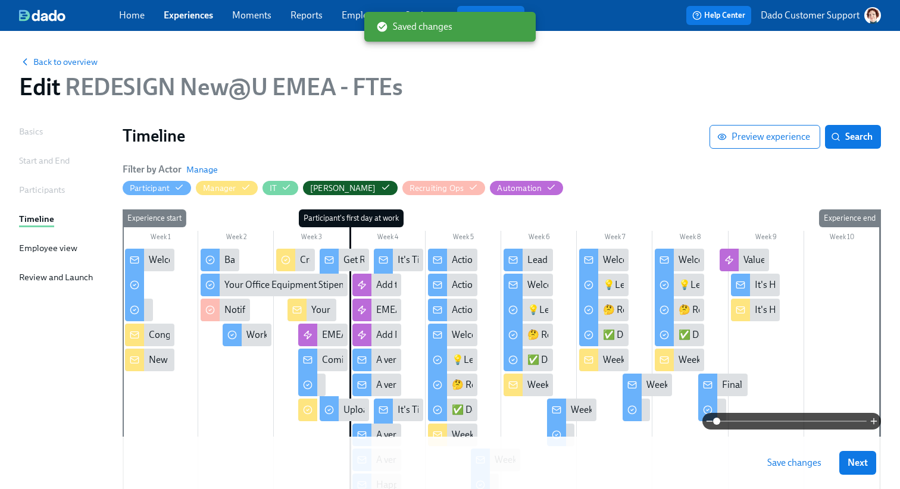
click at [797, 458] on span "Save changes" at bounding box center [794, 463] width 54 height 12
click at [185, 16] on link "Experiences" at bounding box center [188, 15] width 49 height 11
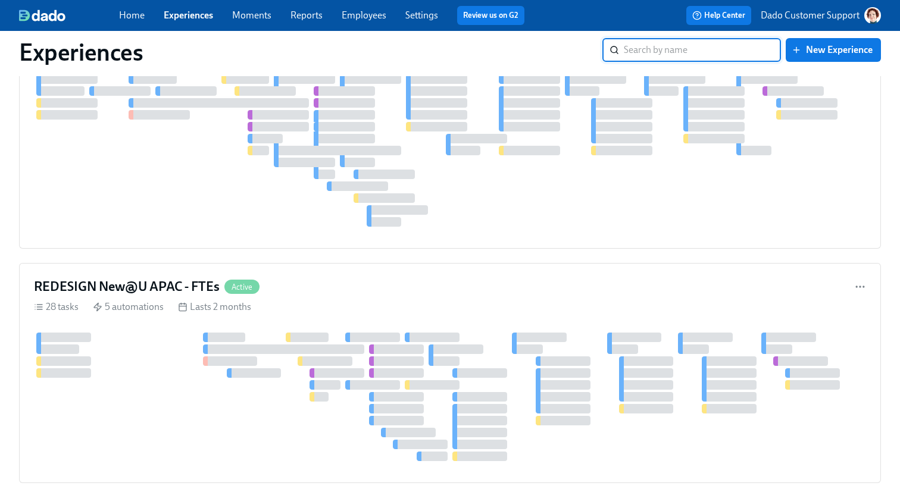
scroll to position [467, 0]
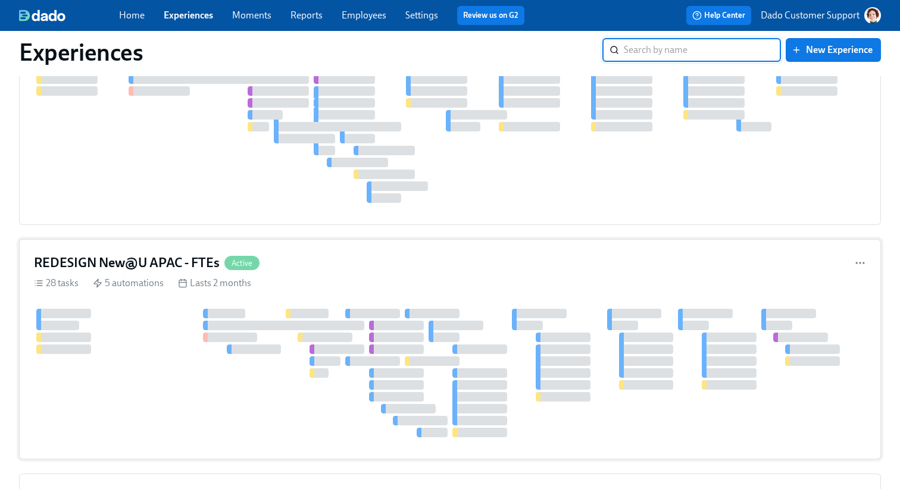
click at [276, 333] on div at bounding box center [450, 373] width 832 height 129
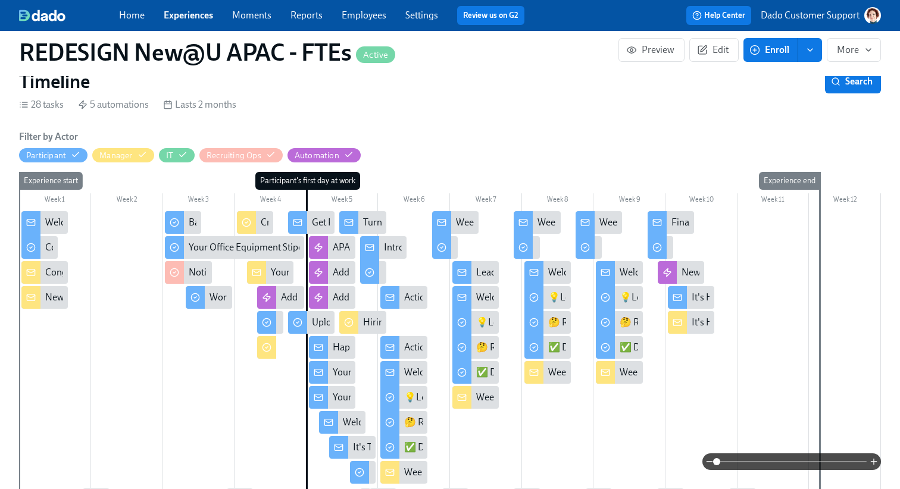
scroll to position [0, 8649]
click at [695, 297] on div "It's Here! Your 5 Week Values Reflection" at bounding box center [772, 297] width 161 height 13
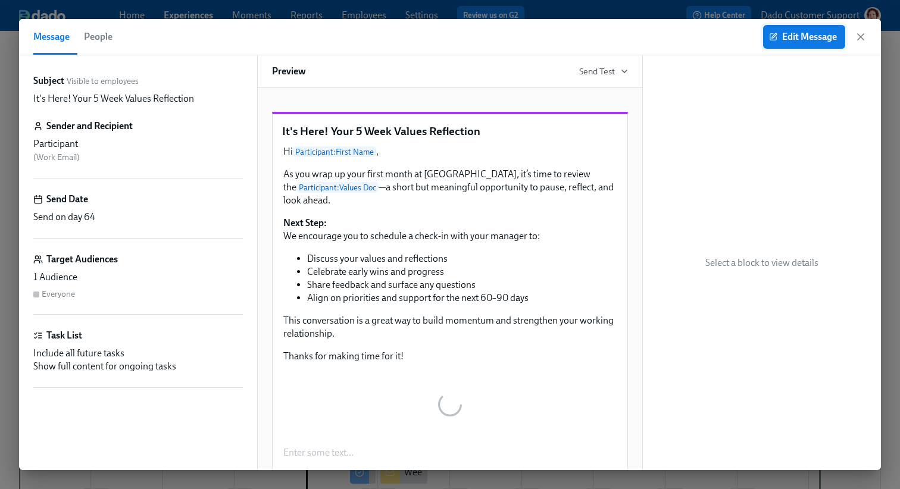
click at [769, 42] on button "Edit Message" at bounding box center [804, 37] width 82 height 24
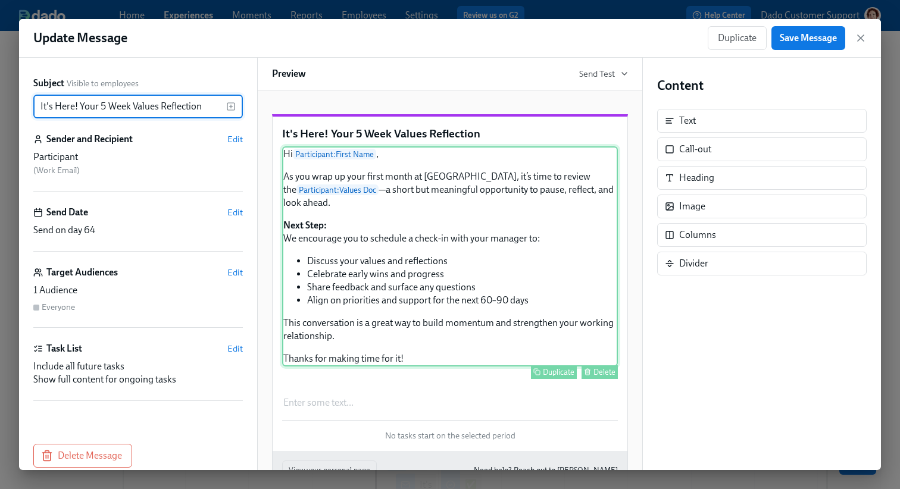
click at [492, 239] on div "Hi Participant : First Name , As you wrap up your first month at Udemy, it’s ti…" at bounding box center [450, 256] width 336 height 220
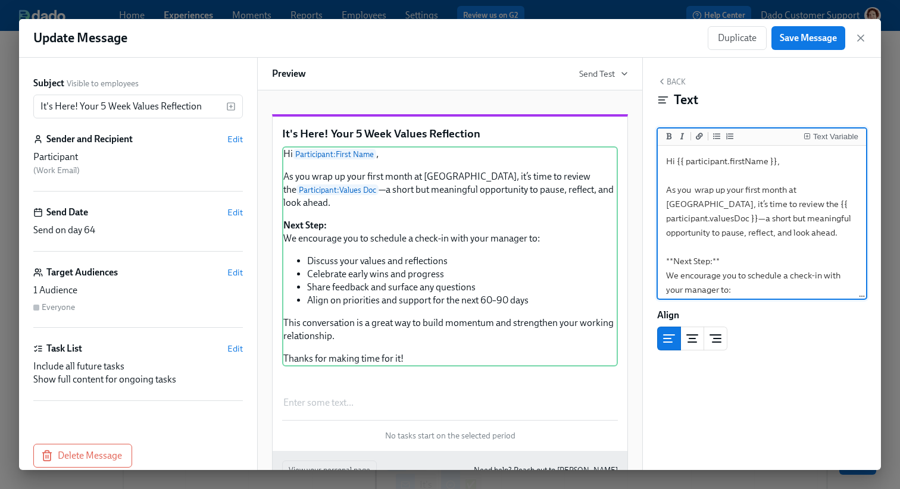
drag, startPoint x: 835, startPoint y: 204, endPoint x: 722, endPoint y: 205, distance: 112.5
click at [721, 205] on textarea "Hi {{ participant.firstName }}, As you wrap up your first month at Udemy, it’s …" at bounding box center [762, 311] width 204 height 326
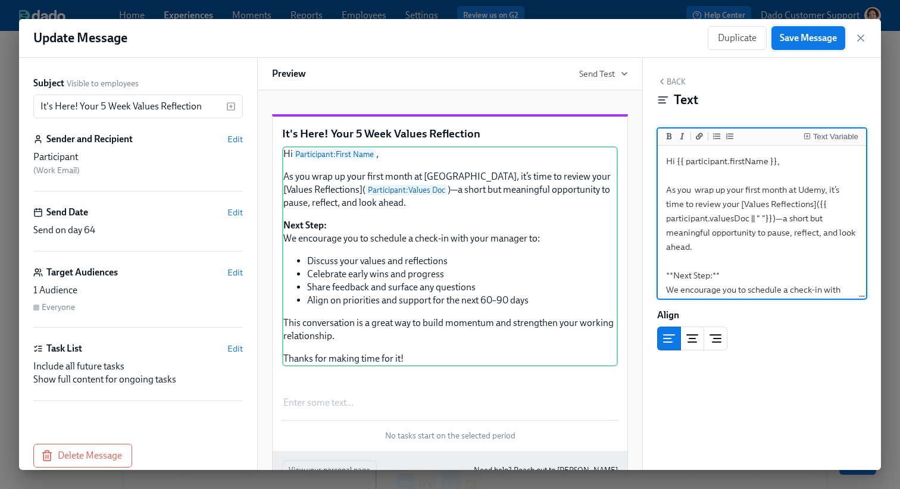
type textarea "Hi {{ participant.firstName }}, As you wrap up your first month at Udemy, it’s …"
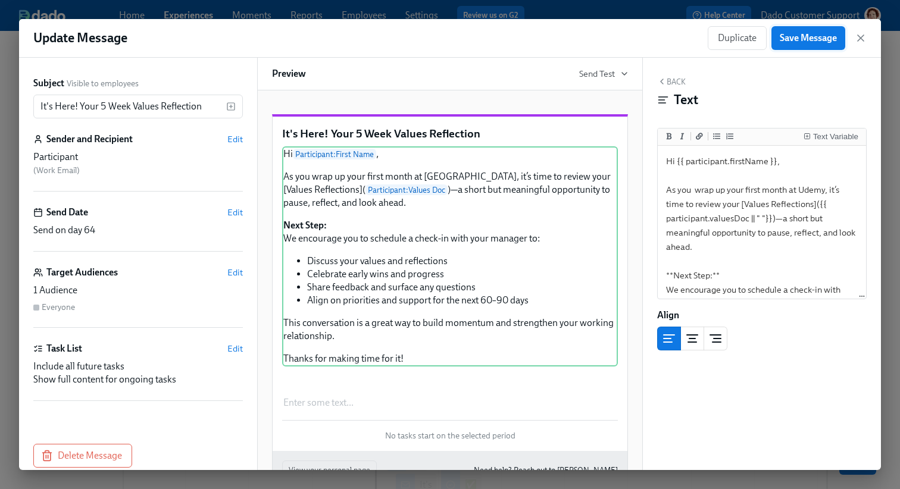
click at [807, 28] on button "Save Message" at bounding box center [809, 38] width 74 height 24
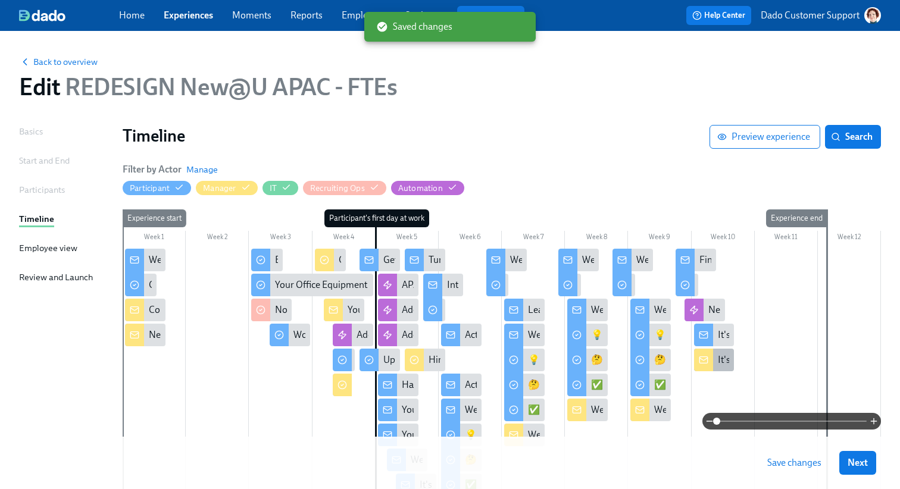
click at [726, 359] on div "It's Here! Your New Hire's 5 Week Values Reflection" at bounding box center [822, 360] width 208 height 13
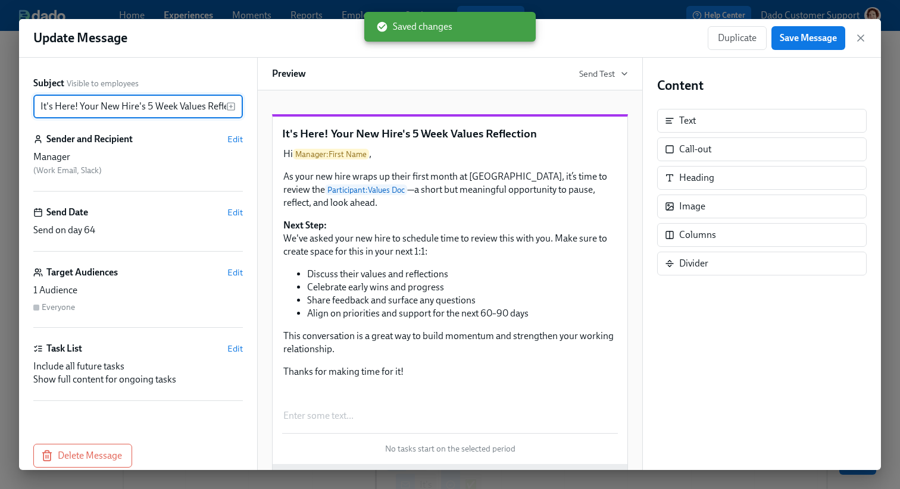
scroll to position [0, 21]
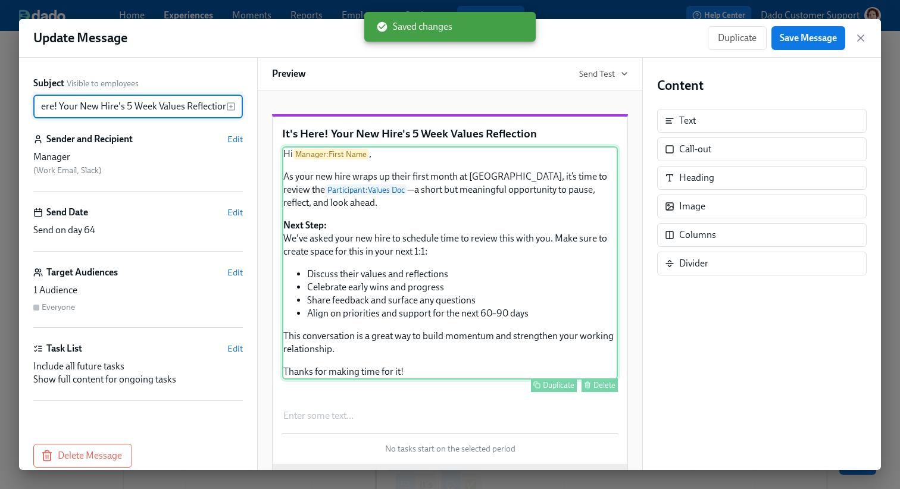
click at [504, 267] on div "Hi Manager : First Name , As your new hire wraps up their first month at Udemy,…" at bounding box center [450, 262] width 336 height 233
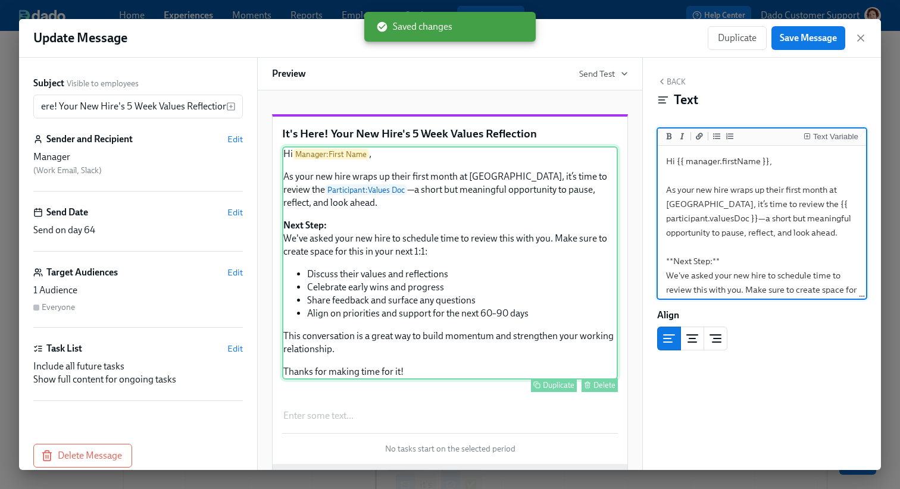
scroll to position [0, 0]
drag, startPoint x: 756, startPoint y: 219, endPoint x: 779, endPoint y: 205, distance: 26.8
click at [779, 205] on textarea "Hi {{ manager.firstName }}, As your new hire wraps up their first month at Udem…" at bounding box center [762, 318] width 204 height 341
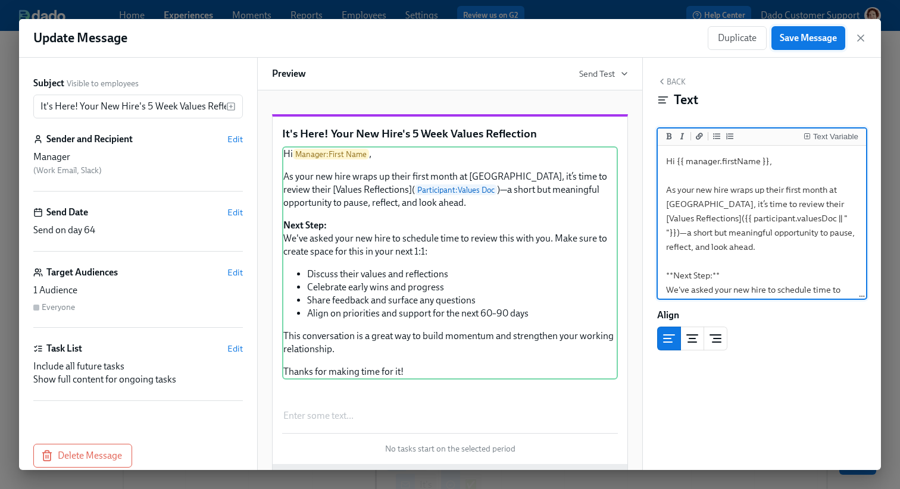
type textarea "Hi {{ manager.firstName }}, As your new hire wraps up their first month at Udem…"
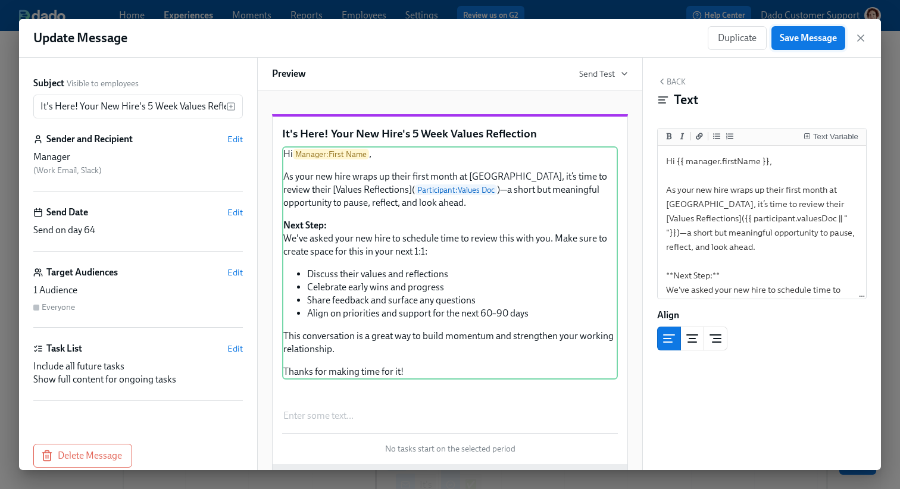
click at [816, 35] on span "Save Message" at bounding box center [808, 38] width 57 height 12
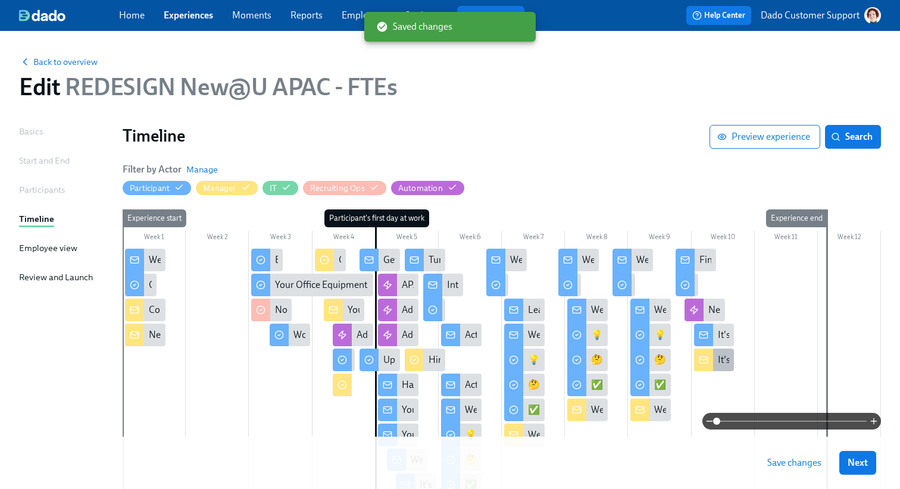
click at [722, 358] on div "It's Here! Your New Hire's 5 Week Values Reflection" at bounding box center [822, 360] width 208 height 13
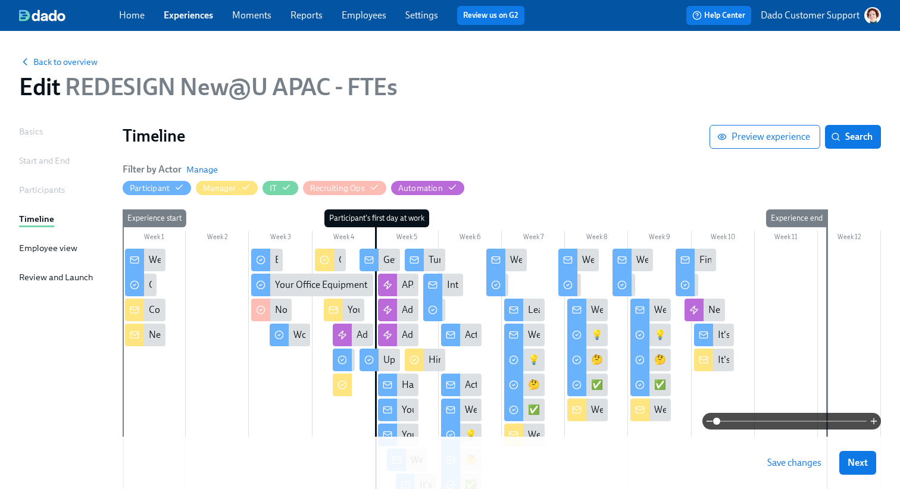
click at [789, 470] on button "Save changes" at bounding box center [794, 463] width 71 height 24
click at [73, 61] on span "Back to overview" at bounding box center [58, 62] width 79 height 12
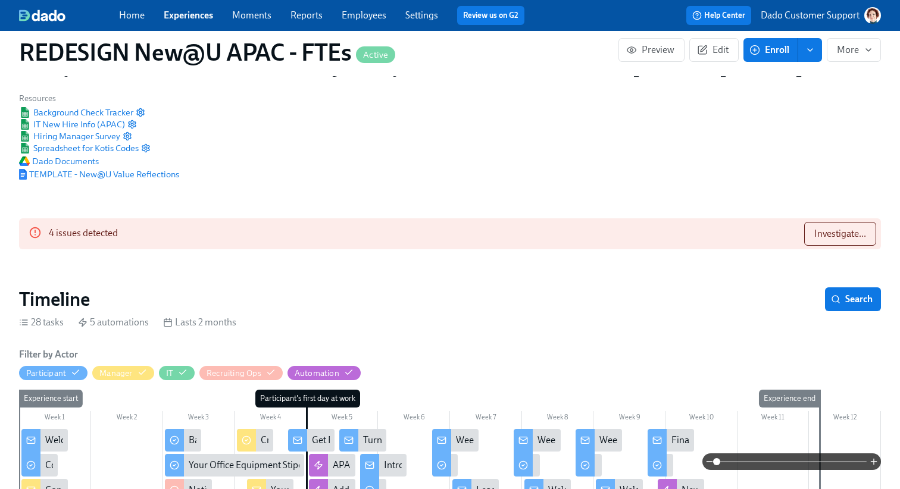
scroll to position [196, 0]
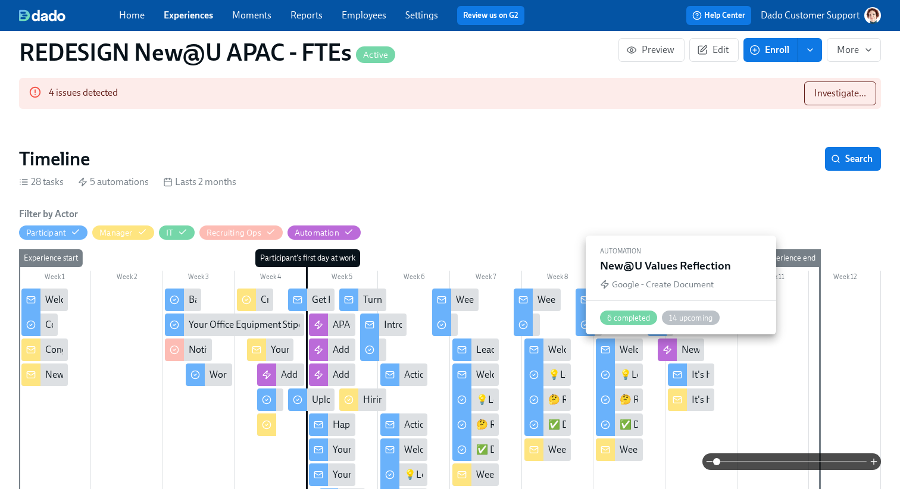
click at [693, 344] on div "New@U Values Reflection" at bounding box center [681, 350] width 46 height 23
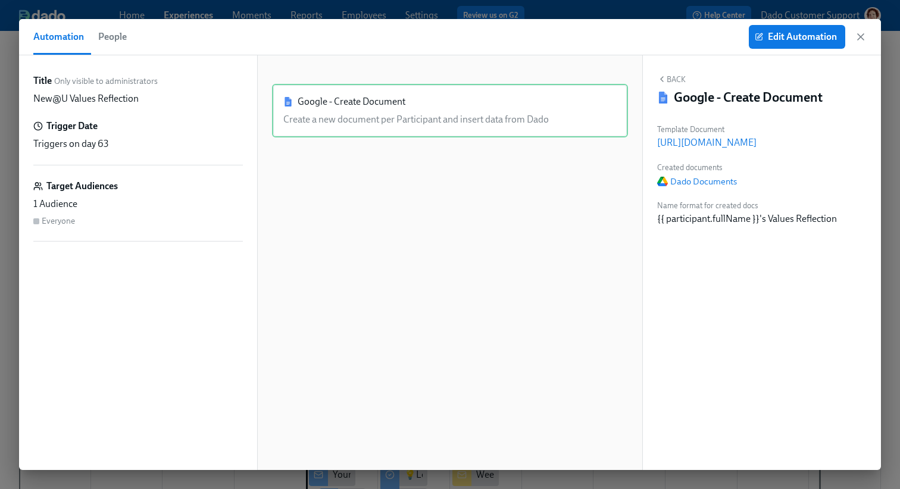
click at [99, 37] on span "People" at bounding box center [112, 37] width 29 height 17
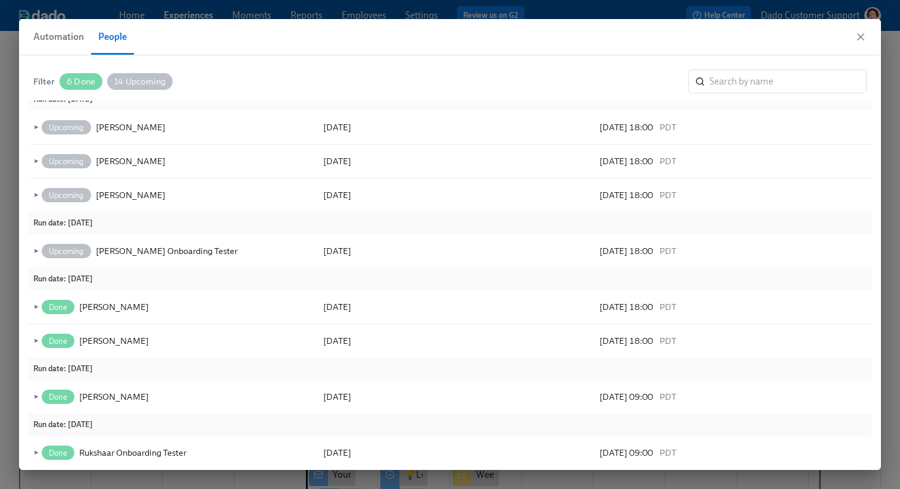
scroll to position [419, 0]
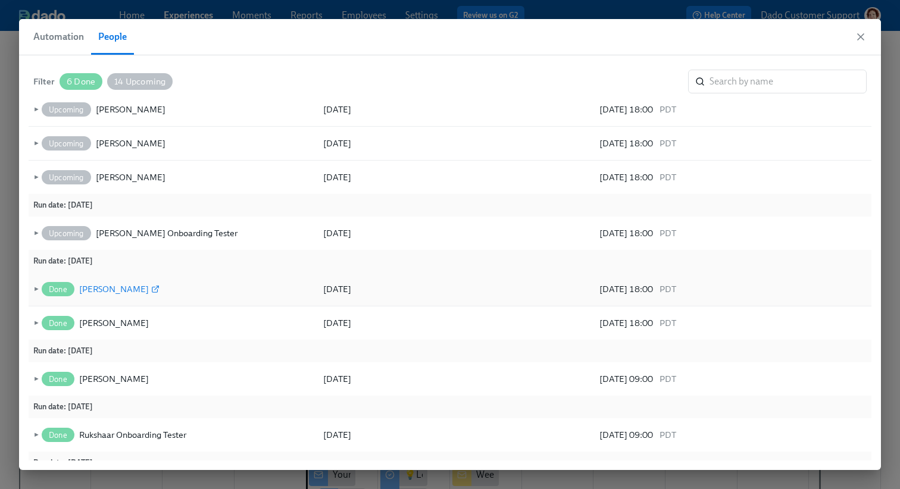
click at [111, 285] on div "Will Holton" at bounding box center [114, 289] width 70 height 14
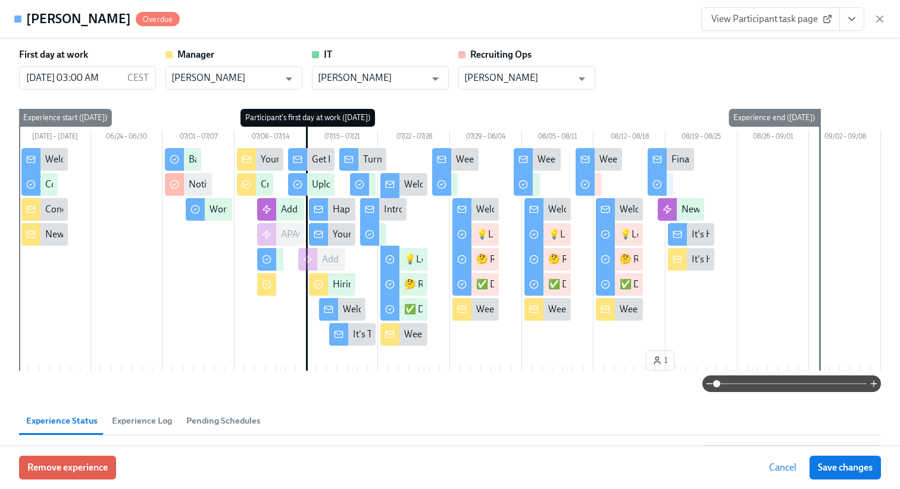
click at [744, 21] on span "View Participant task page" at bounding box center [770, 19] width 118 height 12
click at [885, 22] on icon "button" at bounding box center [880, 19] width 12 height 12
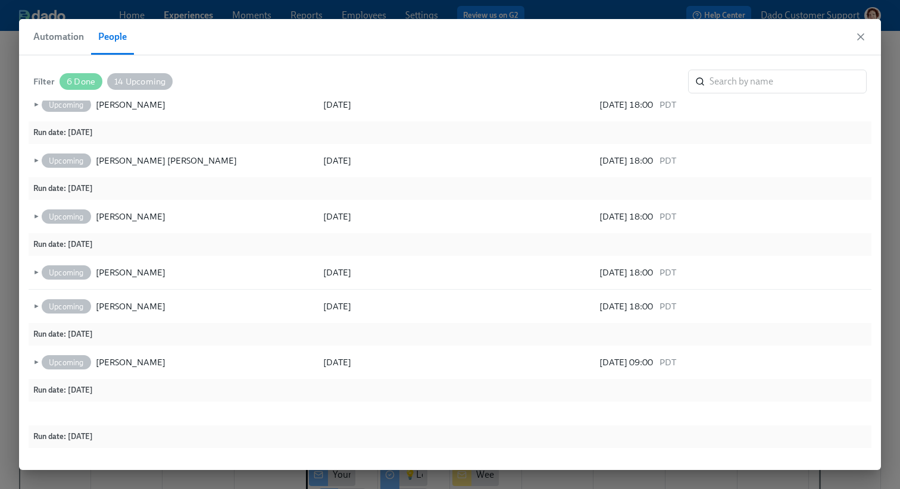
scroll to position [2, 0]
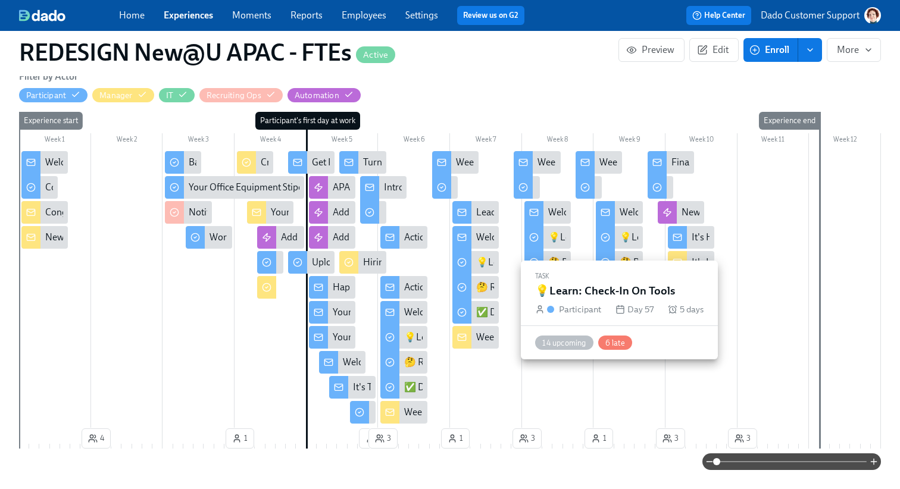
scroll to position [337, 0]
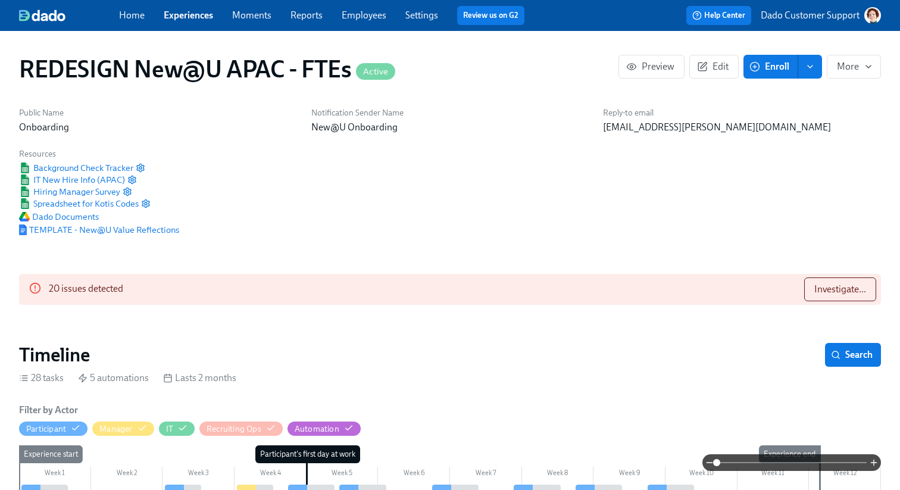
scroll to position [0, 8649]
click at [811, 293] on button "Investigate..." at bounding box center [840, 289] width 72 height 24
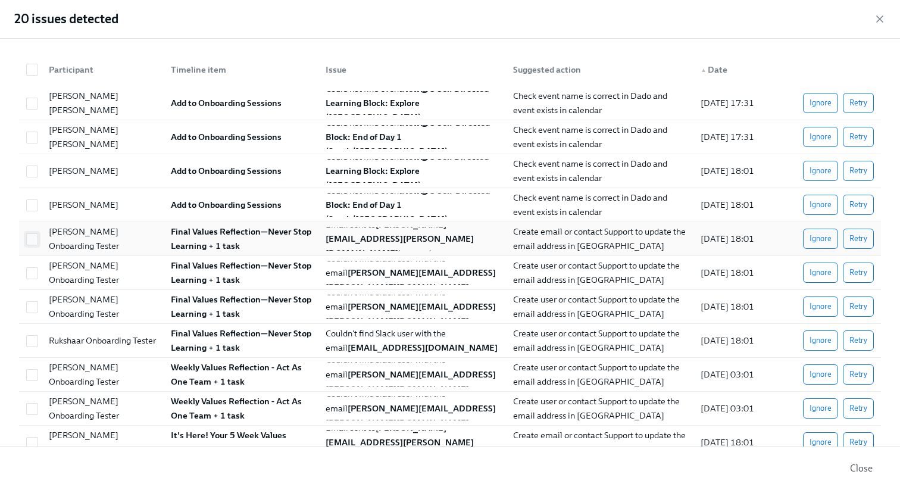
click at [34, 243] on input "checkbox" at bounding box center [32, 239] width 11 height 11
checkbox input "true"
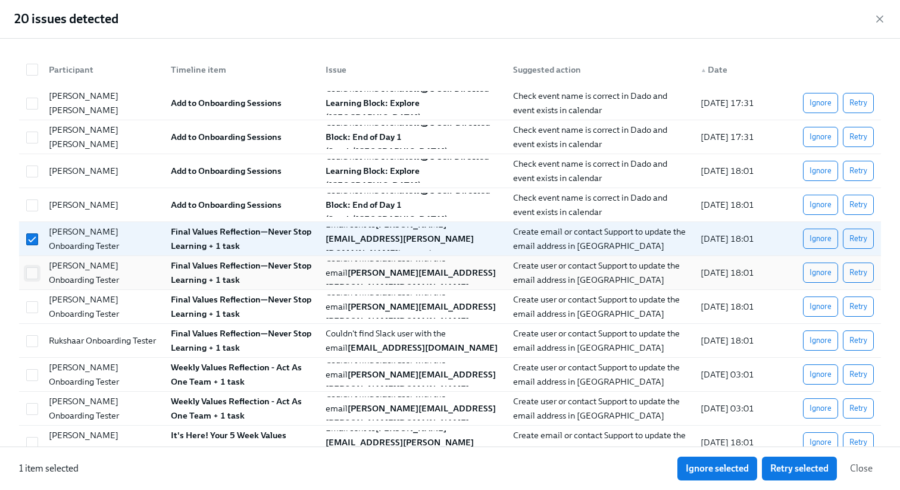
click at [36, 277] on input "checkbox" at bounding box center [32, 273] width 11 height 11
checkbox input "true"
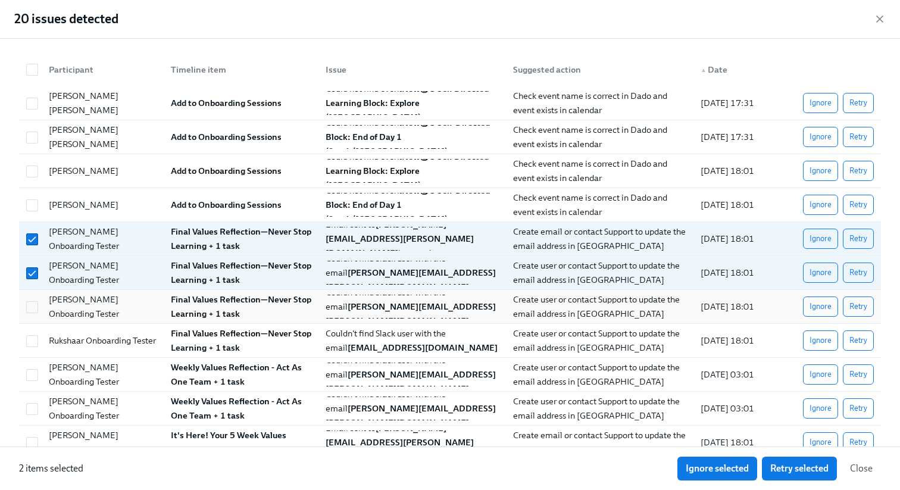
click at [39, 318] on div "[PERSON_NAME] Onboarding Tester" at bounding box center [100, 307] width 122 height 24
checkbox input "true"
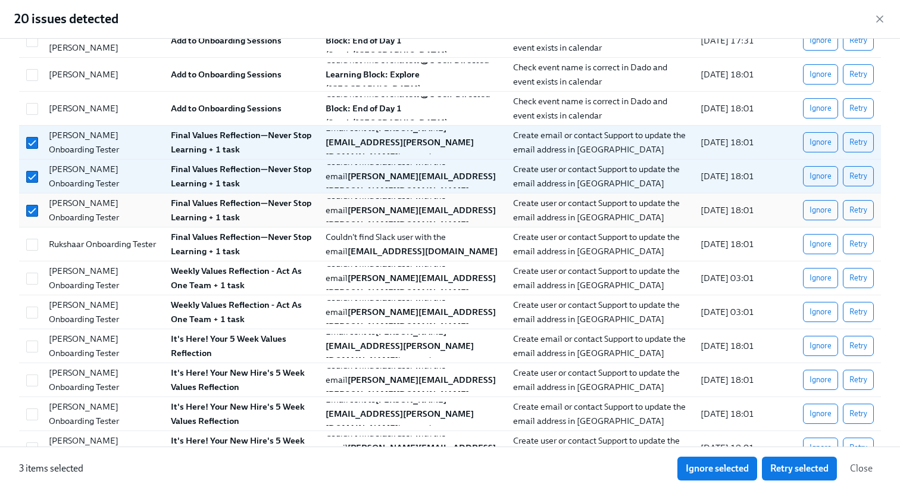
scroll to position [93, 0]
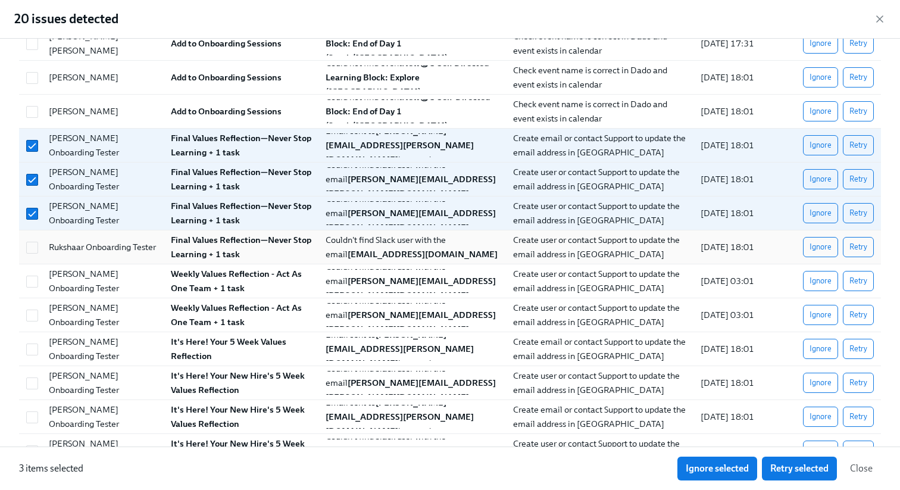
click at [32, 257] on div at bounding box center [30, 247] width 18 height 24
checkbox input "true"
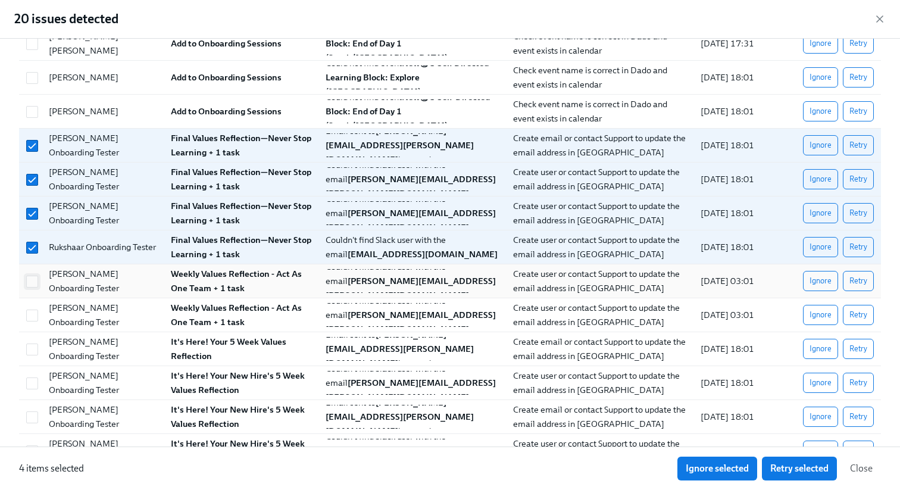
click at [32, 279] on input "checkbox" at bounding box center [32, 281] width 11 height 11
checkbox input "true"
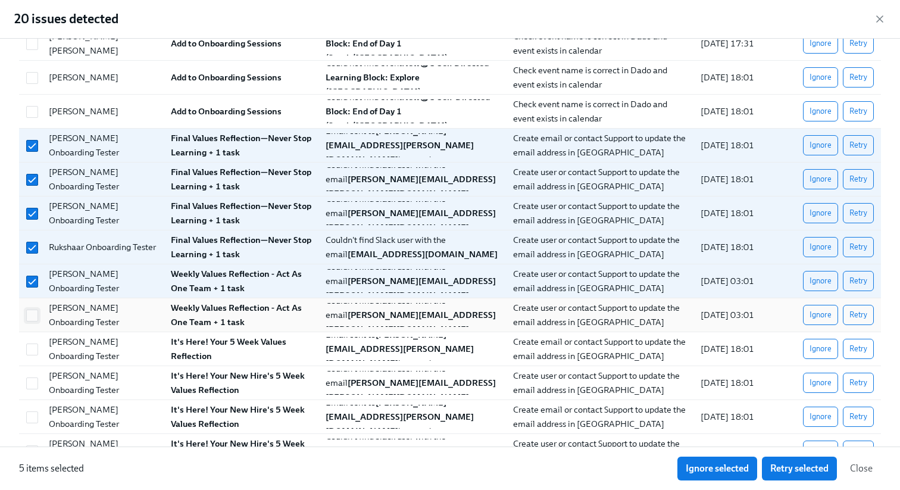
click at [33, 311] on input "checkbox" at bounding box center [32, 315] width 11 height 11
checkbox input "true"
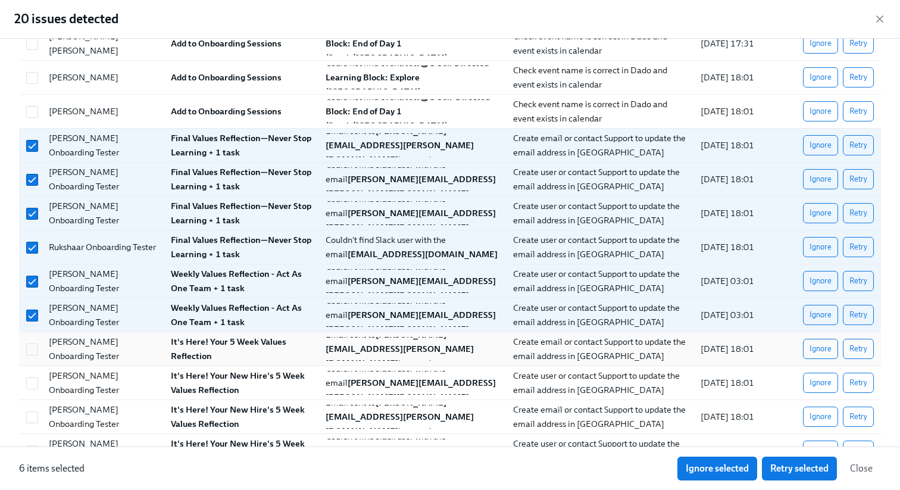
click at [35, 339] on div at bounding box center [30, 349] width 18 height 24
checkbox input "true"
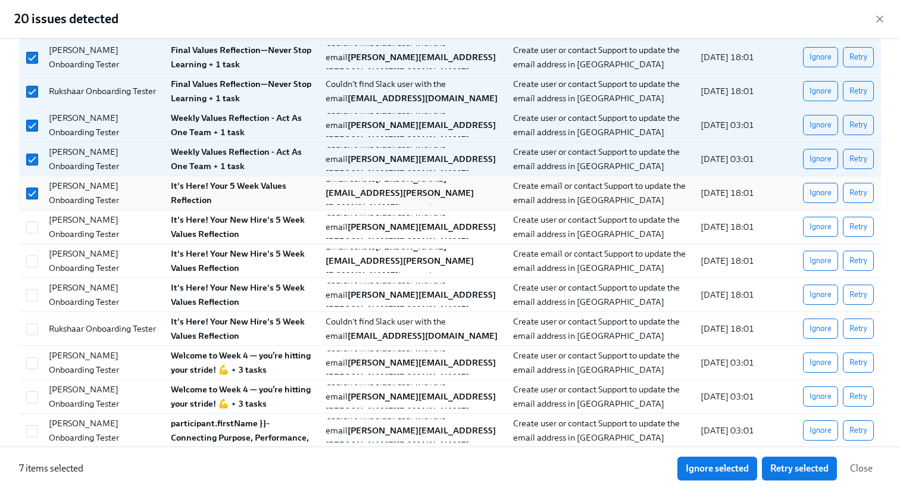
scroll to position [255, 0]
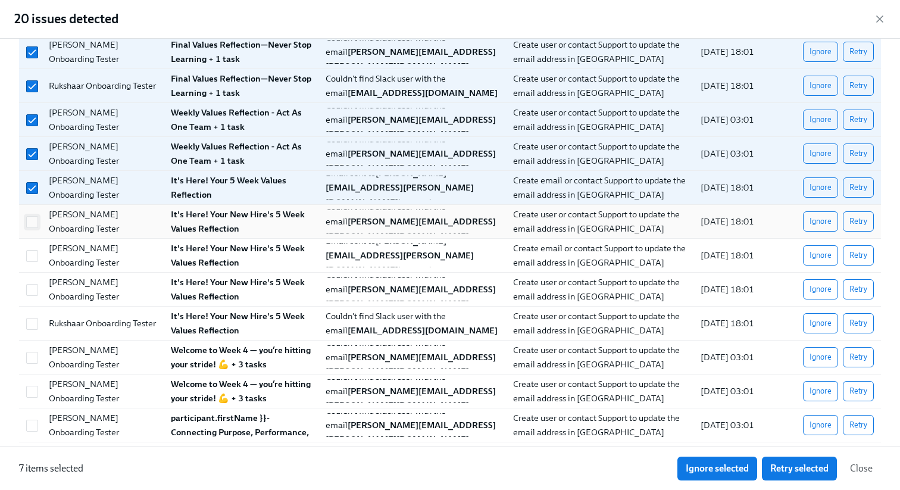
click at [35, 221] on input "checkbox" at bounding box center [32, 222] width 11 height 11
checkbox input "true"
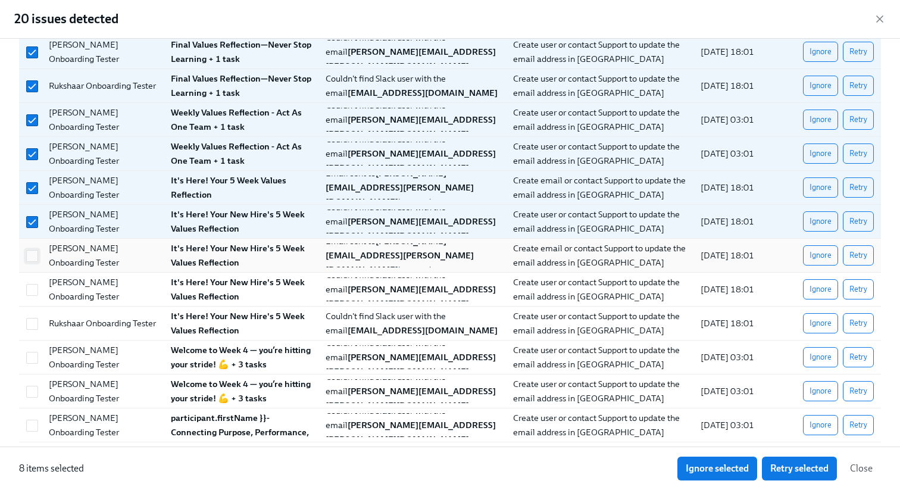
click at [35, 251] on input "checkbox" at bounding box center [32, 256] width 11 height 11
checkbox input "true"
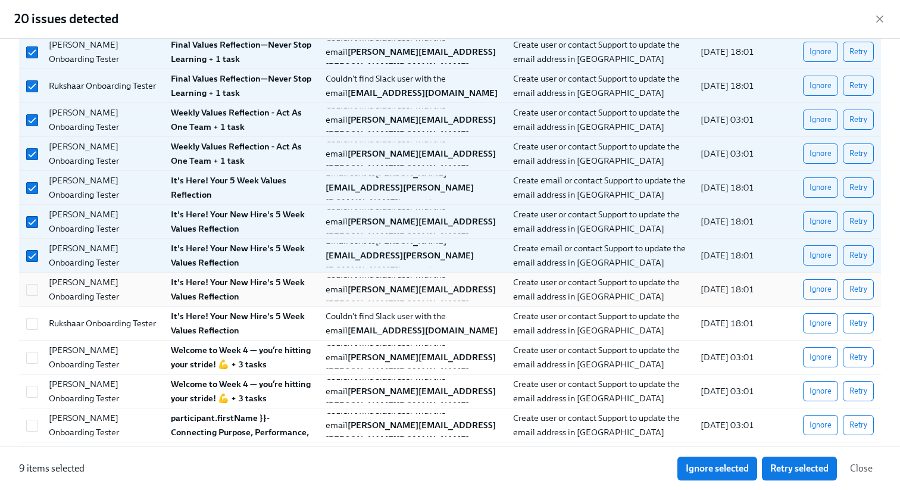
click at [31, 279] on div at bounding box center [30, 289] width 18 height 24
checkbox input "true"
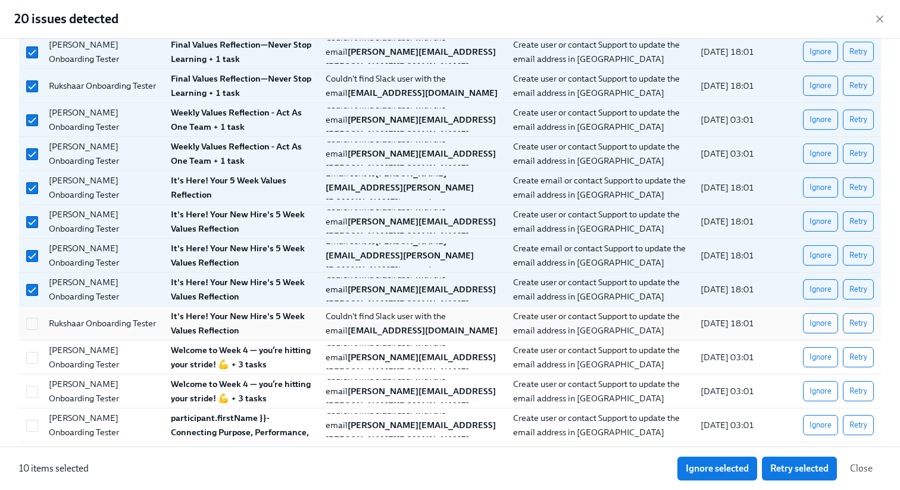
click at [30, 332] on div at bounding box center [30, 323] width 18 height 24
checkbox input "true"
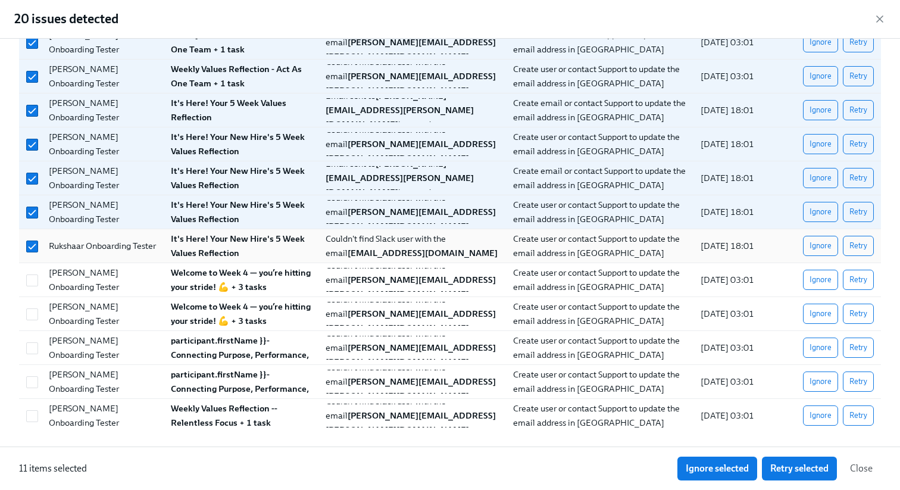
scroll to position [332, 0]
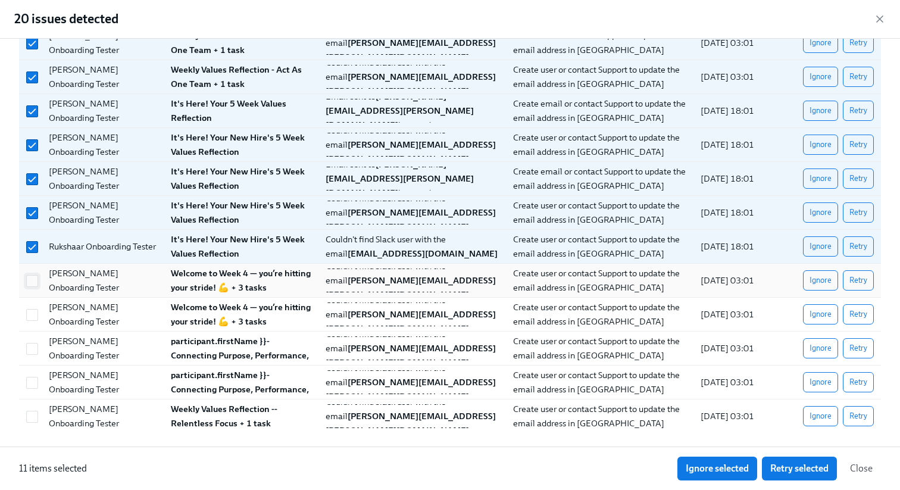
click at [28, 285] on input "checkbox" at bounding box center [32, 281] width 11 height 11
checkbox input "true"
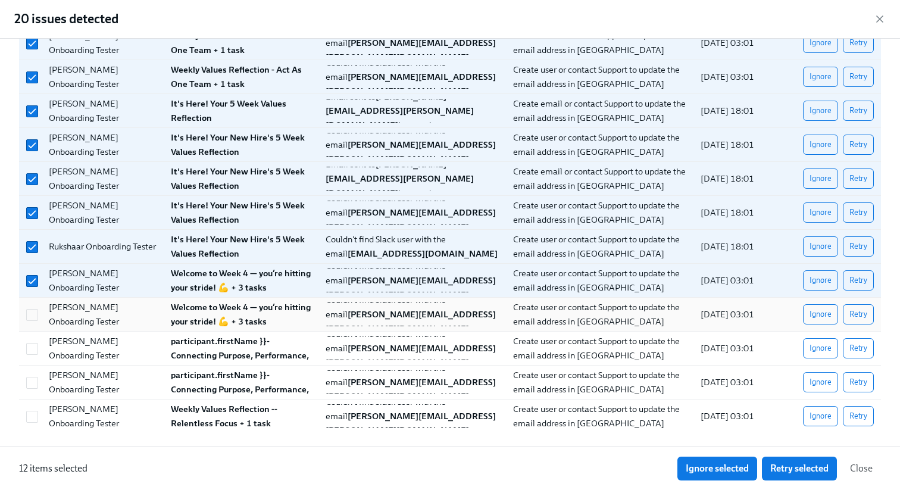
click at [38, 329] on div "[PERSON_NAME] Onboarding Tester Welcome to Week 4 — you’re hitting your stride!…" at bounding box center [450, 315] width 862 height 34
checkbox input "true"
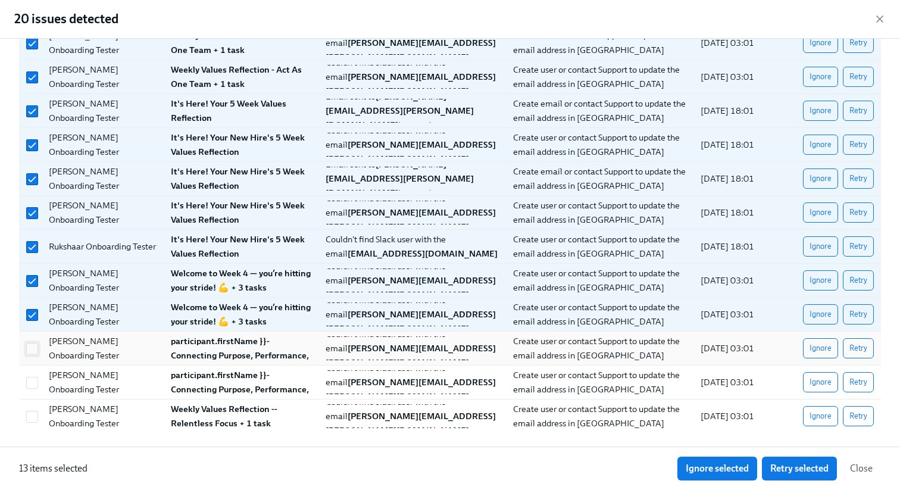
click at [38, 352] on span at bounding box center [32, 349] width 12 height 12
checkbox input "true"
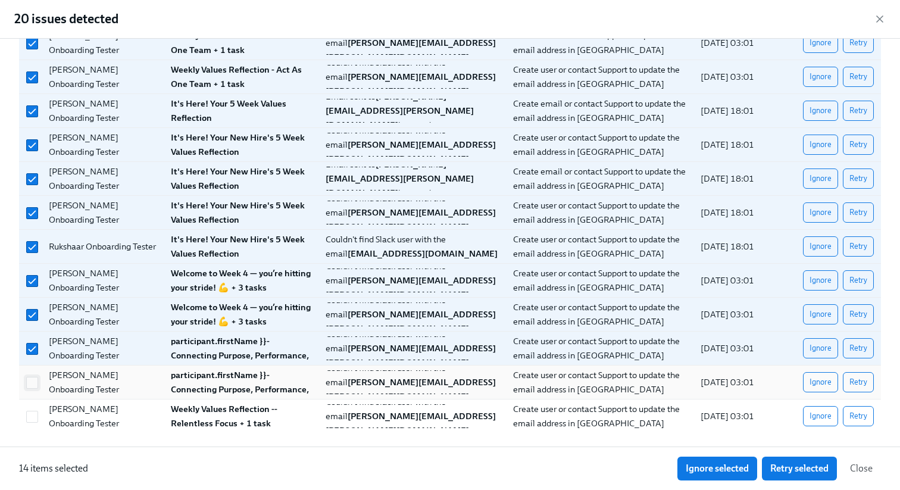
click at [38, 385] on span at bounding box center [32, 383] width 12 height 12
checkbox input "true"
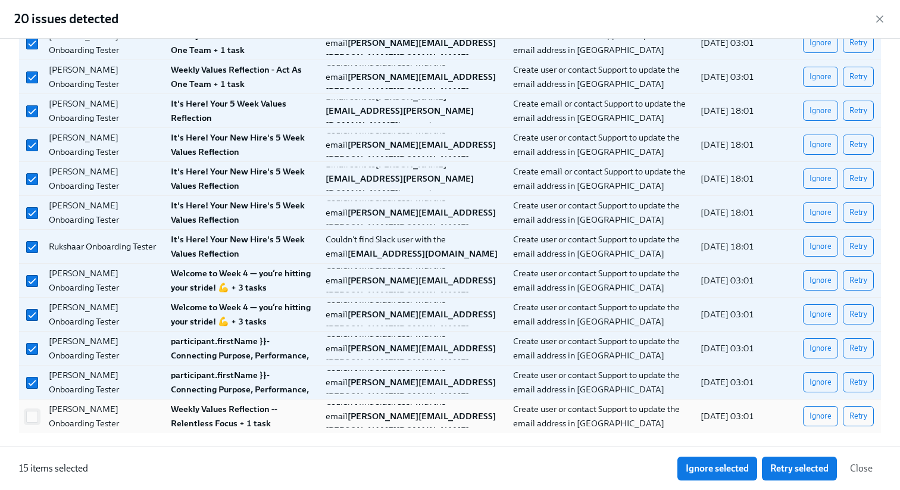
click at [38, 414] on span at bounding box center [32, 417] width 12 height 12
checkbox input "true"
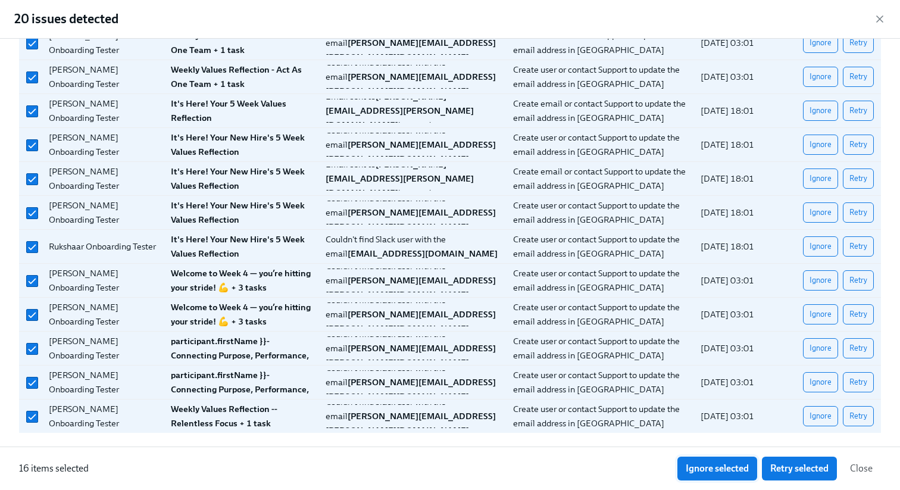
click at [709, 473] on span "Ignore selected" at bounding box center [717, 469] width 63 height 12
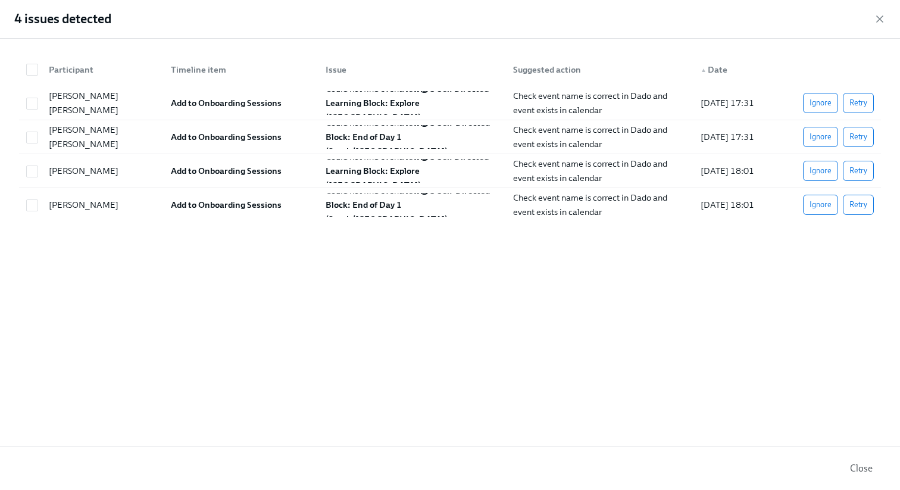
scroll to position [0, 14556]
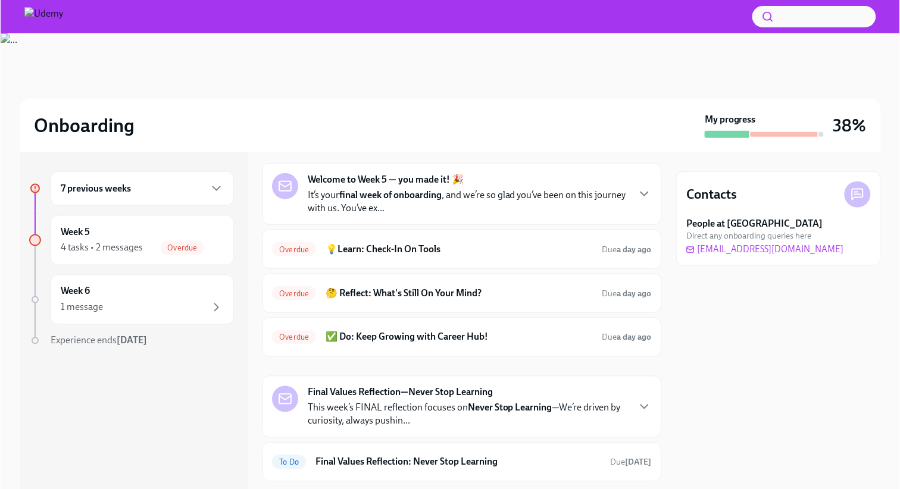
scroll to position [592, 0]
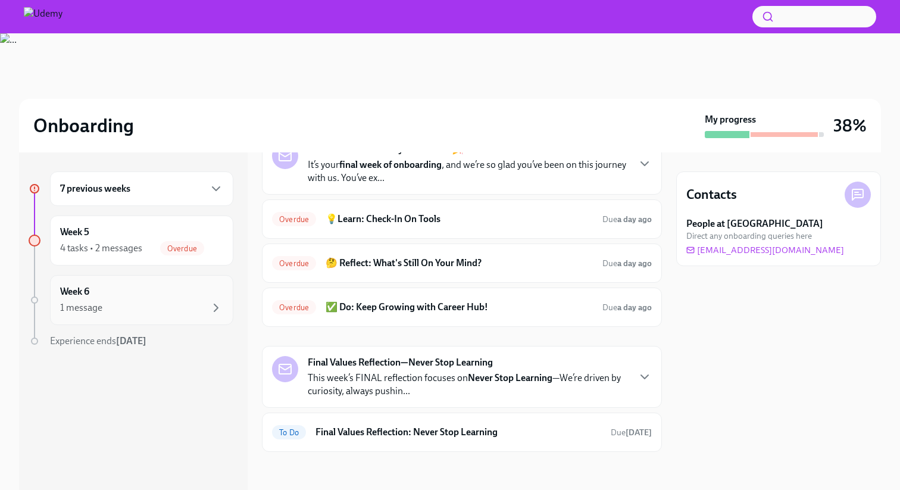
click at [113, 304] on div "1 message" at bounding box center [141, 308] width 163 height 14
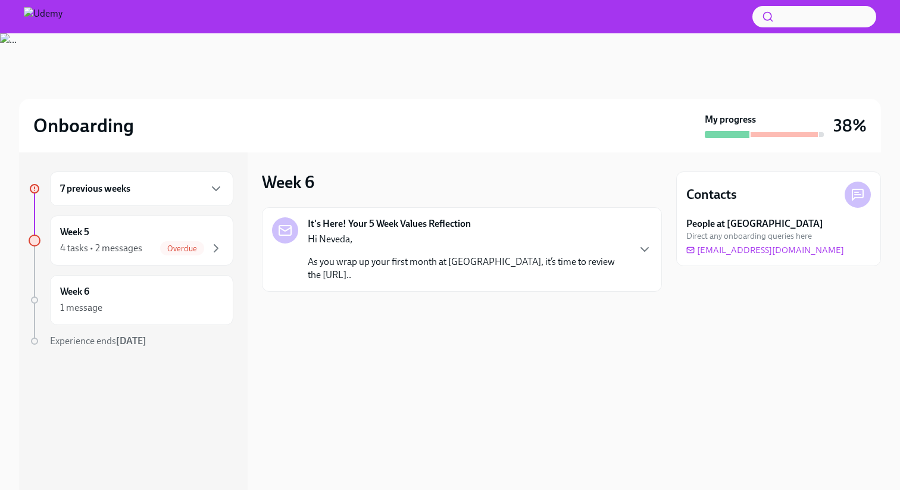
click at [454, 244] on p "Hi Neveda," at bounding box center [468, 239] width 320 height 13
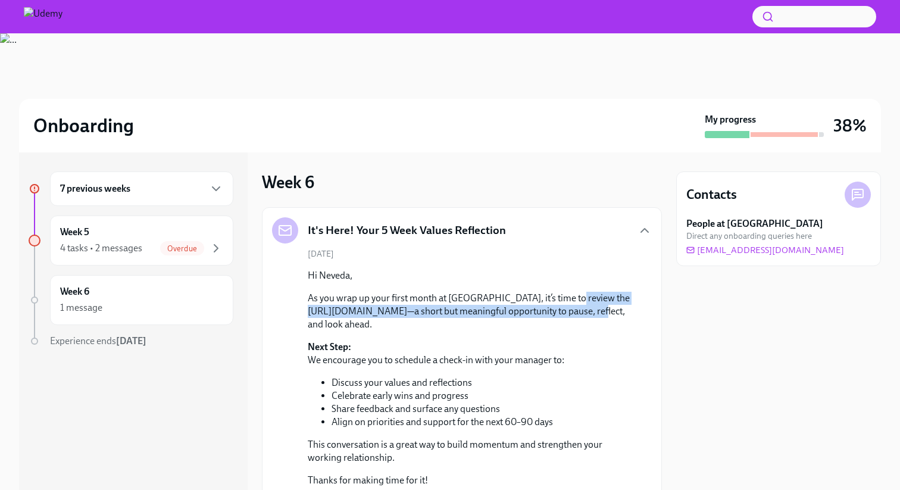
drag, startPoint x: 305, startPoint y: 311, endPoint x: 373, endPoint y: 323, distance: 68.3
click at [373, 323] on div "August 18th Hi Neveda, As you wrap up your first month at Udemy, it’s time to r…" at bounding box center [462, 372] width 380 height 248
copy p "https://docs.google.com/document/d/1d2NylhMvVFr7NjyHMSIlCNfn73y2X-u_Xtiu7NLWdfM"
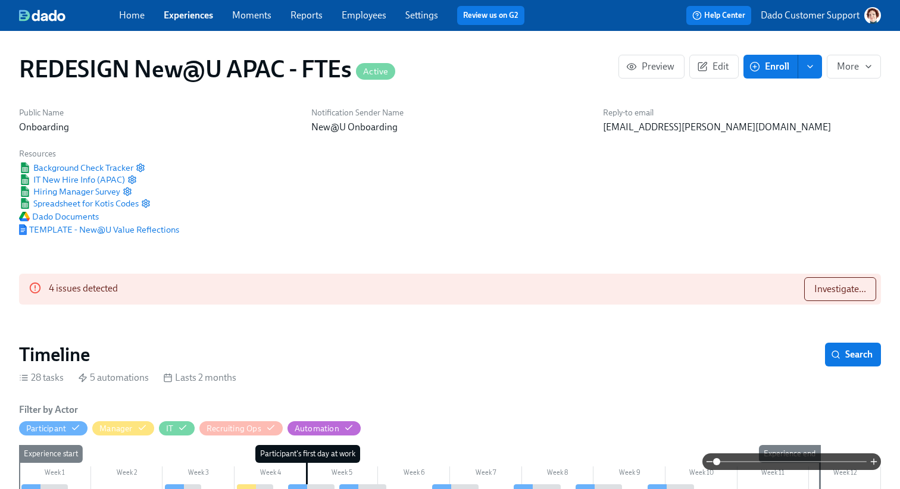
scroll to position [0, 3445]
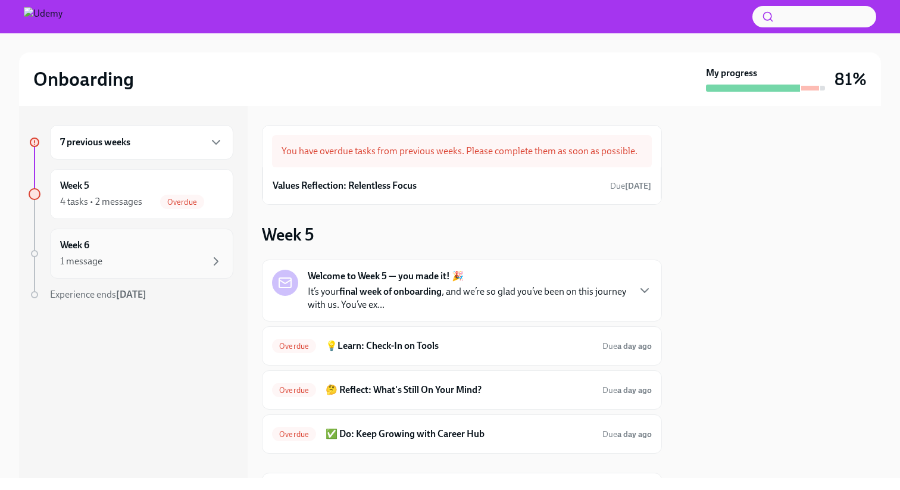
click at [159, 260] on div "1 message" at bounding box center [141, 261] width 163 height 14
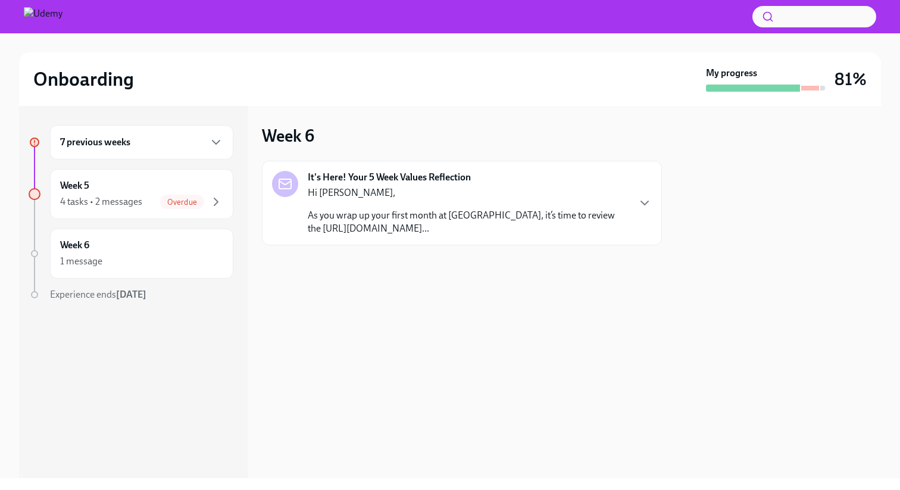
click at [413, 177] on strong "It's Here! Your 5 Week Values Reflection" at bounding box center [389, 177] width 163 height 13
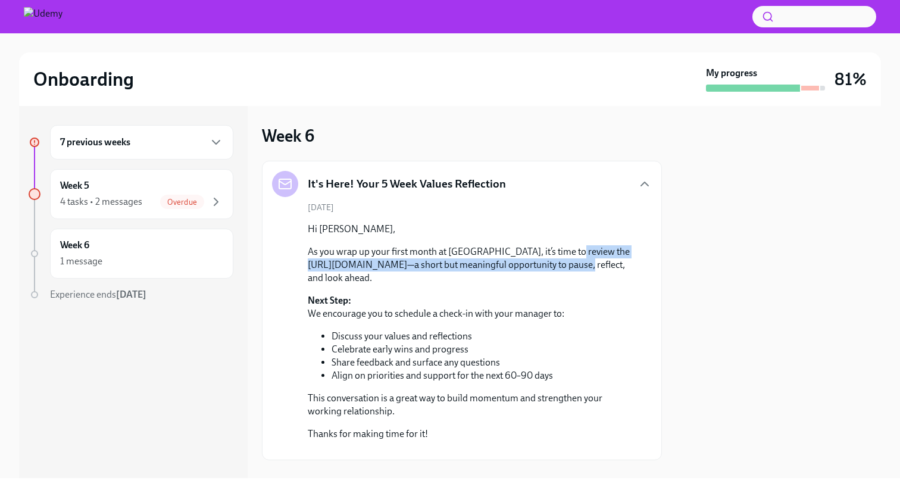
scroll to position [0, 35]
drag, startPoint x: 307, startPoint y: 269, endPoint x: 660, endPoint y: 267, distance: 353.1
click at [652, 267] on div "[DATE] Hi [PERSON_NAME], As you wrap up your first month at [GEOGRAPHIC_DATA], …" at bounding box center [462, 326] width 380 height 248
copy p "[URL][DOMAIN_NAME]"
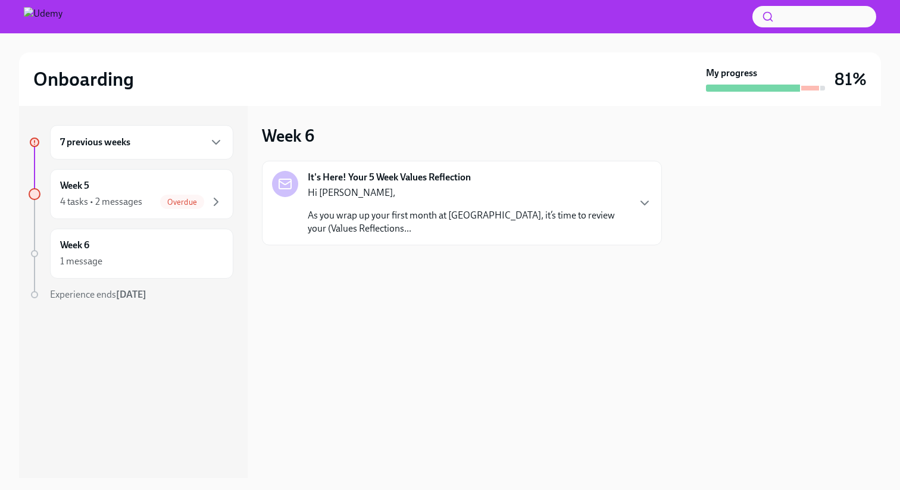
click at [504, 214] on p "As you wrap up your first month at [GEOGRAPHIC_DATA], it’s time to review your …" at bounding box center [468, 222] width 320 height 26
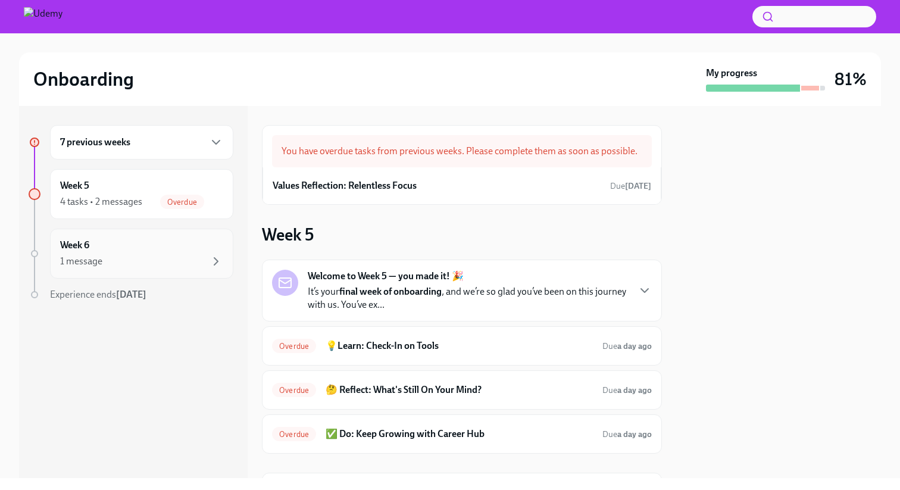
click at [130, 265] on div "1 message" at bounding box center [141, 261] width 163 height 14
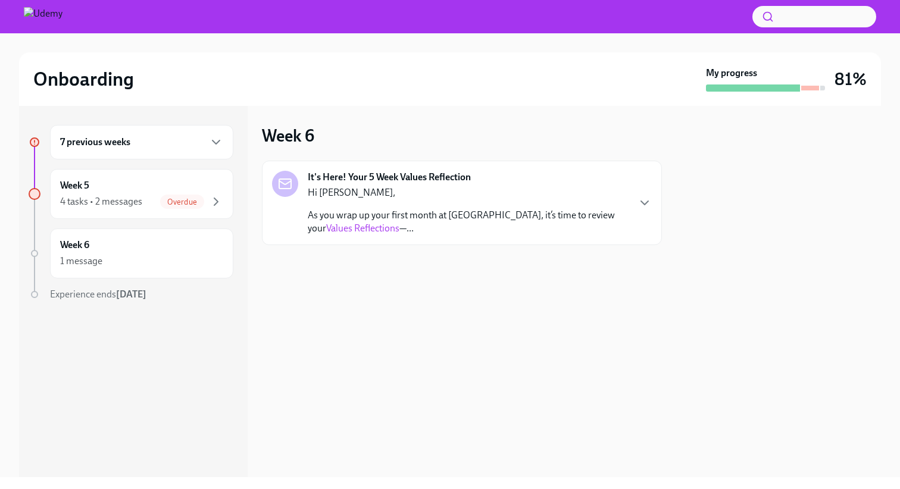
click at [329, 220] on p "As you wrap up your first month at Udemy, it’s time to review your Values Refle…" at bounding box center [468, 222] width 320 height 26
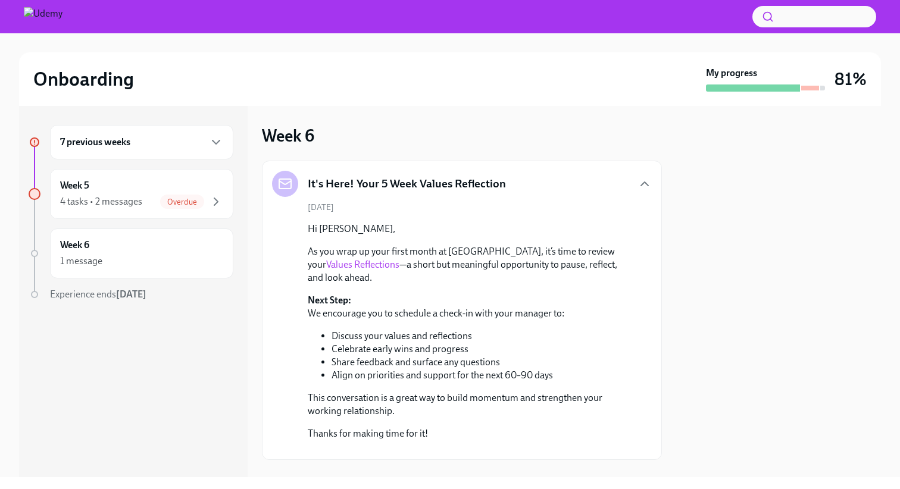
click at [329, 258] on p "As you wrap up your first month at Udemy, it’s time to review your Values Refle…" at bounding box center [470, 264] width 325 height 39
click at [326, 261] on link "Values Reflections" at bounding box center [362, 264] width 73 height 11
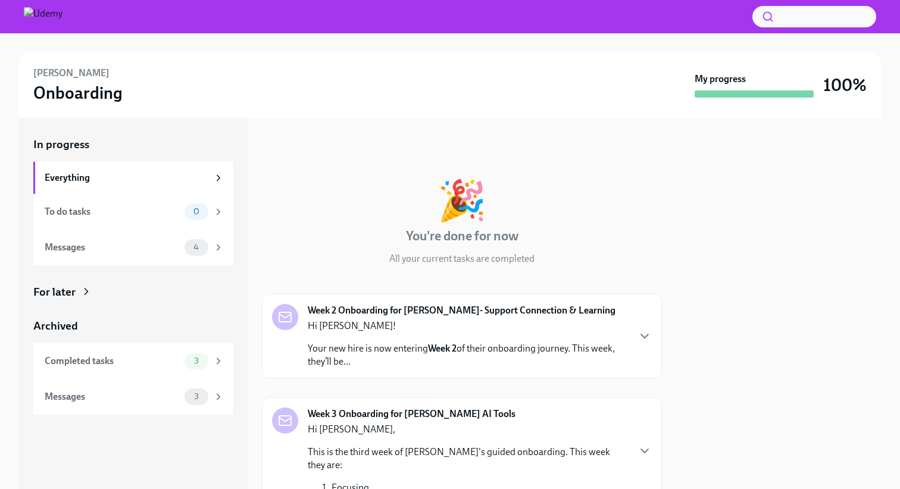
click at [91, 293] on icon at bounding box center [86, 292] width 12 height 12
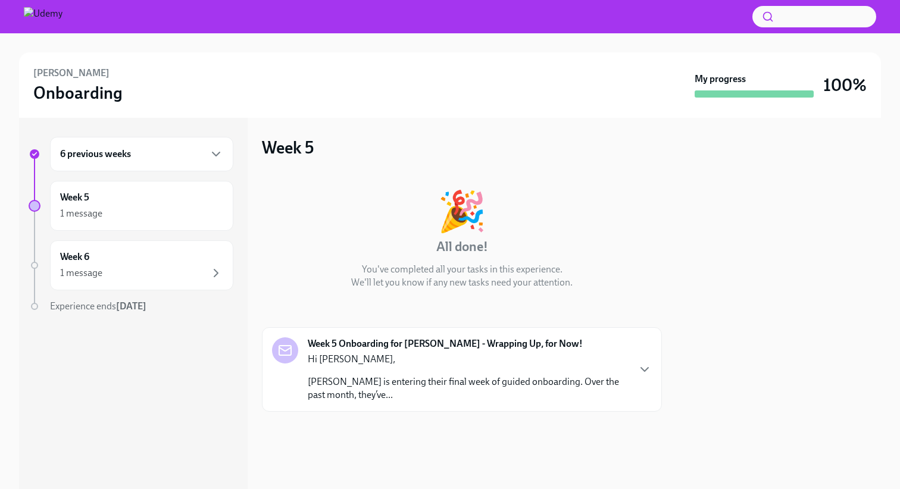
click at [88, 236] on div "6 previous weeks Week 5 1 message Week 6 1 message Experience ends [DATE]" at bounding box center [131, 249] width 205 height 224
click at [88, 263] on h6 "Week 6" at bounding box center [74, 257] width 29 height 13
click at [439, 374] on div "Hi Victor, As your new hire wraps up their first month at Udemy, it’s time to r…" at bounding box center [468, 377] width 320 height 49
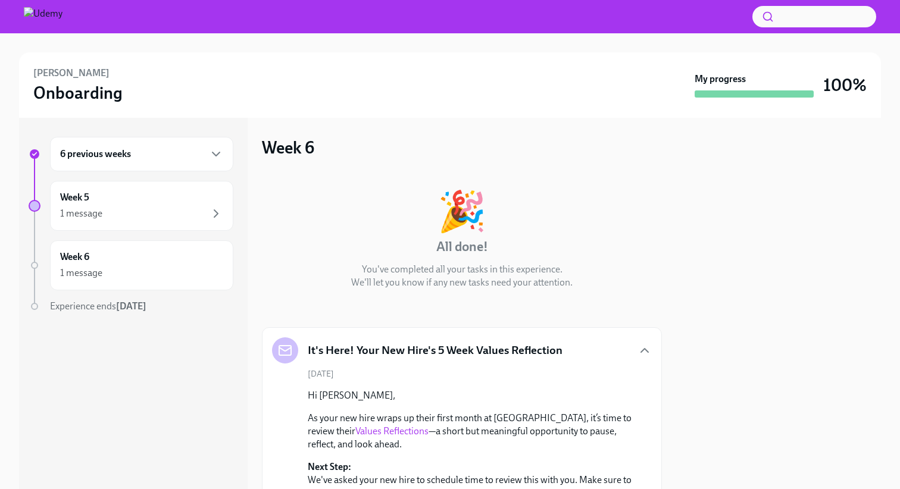
click at [355, 429] on link "Values Reflections" at bounding box center [391, 431] width 73 height 11
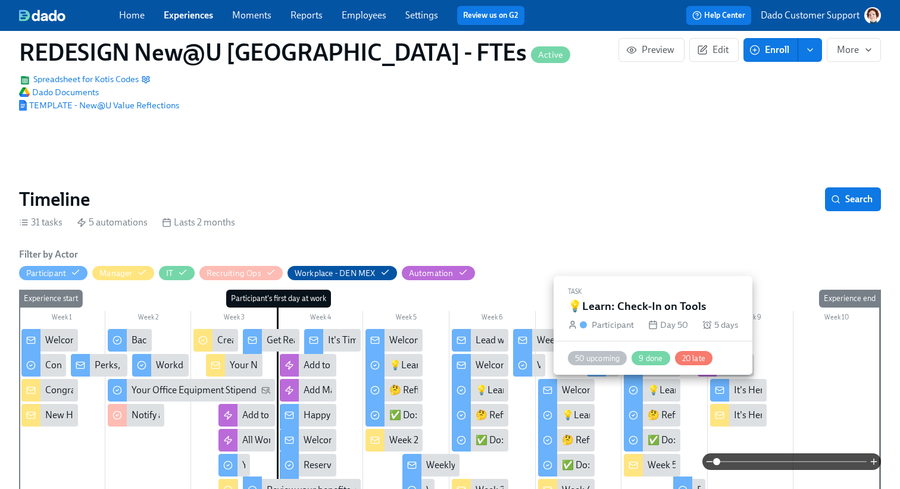
scroll to position [136, 2]
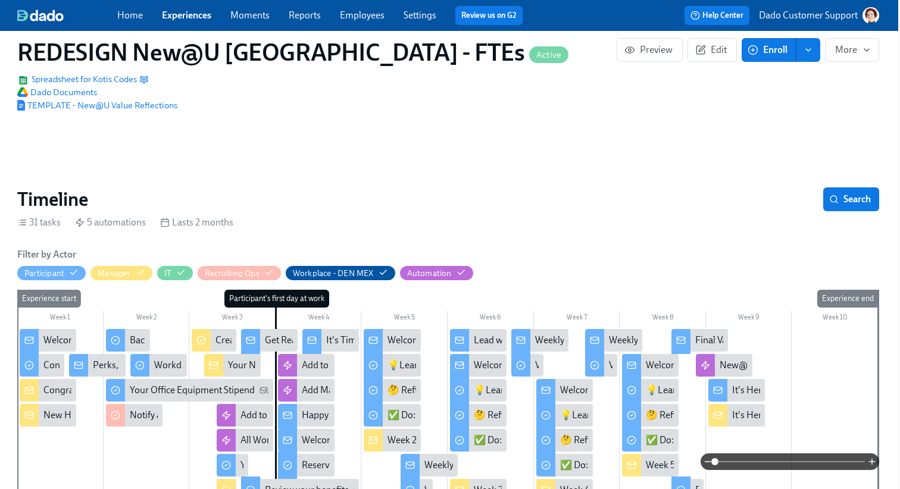
click at [750, 391] on div "It's Here! Your 5 Week Values Reflection" at bounding box center [812, 390] width 161 height 13
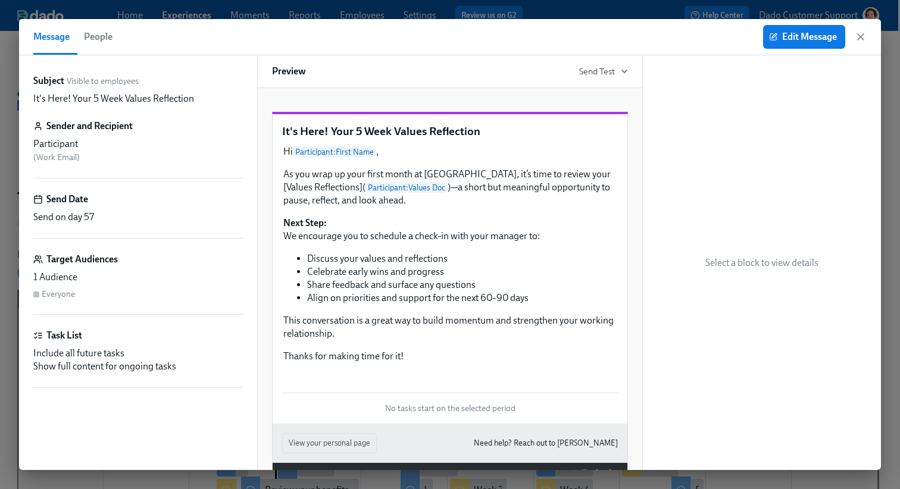
click at [99, 38] on span "People" at bounding box center [98, 37] width 29 height 17
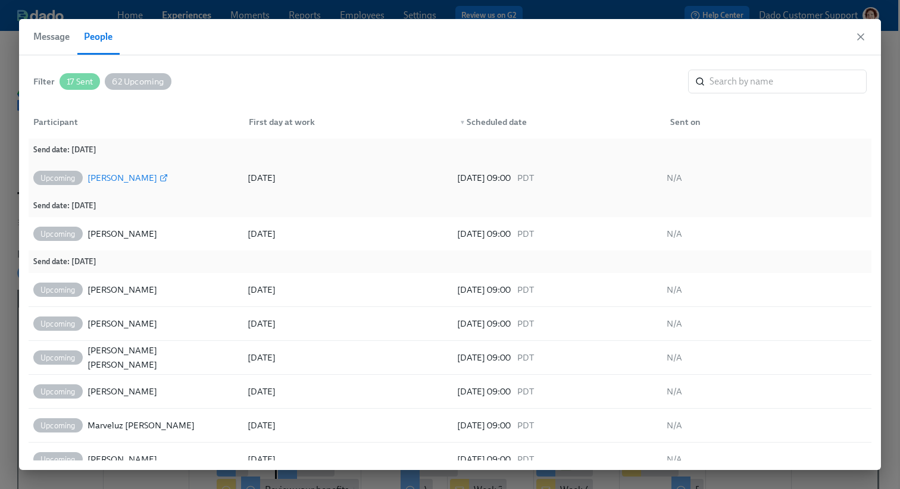
click at [108, 176] on div "Christina Hamilton" at bounding box center [123, 178] width 70 height 14
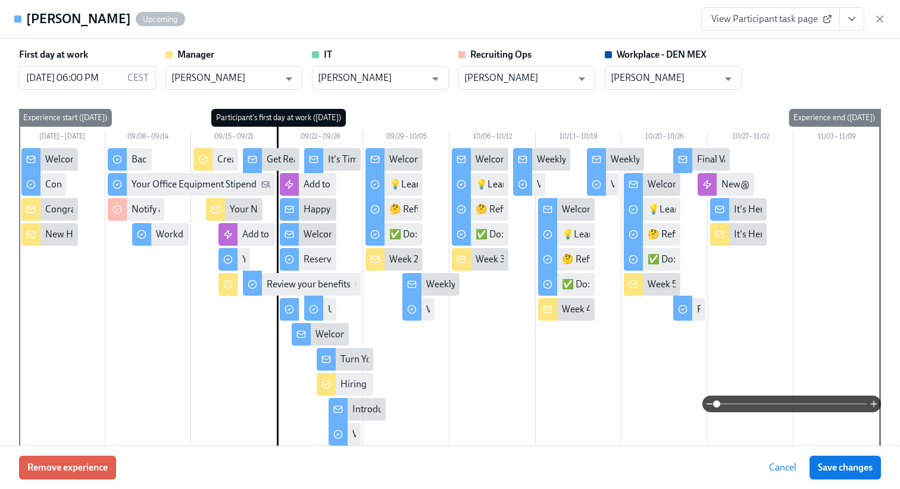
click at [791, 23] on span "View Participant task page" at bounding box center [770, 19] width 118 height 12
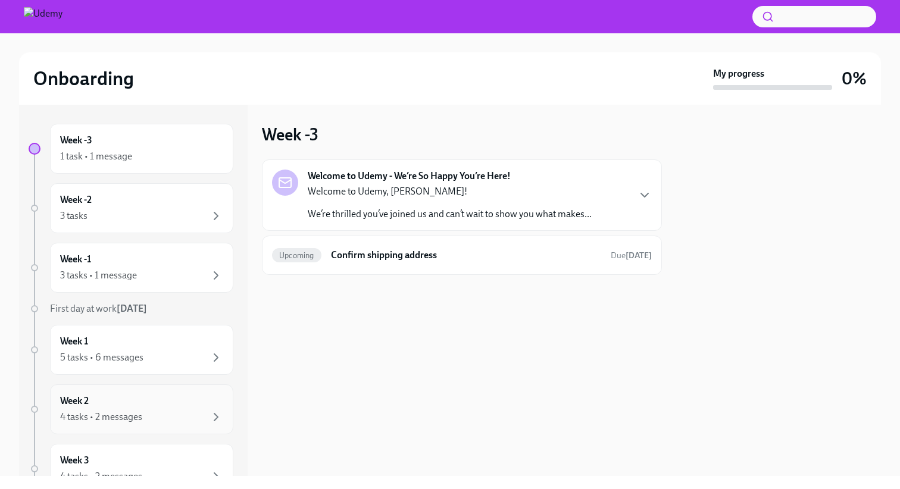
scroll to position [267, 0]
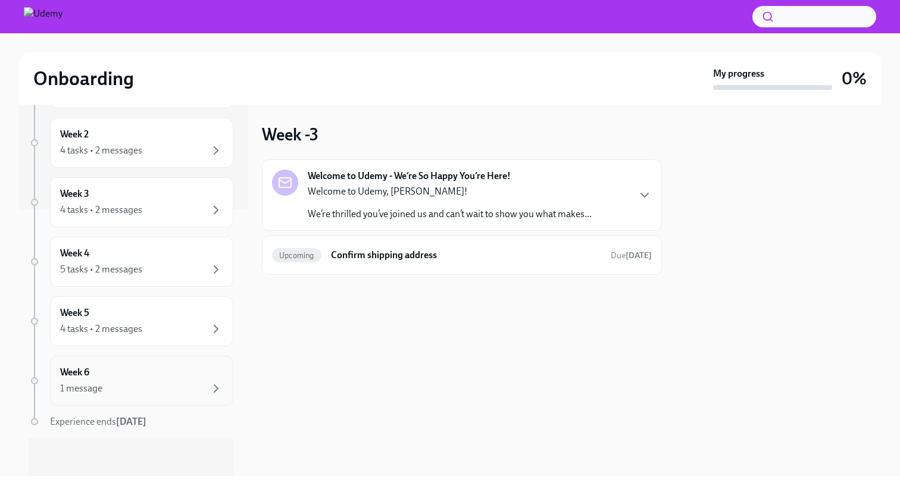
click at [85, 391] on div "1 message" at bounding box center [81, 388] width 42 height 13
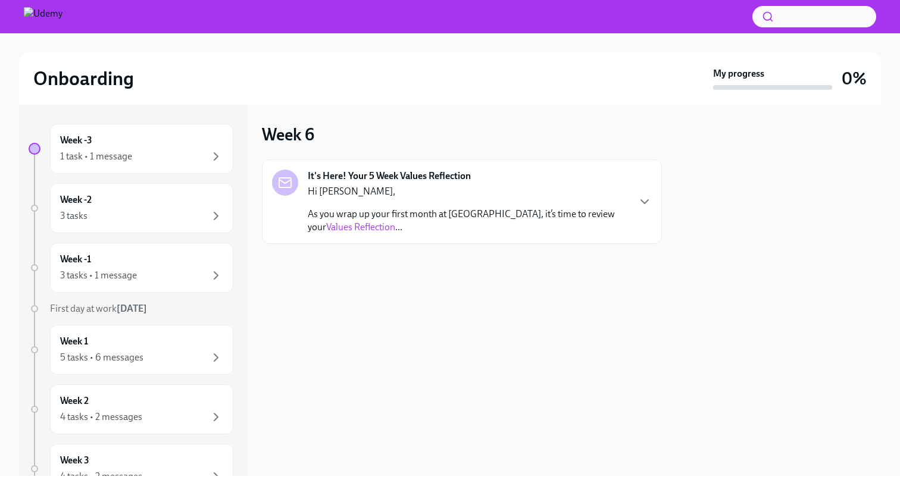
click at [326, 223] on link "Values Reflection" at bounding box center [360, 226] width 69 height 11
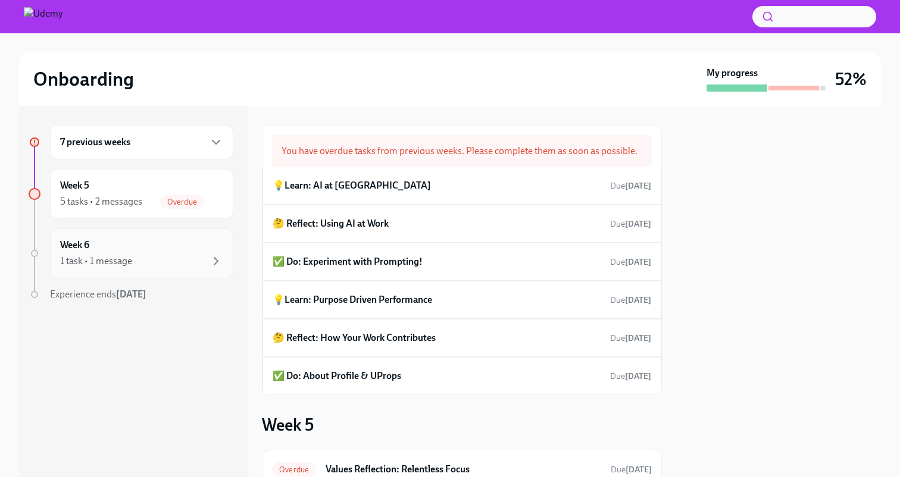
click at [99, 268] on div "1 task • 1 message" at bounding box center [141, 261] width 163 height 14
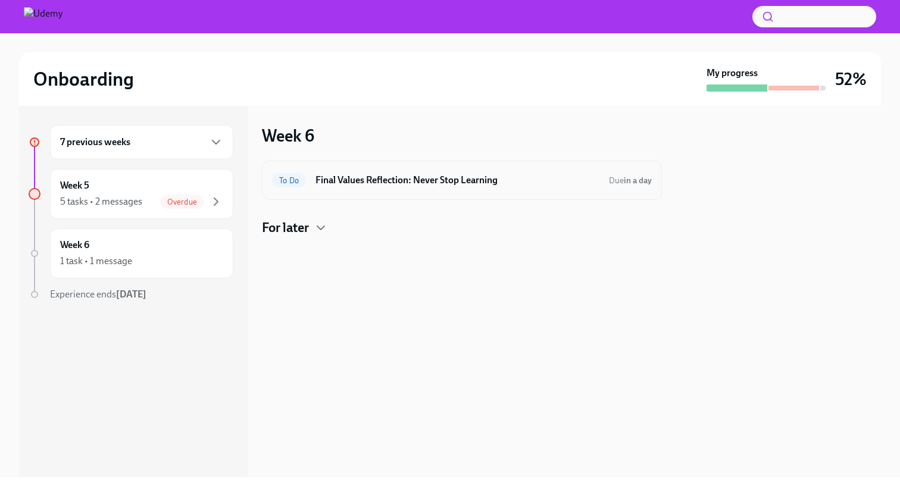
click at [377, 174] on h6 "Final Values Reflection: Never Stop Learning" at bounding box center [458, 180] width 284 height 13
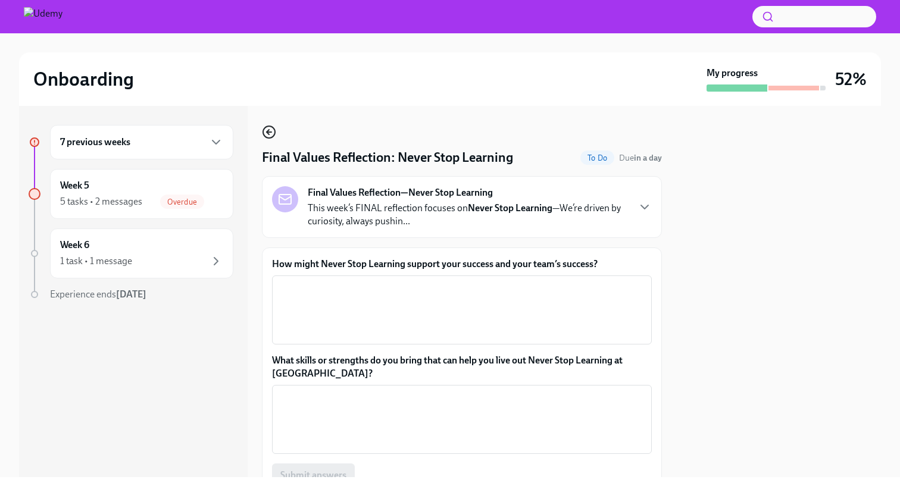
click at [263, 132] on circle "button" at bounding box center [269, 132] width 12 height 12
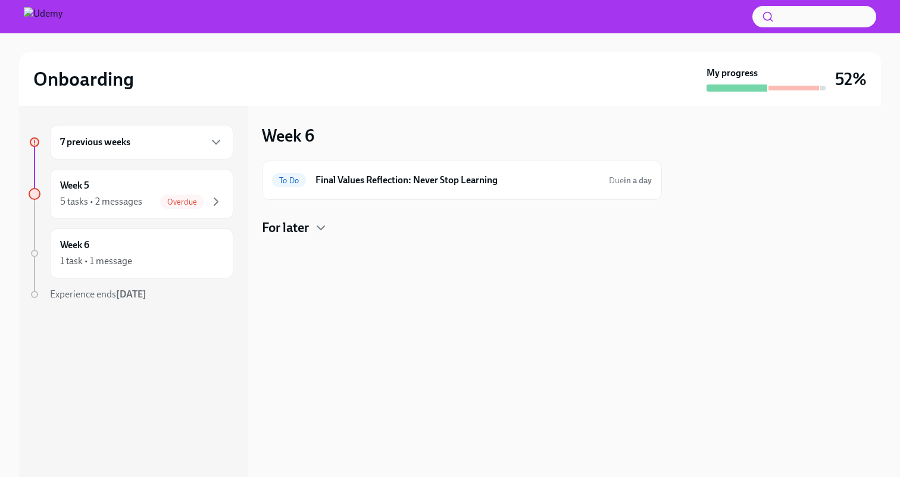
click at [307, 228] on h4 "For later" at bounding box center [285, 228] width 47 height 18
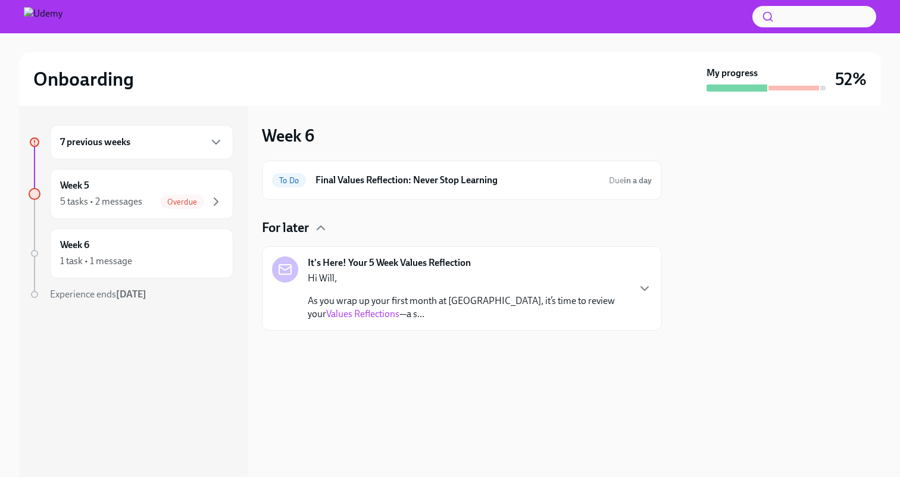
click at [446, 305] on p "As you wrap up your first month at [GEOGRAPHIC_DATA], it’s time to review your …" at bounding box center [468, 308] width 320 height 26
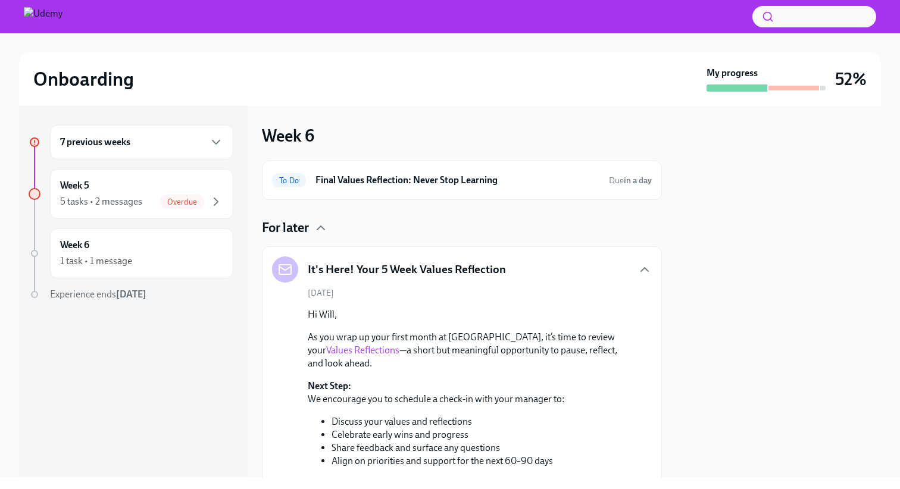
click at [335, 351] on link "Values Reflections" at bounding box center [362, 350] width 73 height 11
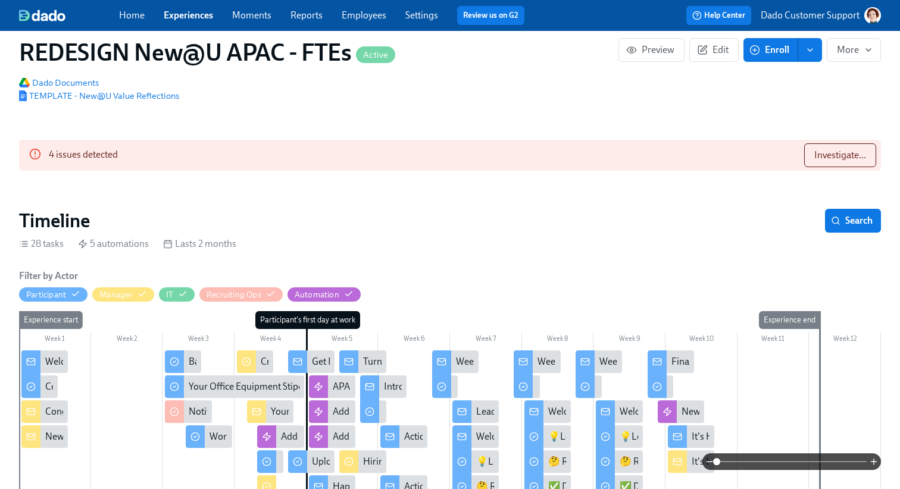
scroll to position [167, 0]
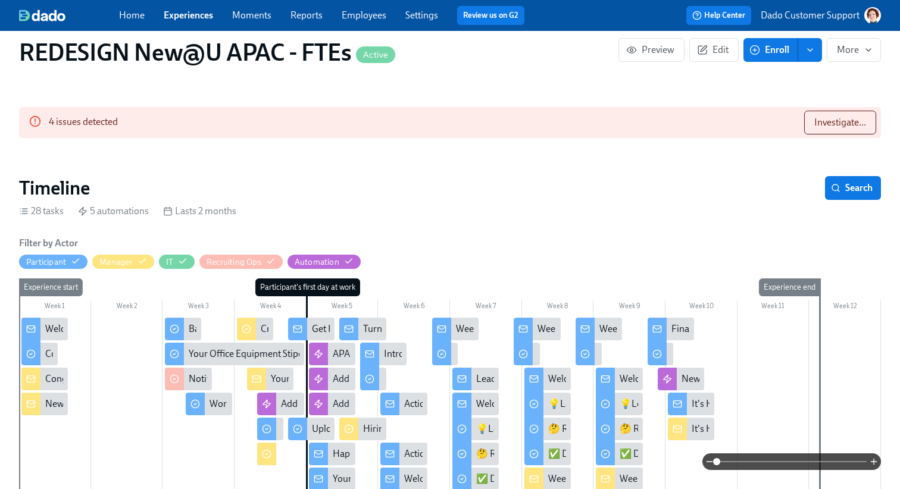
click at [695, 405] on div "It's Here! Your 5 Week Values Reflection" at bounding box center [772, 404] width 161 height 13
click at [193, 15] on link "Experiences" at bounding box center [188, 15] width 49 height 11
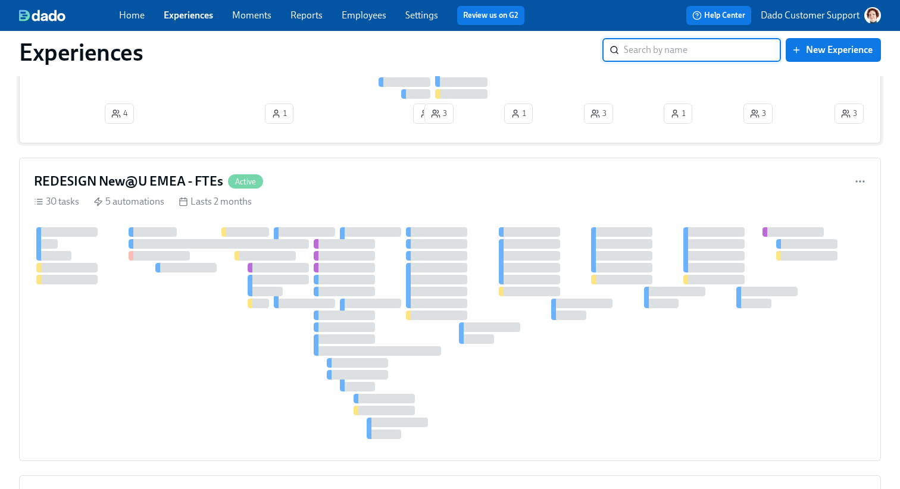
scroll to position [273, 0]
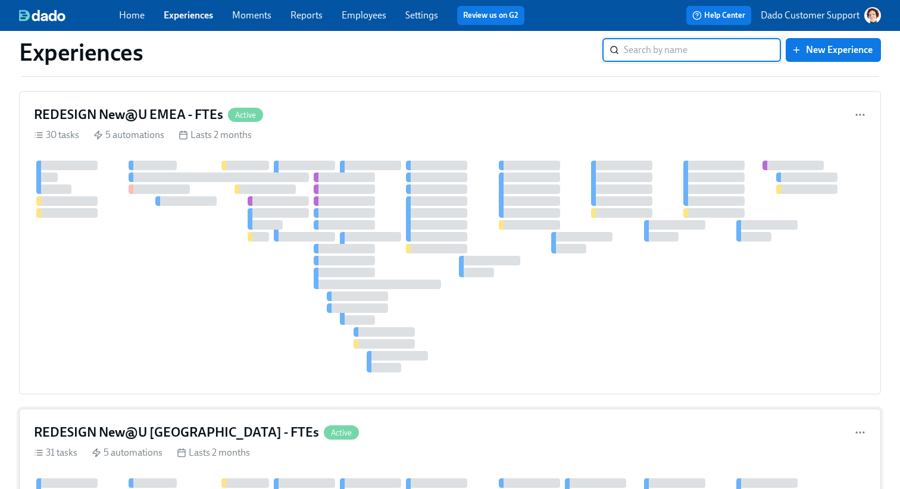
click at [215, 447] on div "Lasts 2 months" at bounding box center [213, 453] width 73 height 13
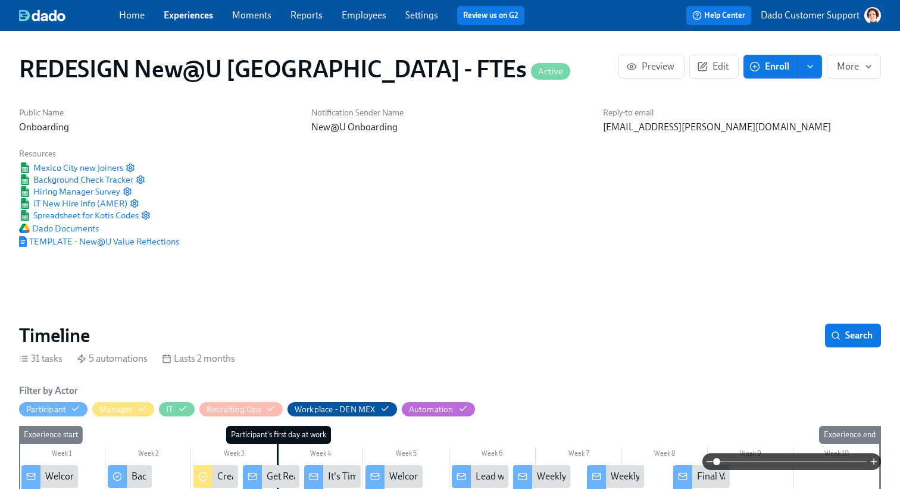
scroll to position [310, 0]
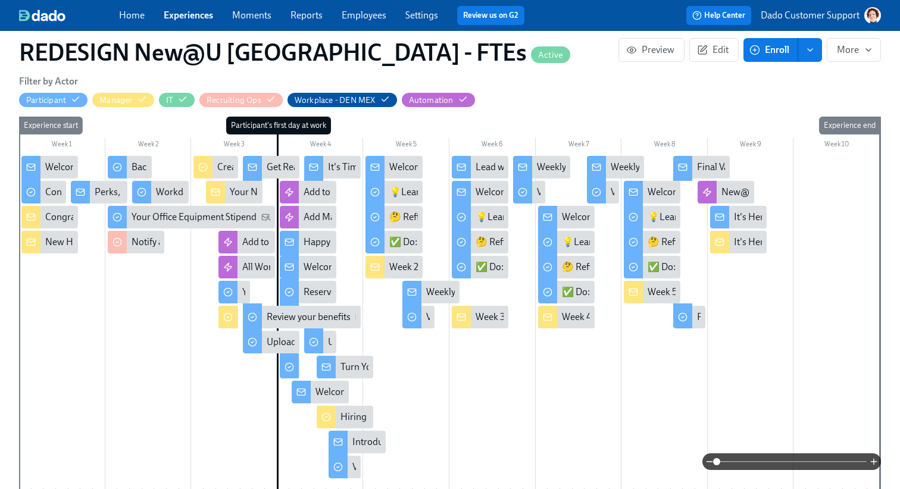
click at [738, 206] on div "It's Here! Your 5 Week Values Reflection" at bounding box center [738, 217] width 57 height 23
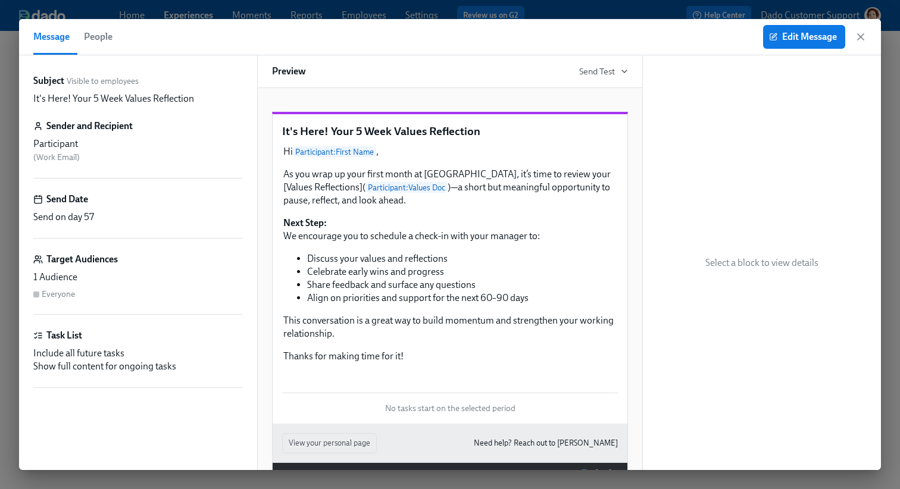
scroll to position [0, 9966]
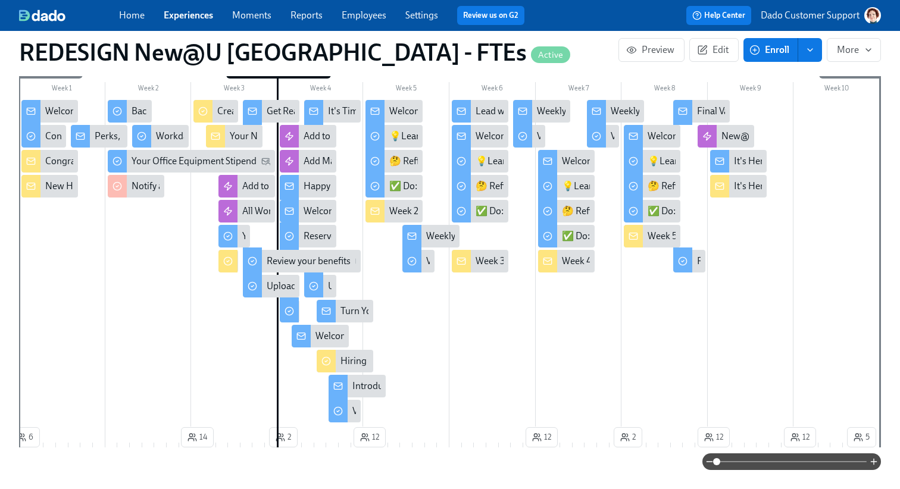
click at [751, 190] on div "It's Here! Your New Hire's 5 Week Values Reflection" at bounding box center [838, 186] width 208 height 13
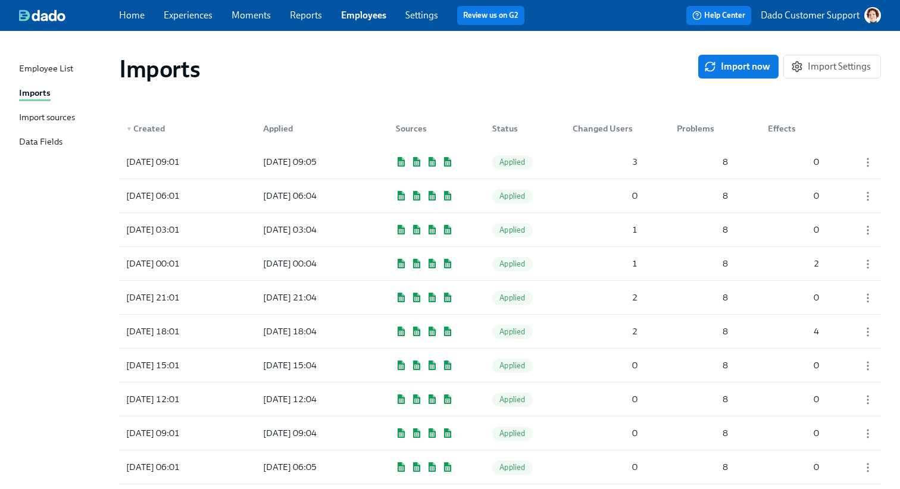
click at [40, 113] on div "Import sources" at bounding box center [47, 118] width 56 height 15
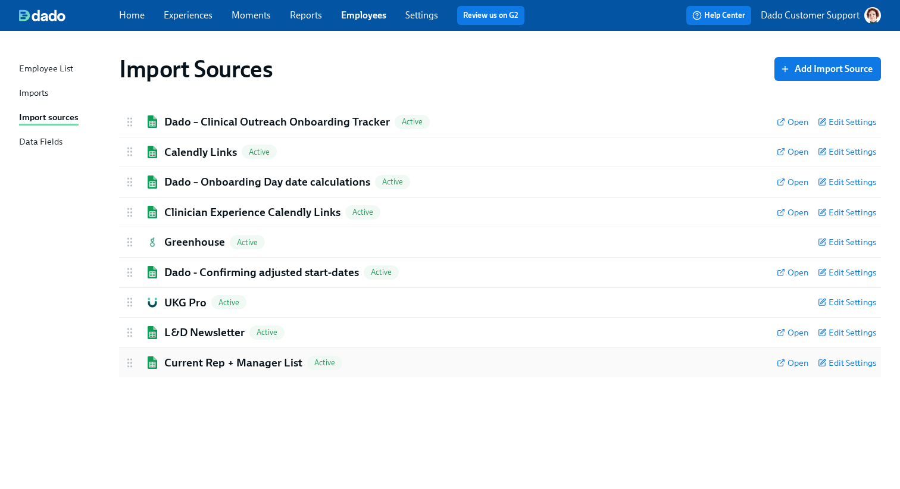
click at [235, 364] on h2 "Current Rep + Manager List" at bounding box center [233, 362] width 138 height 15
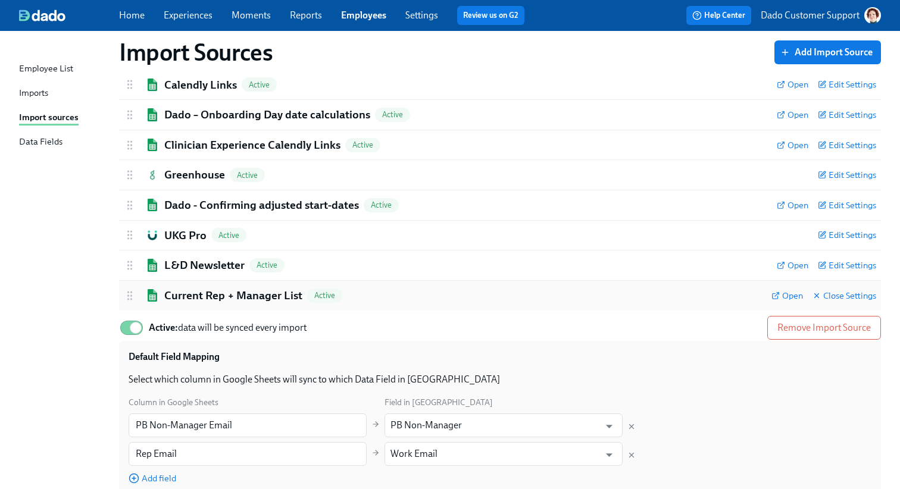
scroll to position [139, 0]
